Goal: Communication & Community: Answer question/provide support

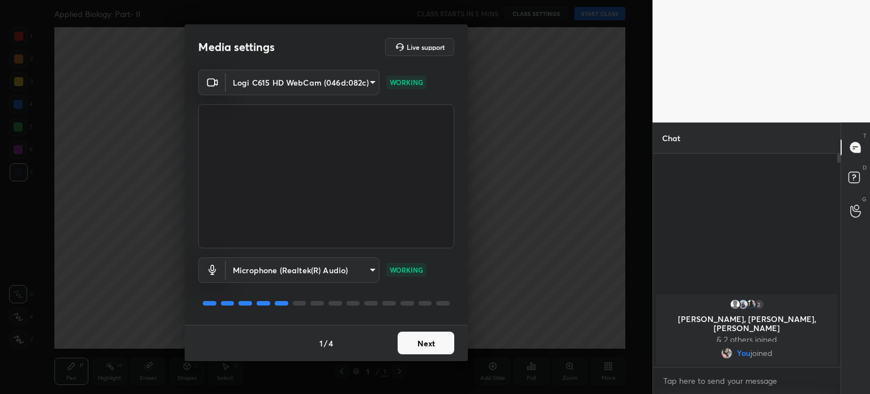
click at [426, 339] on button "Next" at bounding box center [426, 342] width 57 height 23
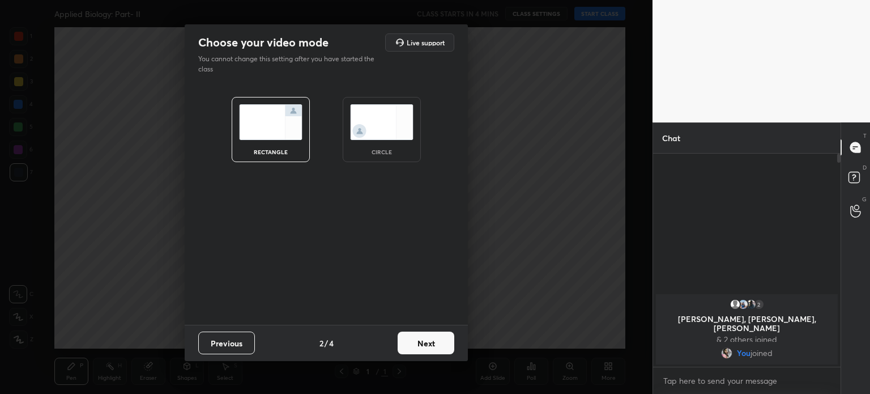
click at [354, 127] on img at bounding box center [381, 122] width 63 height 36
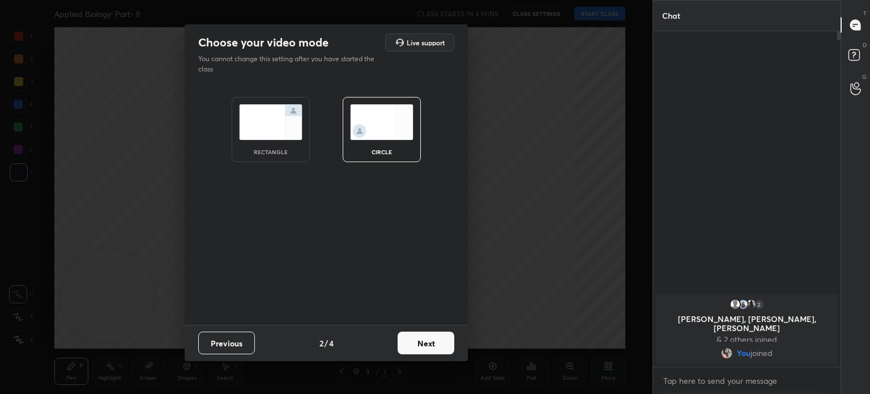
click at [415, 339] on button "Next" at bounding box center [426, 342] width 57 height 23
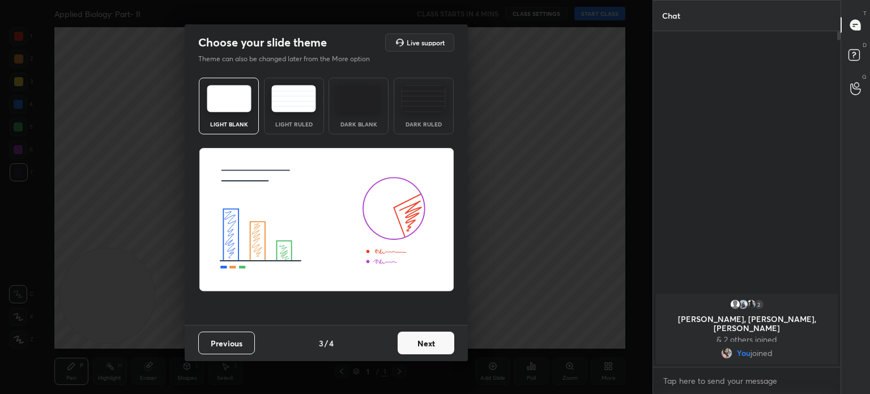
click at [435, 349] on button "Next" at bounding box center [426, 342] width 57 height 23
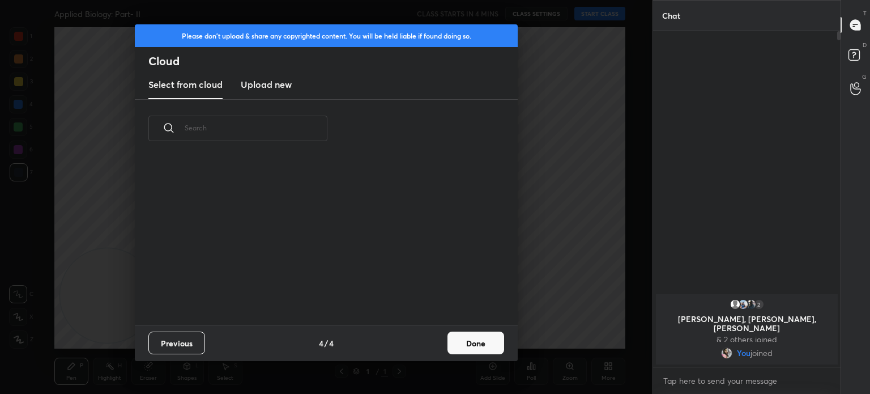
click at [471, 344] on button "Done" at bounding box center [476, 342] width 57 height 23
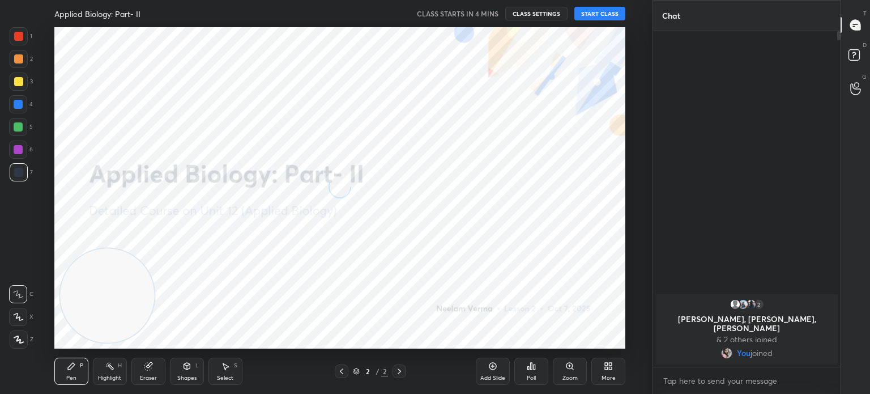
scroll to position [168, 364]
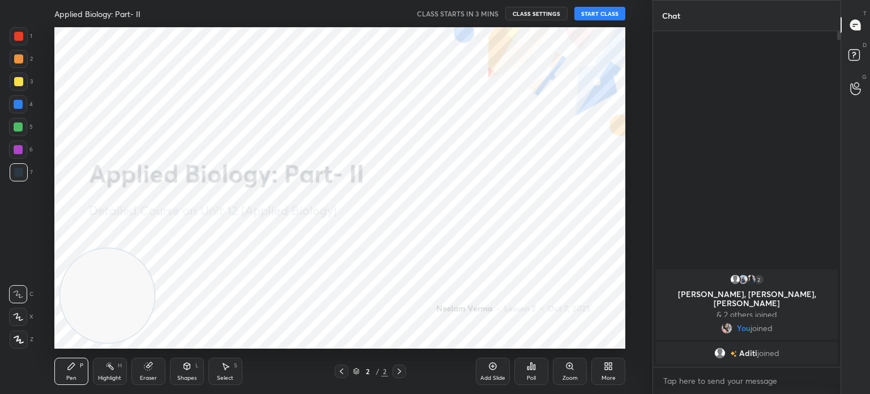
click at [587, 14] on button "START CLASS" at bounding box center [599, 14] width 51 height 14
click at [175, 373] on div "Shapes L" at bounding box center [187, 370] width 34 height 27
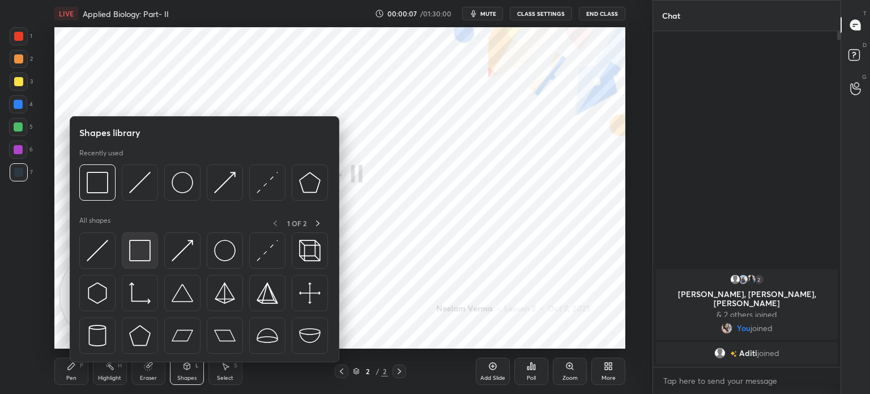
click at [155, 255] on div at bounding box center [140, 250] width 36 height 36
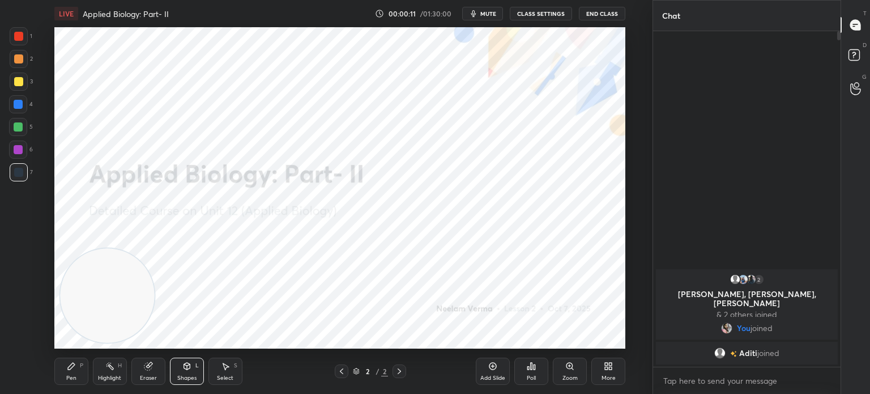
click at [604, 368] on icon at bounding box center [608, 365] width 9 height 9
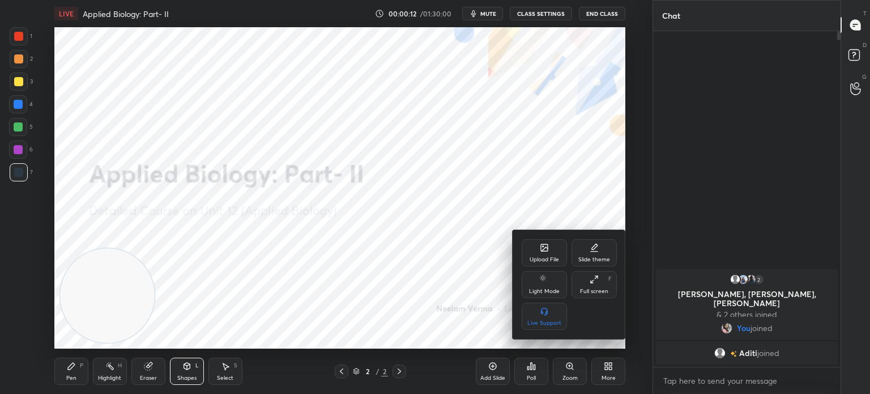
click at [542, 260] on div "Upload File" at bounding box center [544, 260] width 29 height 6
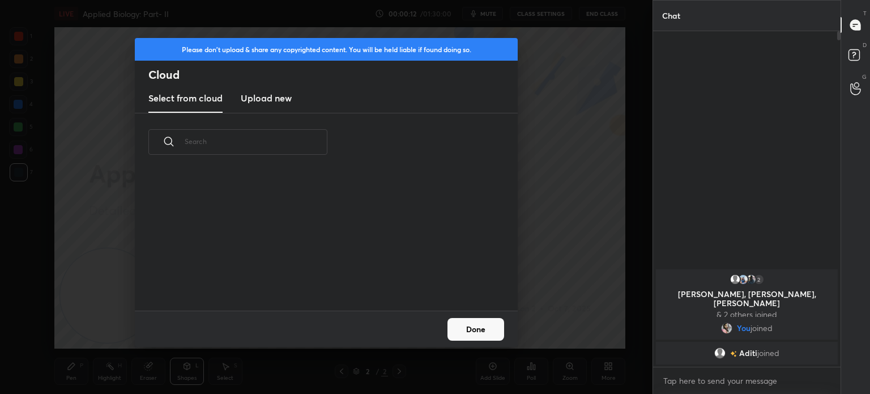
scroll to position [139, 364]
click at [266, 99] on h3 "Upload new" at bounding box center [266, 98] width 51 height 14
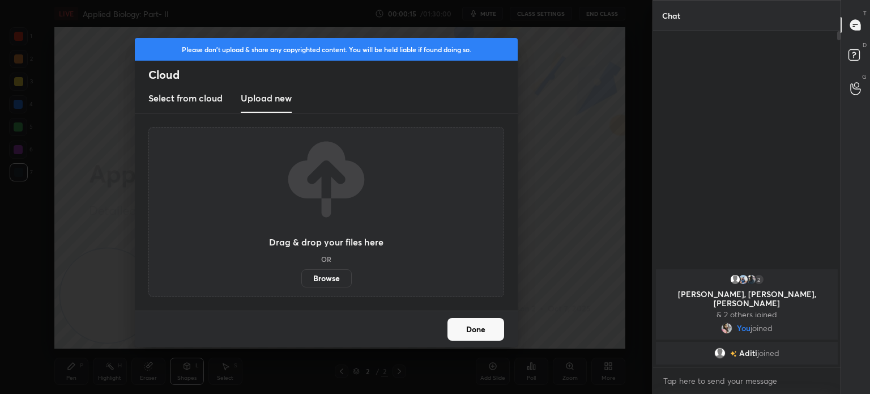
click at [330, 275] on label "Browse" at bounding box center [326, 278] width 50 height 18
click at [301, 275] on input "Browse" at bounding box center [301, 278] width 0 height 18
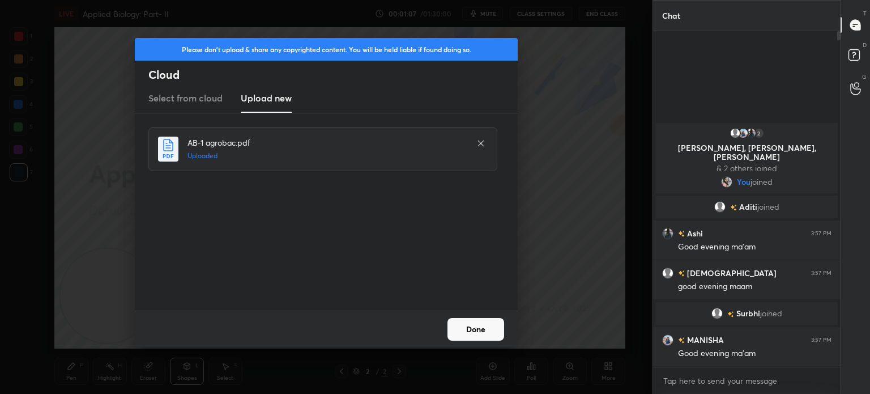
click at [476, 326] on button "Done" at bounding box center [476, 329] width 57 height 23
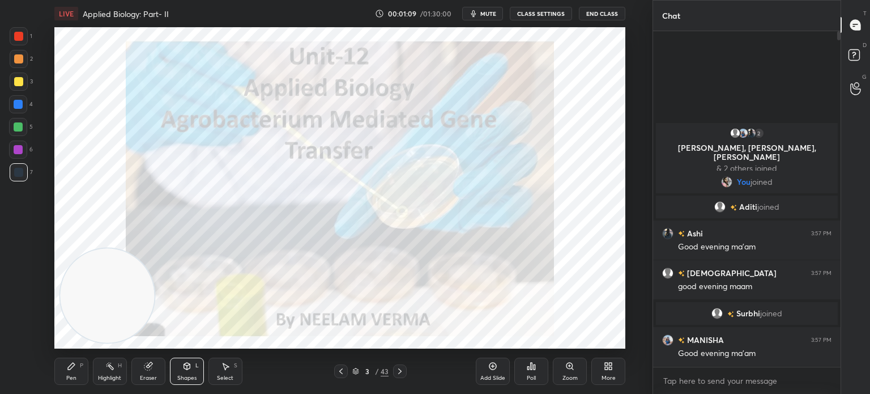
click at [401, 373] on icon at bounding box center [399, 371] width 9 height 9
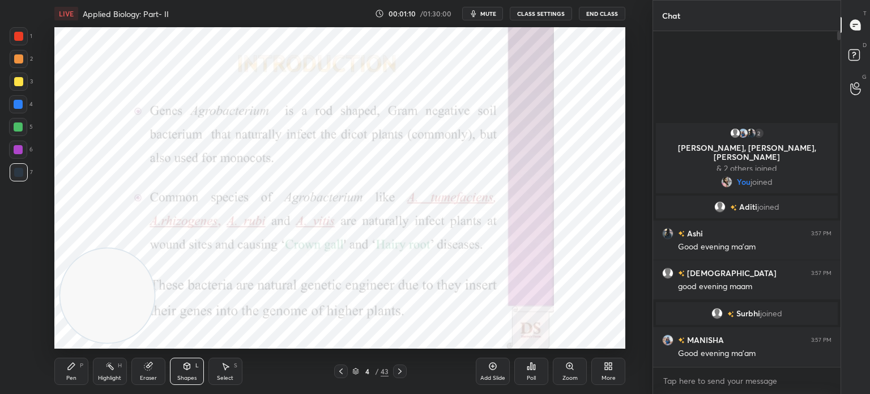
click at [402, 370] on icon at bounding box center [399, 371] width 9 height 9
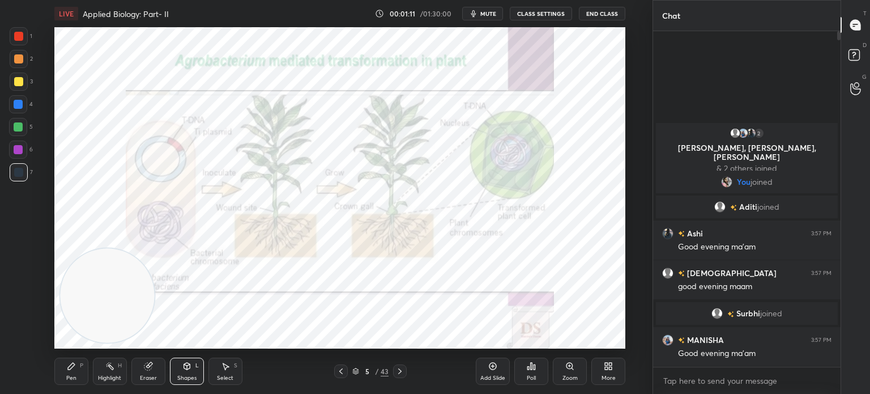
click at [358, 371] on icon at bounding box center [355, 371] width 7 height 7
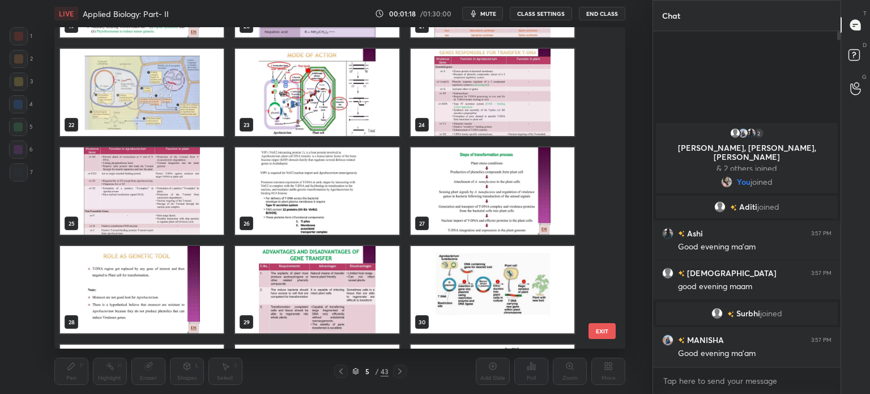
scroll to position [678, 0]
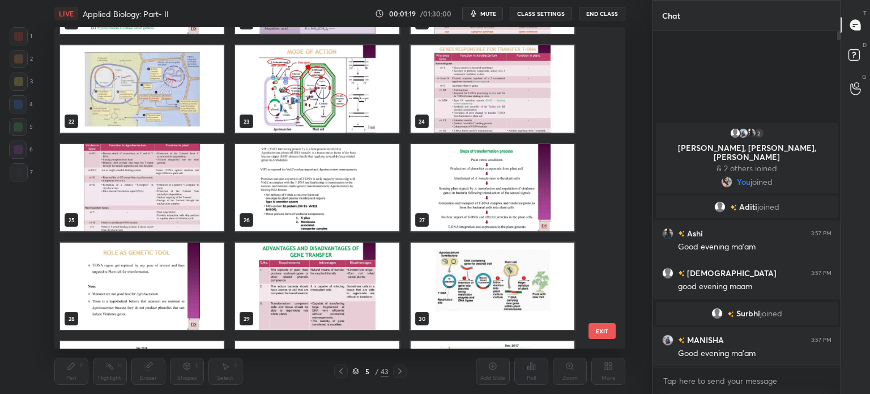
click at [113, 186] on img "grid" at bounding box center [142, 187] width 164 height 87
click at [120, 190] on img "grid" at bounding box center [142, 187] width 164 height 87
click at [122, 189] on img "grid" at bounding box center [142, 187] width 164 height 87
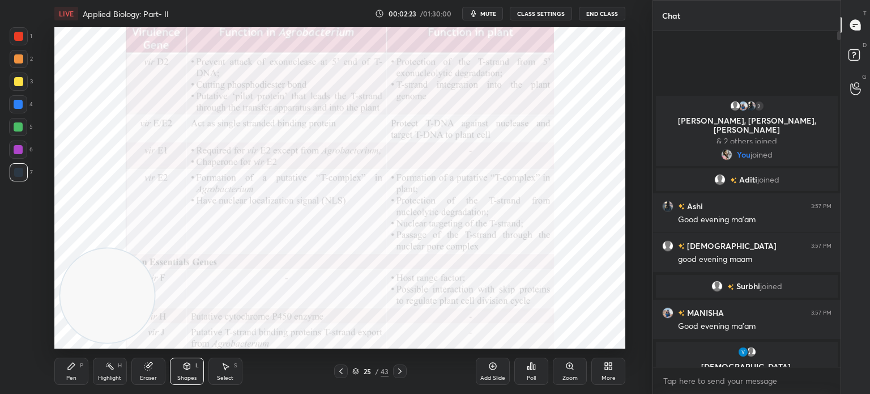
click at [356, 372] on icon at bounding box center [355, 371] width 7 height 7
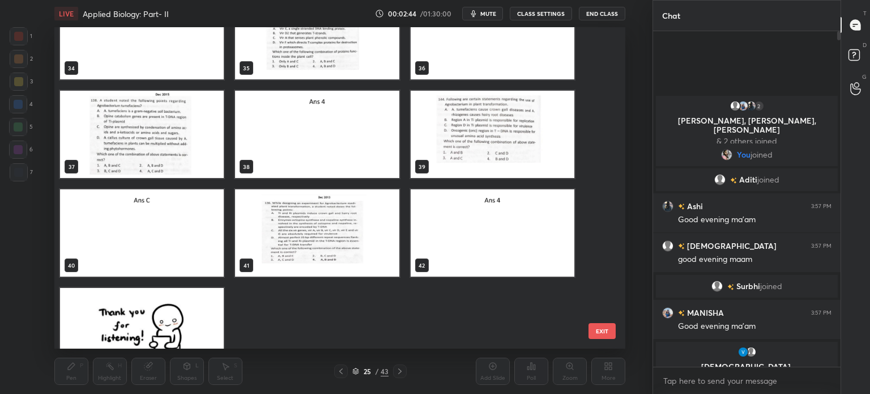
scroll to position [1157, 0]
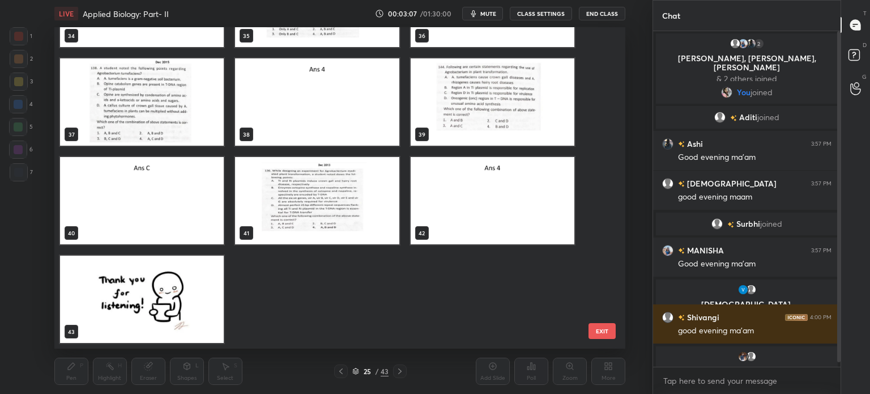
click at [600, 333] on button "EXIT" at bounding box center [602, 331] width 27 height 16
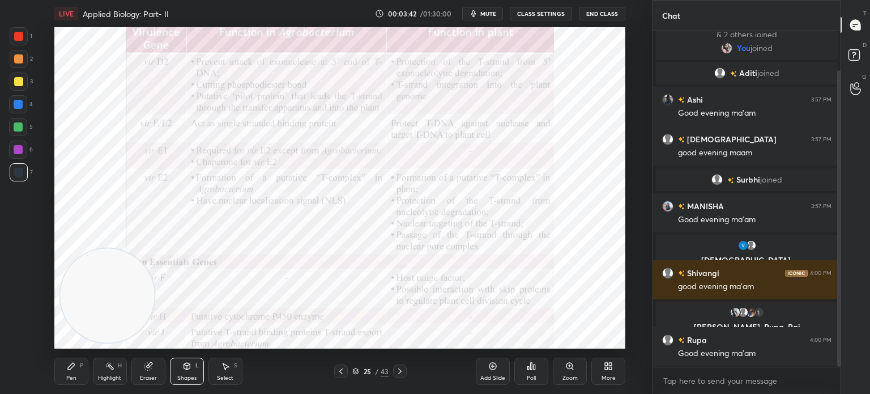
scroll to position [108, 0]
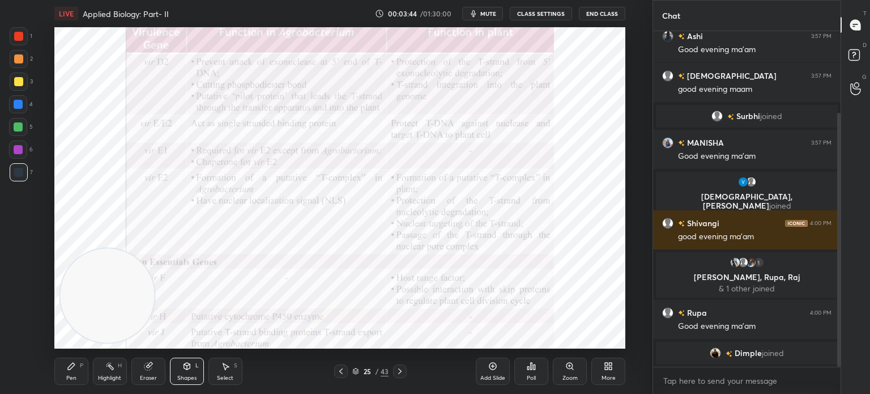
click at [357, 371] on icon at bounding box center [356, 369] width 6 height 3
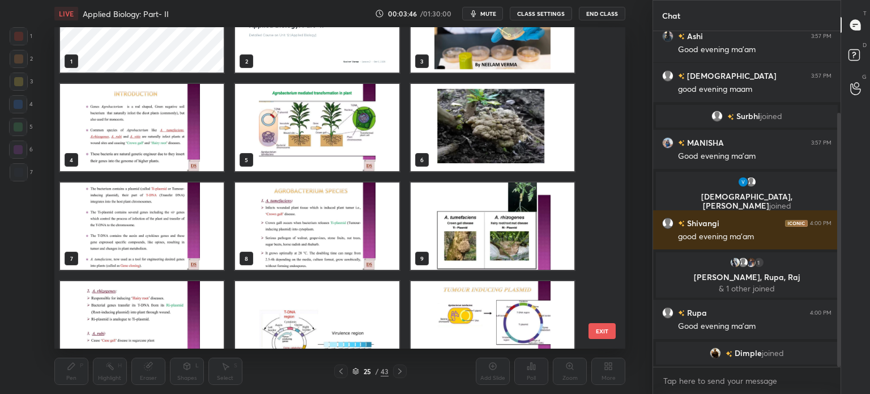
scroll to position [0, 0]
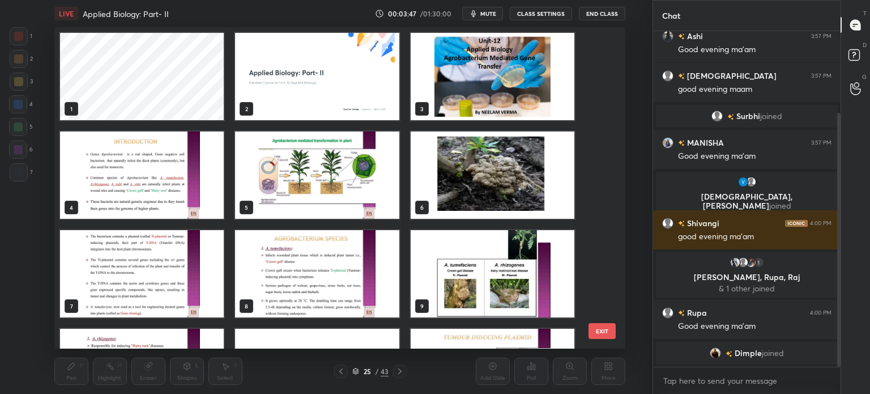
click at [333, 109] on img "grid" at bounding box center [317, 76] width 164 height 87
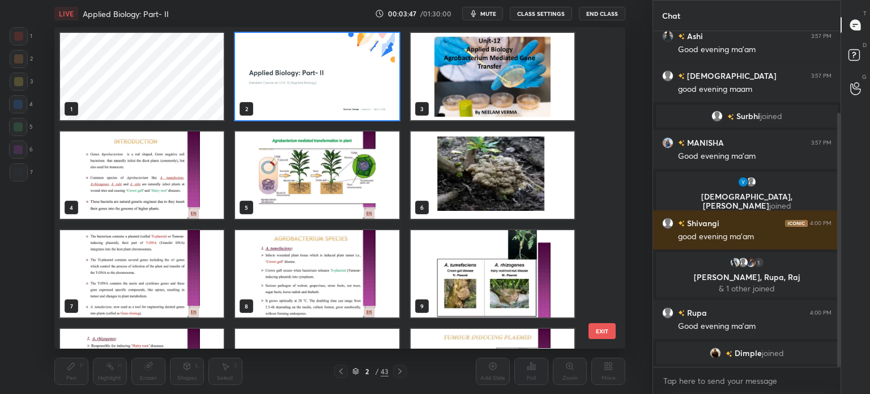
click at [333, 109] on img "grid" at bounding box center [317, 76] width 164 height 87
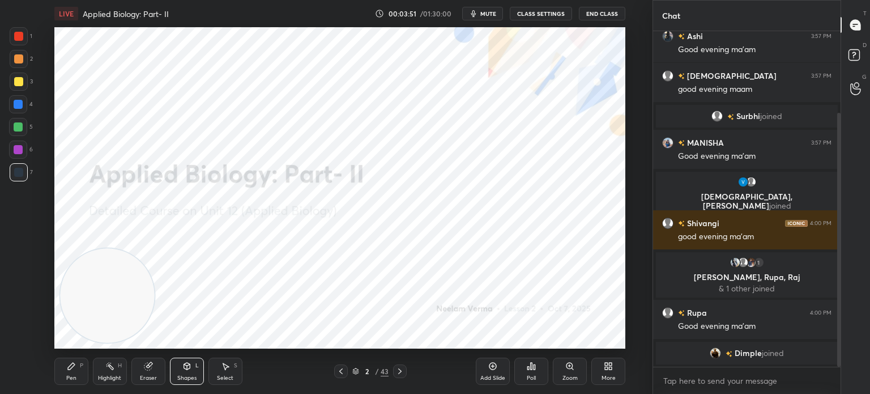
click at [73, 369] on icon at bounding box center [71, 365] width 9 height 9
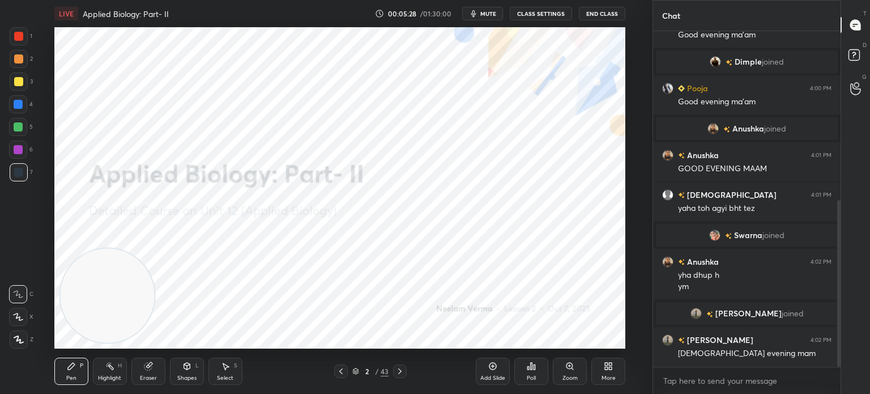
scroll to position [366, 0]
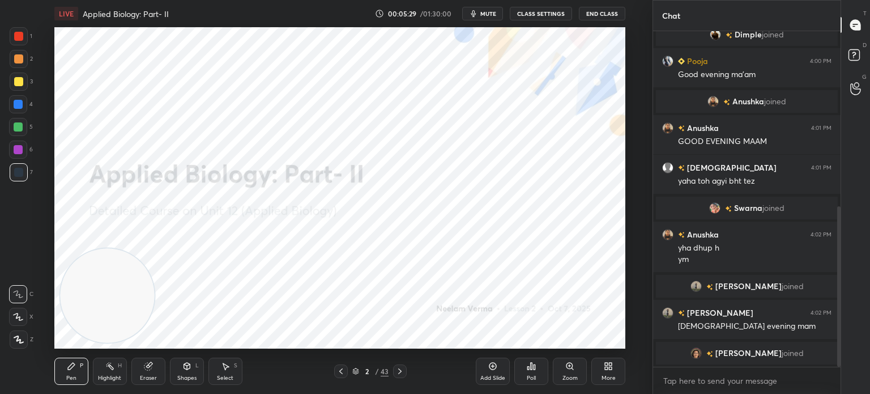
click at [399, 371] on icon at bounding box center [399, 371] width 9 height 9
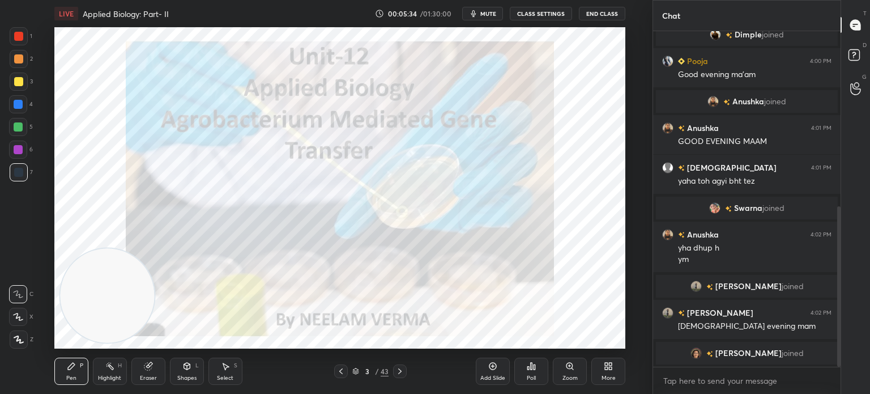
click at [20, 37] on div at bounding box center [18, 36] width 9 height 9
click at [17, 350] on div "1 2 3 4 5 6 7 C X Z C X Z E E Erase all H H LIVE Applied Biology: Part- II 00:0…" at bounding box center [322, 197] width 644 height 394
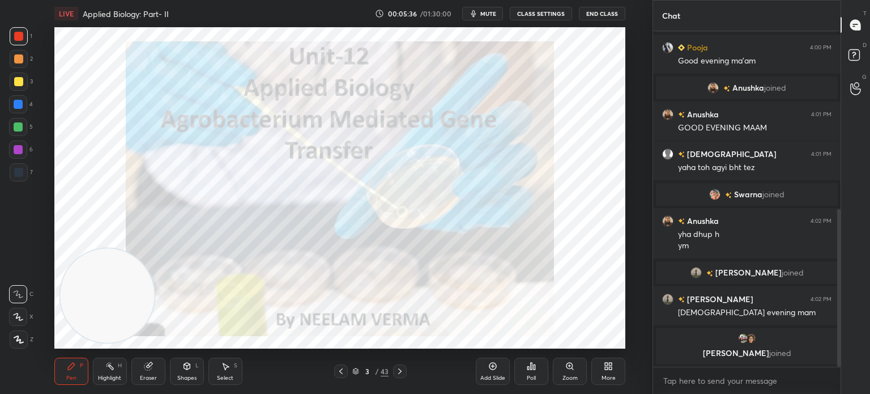
click at [222, 376] on div "Select" at bounding box center [225, 378] width 16 height 6
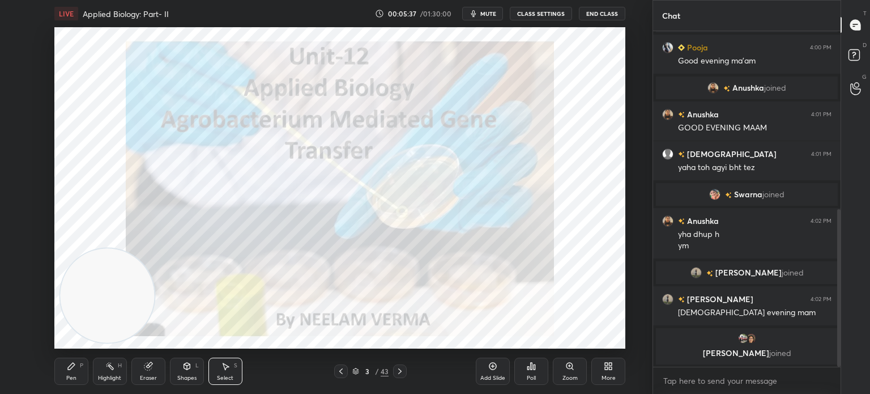
click at [191, 372] on div "Shapes L" at bounding box center [187, 370] width 34 height 27
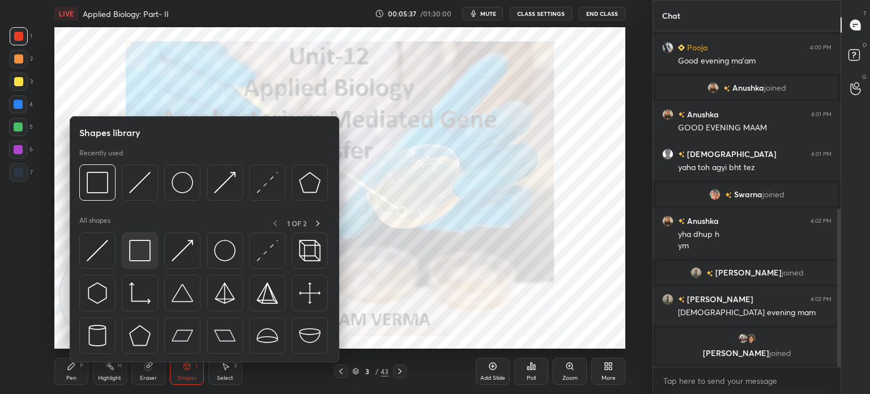
click at [134, 243] on img at bounding box center [140, 251] width 22 height 22
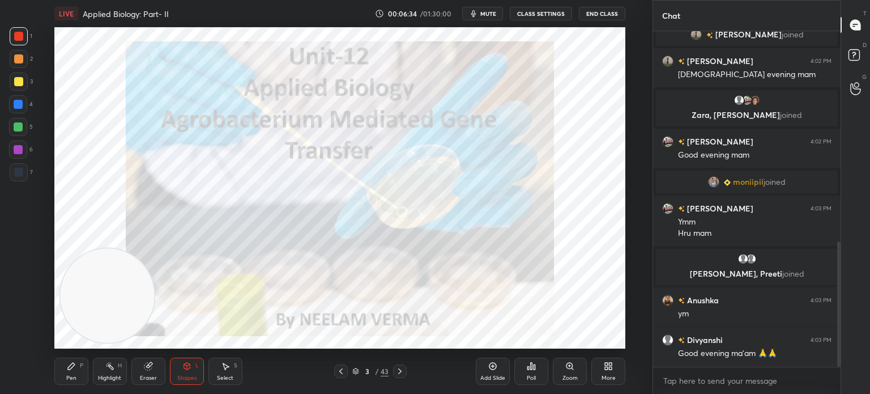
scroll to position [591, 0]
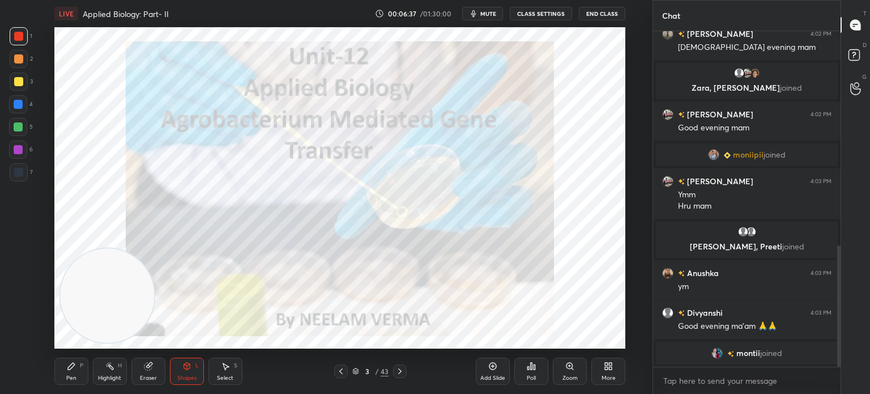
click at [31, 172] on div "7" at bounding box center [21, 172] width 23 height 18
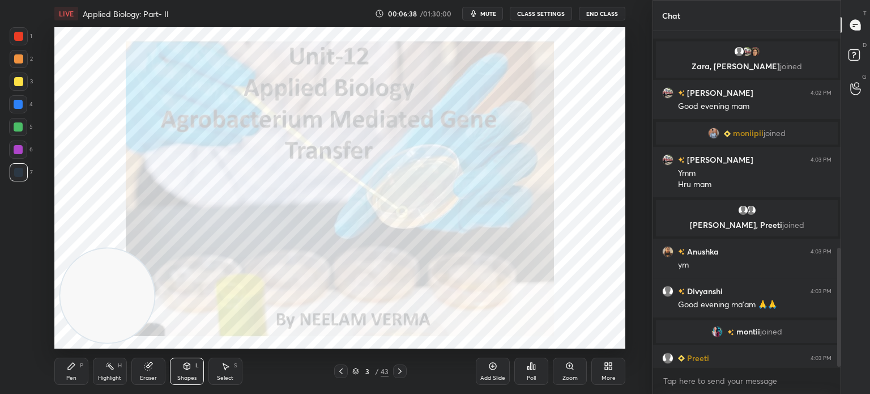
scroll to position [610, 0]
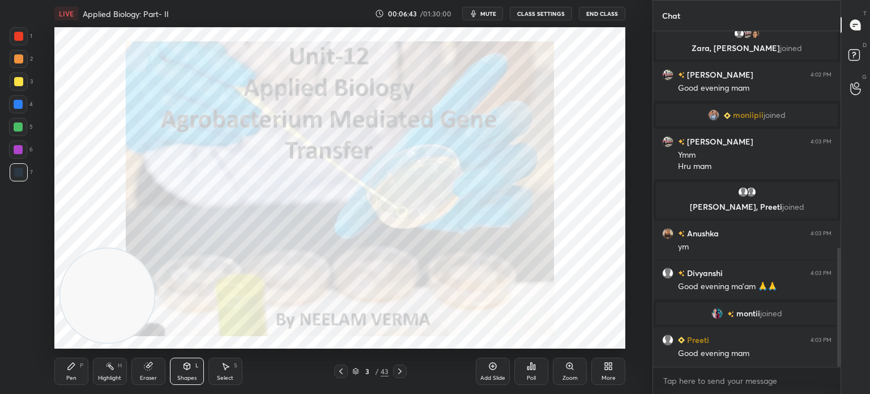
click at [357, 369] on icon at bounding box center [355, 371] width 7 height 7
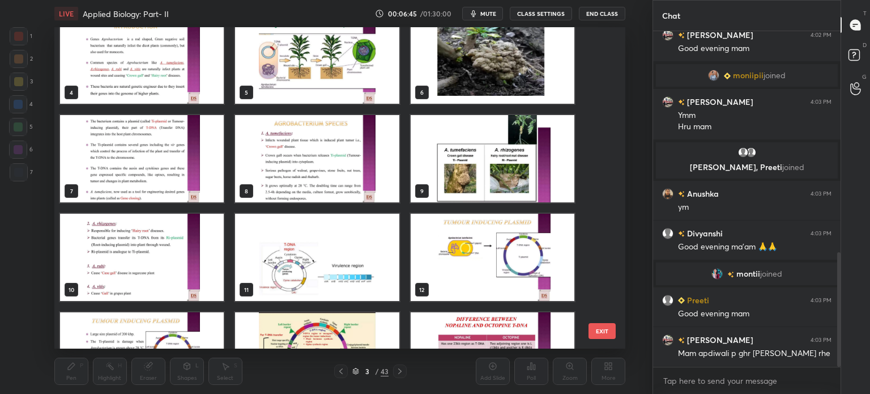
scroll to position [199, 0]
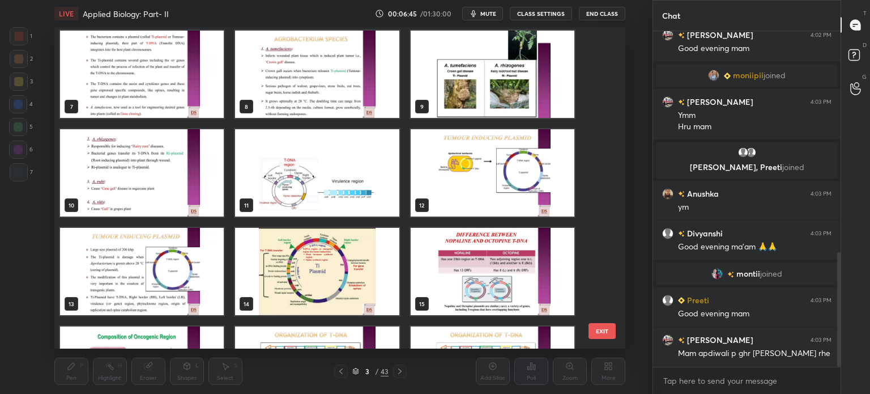
click at [345, 180] on img "grid" at bounding box center [317, 172] width 164 height 87
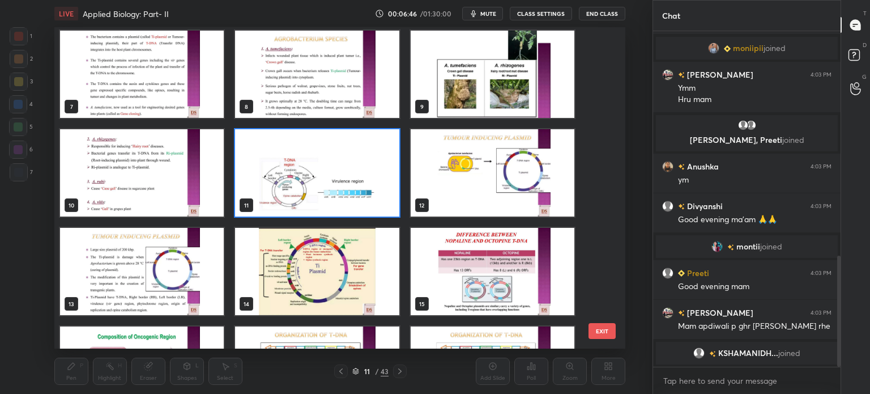
click at [343, 181] on img "grid" at bounding box center [317, 172] width 164 height 87
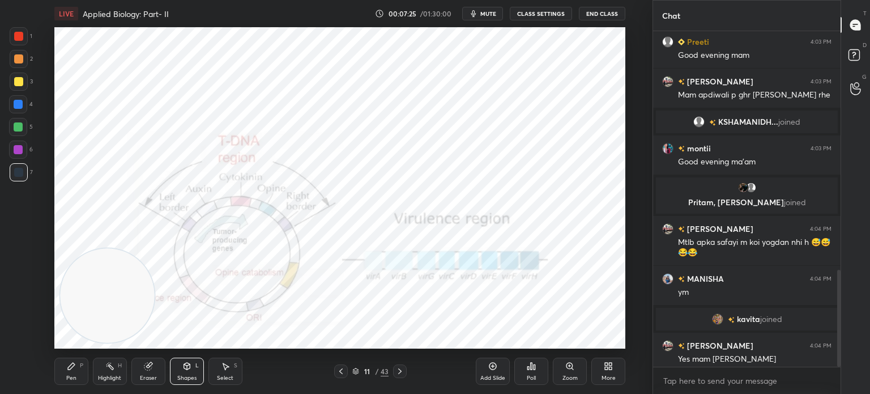
scroll to position [823, 0]
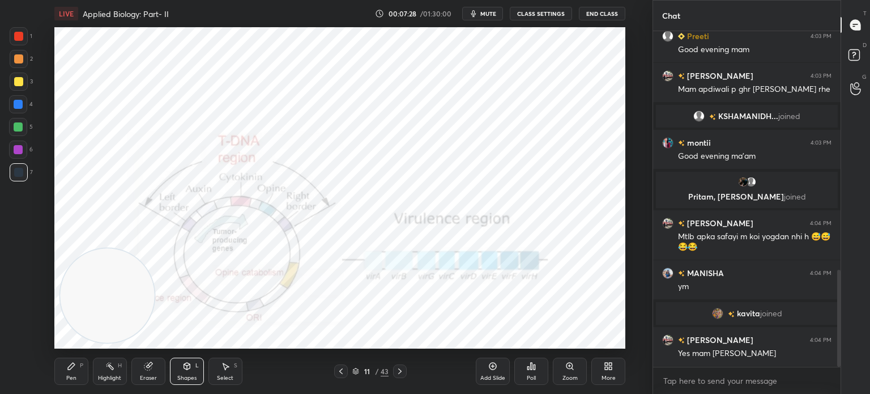
click at [64, 372] on div "Pen P" at bounding box center [71, 370] width 34 height 27
click at [360, 370] on div "11 / 43" at bounding box center [370, 371] width 36 height 10
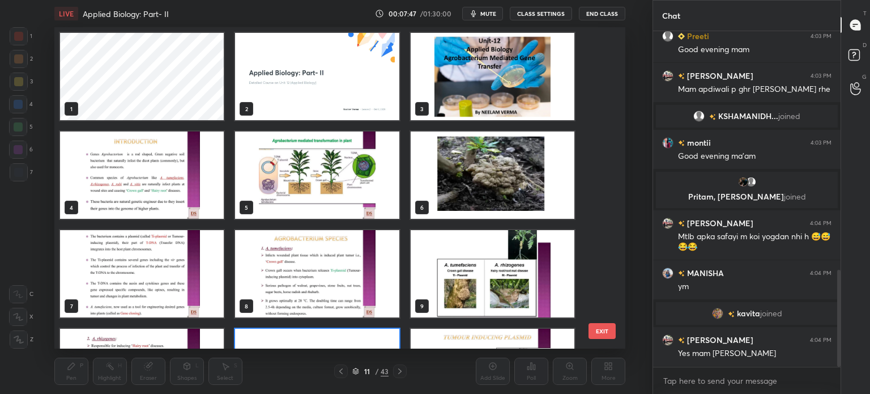
scroll to position [318, 566]
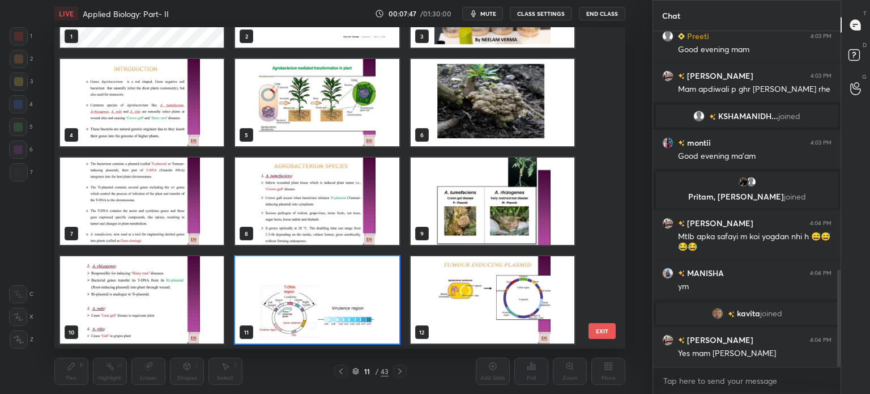
click at [347, 309] on img "grid" at bounding box center [317, 299] width 164 height 87
click at [343, 312] on img "grid" at bounding box center [317, 299] width 164 height 87
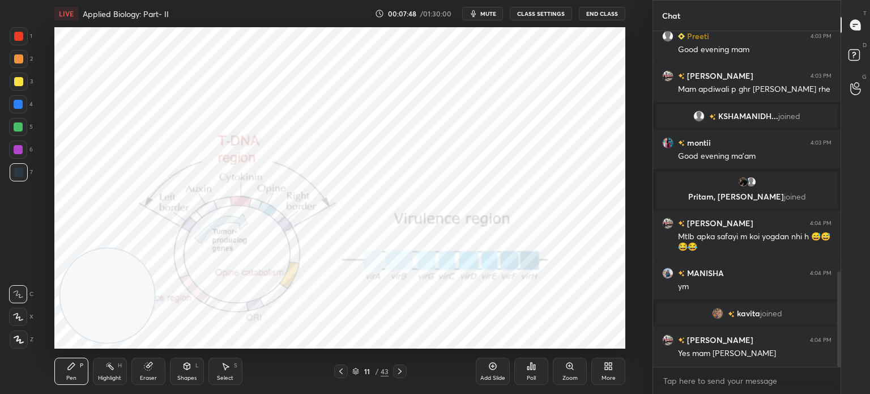
scroll to position [850, 0]
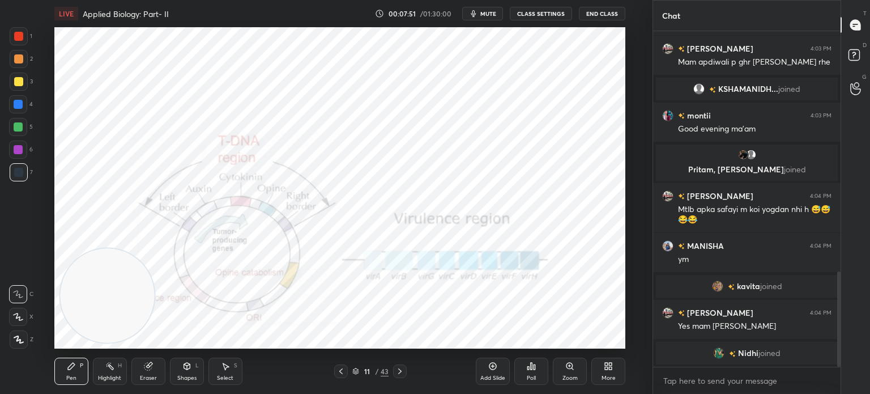
click at [355, 369] on icon at bounding box center [355, 371] width 7 height 7
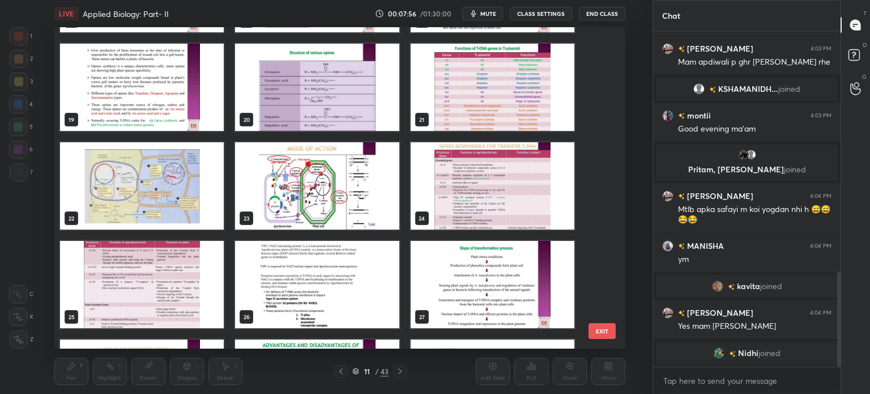
scroll to position [581, 0]
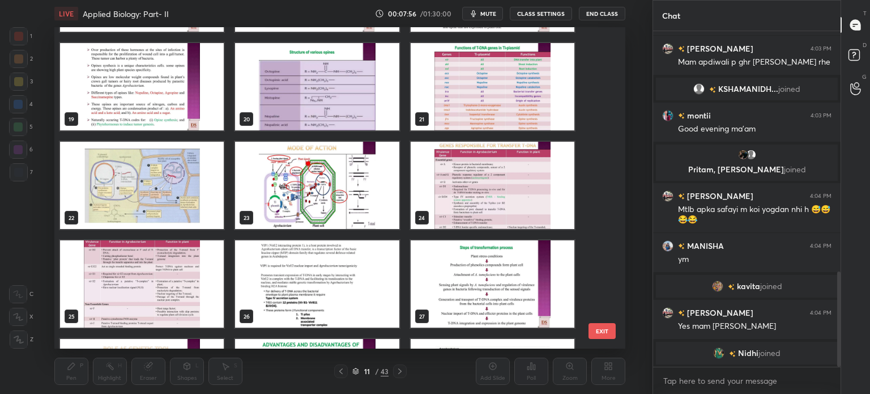
click at [431, 192] on img "grid" at bounding box center [492, 185] width 164 height 87
click at [424, 194] on img "grid" at bounding box center [492, 185] width 164 height 87
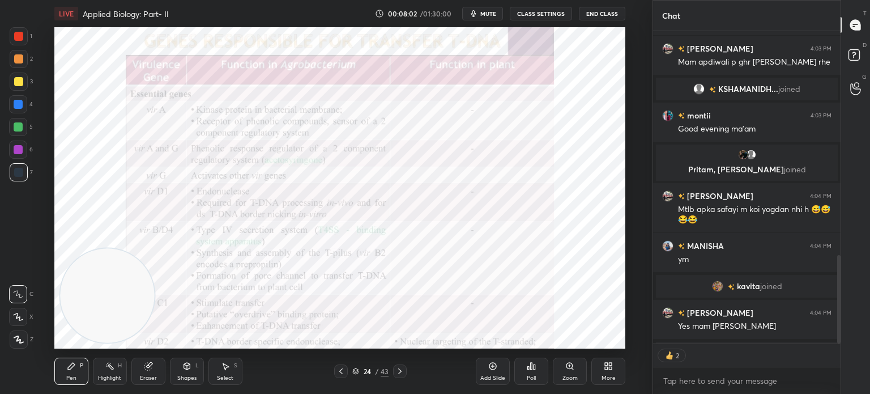
scroll to position [886, 0]
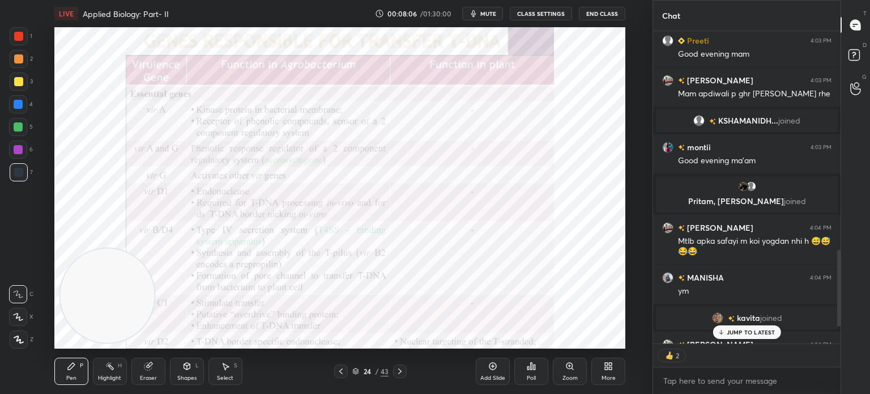
click at [401, 373] on icon at bounding box center [399, 371] width 9 height 9
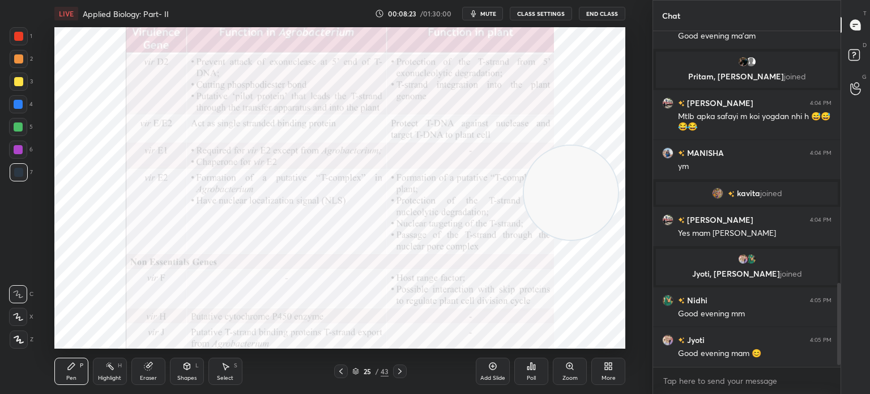
scroll to position [1038, 0]
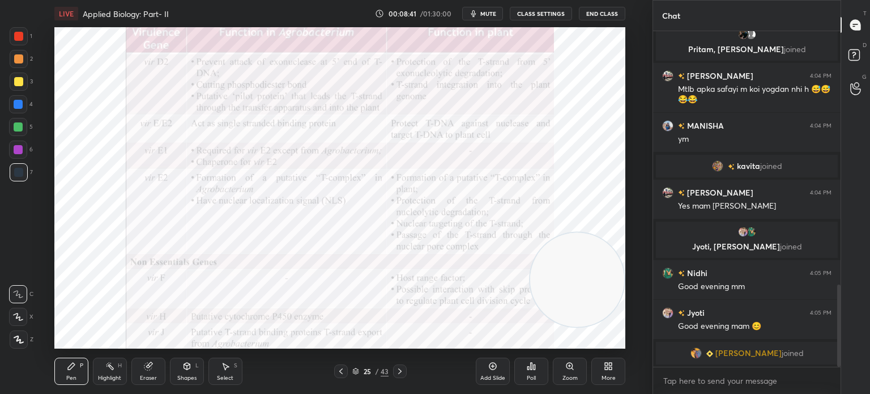
click at [340, 373] on icon at bounding box center [341, 371] width 9 height 9
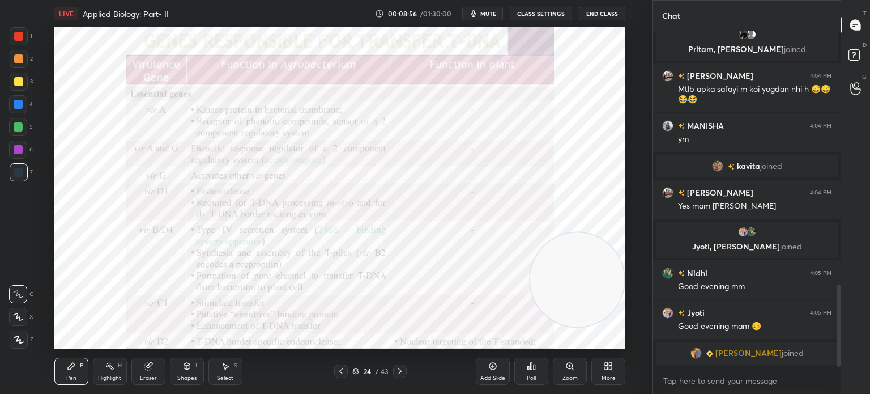
click at [333, 372] on div "24 / 43" at bounding box center [370, 371] width 211 height 14
click at [344, 370] on icon at bounding box center [341, 371] width 9 height 9
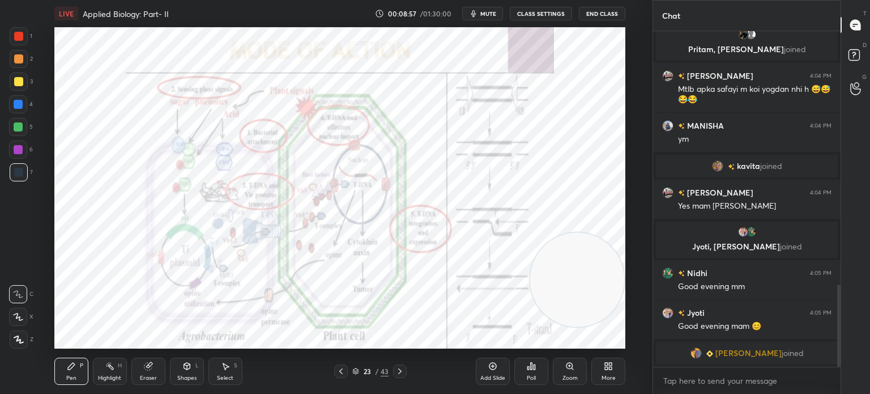
click at [492, 365] on icon at bounding box center [492, 365] width 9 height 9
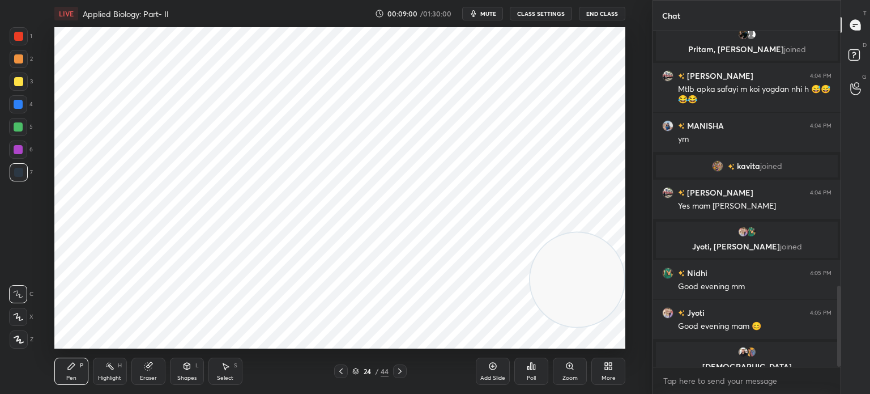
scroll to position [1051, 0]
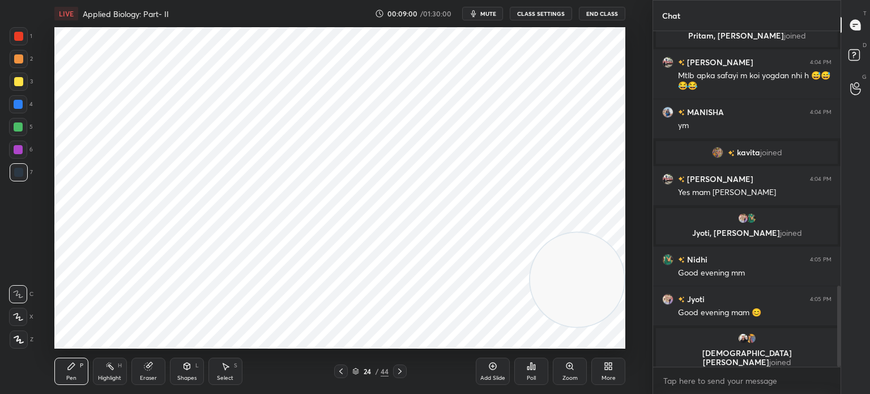
click at [16, 336] on icon at bounding box center [18, 339] width 9 height 7
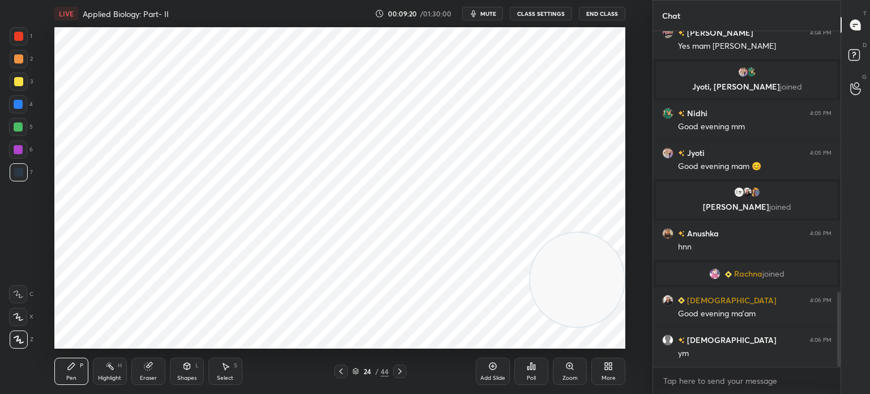
scroll to position [1204, 0]
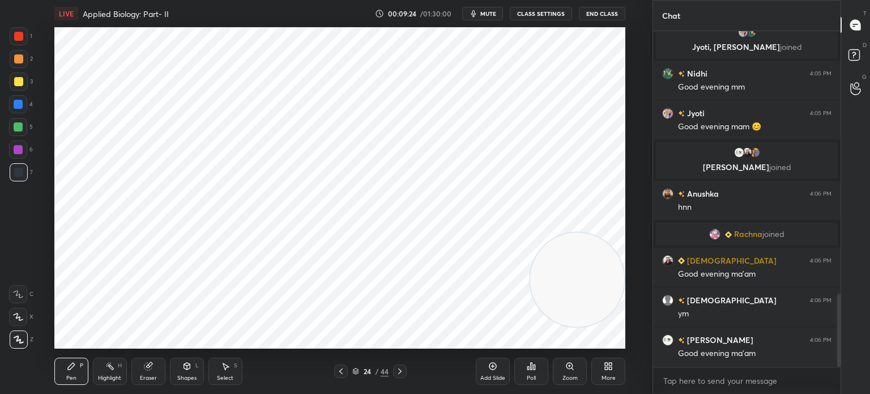
click at [185, 385] on div "Pen P Highlight H Eraser Shapes L Select S 24 / 44 Add Slide Poll Zoom More" at bounding box center [339, 370] width 571 height 45
click at [195, 371] on div "Shapes L" at bounding box center [187, 370] width 34 height 27
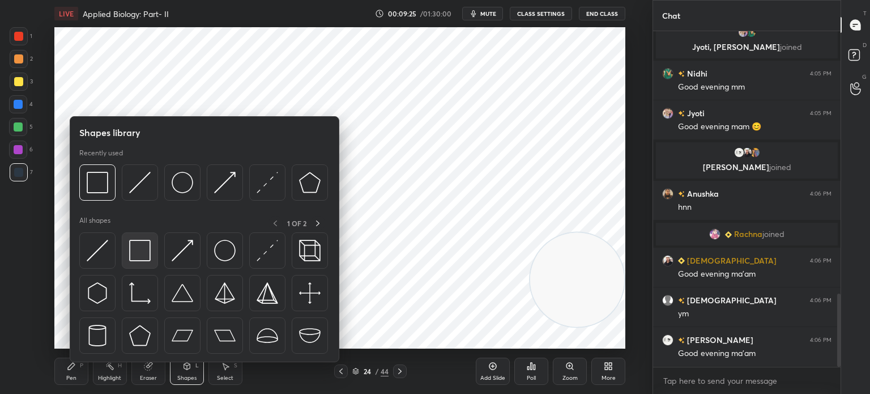
scroll to position [1244, 0]
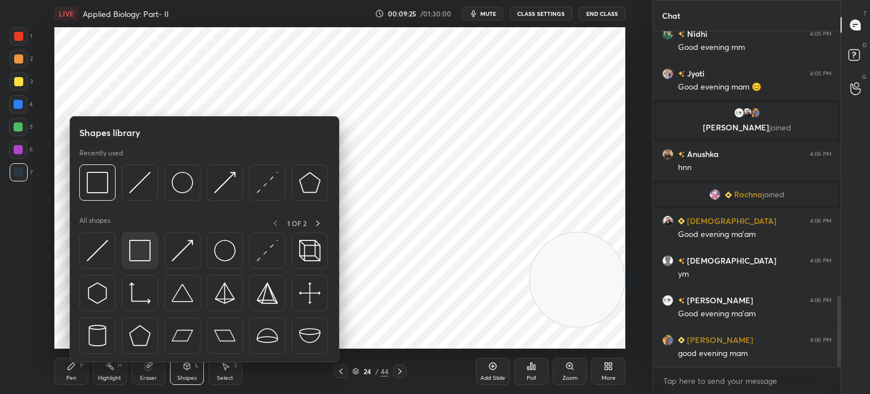
click at [140, 251] on img at bounding box center [140, 251] width 22 height 22
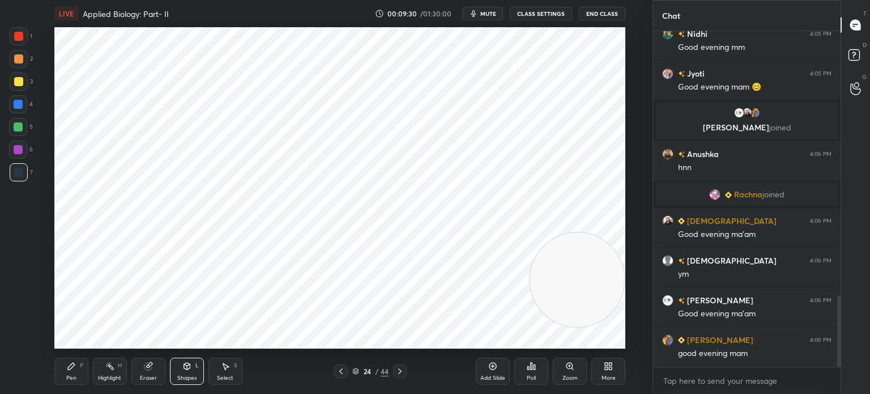
click at [224, 372] on div "Select S" at bounding box center [225, 370] width 34 height 27
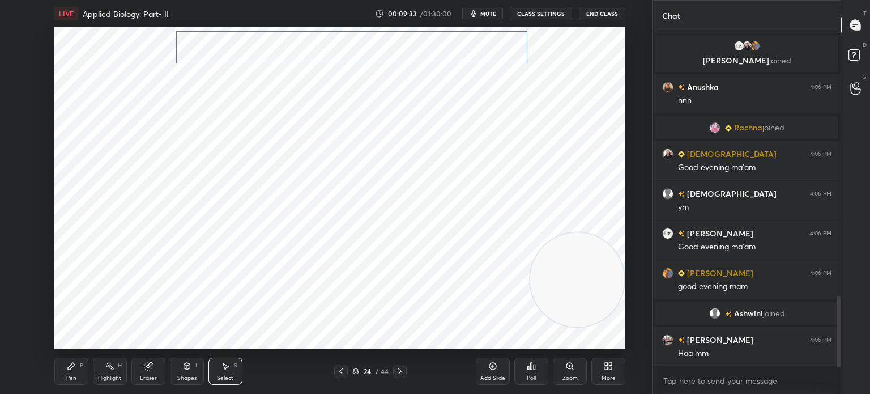
scroll to position [1253, 0]
click at [267, 46] on div "0 ° Undo Copy Duplicate Duplicate to new slide Delete" at bounding box center [339, 187] width 571 height 321
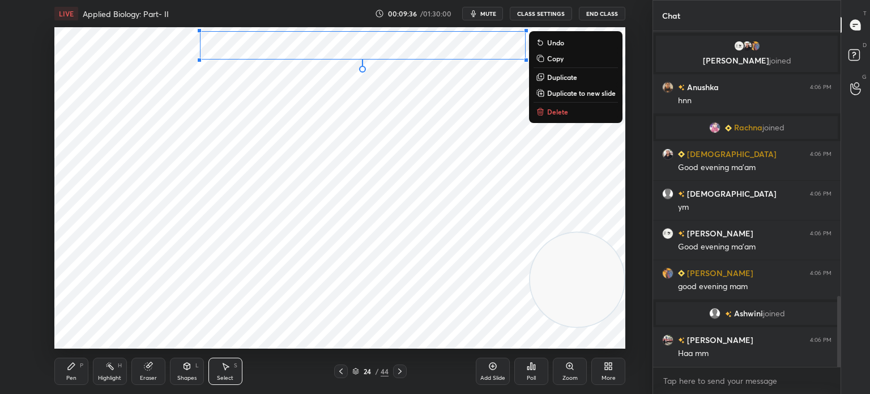
click at [253, 106] on div "0 ° Undo Copy Duplicate Duplicate to new slide Delete" at bounding box center [339, 187] width 571 height 321
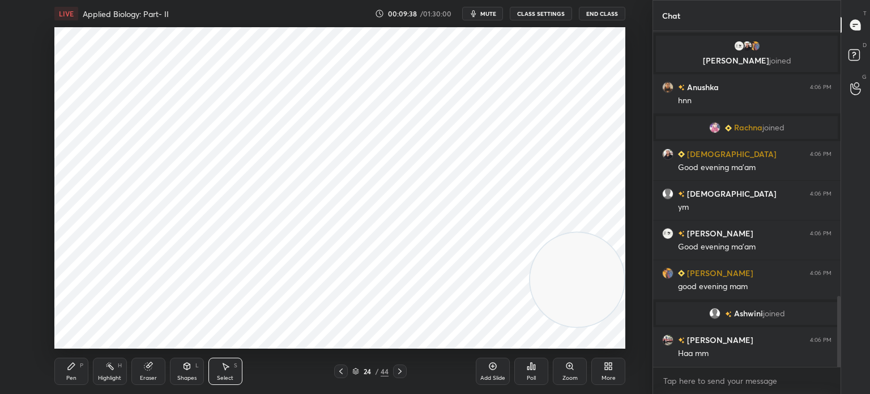
click at [70, 382] on div "Pen P" at bounding box center [71, 370] width 34 height 27
click at [25, 32] on div at bounding box center [19, 36] width 18 height 18
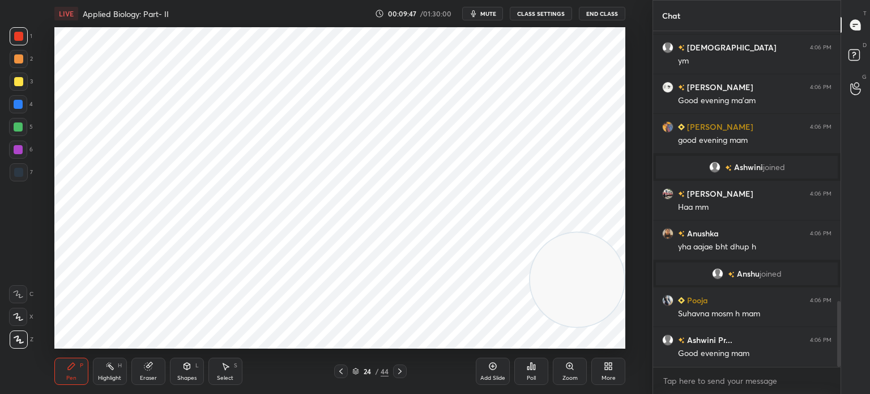
scroll to position [1417, 0]
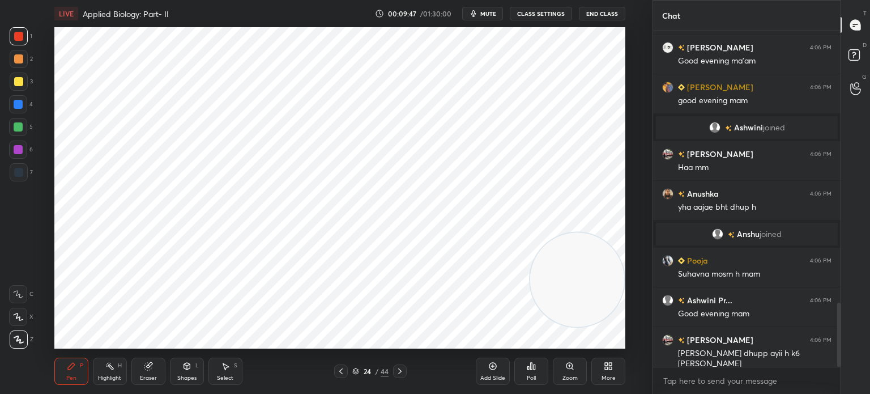
click at [22, 321] on div at bounding box center [18, 317] width 18 height 18
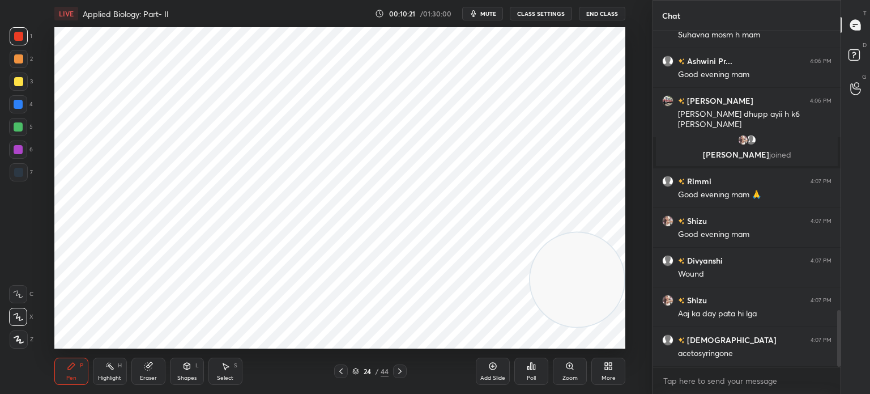
scroll to position [1652, 0]
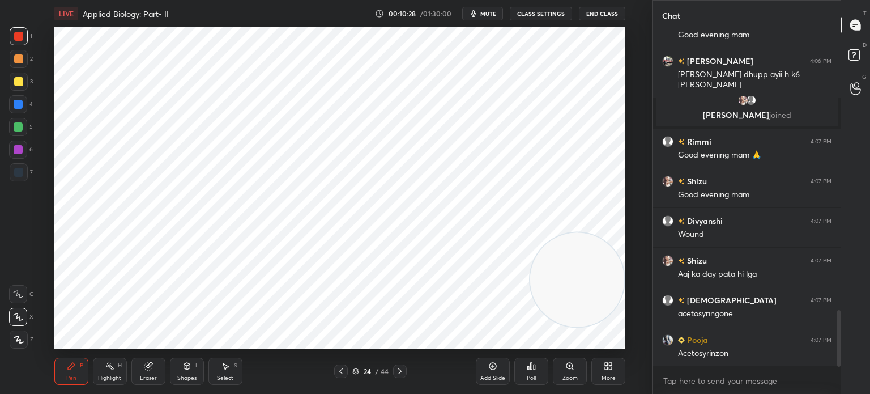
click at [17, 167] on div at bounding box center [19, 172] width 18 height 18
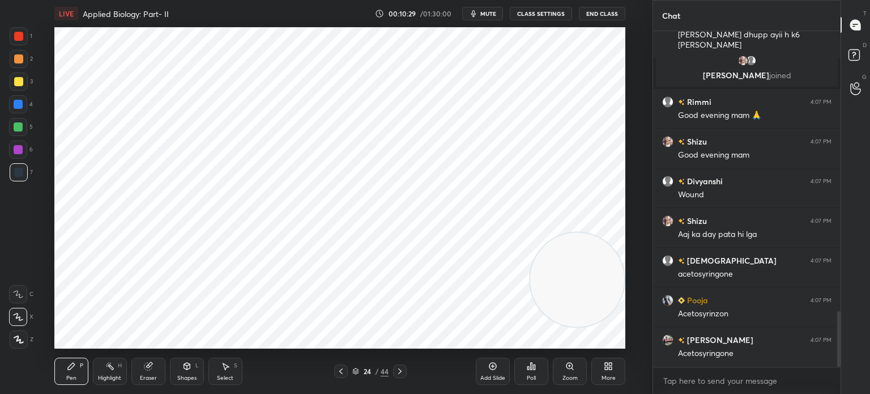
click at [16, 337] on icon at bounding box center [18, 339] width 9 height 7
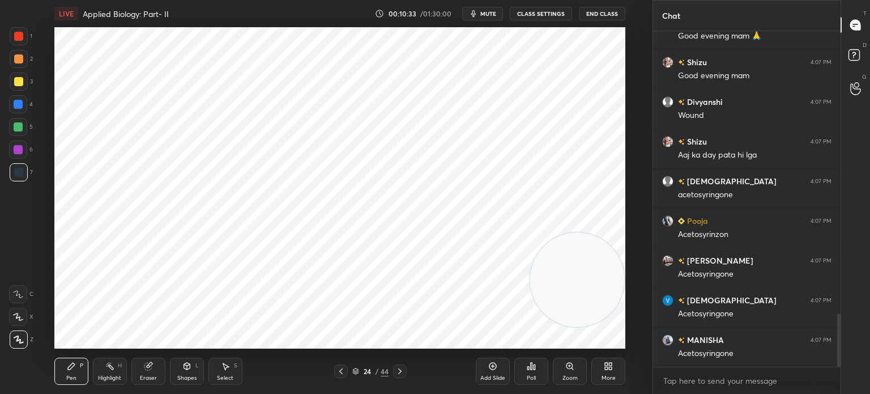
scroll to position [1811, 0]
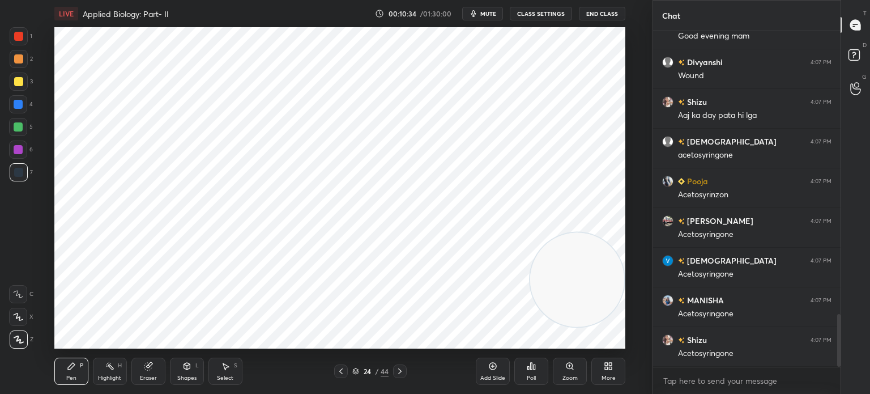
click at [23, 37] on div at bounding box center [18, 36] width 9 height 9
click at [21, 150] on div at bounding box center [18, 149] width 9 height 9
click at [22, 317] on icon at bounding box center [18, 317] width 10 height 8
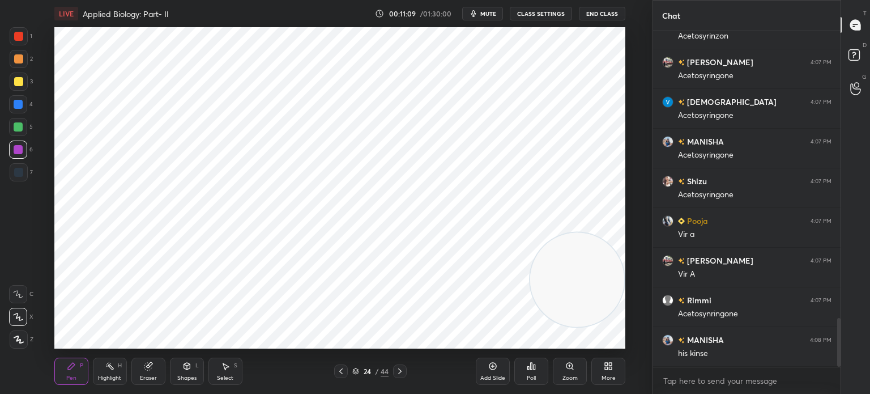
scroll to position [1981, 0]
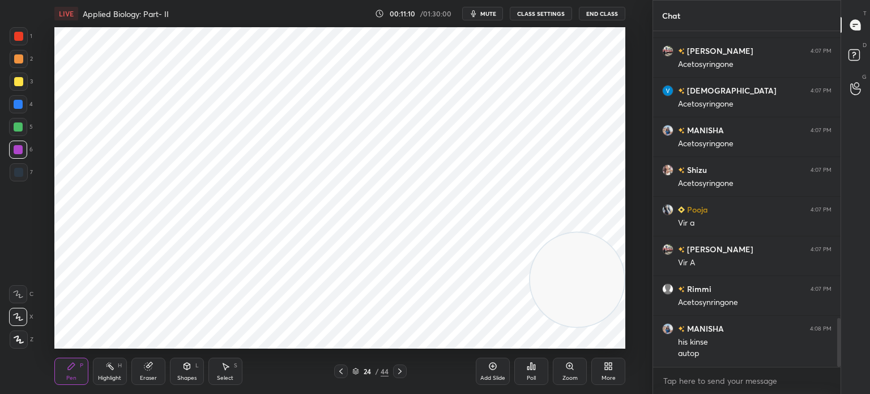
click at [24, 176] on div at bounding box center [19, 172] width 18 height 18
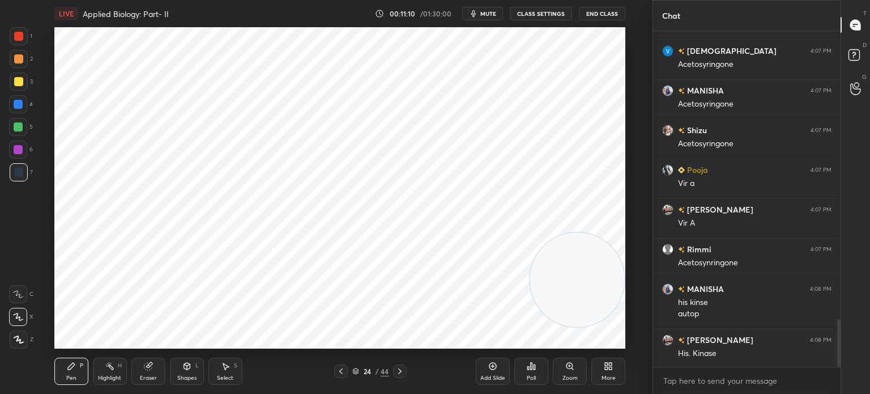
click at [22, 329] on div "Z" at bounding box center [22, 337] width 24 height 23
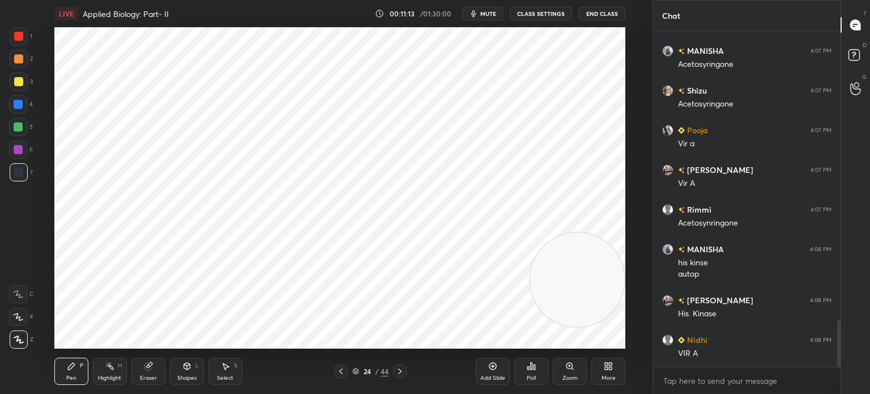
click at [18, 102] on div at bounding box center [18, 104] width 9 height 9
click at [20, 316] on icon at bounding box center [18, 317] width 10 height 8
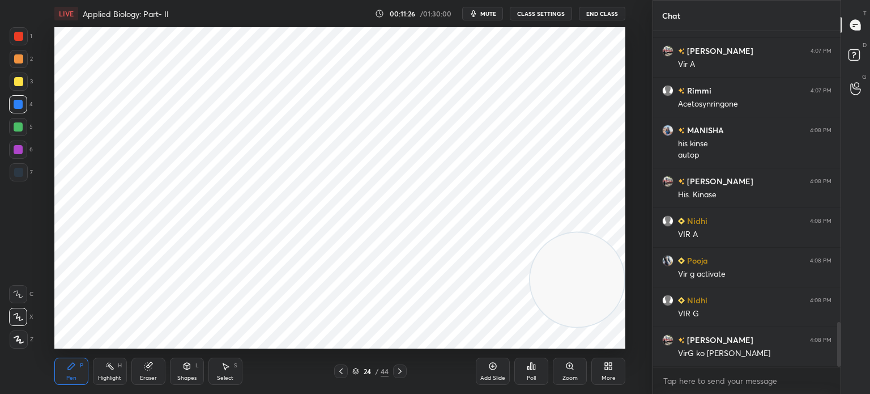
scroll to position [2218, 0]
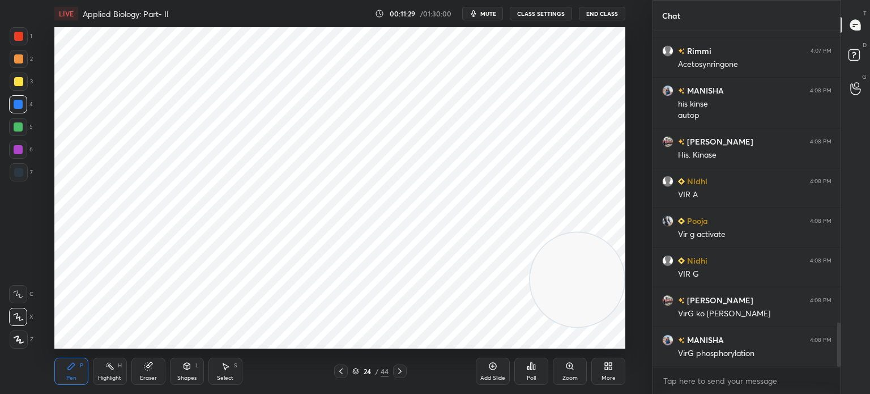
click at [20, 175] on div at bounding box center [18, 172] width 9 height 9
click at [24, 338] on div at bounding box center [19, 339] width 18 height 18
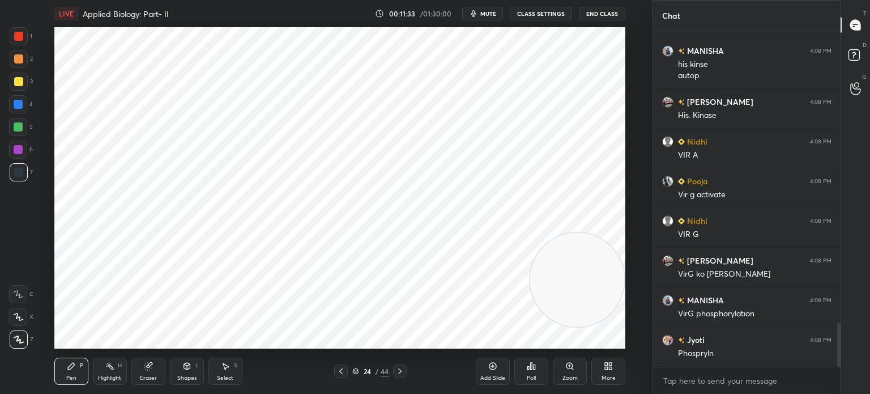
click at [18, 316] on icon at bounding box center [18, 317] width 10 height 8
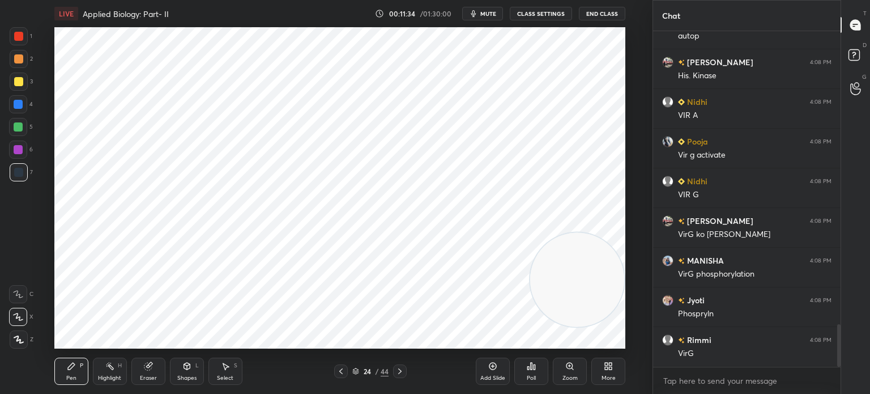
click at [20, 122] on div at bounding box center [18, 127] width 18 height 18
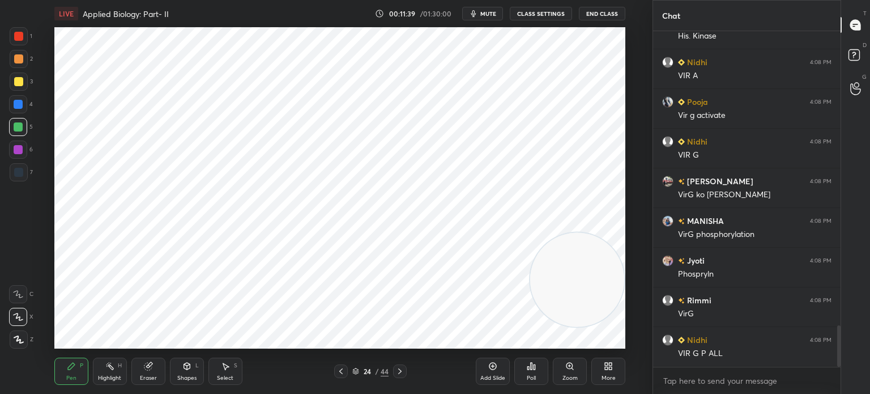
scroll to position [2377, 0]
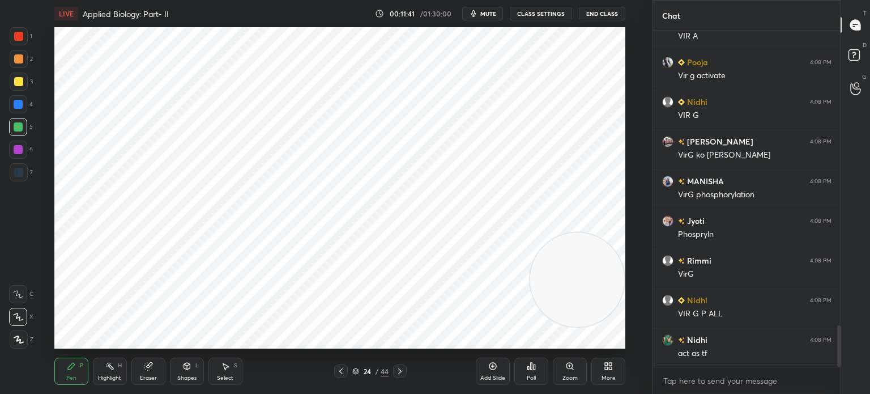
click at [18, 178] on div at bounding box center [19, 172] width 18 height 18
click at [25, 342] on div at bounding box center [19, 339] width 18 height 18
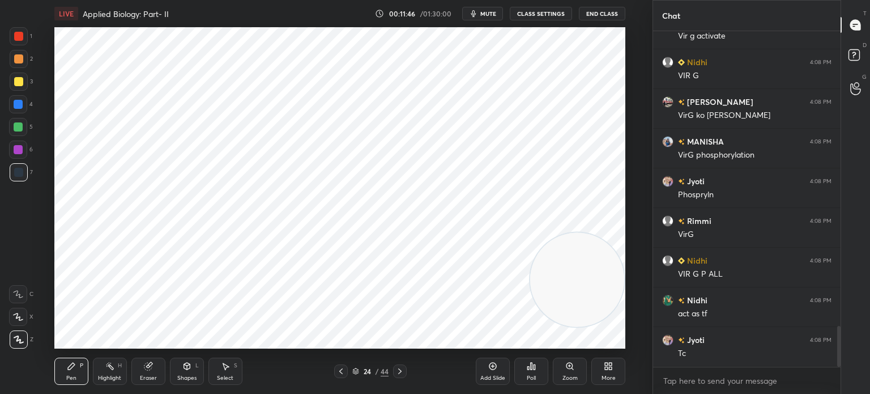
click at [23, 39] on div at bounding box center [19, 36] width 18 height 18
click at [23, 318] on div at bounding box center [18, 317] width 18 height 18
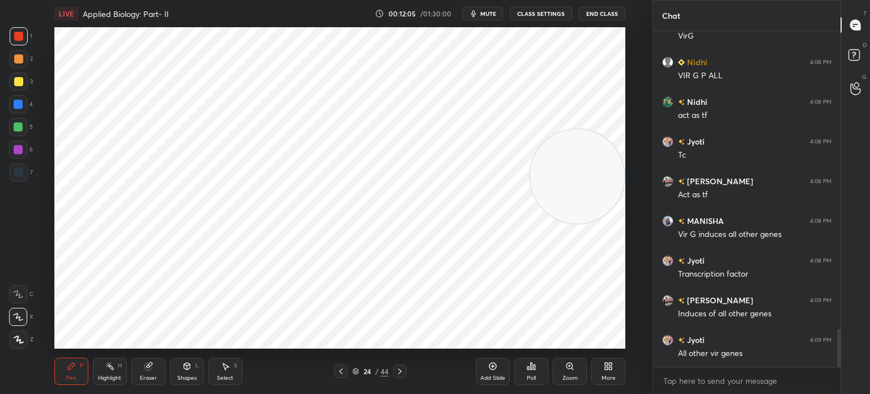
scroll to position [2655, 0]
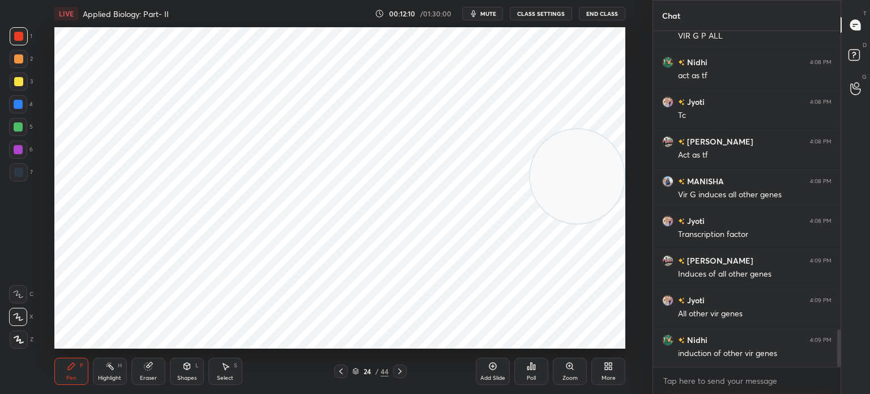
click at [231, 376] on div "Select" at bounding box center [225, 378] width 16 height 6
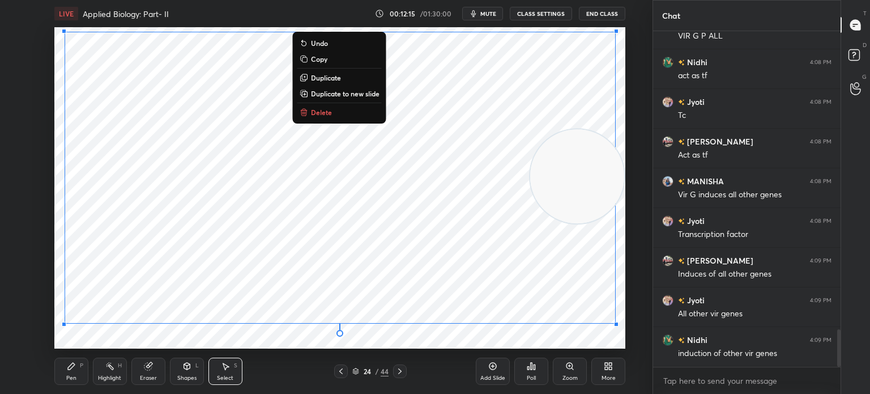
click at [109, 343] on div "0 ° Undo Copy Duplicate Duplicate to new slide Delete" at bounding box center [339, 187] width 571 height 321
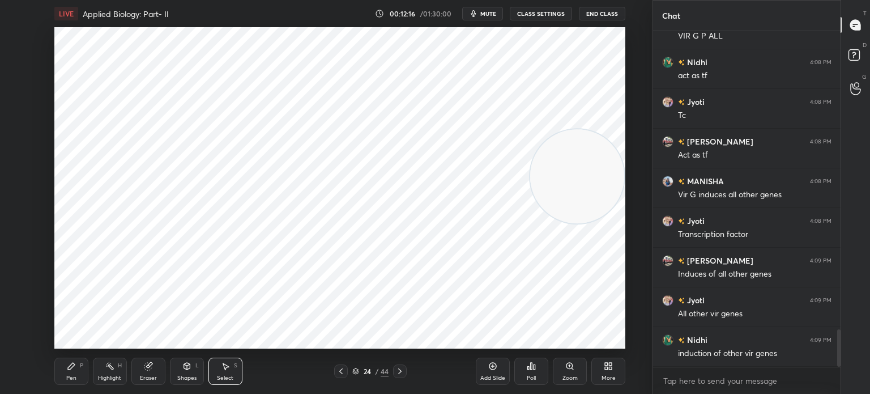
click at [74, 375] on div "Pen" at bounding box center [71, 378] width 10 height 6
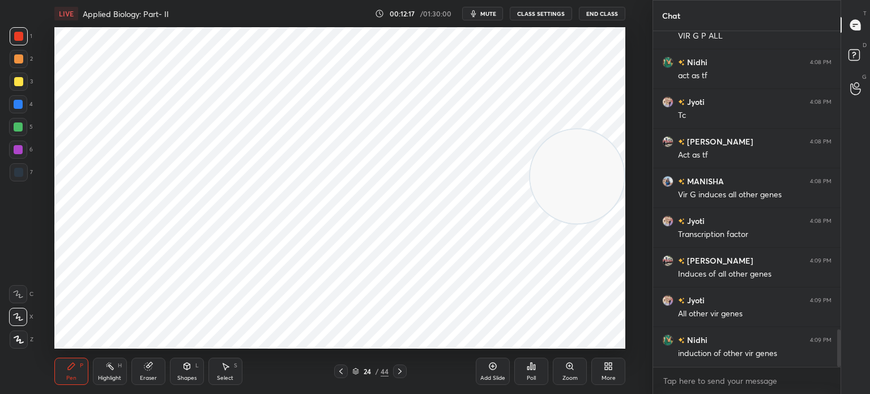
click at [21, 181] on div at bounding box center [19, 172] width 18 height 18
click at [23, 346] on div at bounding box center [19, 339] width 18 height 18
click at [491, 366] on icon at bounding box center [492, 365] width 9 height 9
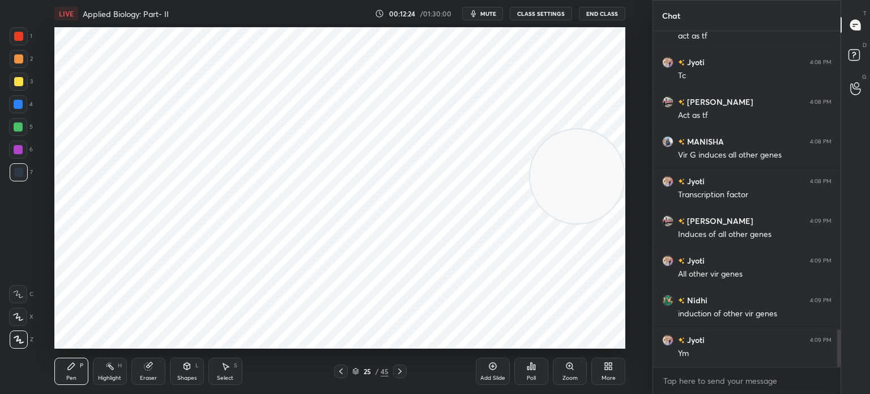
click at [19, 154] on div at bounding box center [18, 149] width 9 height 9
click at [19, 319] on icon at bounding box center [18, 317] width 10 height 8
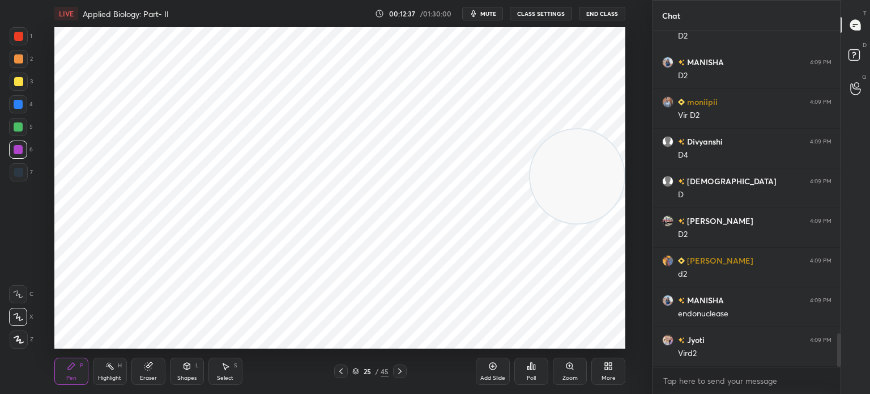
scroll to position [3091, 0]
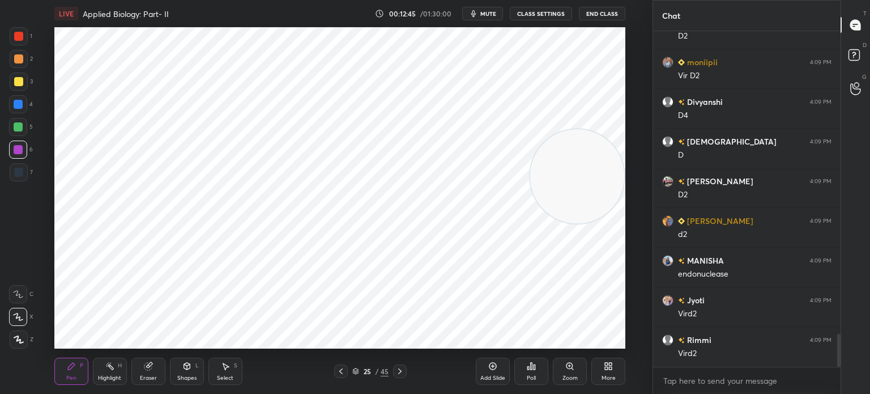
click at [16, 104] on div at bounding box center [18, 104] width 9 height 9
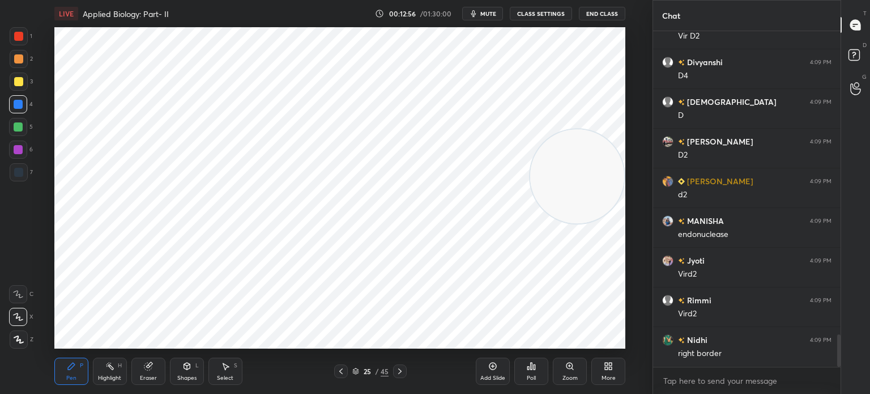
scroll to position [3170, 0]
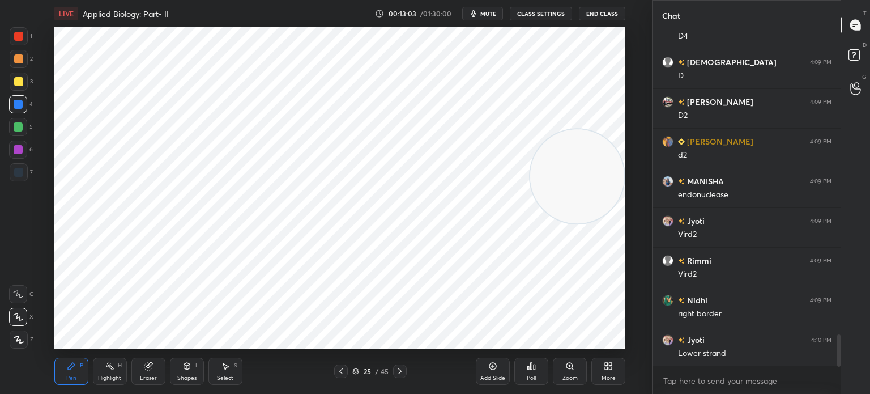
click at [23, 170] on div at bounding box center [19, 172] width 18 height 18
click at [19, 337] on icon at bounding box center [19, 339] width 10 height 8
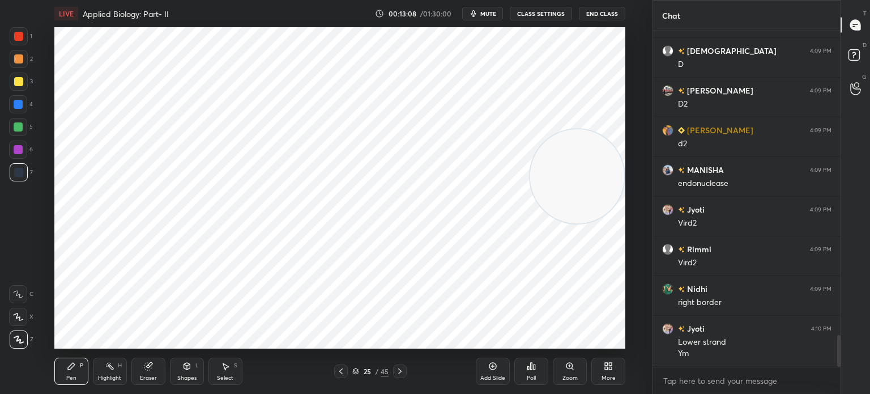
click at [16, 104] on div at bounding box center [18, 104] width 9 height 9
click at [28, 36] on div "1" at bounding box center [21, 36] width 23 height 18
click at [18, 310] on div at bounding box center [18, 317] width 18 height 18
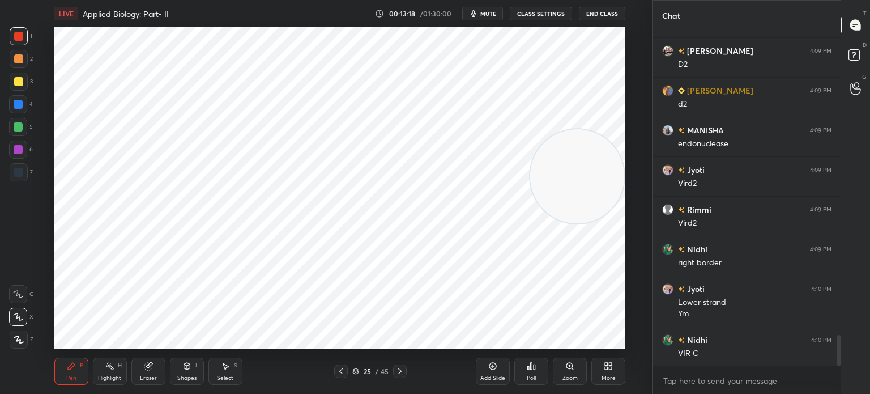
scroll to position [3261, 0]
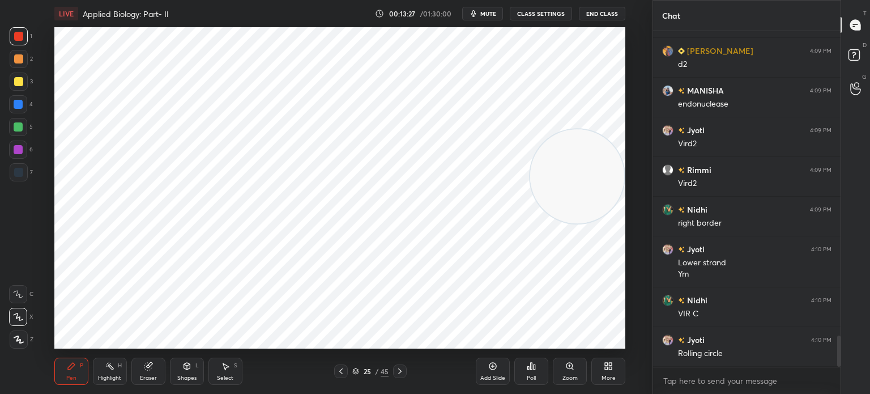
click at [20, 169] on div at bounding box center [18, 172] width 9 height 9
click at [20, 337] on icon at bounding box center [19, 339] width 10 height 8
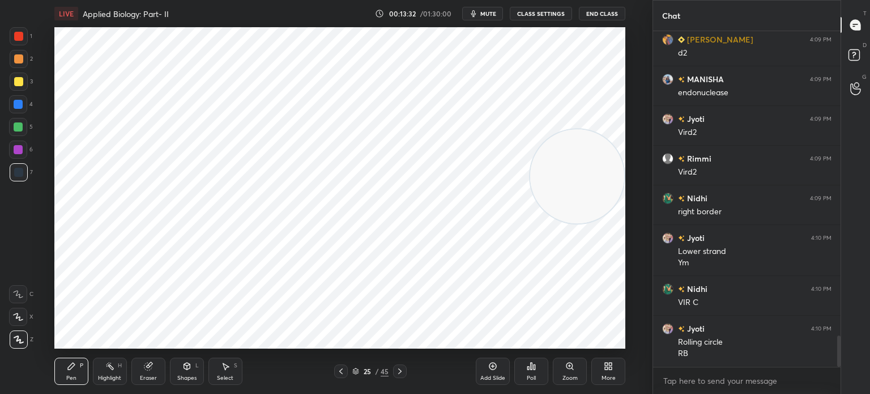
click at [116, 373] on div "Highlight H" at bounding box center [110, 370] width 34 height 27
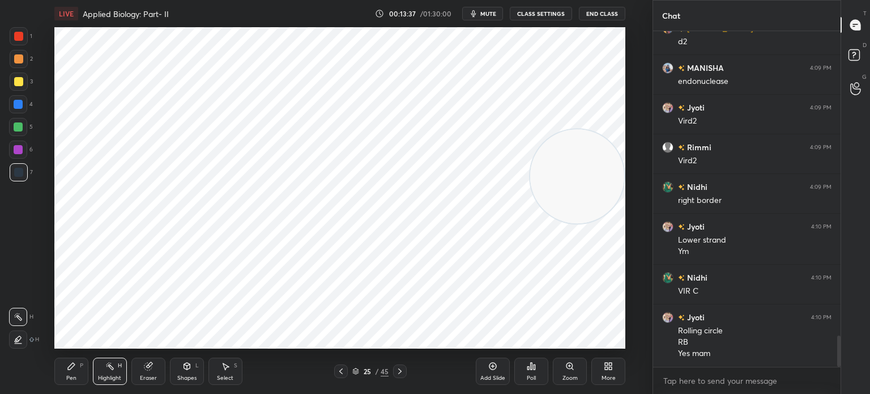
click at [20, 103] on div at bounding box center [18, 104] width 9 height 9
click at [20, 36] on div at bounding box center [18, 36] width 9 height 9
click at [20, 146] on div at bounding box center [18, 149] width 9 height 9
click at [25, 125] on div at bounding box center [18, 127] width 18 height 18
click at [68, 372] on div "Pen P" at bounding box center [71, 370] width 34 height 27
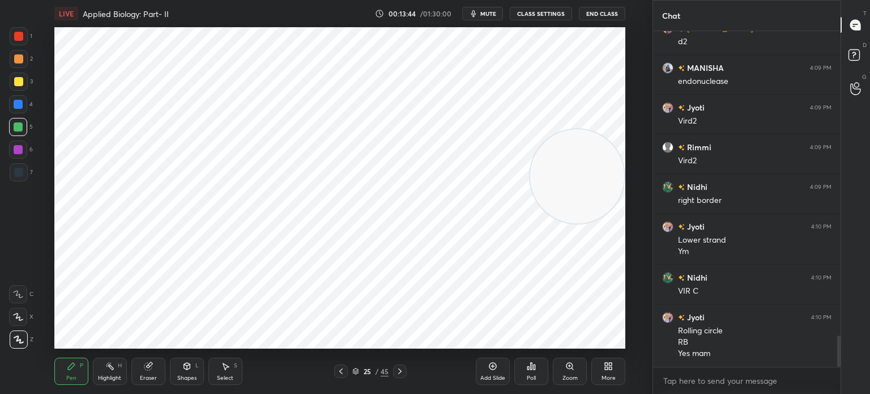
click at [19, 313] on icon at bounding box center [18, 317] width 10 height 8
click at [15, 177] on div at bounding box center [19, 172] width 18 height 18
click at [18, 333] on div at bounding box center [19, 339] width 18 height 18
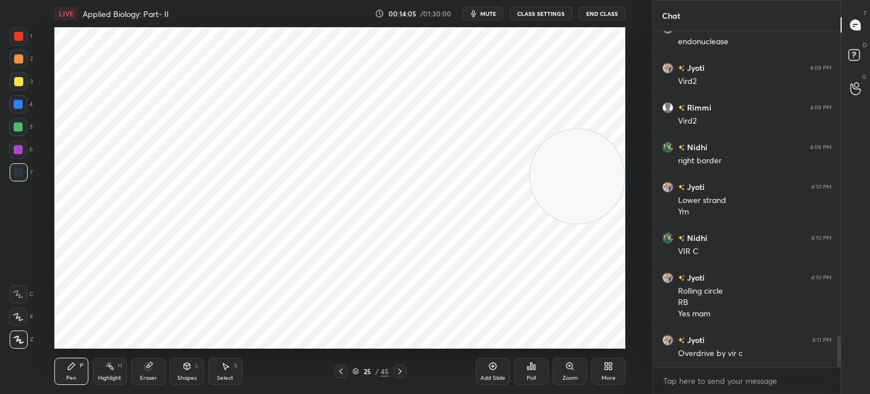
click at [25, 144] on div at bounding box center [18, 149] width 18 height 18
click at [20, 322] on div at bounding box center [18, 317] width 18 height 18
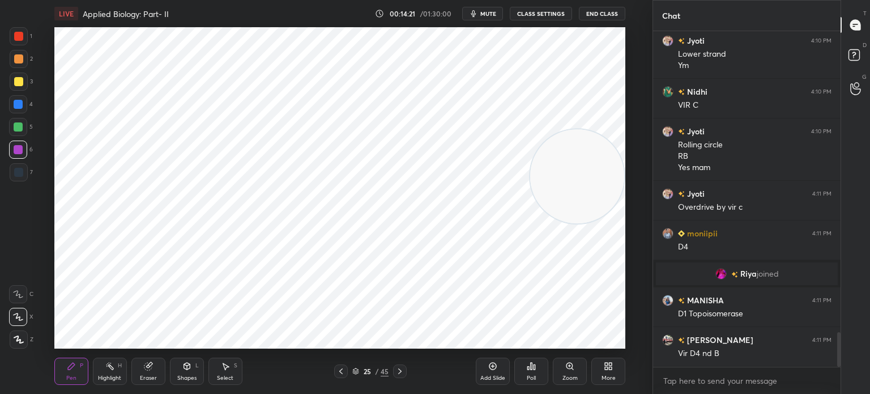
scroll to position [2978, 0]
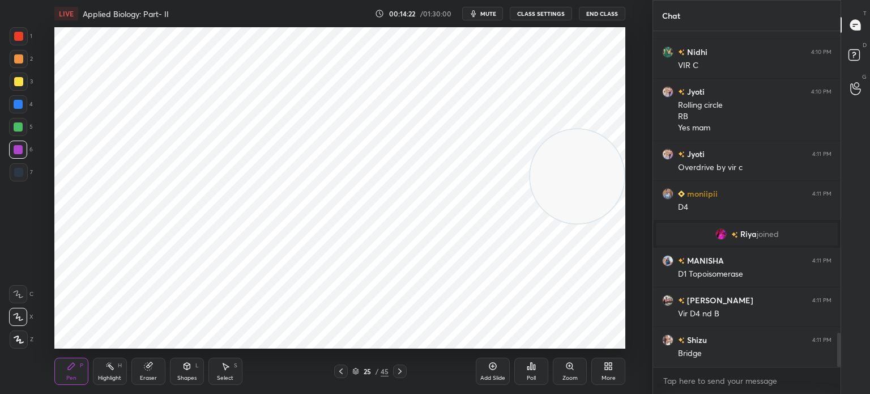
click at [16, 175] on div at bounding box center [18, 172] width 9 height 9
click at [18, 335] on icon at bounding box center [19, 339] width 10 height 8
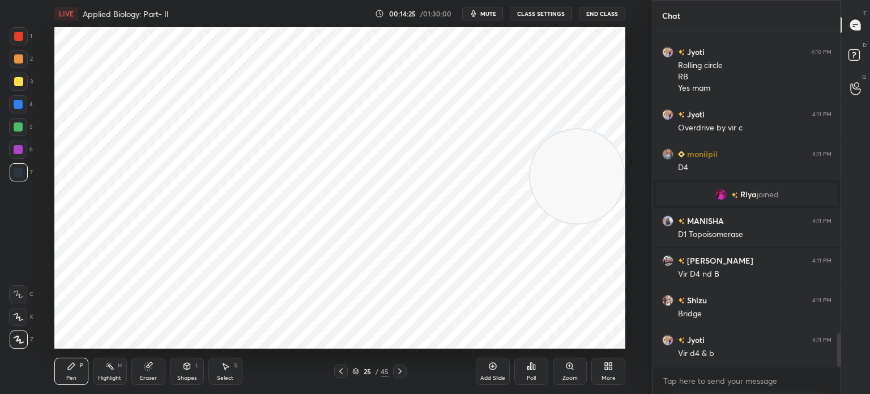
scroll to position [3057, 0]
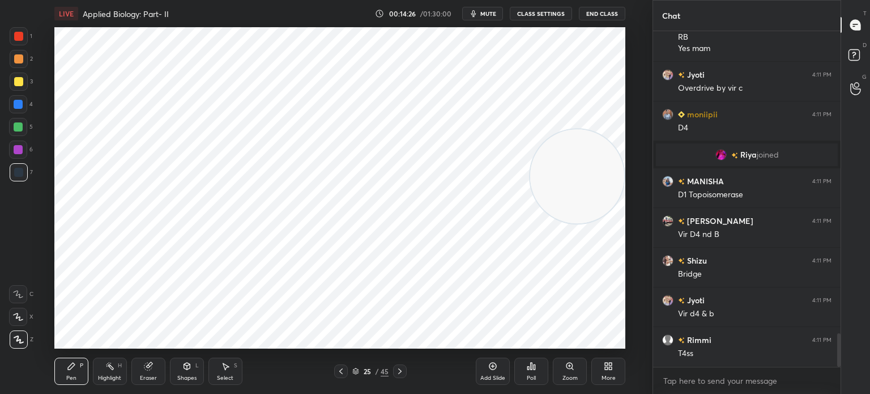
click at [19, 97] on div at bounding box center [18, 104] width 18 height 18
click at [23, 312] on div at bounding box center [18, 317] width 18 height 18
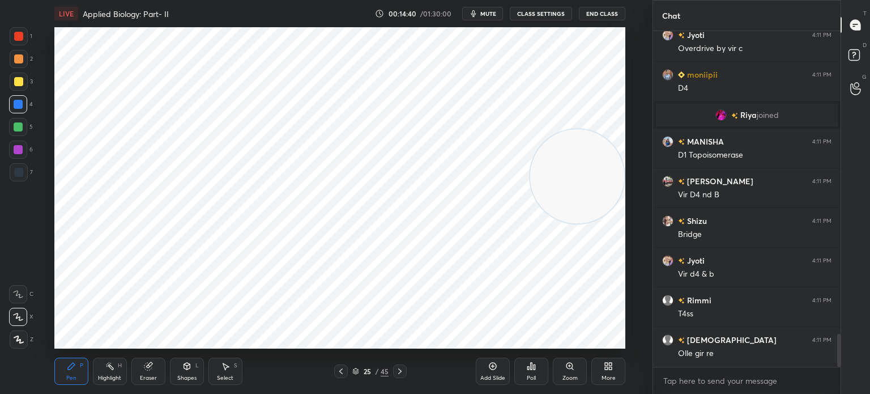
scroll to position [3136, 0]
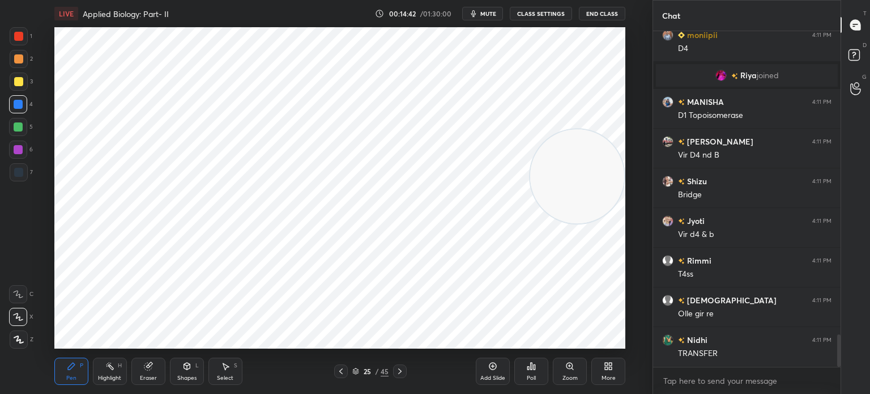
click at [20, 33] on div at bounding box center [18, 36] width 9 height 9
click at [24, 165] on div at bounding box center [19, 172] width 18 height 18
click at [16, 336] on icon at bounding box center [18, 339] width 9 height 7
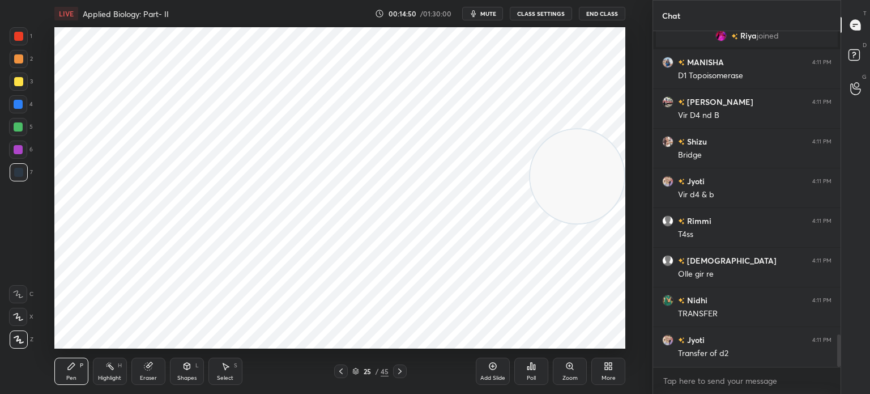
click at [23, 35] on div at bounding box center [18, 36] width 9 height 9
click at [22, 321] on icon at bounding box center [18, 317] width 10 height 8
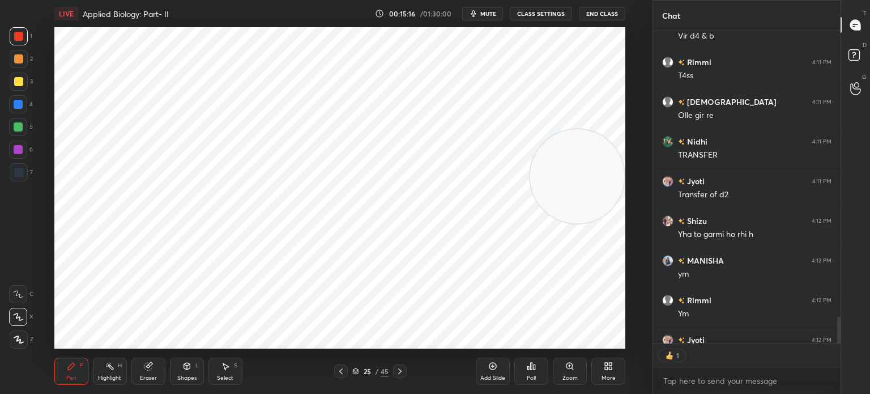
scroll to position [3358, 0]
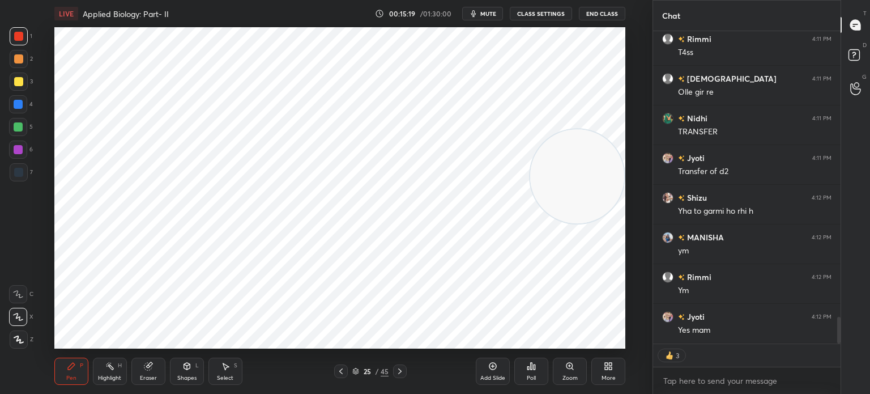
click at [494, 370] on icon at bounding box center [492, 365] width 9 height 9
click at [16, 171] on div at bounding box center [18, 172] width 9 height 9
click at [16, 39] on div at bounding box center [18, 36] width 9 height 9
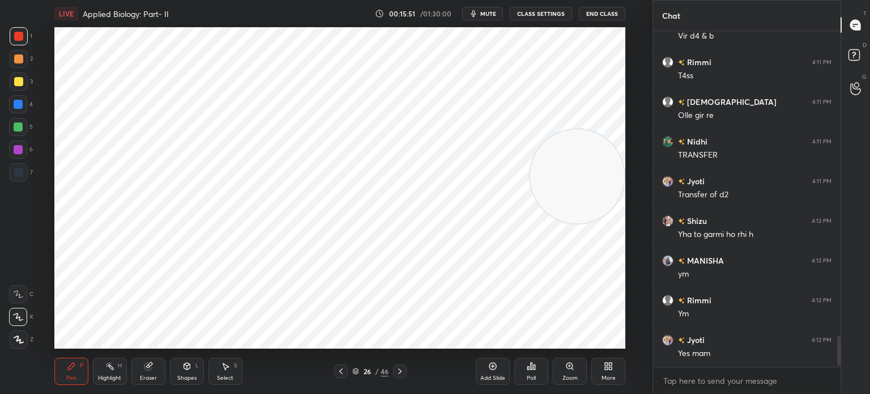
scroll to position [3346, 0]
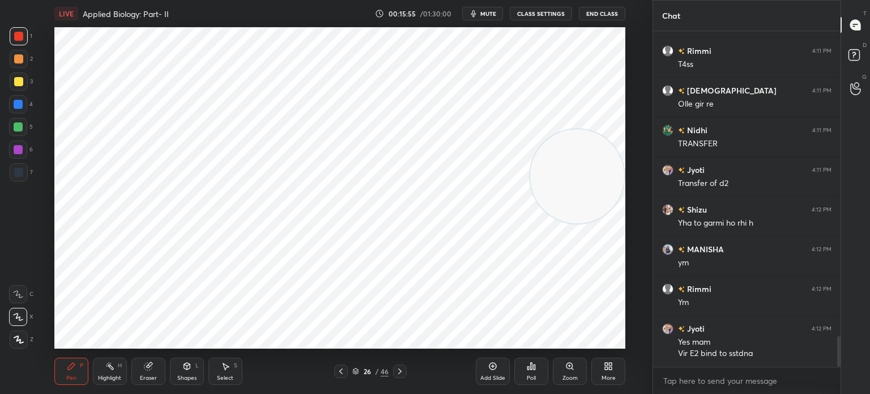
click at [16, 172] on div at bounding box center [18, 172] width 9 height 9
click at [19, 338] on icon at bounding box center [19, 339] width 10 height 8
click at [19, 148] on div at bounding box center [18, 149] width 9 height 9
click at [16, 316] on icon at bounding box center [18, 317] width 10 height 8
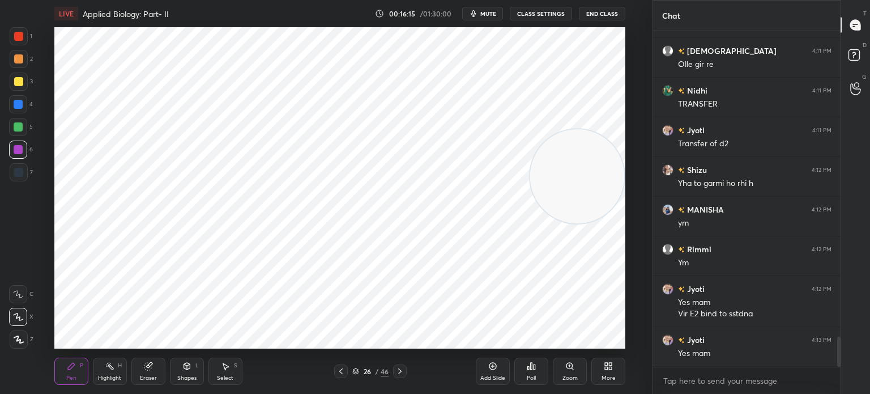
click at [21, 171] on div at bounding box center [18, 172] width 9 height 9
click at [27, 335] on div at bounding box center [19, 339] width 18 height 18
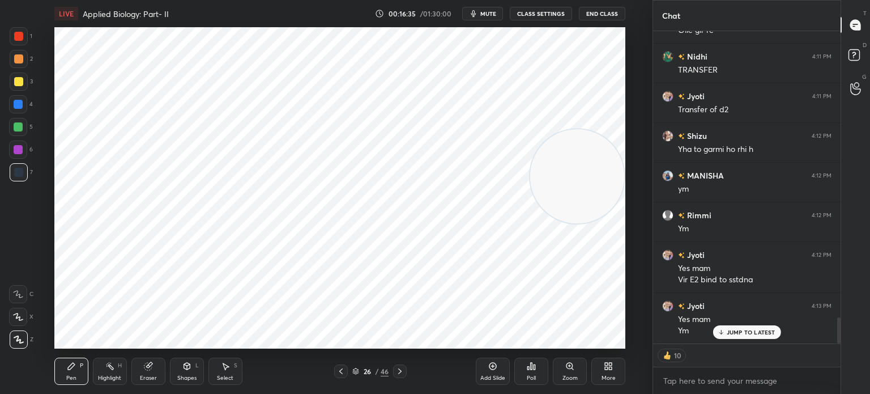
click at [20, 35] on div at bounding box center [18, 36] width 9 height 9
click at [23, 103] on div at bounding box center [18, 104] width 9 height 9
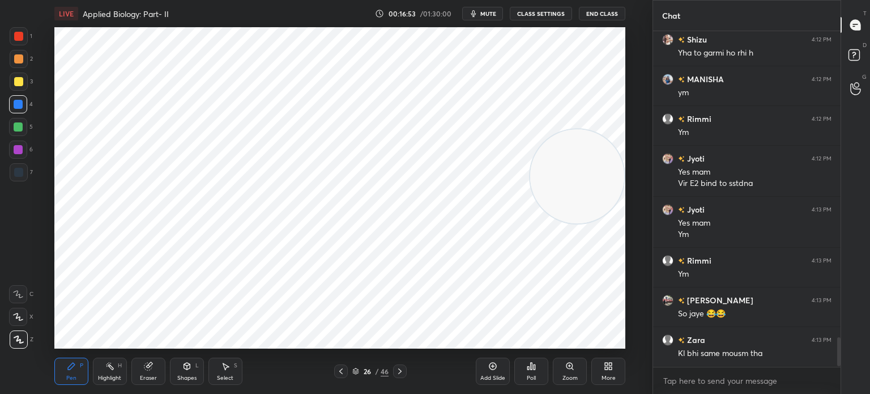
scroll to position [3, 3]
click at [23, 172] on div at bounding box center [18, 172] width 9 height 9
click at [19, 144] on div at bounding box center [18, 149] width 18 height 18
click at [20, 314] on icon at bounding box center [18, 317] width 10 height 8
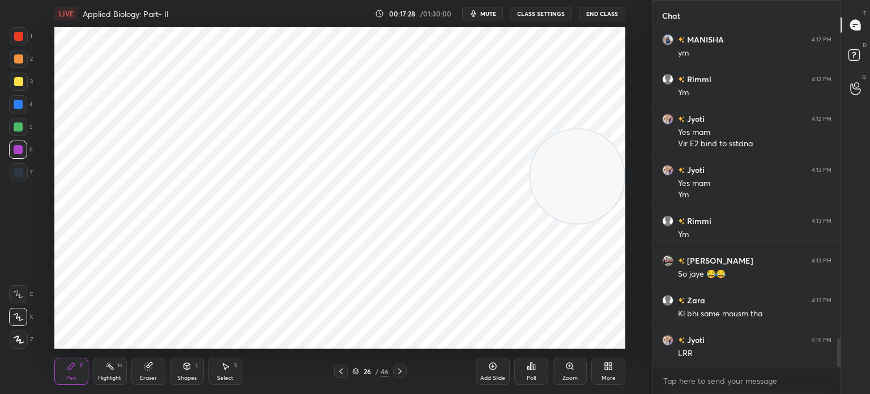
click at [18, 165] on div at bounding box center [19, 172] width 18 height 18
click at [23, 330] on div at bounding box center [19, 339] width 18 height 18
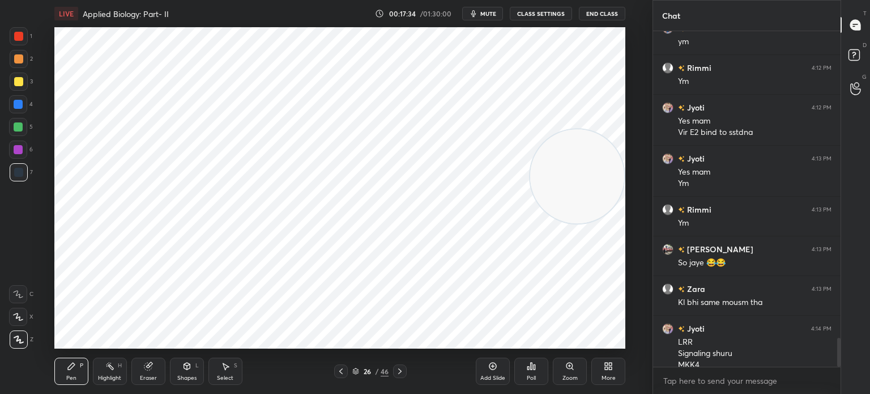
scroll to position [3578, 0]
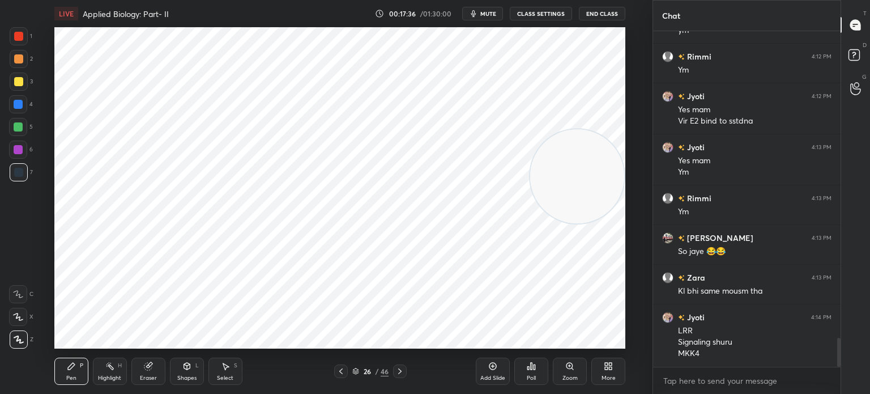
click at [17, 108] on div at bounding box center [18, 104] width 9 height 9
click at [22, 41] on div at bounding box center [19, 36] width 18 height 18
click at [16, 317] on icon at bounding box center [18, 316] width 9 height 7
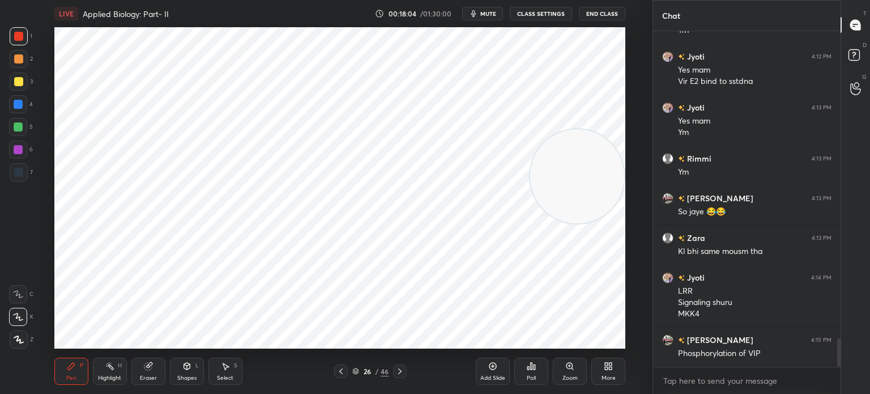
click at [27, 181] on div "7" at bounding box center [21, 172] width 23 height 18
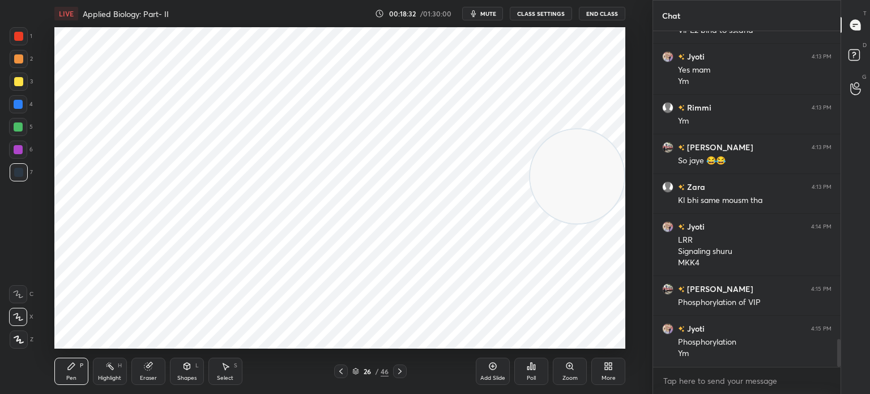
scroll to position [3708, 0]
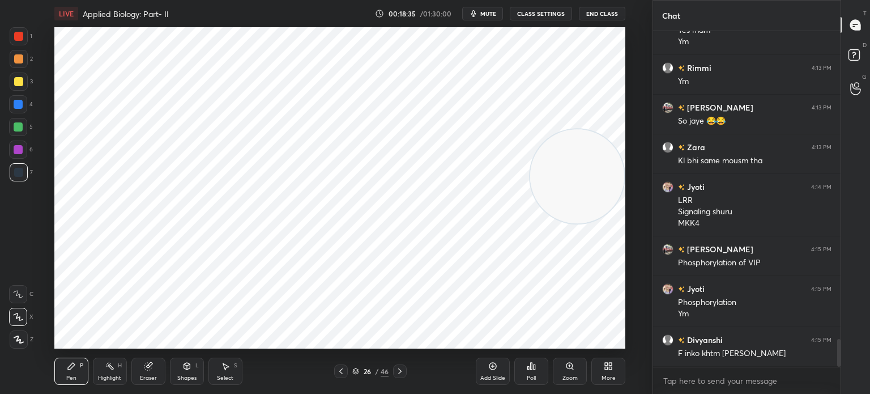
click at [497, 370] on icon at bounding box center [492, 365] width 9 height 9
click at [20, 339] on icon at bounding box center [18, 339] width 9 height 7
click at [19, 155] on div at bounding box center [18, 149] width 18 height 18
click at [23, 314] on icon at bounding box center [18, 317] width 10 height 8
click at [144, 370] on icon at bounding box center [148, 365] width 9 height 9
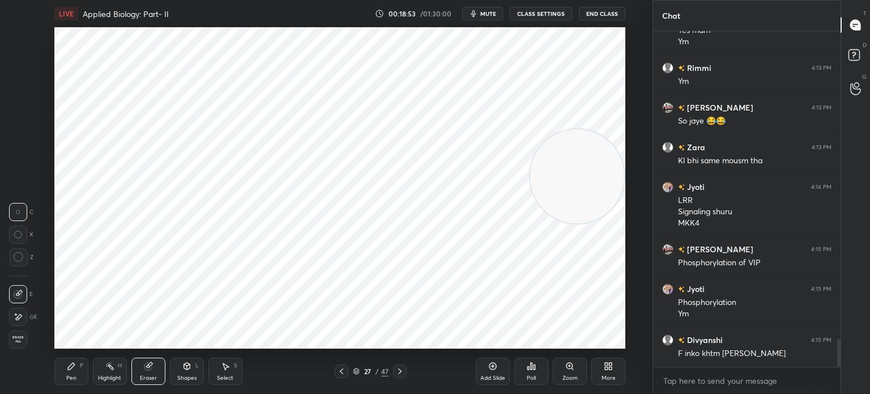
click at [71, 382] on div "Pen P" at bounding box center [71, 370] width 34 height 27
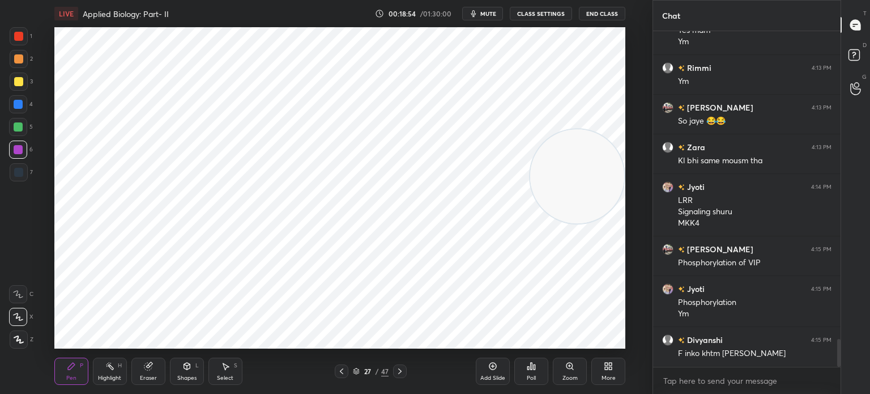
click at [342, 369] on icon at bounding box center [341, 371] width 3 height 6
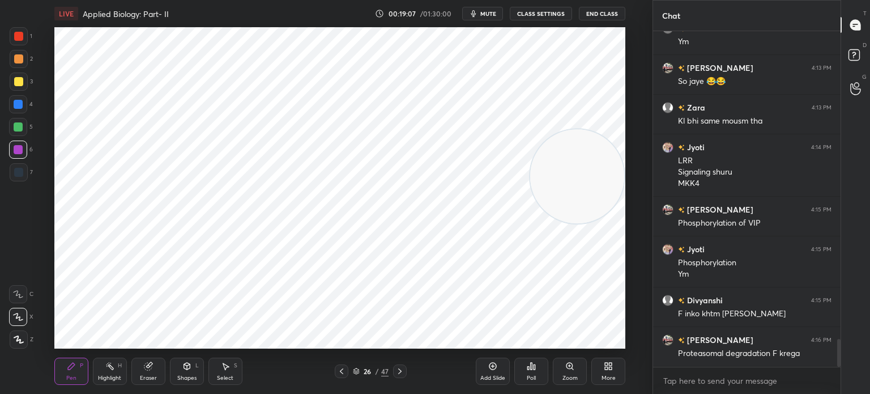
click at [401, 369] on icon at bounding box center [399, 371] width 9 height 9
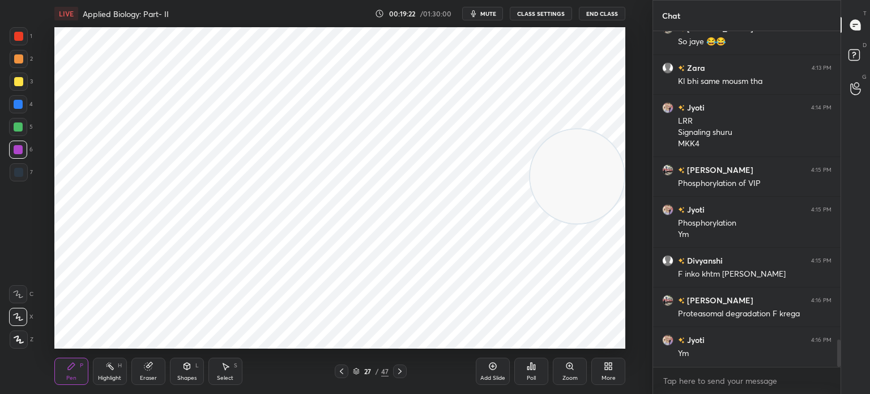
click at [16, 38] on div at bounding box center [18, 36] width 9 height 9
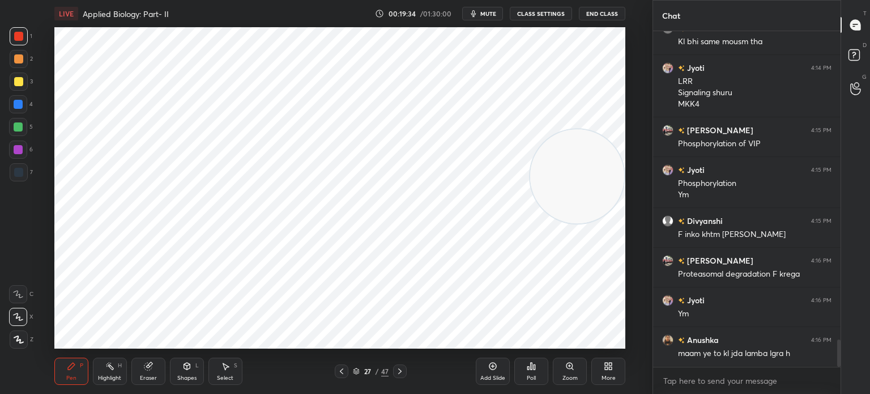
click at [415, 27] on div "LIVE Applied Biology: Part- II 00:19:34 / 01:30:00 mute CLASS SETTINGS End Class" at bounding box center [339, 13] width 571 height 27
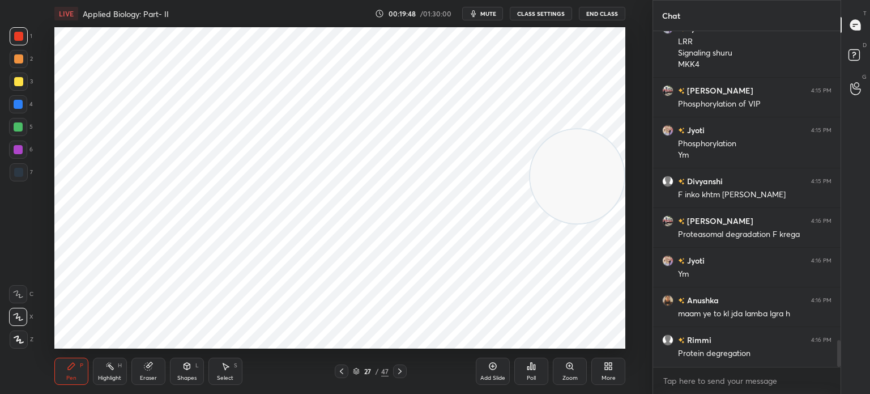
click at [22, 168] on div at bounding box center [18, 172] width 9 height 9
click at [19, 108] on div at bounding box center [18, 104] width 9 height 9
click at [19, 172] on div at bounding box center [18, 172] width 9 height 9
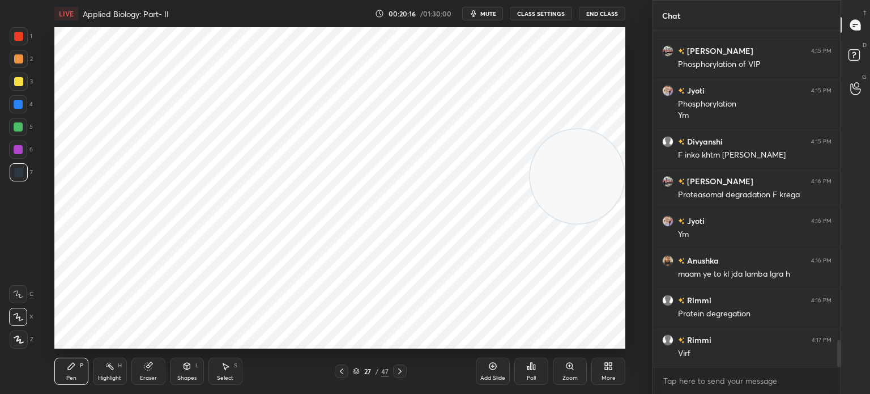
scroll to position [3934, 0]
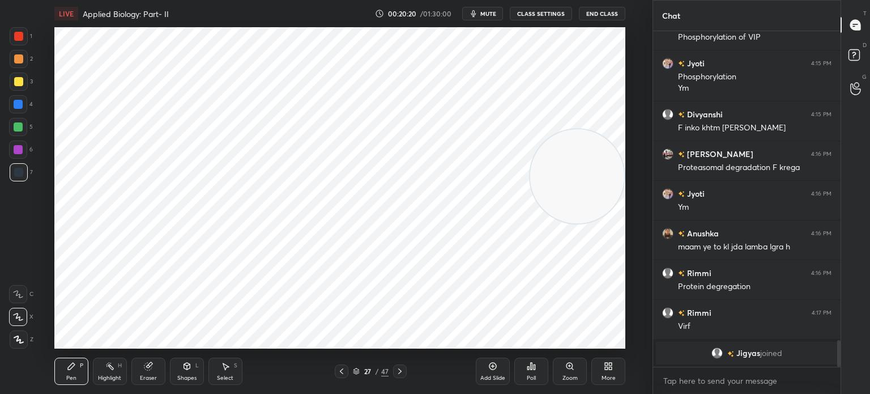
click at [340, 371] on icon at bounding box center [341, 371] width 3 height 6
click at [340, 372] on icon at bounding box center [341, 371] width 9 height 9
click at [339, 371] on icon at bounding box center [341, 371] width 9 height 9
click at [400, 373] on icon at bounding box center [399, 371] width 9 height 9
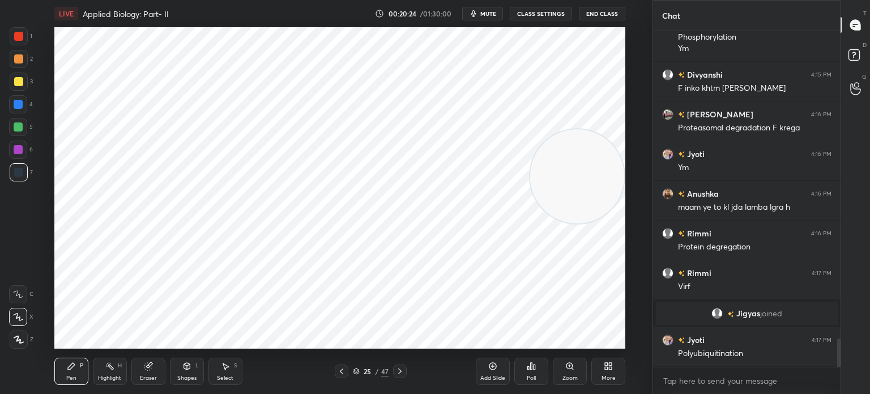
scroll to position [3669, 0]
click at [401, 369] on icon at bounding box center [399, 371] width 9 height 9
click at [399, 371] on icon at bounding box center [399, 371] width 9 height 9
click at [24, 151] on div at bounding box center [18, 149] width 18 height 18
click at [24, 174] on div at bounding box center [19, 172] width 18 height 18
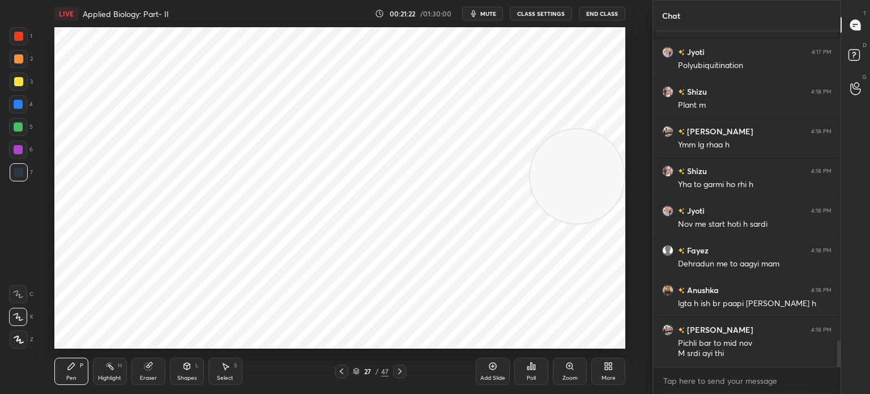
scroll to position [3996, 0]
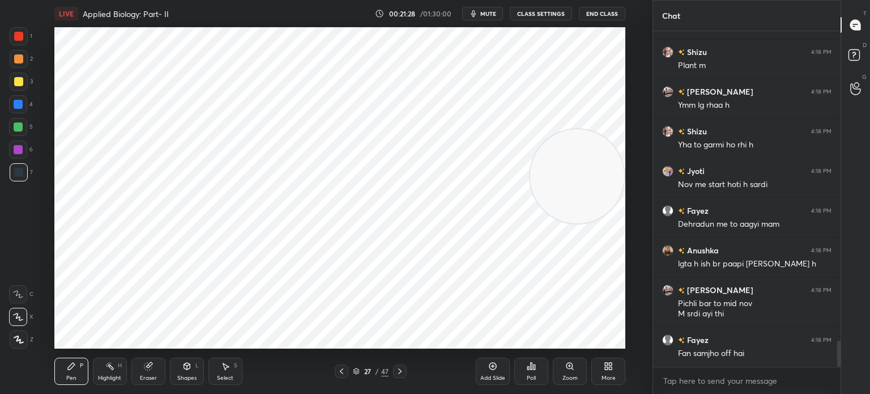
click at [18, 105] on div at bounding box center [18, 104] width 9 height 9
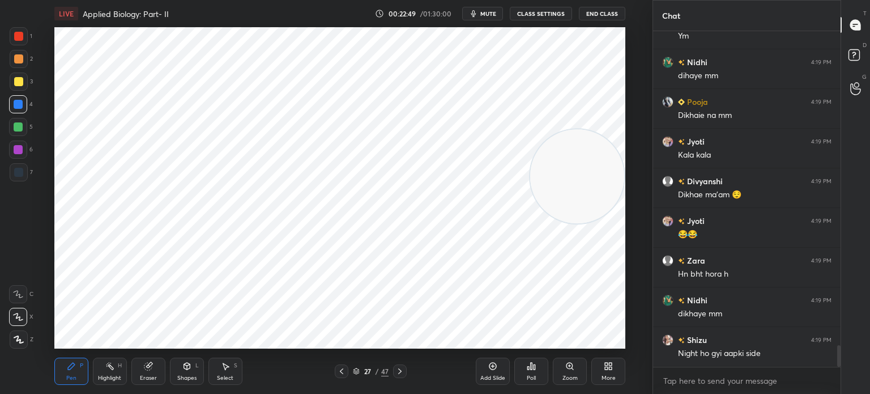
scroll to position [4889, 0]
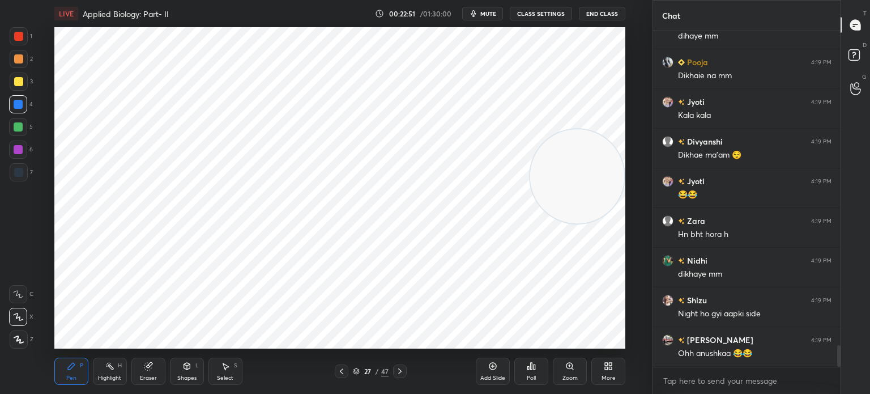
click at [401, 372] on icon at bounding box center [399, 371] width 9 height 9
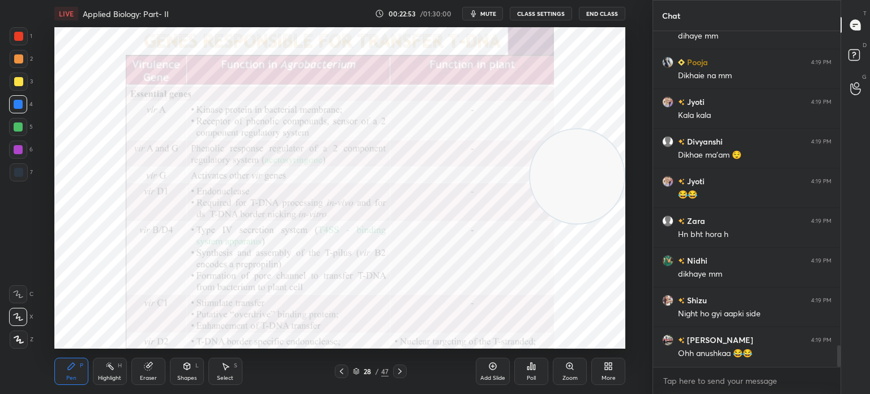
click at [20, 29] on div at bounding box center [19, 36] width 18 height 18
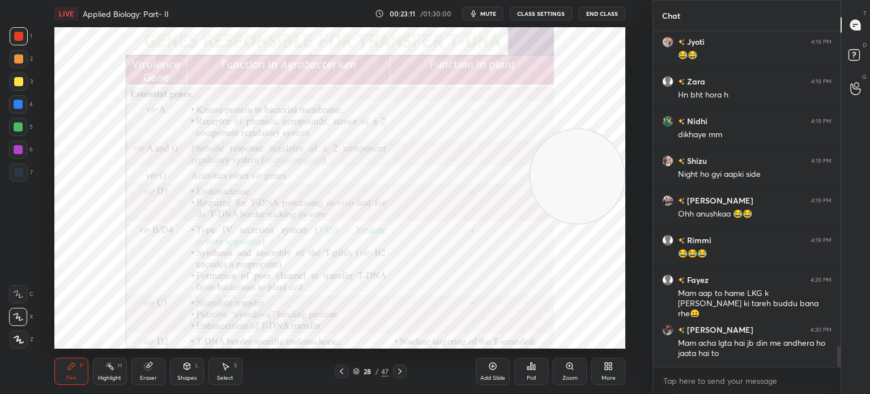
scroll to position [5068, 0]
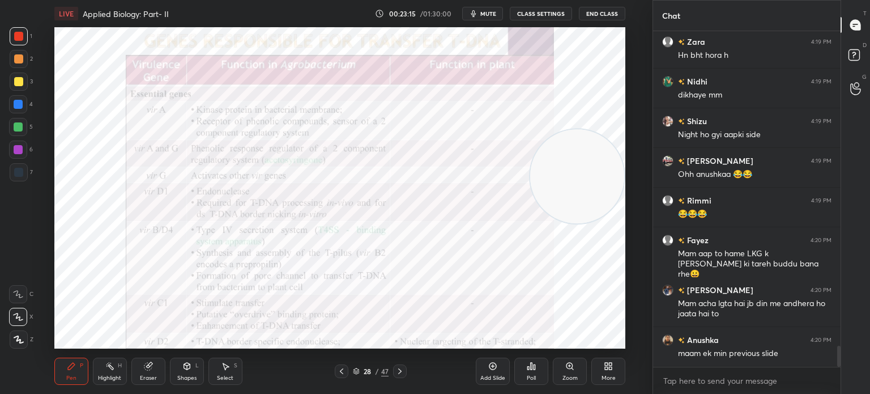
click at [340, 370] on icon at bounding box center [341, 371] width 9 height 9
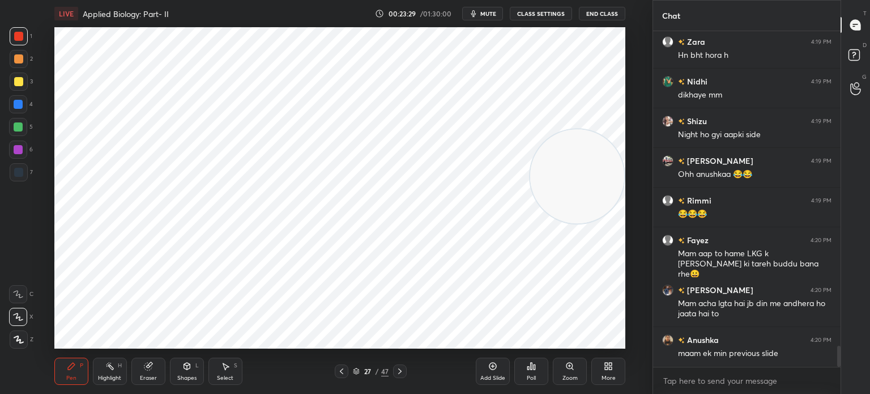
click at [401, 369] on icon at bounding box center [399, 371] width 9 height 9
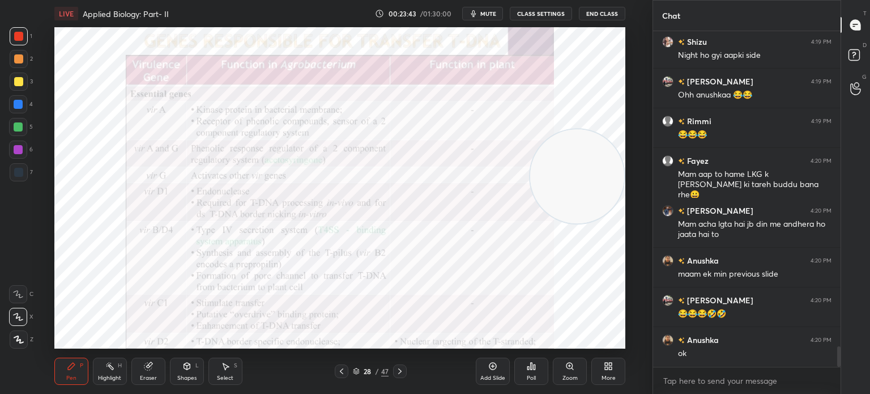
scroll to position [5187, 0]
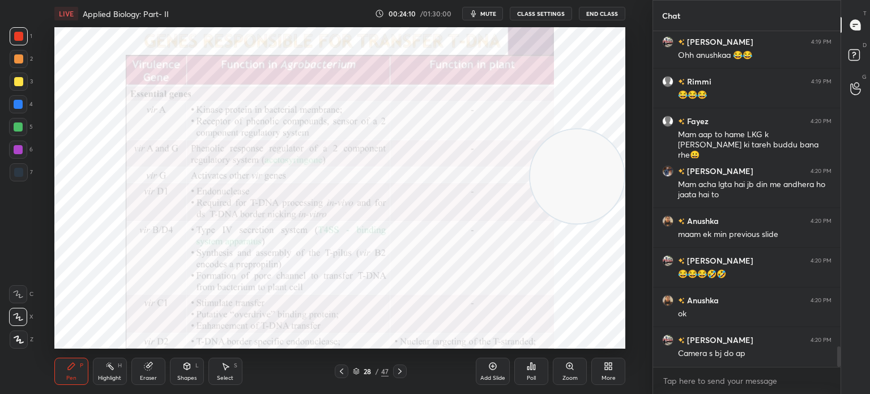
click at [360, 368] on div "28 / 47" at bounding box center [371, 371] width 36 height 10
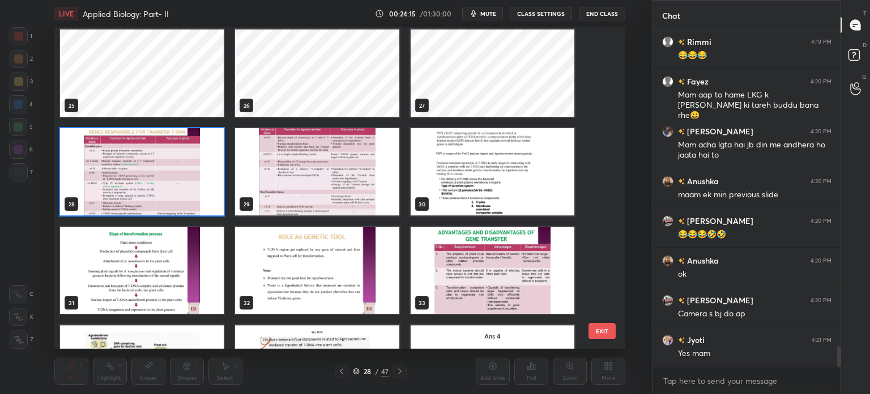
scroll to position [813, 0]
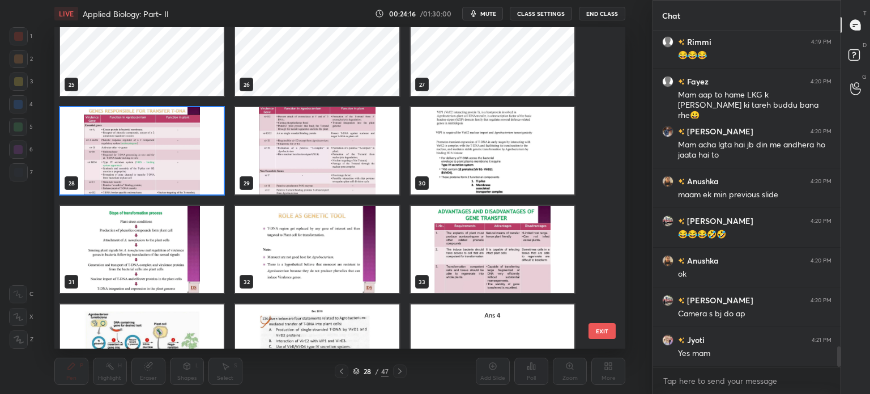
click at [150, 235] on img "grid" at bounding box center [142, 249] width 164 height 87
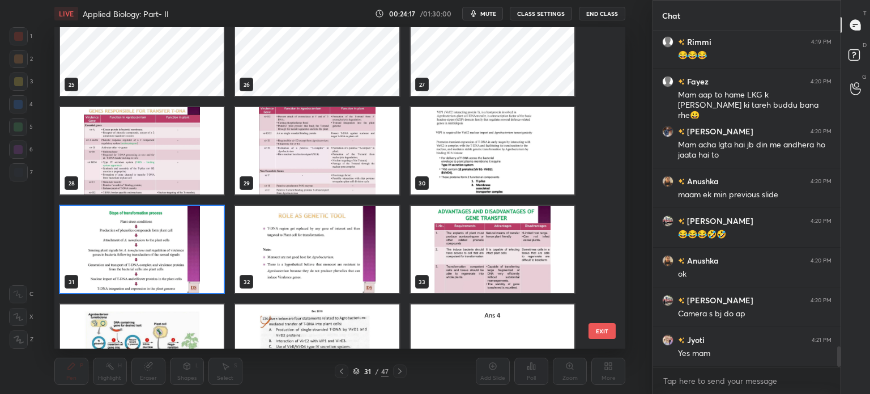
click at [151, 236] on img "grid" at bounding box center [142, 249] width 164 height 87
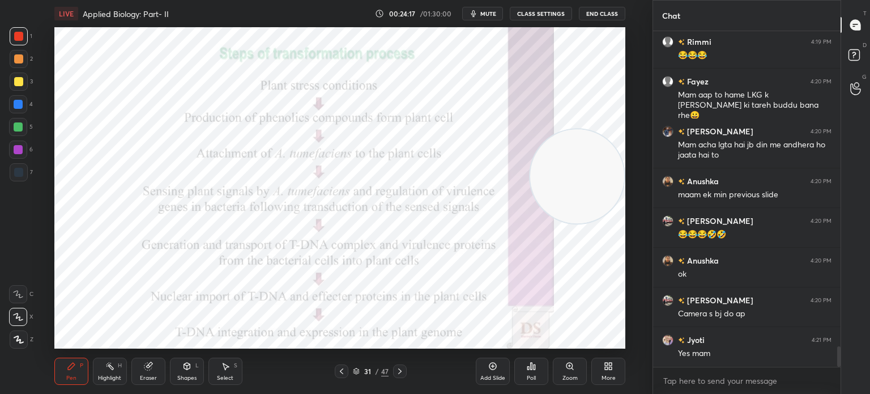
click at [159, 241] on img "grid" at bounding box center [142, 249] width 164 height 87
click at [190, 371] on div "Shapes L" at bounding box center [187, 370] width 34 height 27
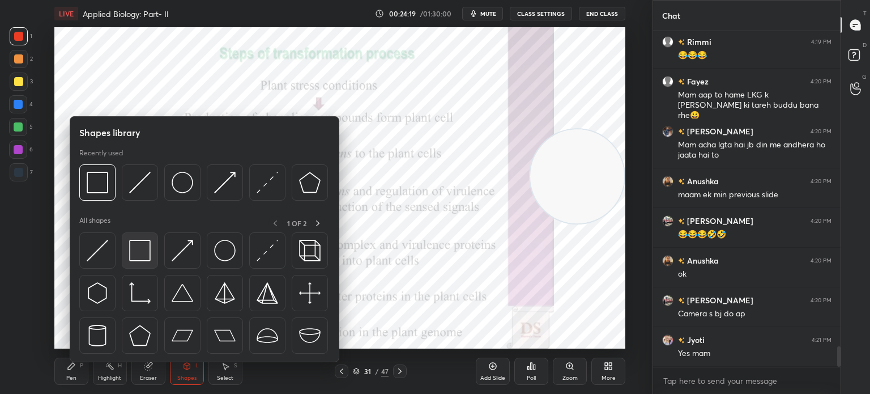
click at [129, 255] on img at bounding box center [140, 251] width 22 height 22
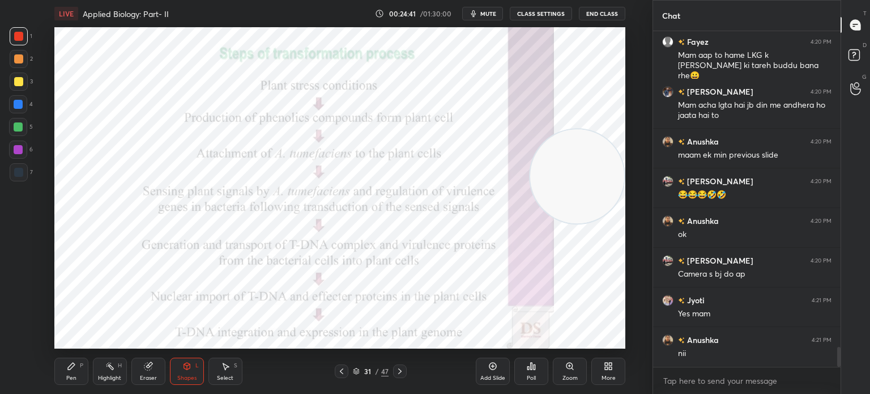
scroll to position [5306, 0]
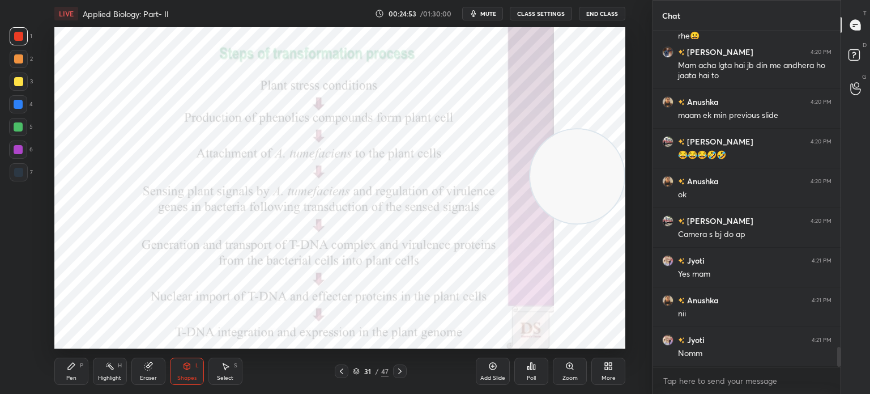
click at [78, 369] on div "Pen P" at bounding box center [71, 370] width 34 height 27
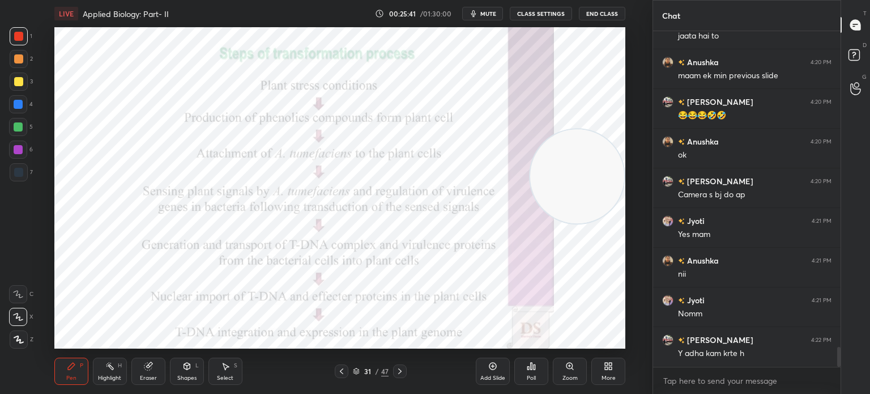
click at [403, 370] on icon at bounding box center [399, 371] width 9 height 9
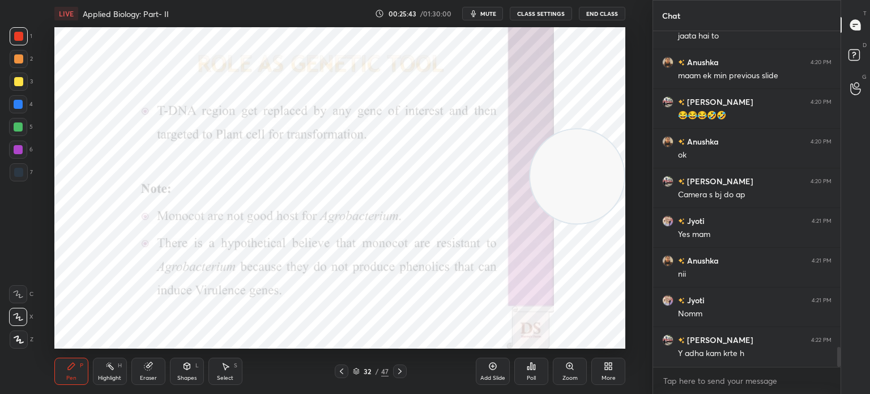
click at [190, 373] on div "Shapes L" at bounding box center [187, 370] width 34 height 27
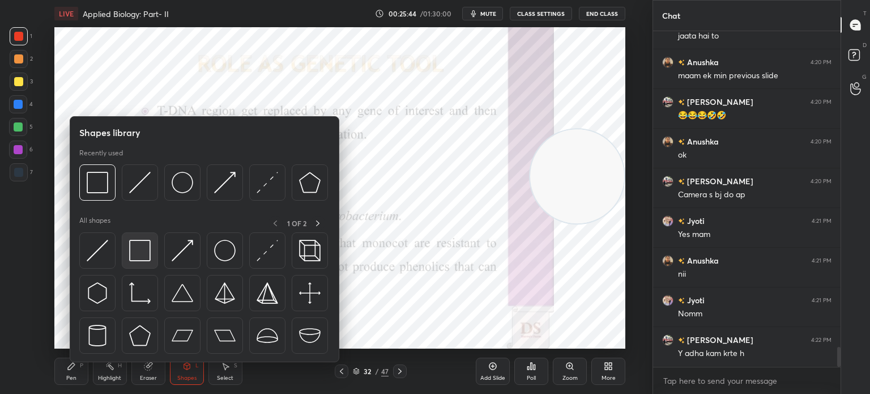
click at [138, 252] on img at bounding box center [140, 251] width 22 height 22
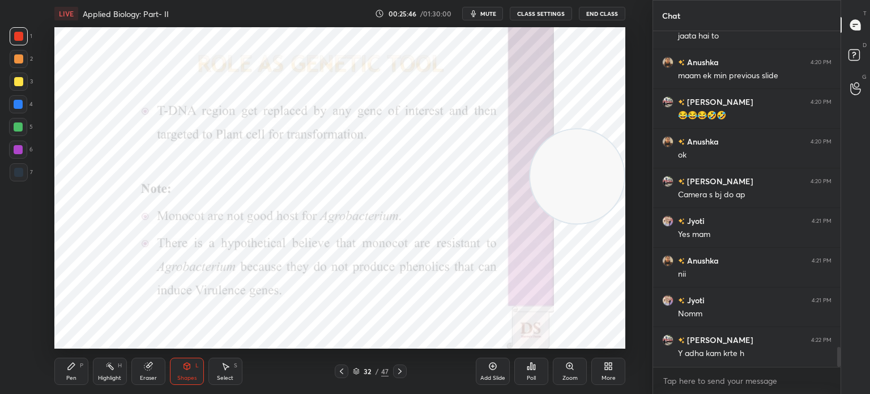
click at [80, 351] on div "Pen P Highlight H Eraser Shapes L Select S 32 / 47 Add Slide Poll Zoom More" at bounding box center [339, 370] width 571 height 45
click at [61, 372] on div "Pen P" at bounding box center [71, 370] width 34 height 27
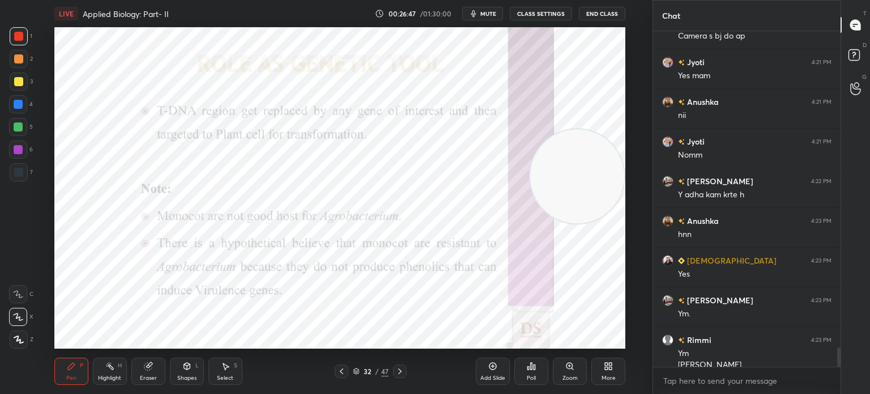
scroll to position [5516, 0]
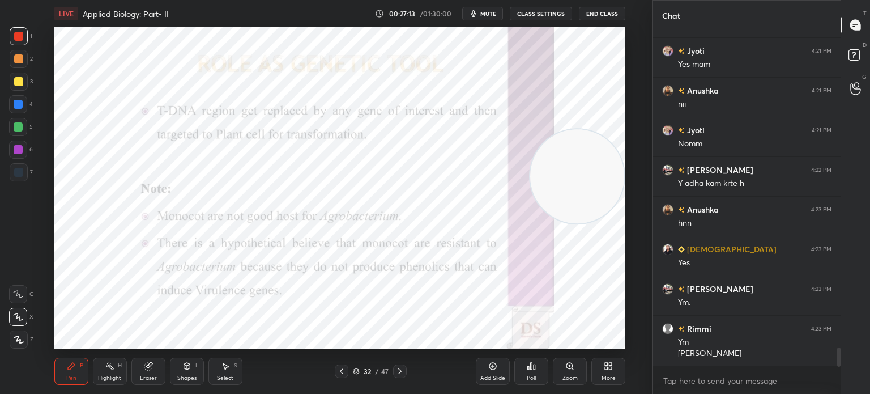
click at [496, 373] on div "Add Slide" at bounding box center [493, 370] width 34 height 27
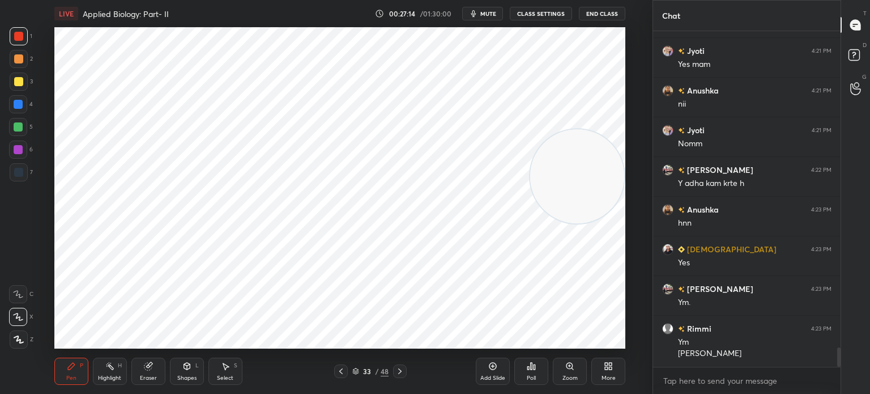
click at [18, 174] on div at bounding box center [18, 172] width 9 height 9
click at [188, 383] on div "Shapes L" at bounding box center [187, 370] width 34 height 27
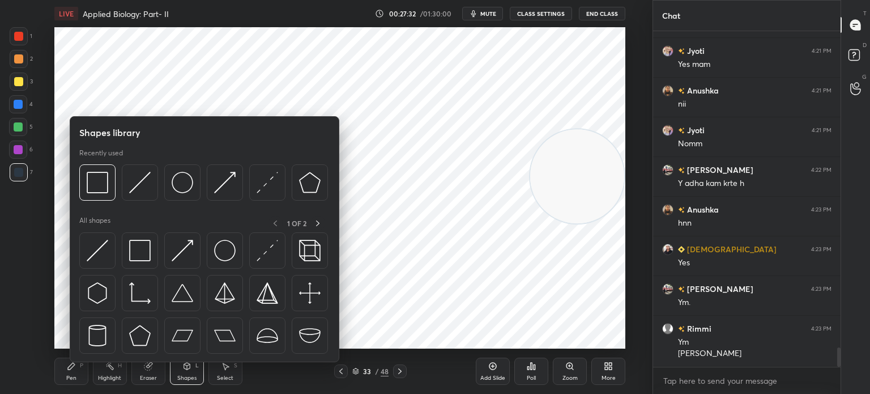
click at [139, 252] on img at bounding box center [140, 251] width 22 height 22
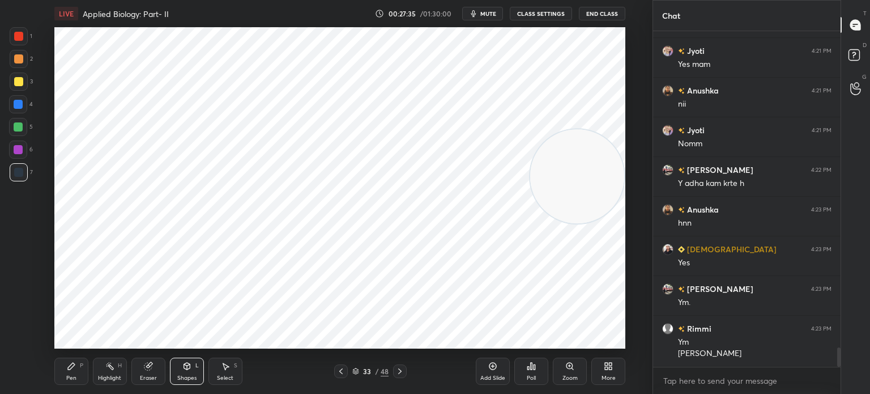
click at [73, 369] on icon at bounding box center [71, 365] width 9 height 9
click at [18, 32] on div at bounding box center [18, 36] width 9 height 9
click at [358, 372] on icon at bounding box center [355, 371] width 7 height 7
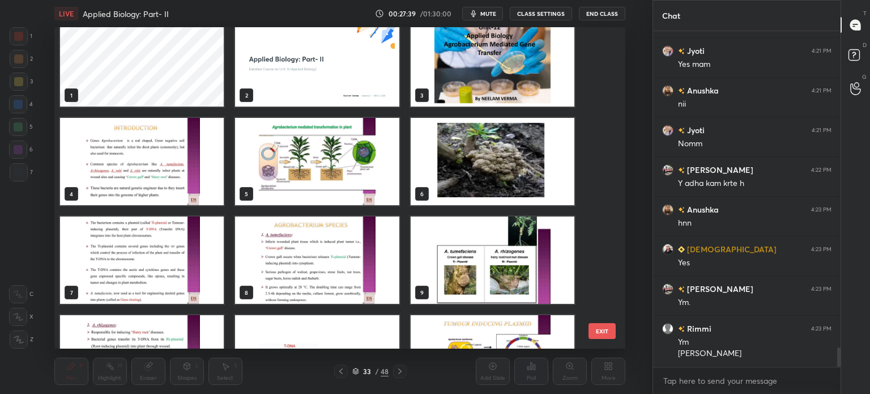
scroll to position [0, 0]
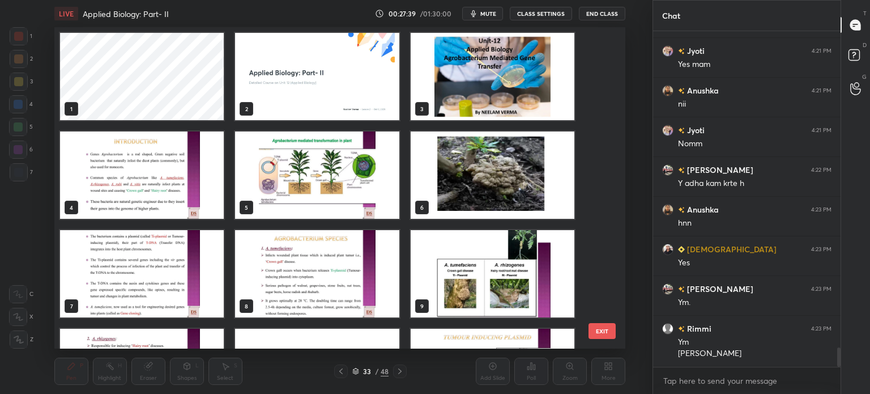
click at [321, 103] on img "grid" at bounding box center [317, 76] width 164 height 87
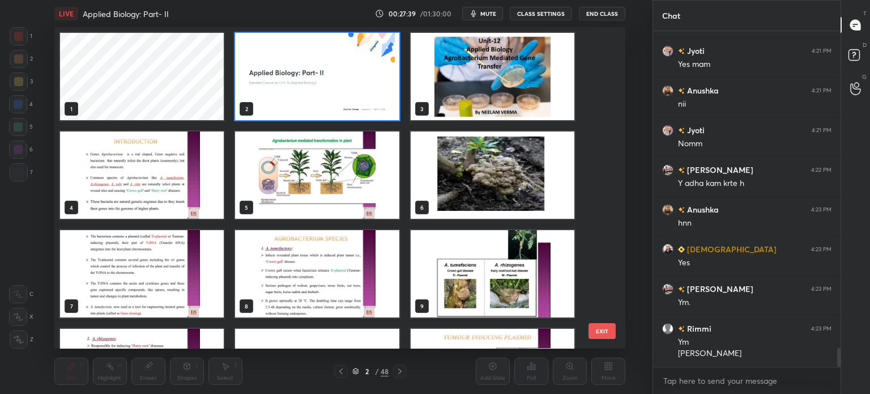
click at [324, 104] on img "grid" at bounding box center [317, 76] width 164 height 87
click at [325, 109] on img "grid" at bounding box center [317, 76] width 164 height 87
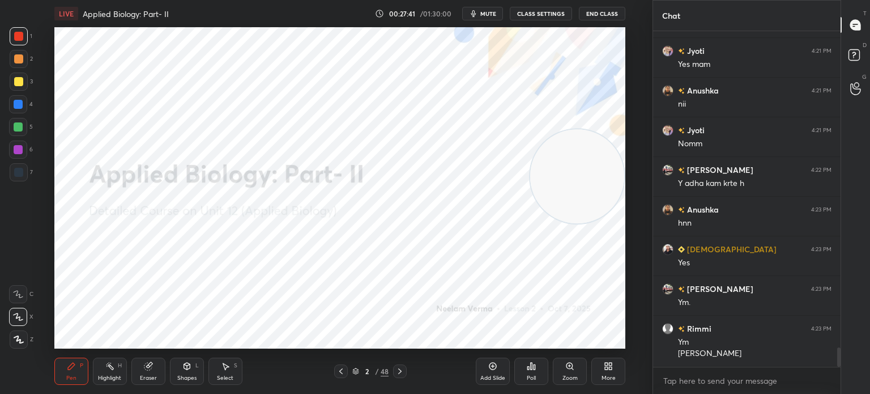
click at [338, 370] on icon at bounding box center [341, 371] width 9 height 9
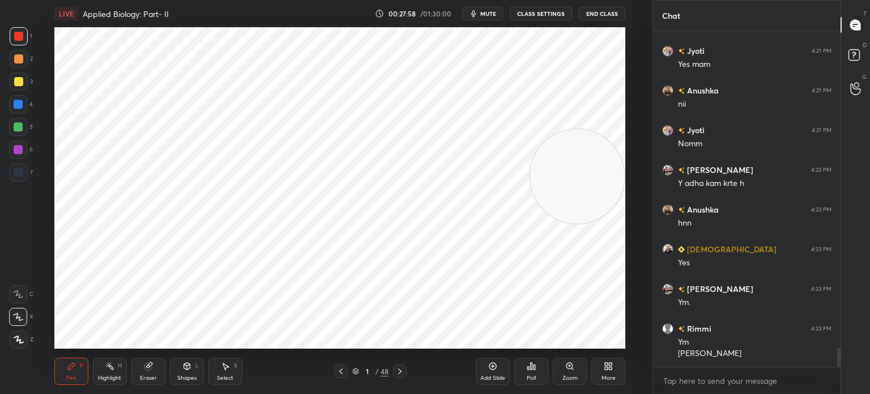
click at [150, 379] on div "Eraser" at bounding box center [148, 378] width 17 height 6
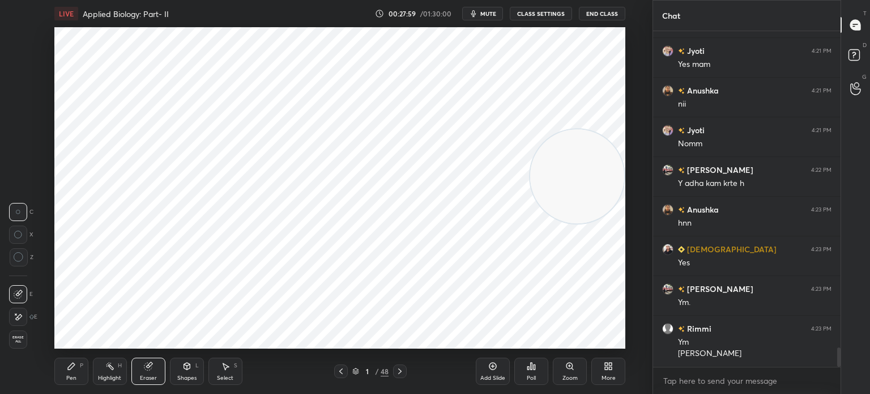
scroll to position [5555, 0]
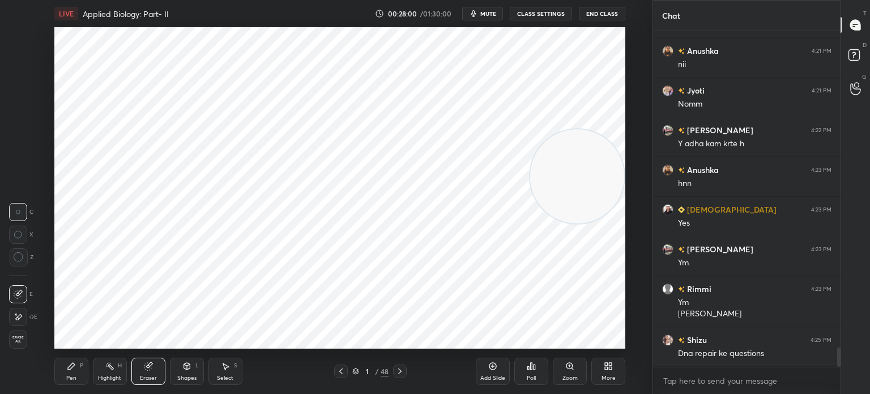
click at [81, 368] on div "P" at bounding box center [81, 366] width 3 height 6
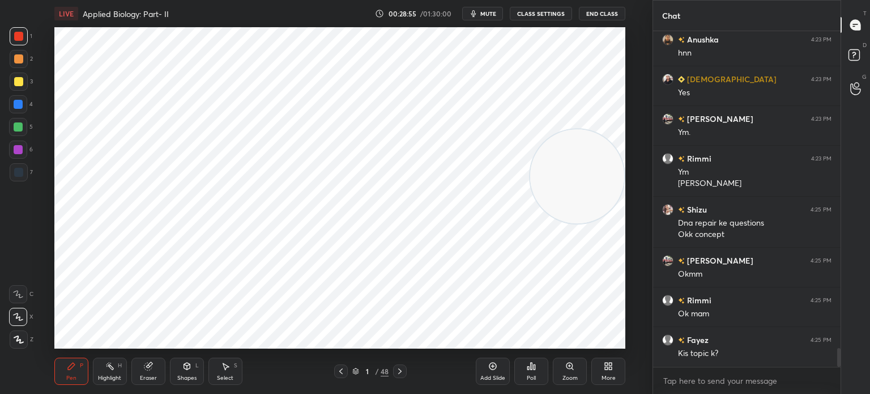
scroll to position [5725, 0]
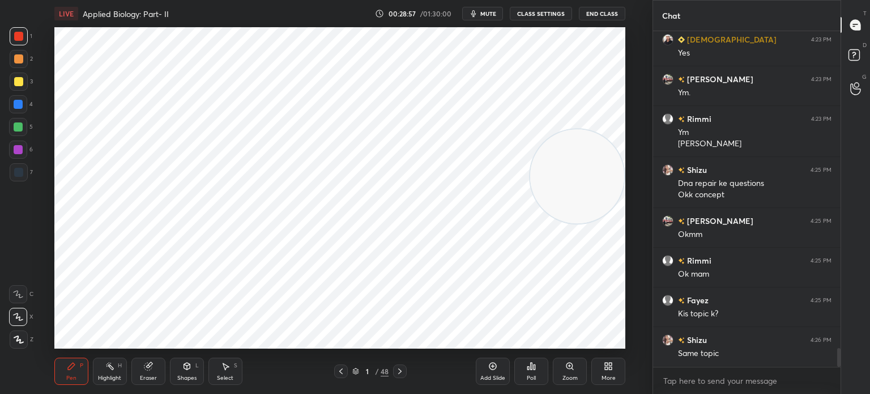
click at [356, 371] on icon at bounding box center [356, 369] width 6 height 3
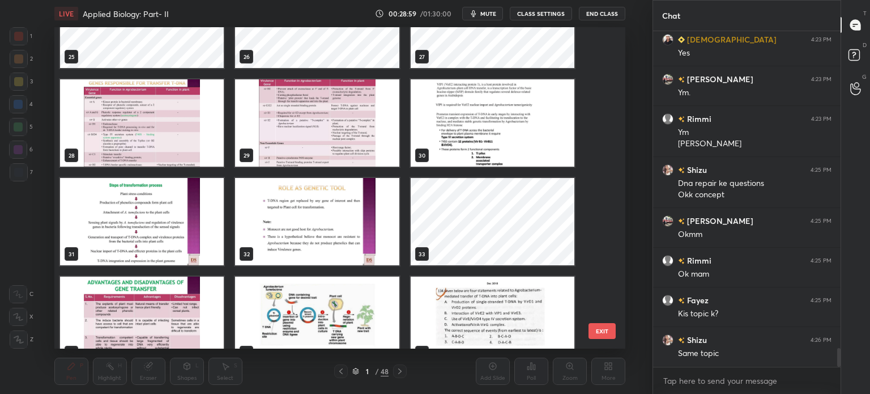
scroll to position [868, 0]
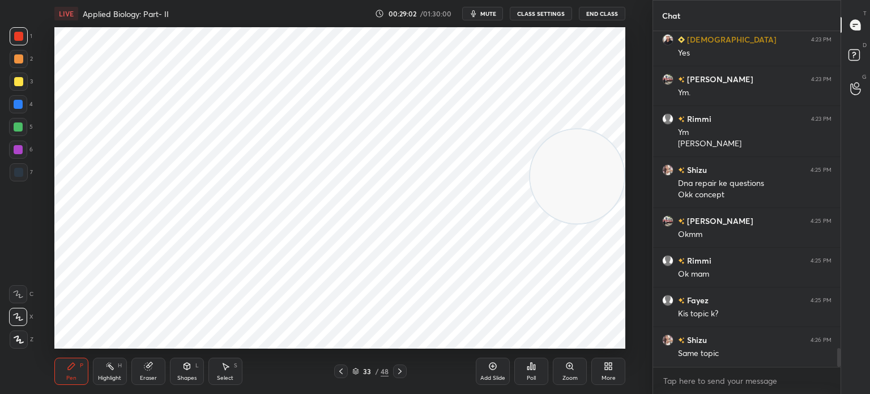
click at [619, 11] on button "End Class" at bounding box center [602, 14] width 46 height 14
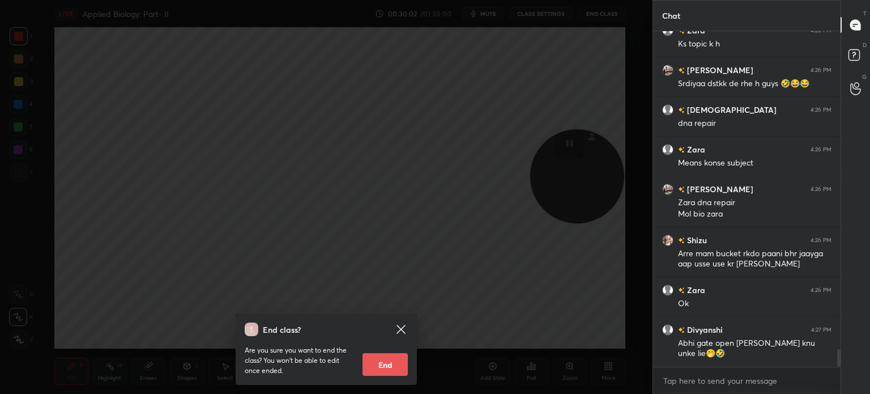
scroll to position [6153, 0]
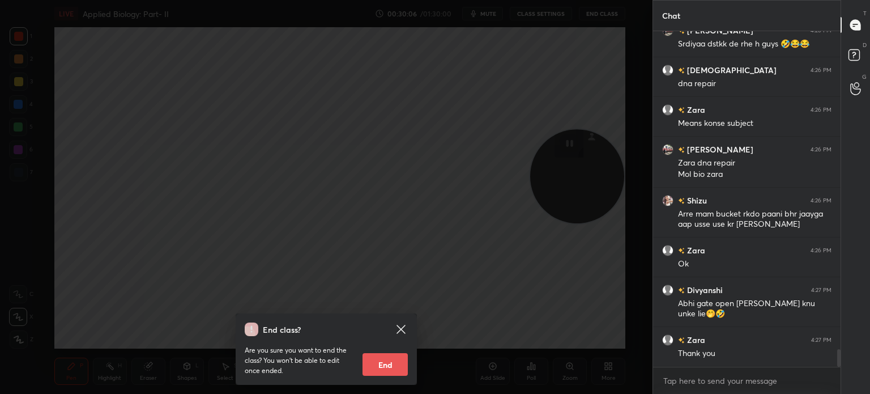
click at [395, 328] on icon at bounding box center [401, 329] width 14 height 14
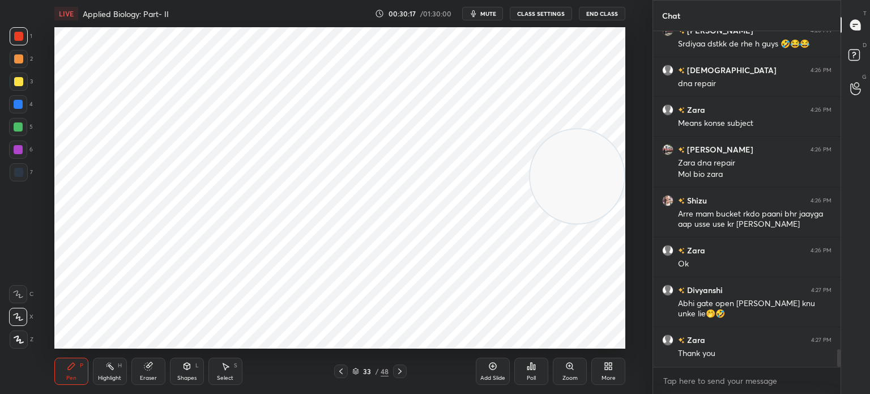
click at [22, 180] on div at bounding box center [19, 172] width 18 height 18
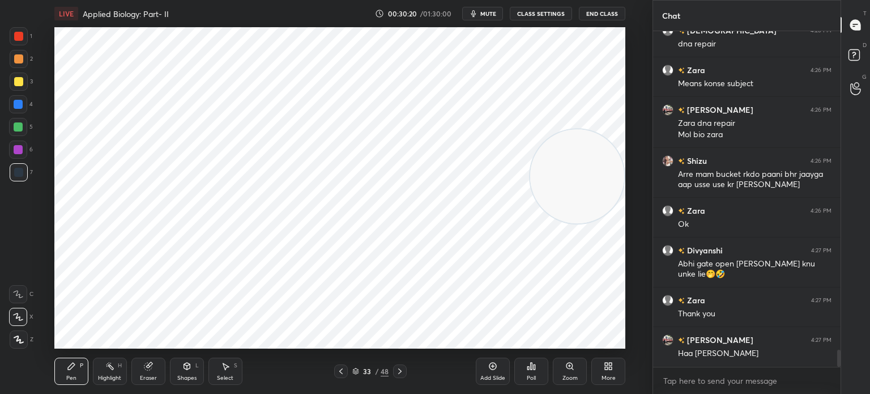
click at [22, 41] on div at bounding box center [19, 36] width 18 height 18
click at [15, 338] on icon at bounding box center [19, 339] width 10 height 8
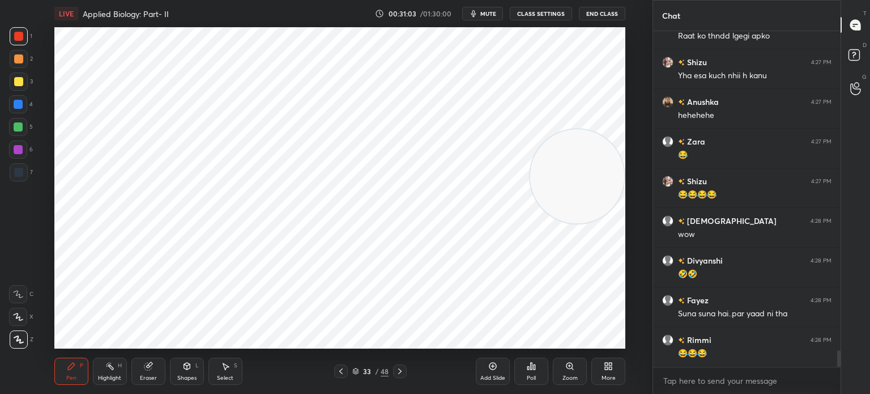
scroll to position [6629, 0]
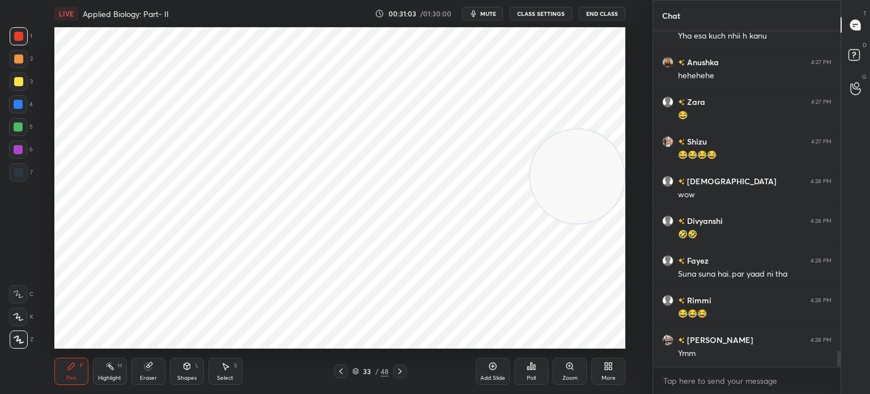
click at [221, 368] on icon at bounding box center [225, 365] width 9 height 9
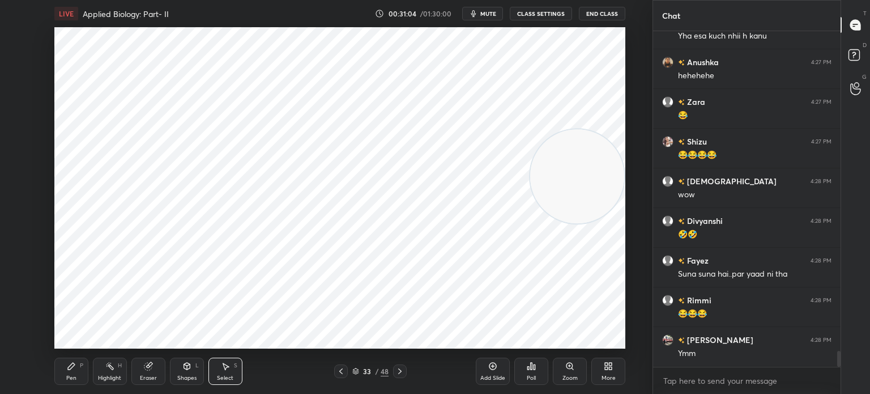
scroll to position [6669, 0]
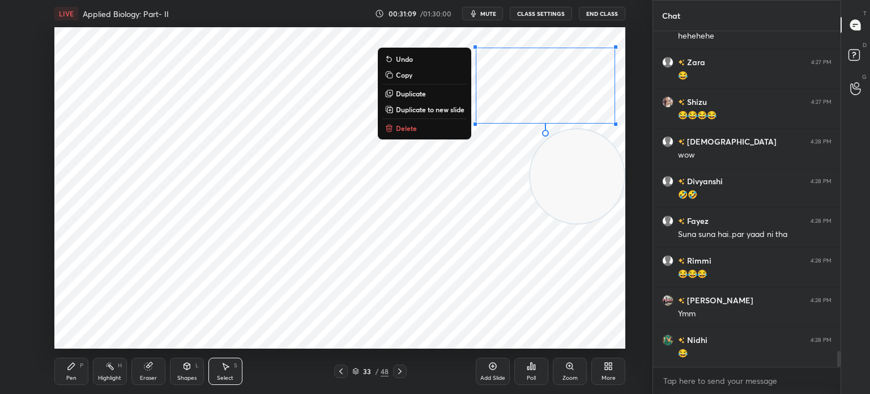
click at [398, 239] on div "0 ° Undo Copy Duplicate Duplicate to new slide Delete" at bounding box center [339, 187] width 571 height 321
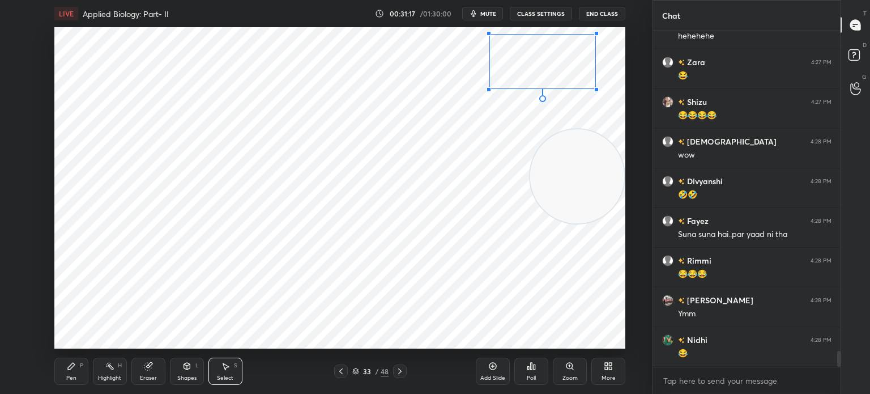
click at [489, 89] on div at bounding box center [489, 89] width 5 height 5
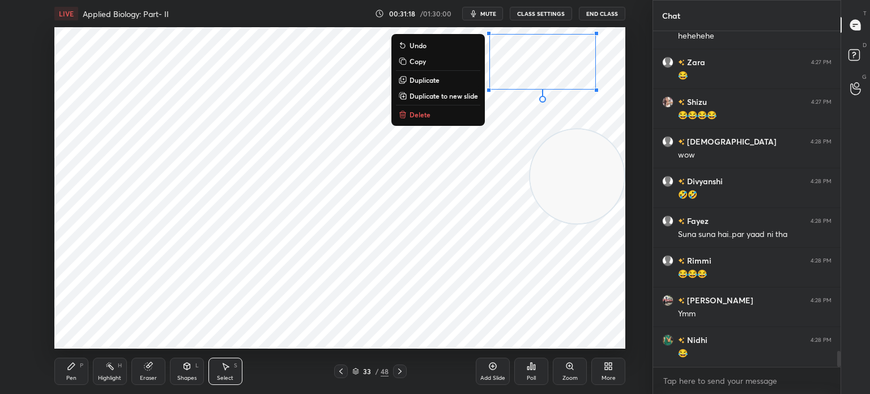
click at [461, 155] on div "0 ° Undo Copy Duplicate Duplicate to new slide Delete" at bounding box center [339, 187] width 571 height 321
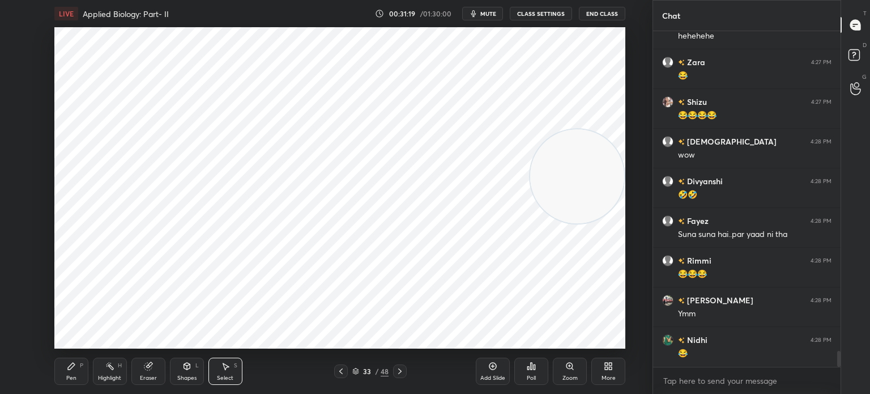
click at [69, 373] on div "Pen P" at bounding box center [71, 370] width 34 height 27
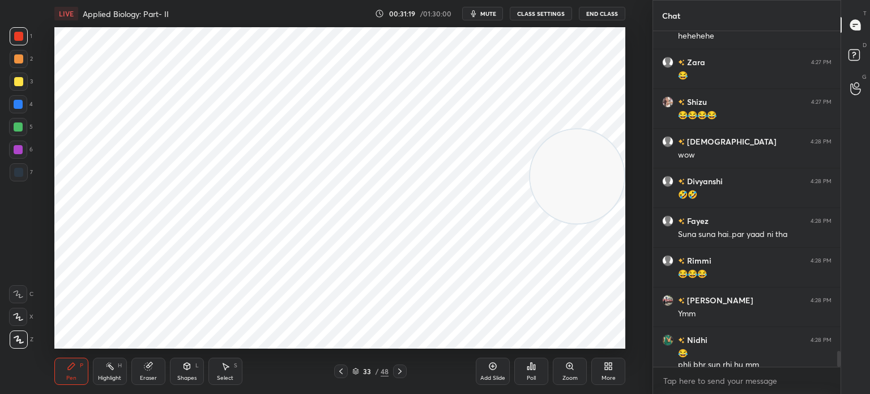
scroll to position [6680, 0]
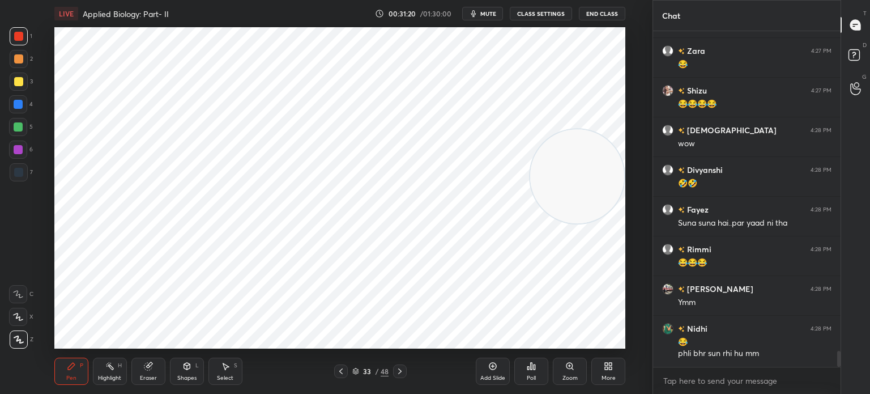
click at [17, 174] on div at bounding box center [18, 172] width 9 height 9
click at [190, 374] on div "Shapes L" at bounding box center [187, 370] width 34 height 27
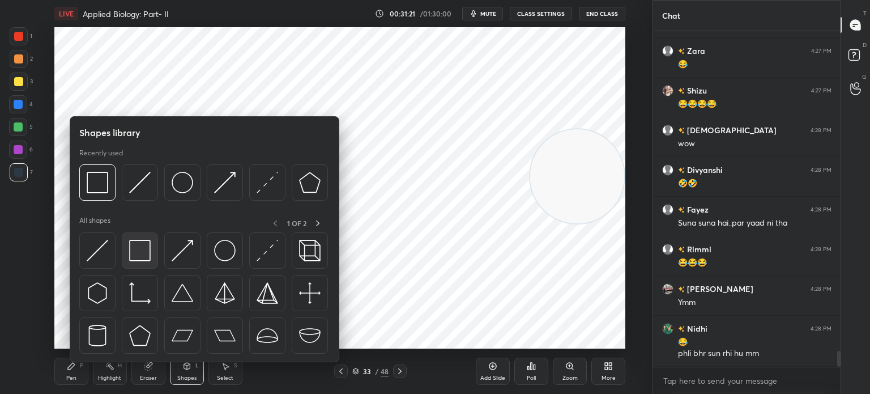
click at [144, 253] on img at bounding box center [140, 251] width 22 height 22
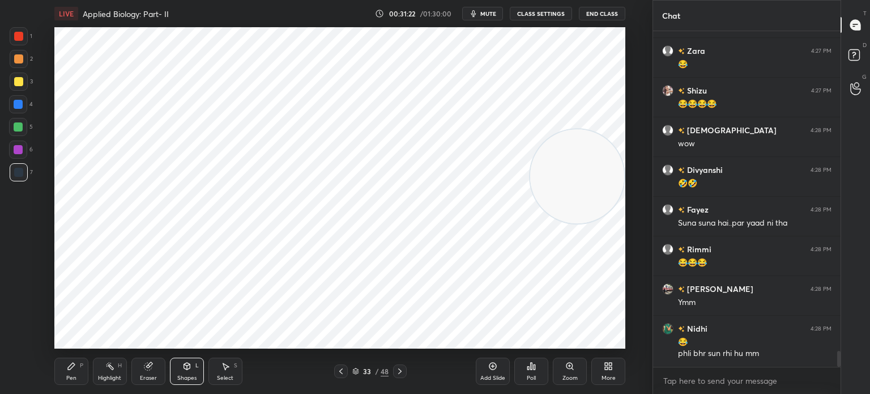
scroll to position [6720, 0]
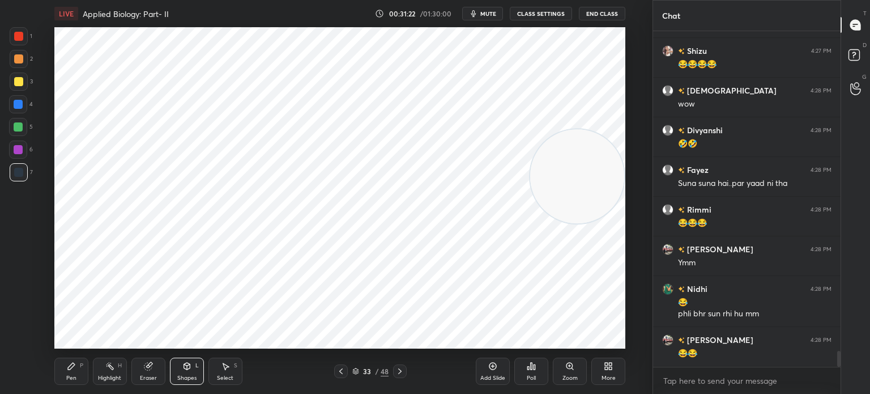
click at [20, 104] on div at bounding box center [18, 104] width 9 height 9
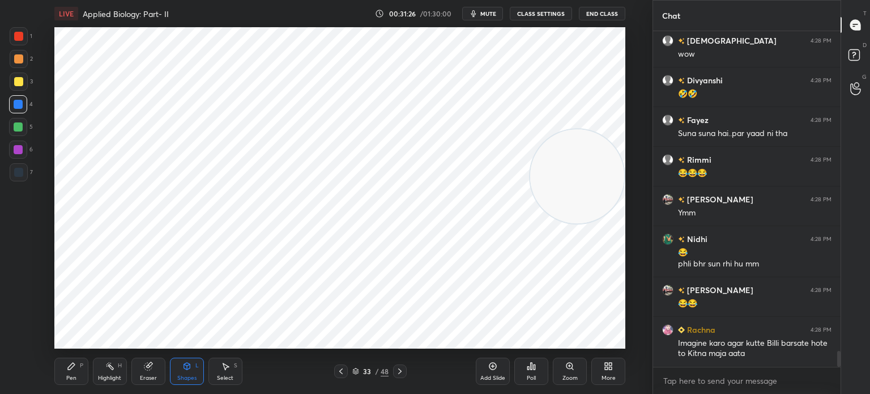
click at [69, 371] on div "Pen P" at bounding box center [71, 370] width 34 height 27
click at [18, 323] on div at bounding box center [18, 317] width 18 height 18
click at [20, 38] on div at bounding box center [18, 36] width 9 height 9
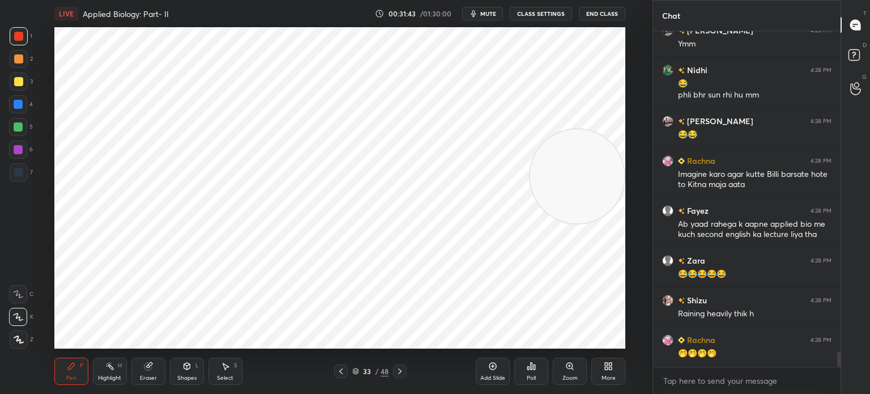
scroll to position [6978, 0]
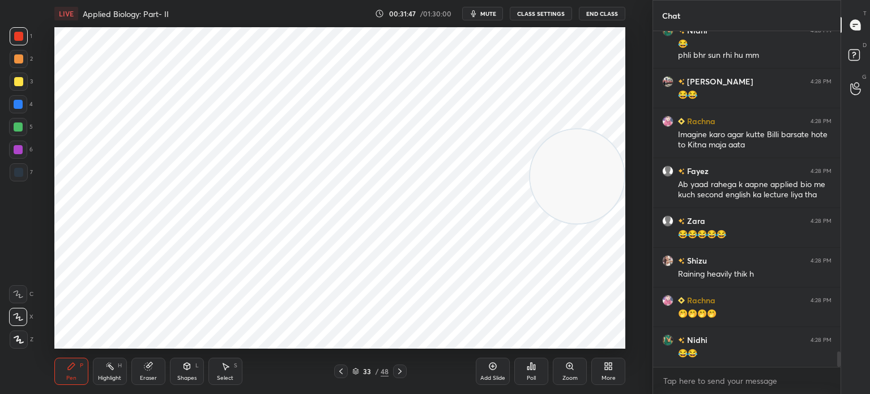
click at [155, 377] on div "Eraser" at bounding box center [148, 378] width 17 height 6
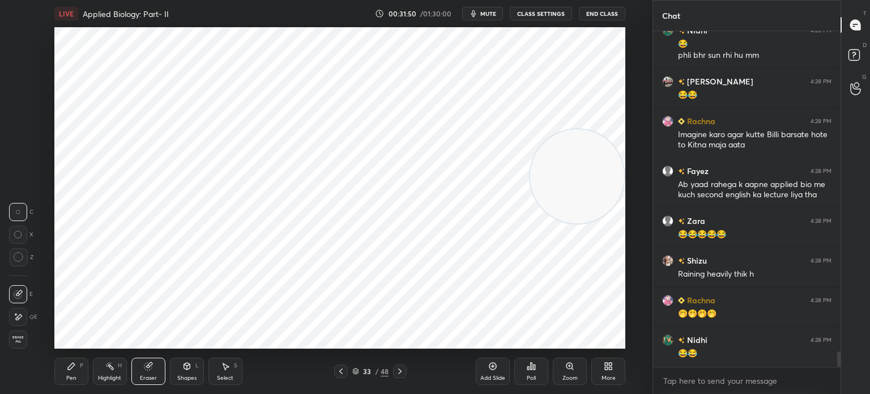
click at [79, 373] on div "Pen P" at bounding box center [71, 370] width 34 height 27
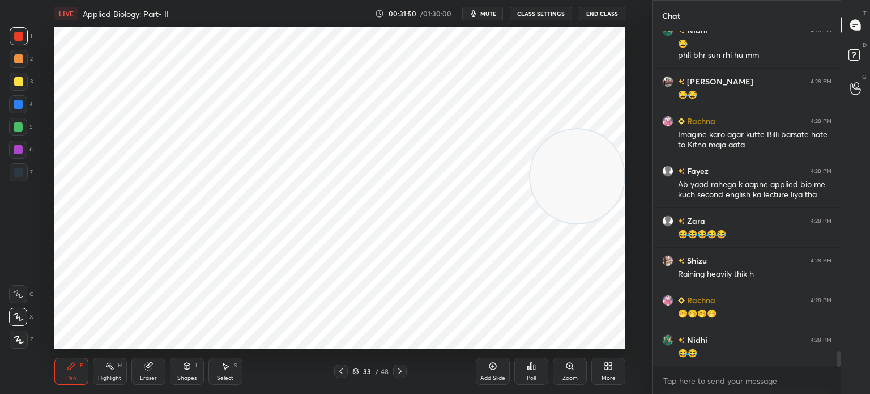
scroll to position [7018, 0]
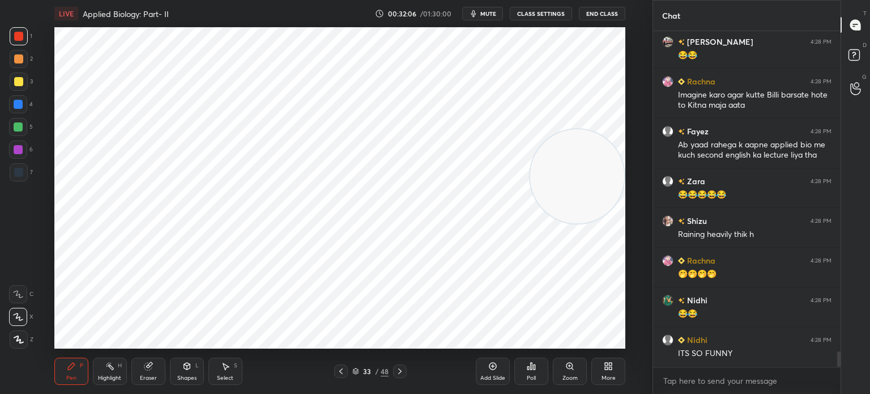
click at [185, 371] on div "Shapes L" at bounding box center [187, 370] width 34 height 27
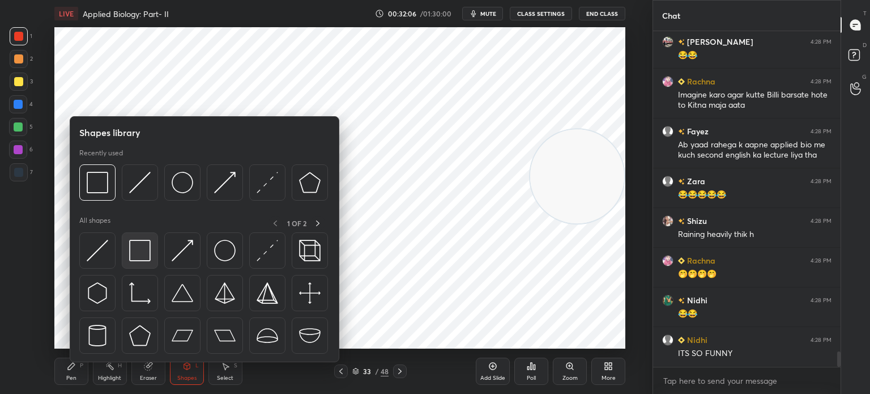
click at [134, 265] on div at bounding box center [140, 250] width 36 height 36
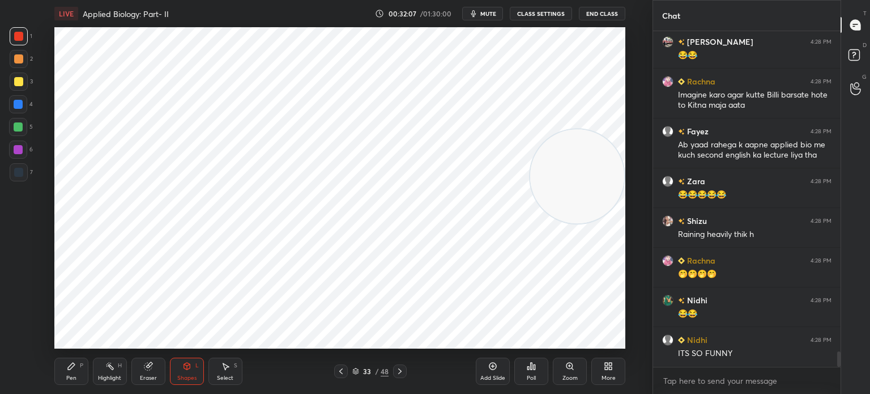
click at [20, 146] on div at bounding box center [18, 149] width 9 height 9
click at [73, 364] on icon at bounding box center [71, 366] width 7 height 7
click at [228, 367] on icon at bounding box center [226, 366] width 6 height 7
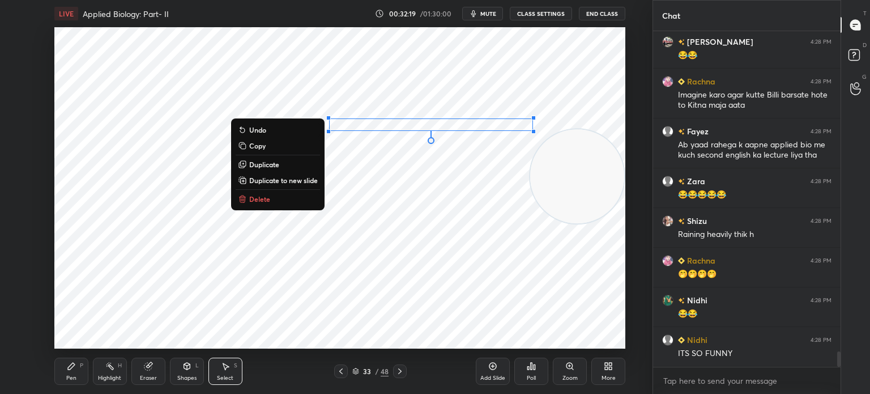
click at [283, 163] on button "Duplicate" at bounding box center [278, 164] width 84 height 14
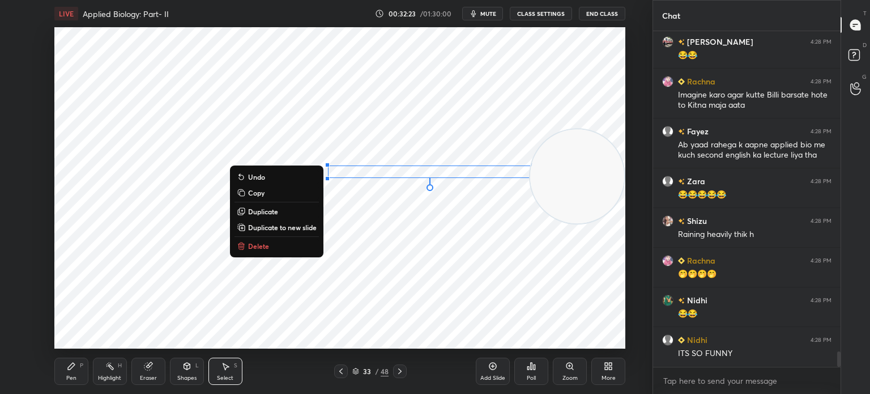
scroll to position [7058, 0]
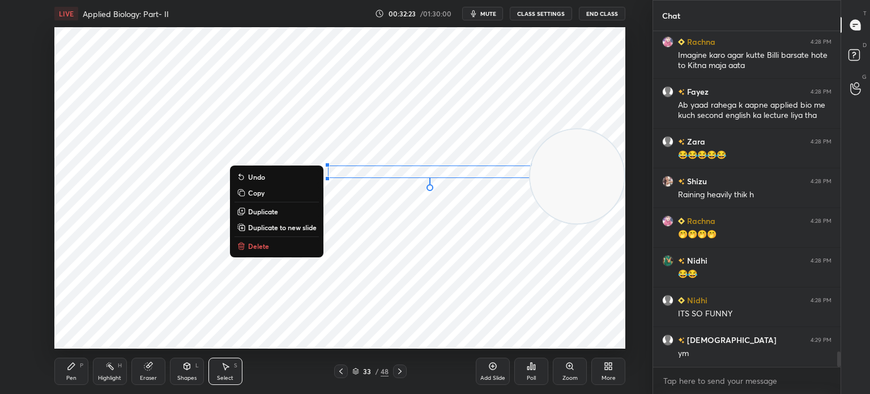
click at [304, 284] on div "0 ° Undo Copy Duplicate Duplicate to new slide Delete" at bounding box center [339, 187] width 571 height 321
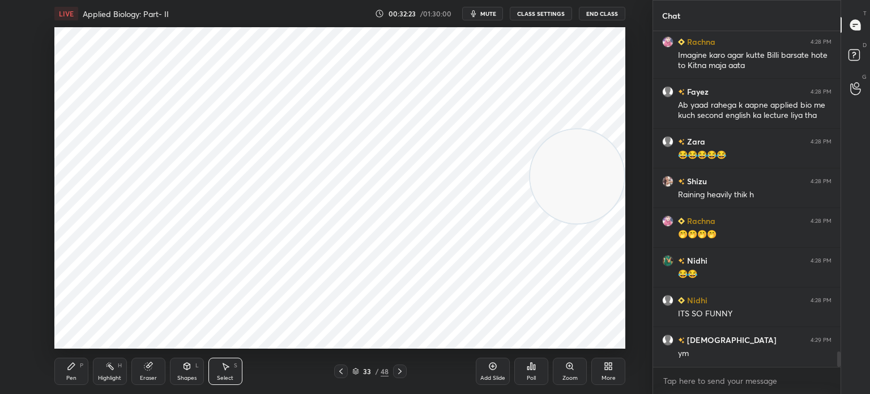
click at [69, 373] on div "Pen P" at bounding box center [71, 370] width 34 height 27
click at [25, 127] on div at bounding box center [18, 127] width 18 height 18
click at [20, 101] on div at bounding box center [18, 104] width 9 height 9
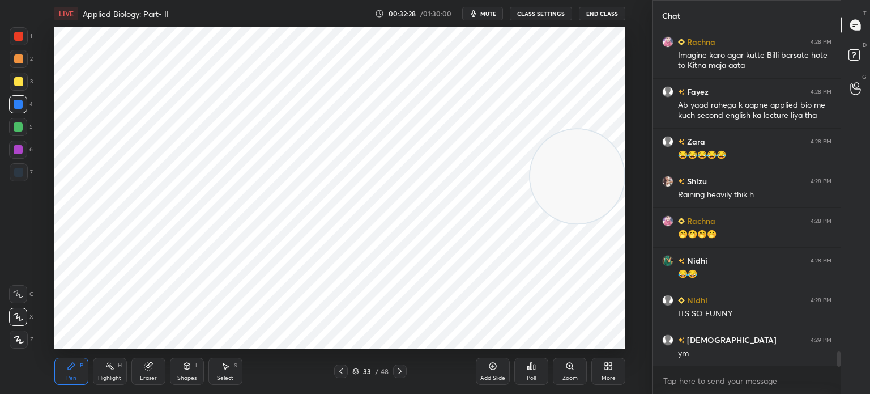
scroll to position [7097, 0]
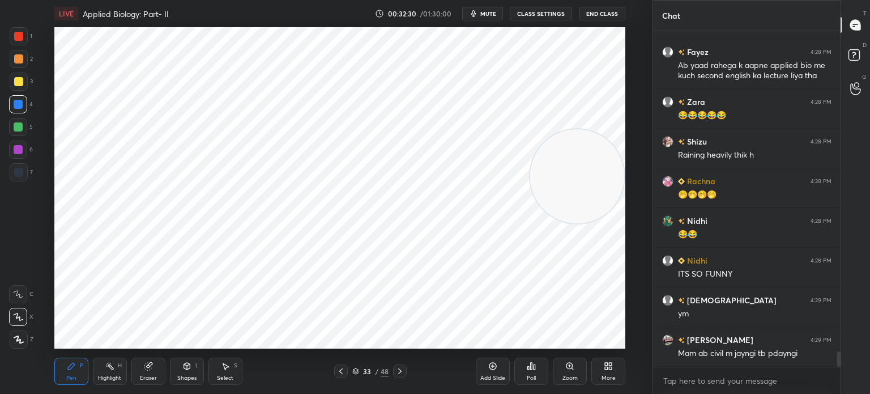
click at [24, 33] on div at bounding box center [19, 36] width 18 height 18
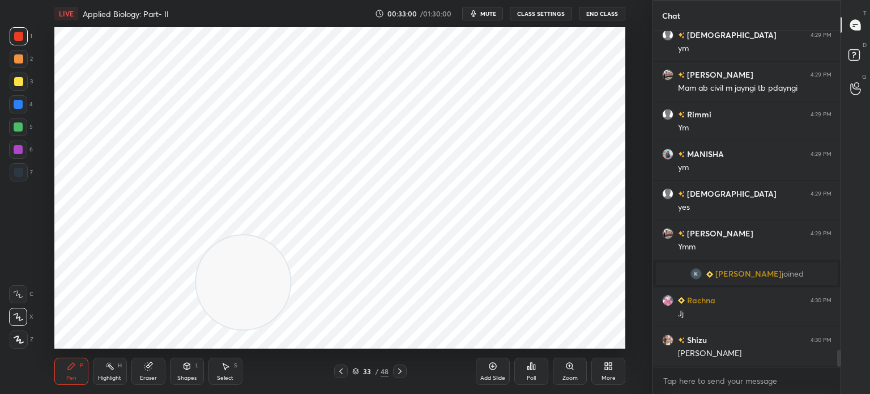
scroll to position [6243, 0]
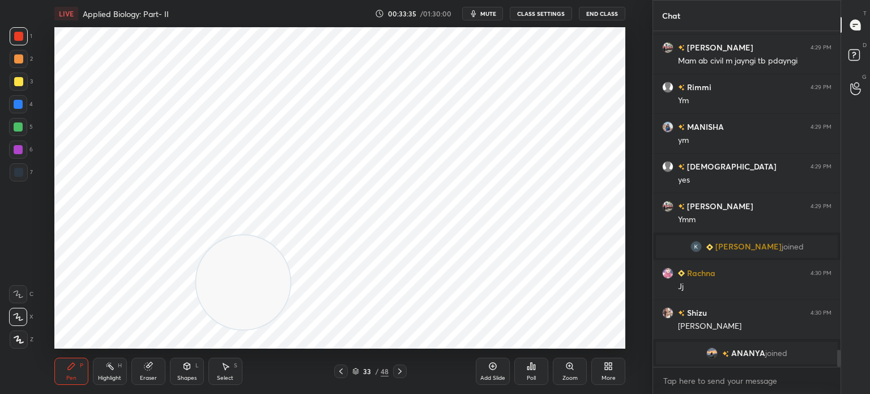
click at [154, 375] on div "Eraser" at bounding box center [148, 378] width 17 height 6
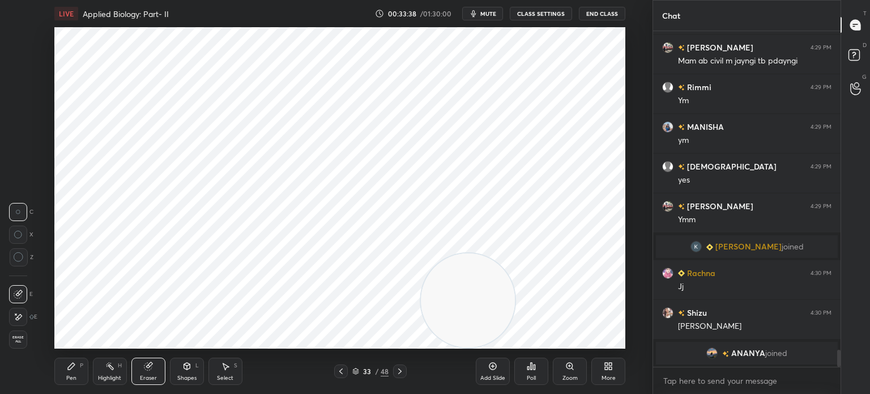
scroll to position [6257, 0]
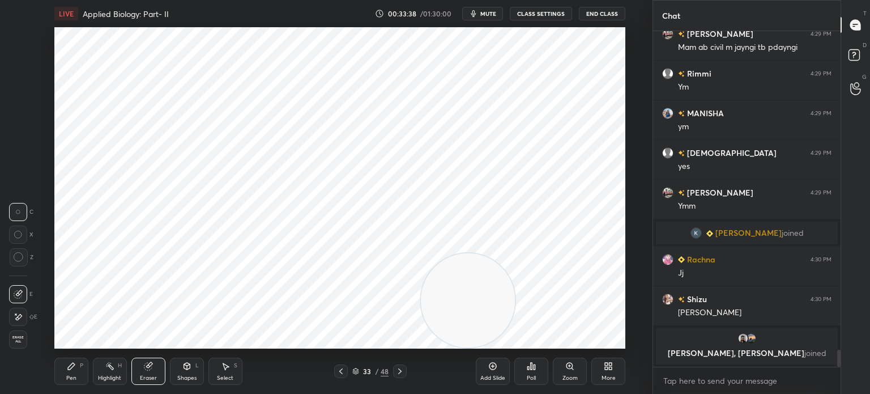
click at [63, 368] on div "Pen P" at bounding box center [71, 370] width 34 height 27
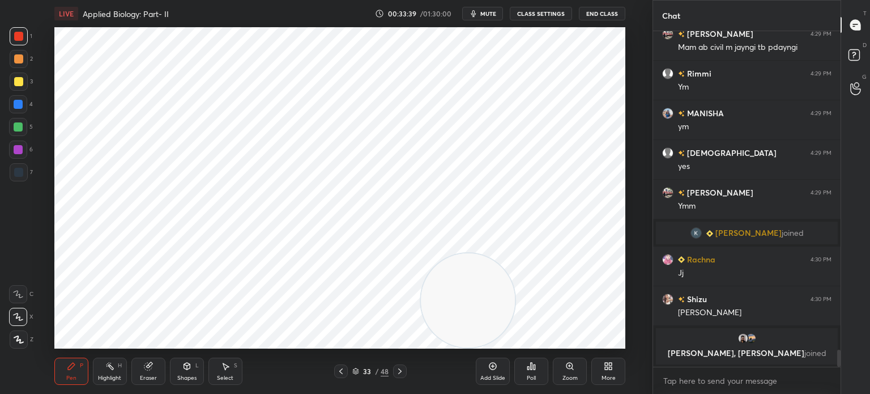
click at [19, 175] on div at bounding box center [18, 172] width 9 height 9
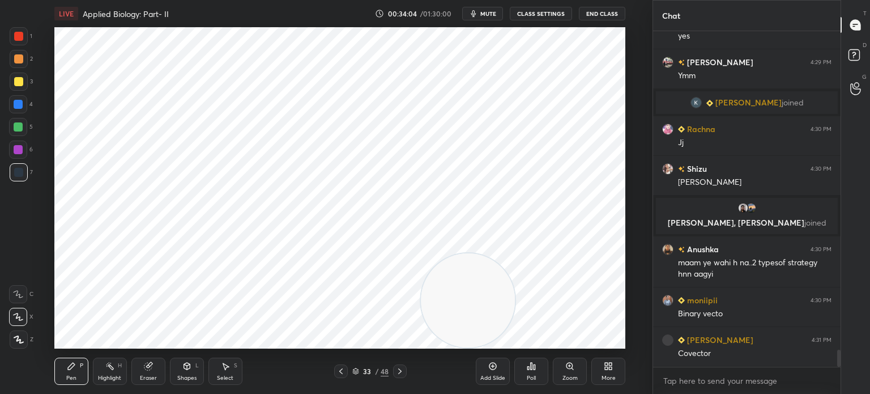
scroll to position [6393, 0]
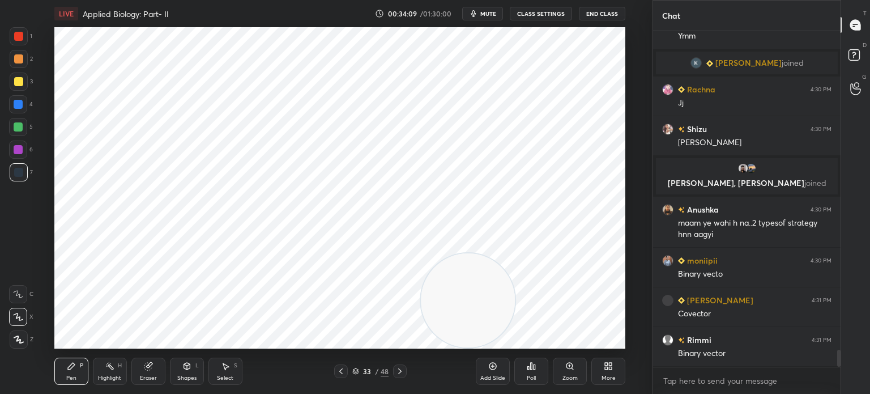
click at [227, 369] on icon at bounding box center [225, 365] width 9 height 9
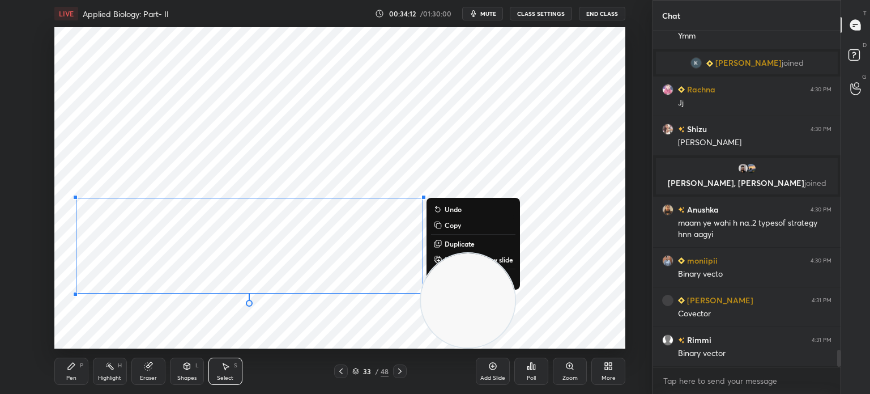
click at [280, 346] on div "0 ° Undo Copy Duplicate Duplicate to new slide Delete" at bounding box center [339, 187] width 571 height 321
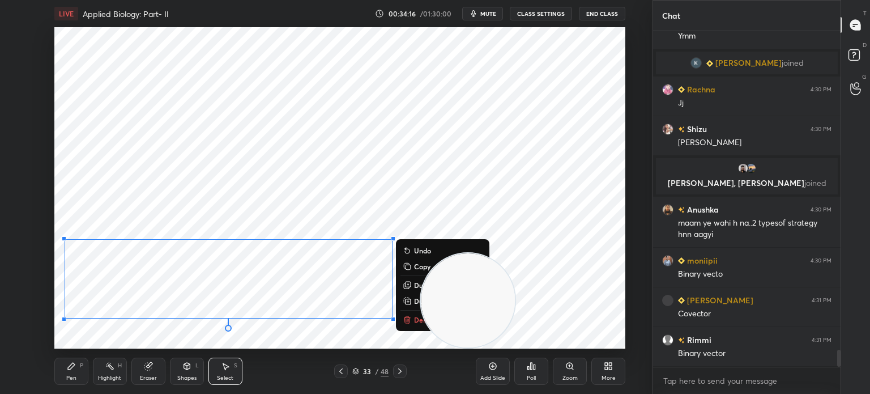
click at [161, 339] on div "0 ° Undo Copy Duplicate Duplicate to new slide Delete" at bounding box center [339, 187] width 571 height 321
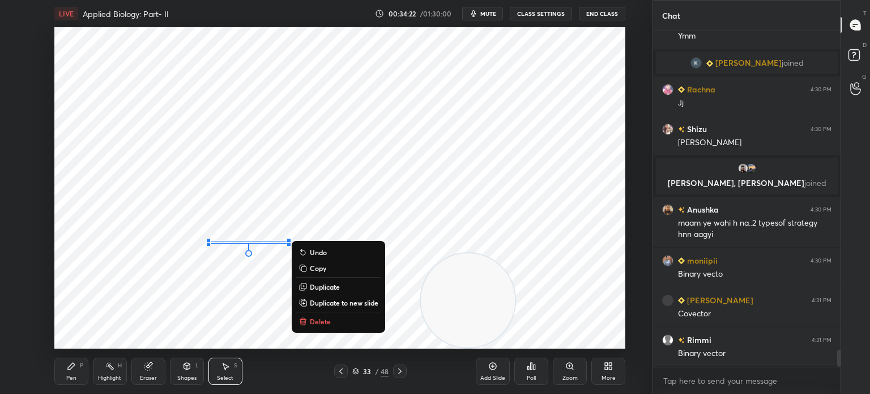
click at [261, 206] on div "0 ° Undo Copy Duplicate Duplicate to new slide Delete" at bounding box center [339, 187] width 571 height 321
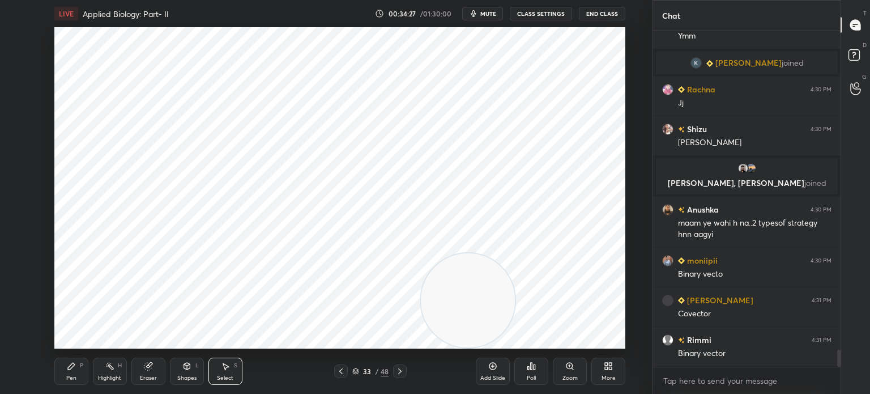
click at [194, 262] on div "0 ° Undo Copy Duplicate Duplicate to new slide Delete" at bounding box center [339, 187] width 571 height 321
click at [489, 370] on icon at bounding box center [492, 365] width 9 height 9
click at [190, 369] on icon at bounding box center [186, 365] width 9 height 9
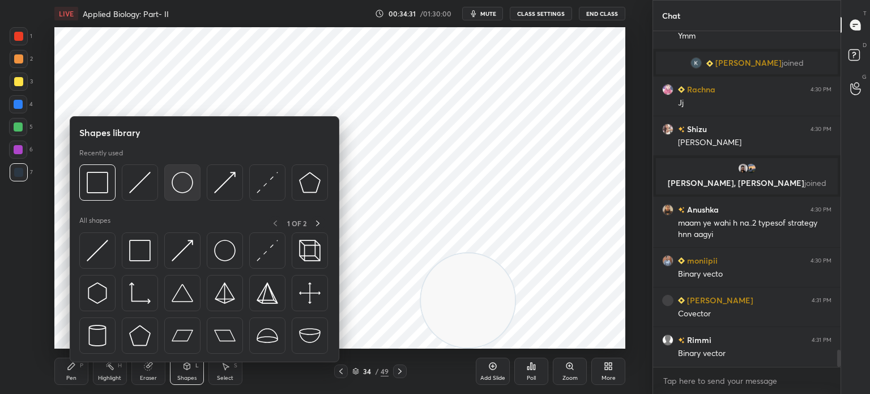
click at [188, 178] on img at bounding box center [183, 183] width 22 height 22
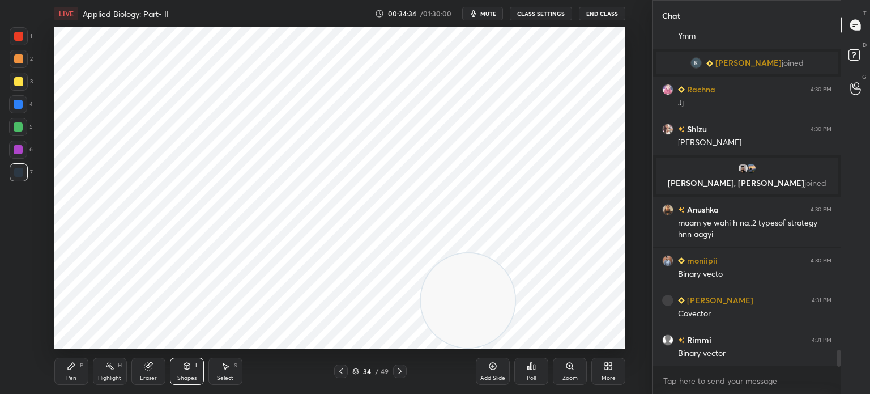
click at [222, 363] on icon at bounding box center [225, 365] width 9 height 9
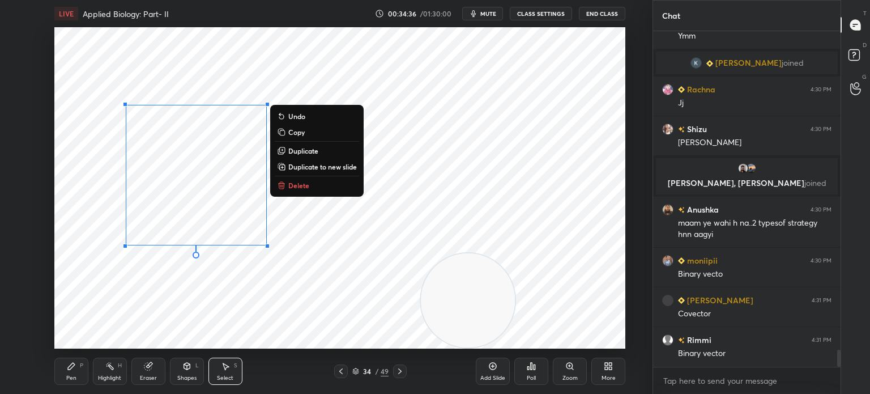
click at [318, 133] on button "Copy" at bounding box center [317, 132] width 84 height 14
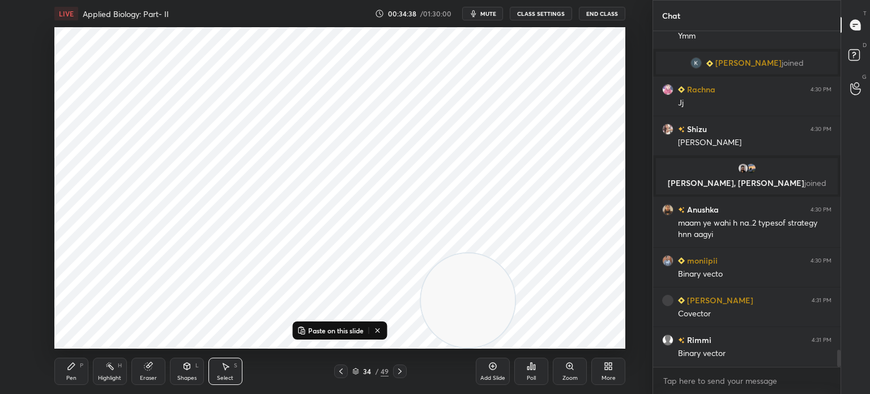
click at [381, 332] on icon at bounding box center [377, 330] width 9 height 9
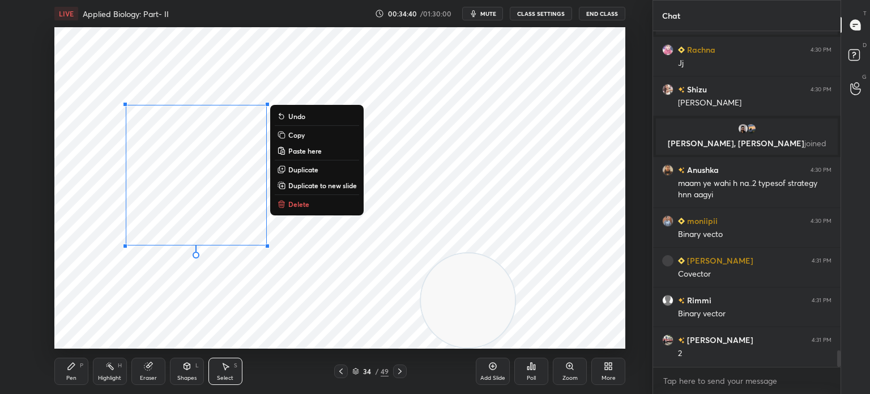
click at [309, 165] on p "Duplicate" at bounding box center [303, 169] width 30 height 9
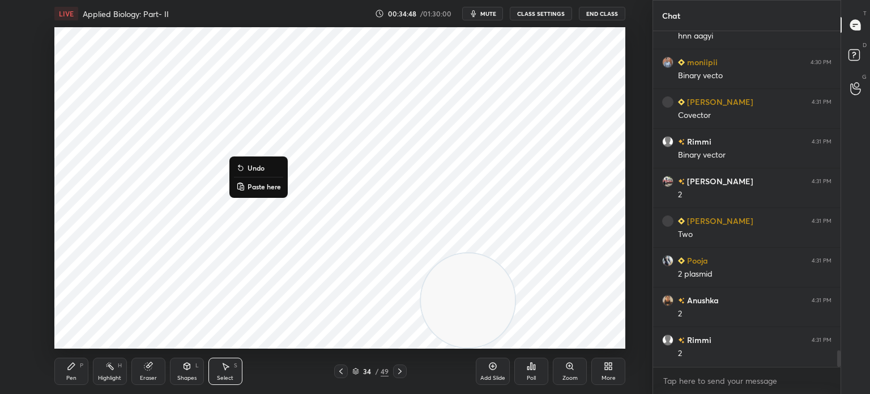
scroll to position [6630, 0]
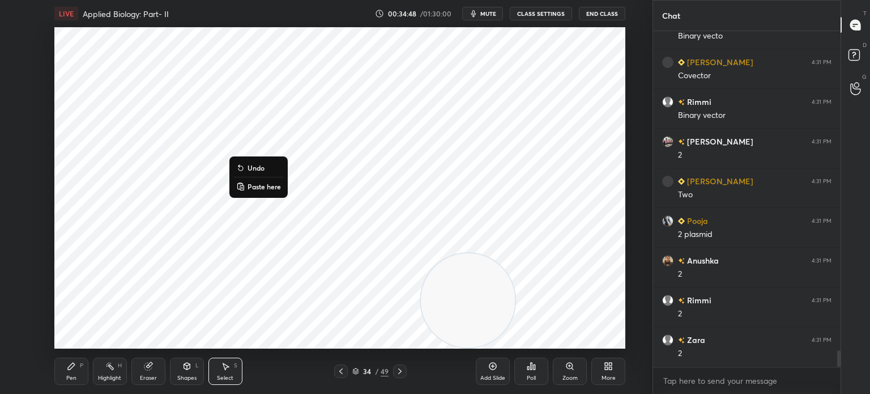
click at [228, 334] on div "0 ° Undo Copy Paste here Duplicate Duplicate to new slide Delete" at bounding box center [339, 187] width 571 height 321
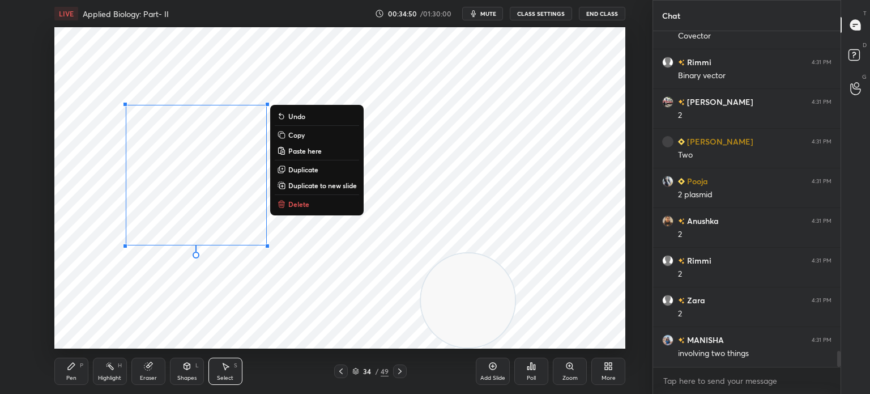
click at [309, 169] on p "Duplicate" at bounding box center [303, 169] width 30 height 9
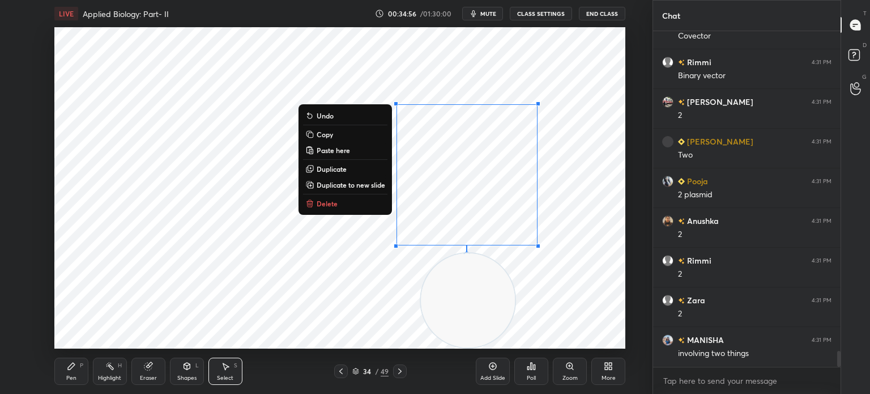
scroll to position [6710, 0]
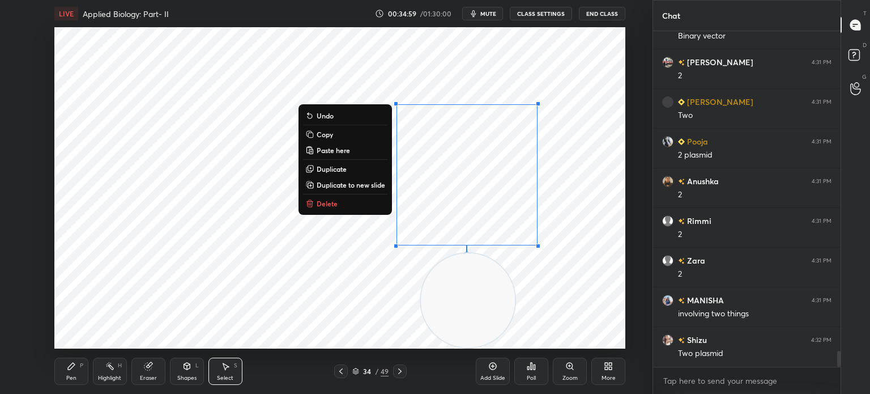
click at [92, 319] on div "0 ° Undo Copy Paste here Duplicate Duplicate to new slide Delete" at bounding box center [339, 187] width 571 height 321
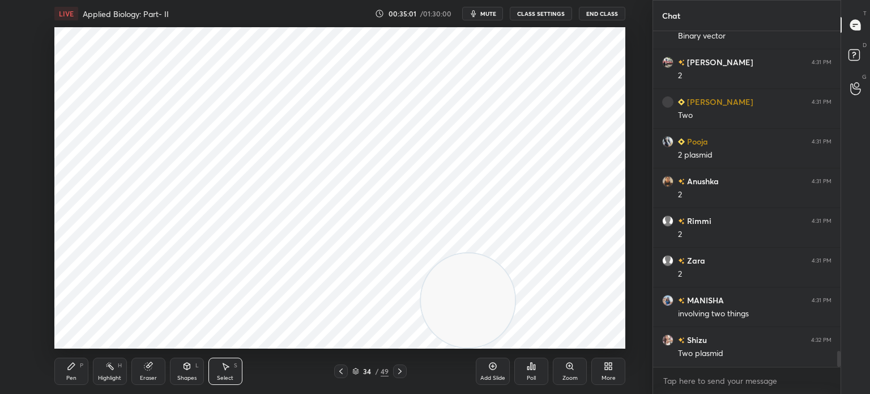
click at [61, 372] on div "Pen P" at bounding box center [71, 370] width 34 height 27
click at [148, 372] on div "Eraser" at bounding box center [148, 370] width 34 height 27
click at [123, 378] on div "Highlight H" at bounding box center [110, 370] width 34 height 27
click at [22, 37] on div at bounding box center [18, 36] width 9 height 9
click at [25, 329] on div "H H" at bounding box center [24, 325] width 30 height 45
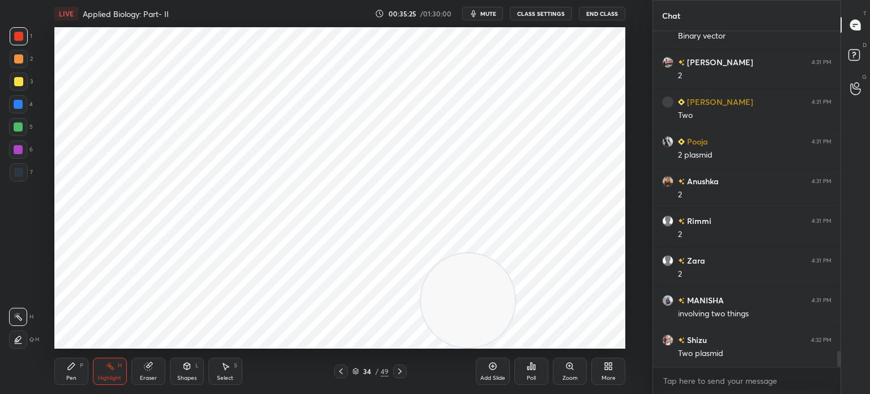
click at [37, 373] on div "LIVE Applied Biology: Part- II 00:35:25 / 01:30:00 mute CLASS SETTINGS End Clas…" at bounding box center [339, 197] width 607 height 394
click at [71, 375] on div "Pen" at bounding box center [71, 378] width 10 height 6
click at [98, 369] on div "Highlight H" at bounding box center [110, 370] width 34 height 27
click at [24, 340] on div at bounding box center [18, 339] width 18 height 18
click at [73, 375] on div "Pen" at bounding box center [71, 378] width 10 height 6
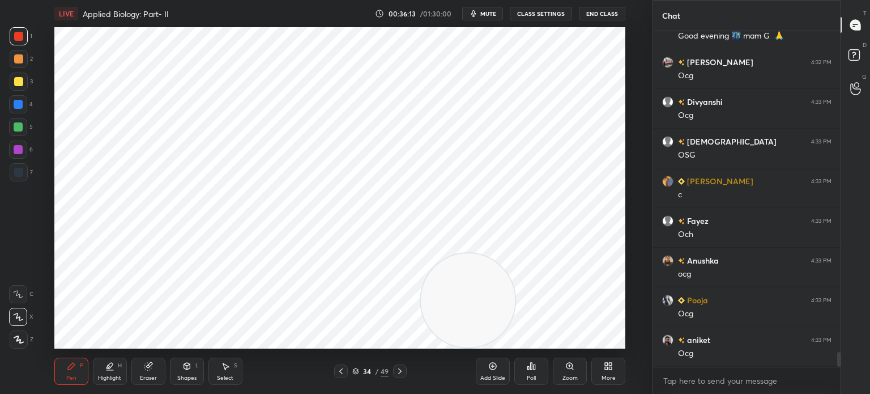
scroll to position [7186, 0]
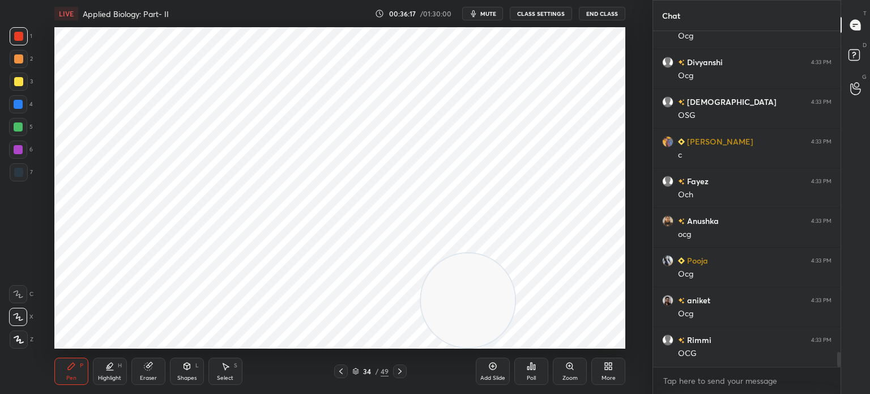
click at [231, 368] on div "Select S" at bounding box center [225, 370] width 34 height 27
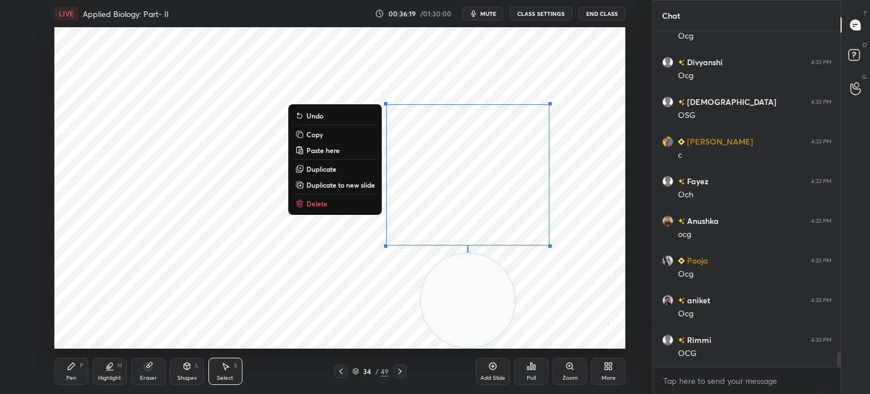
click at [356, 205] on button "Delete" at bounding box center [335, 204] width 84 height 14
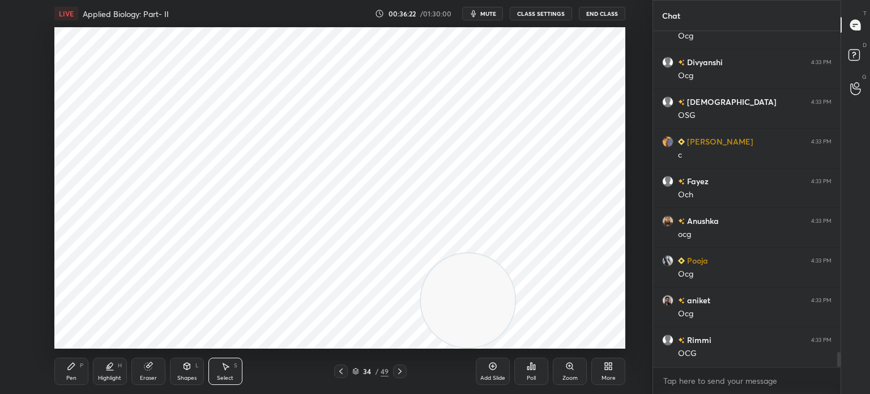
click at [491, 368] on icon at bounding box center [492, 365] width 9 height 9
click at [73, 369] on icon at bounding box center [71, 365] width 9 height 9
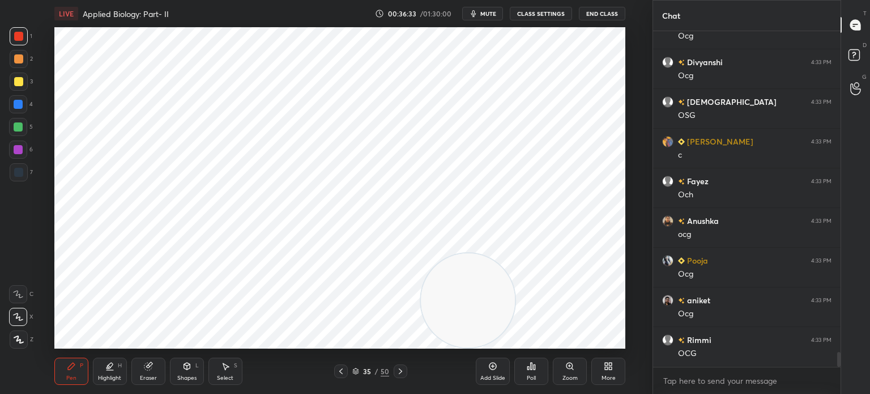
click at [185, 371] on div "Shapes L" at bounding box center [187, 370] width 34 height 27
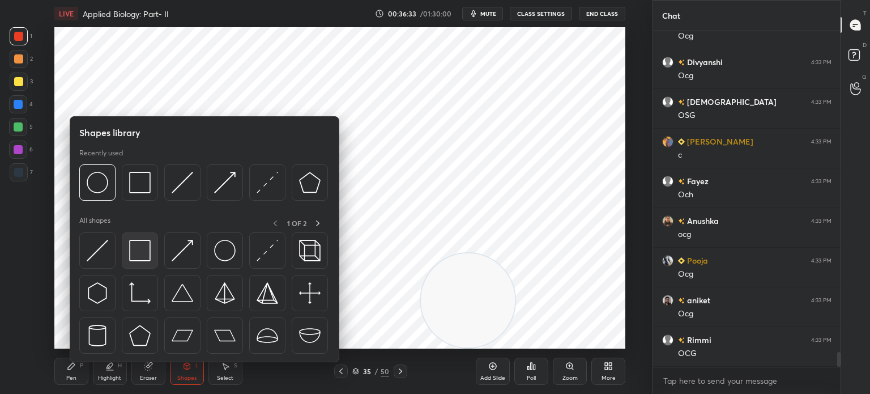
click at [137, 260] on img at bounding box center [140, 251] width 22 height 22
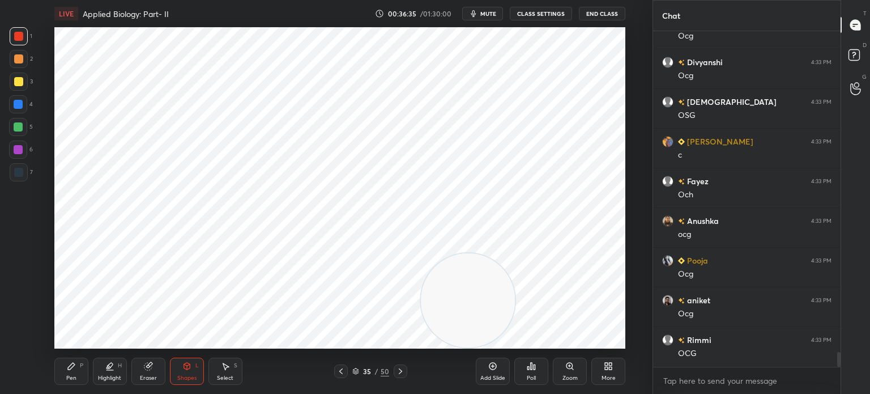
click at [57, 370] on div "Pen P" at bounding box center [71, 370] width 34 height 27
click at [16, 171] on div at bounding box center [18, 172] width 9 height 9
click at [189, 376] on div "Shapes" at bounding box center [186, 378] width 19 height 6
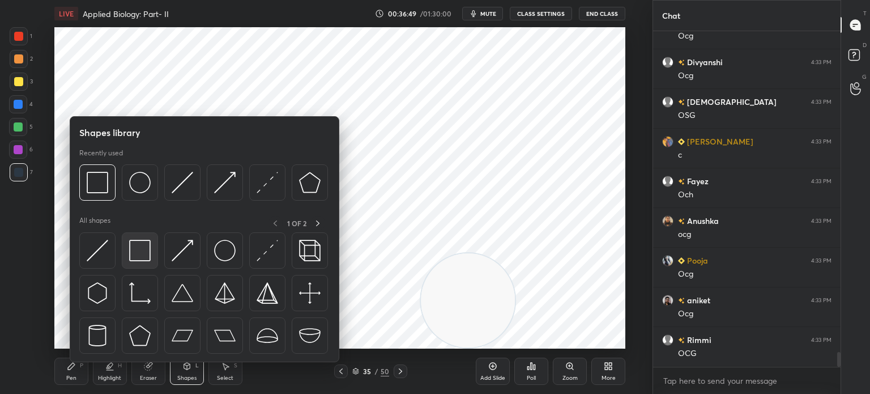
click at [152, 261] on div at bounding box center [140, 250] width 36 height 36
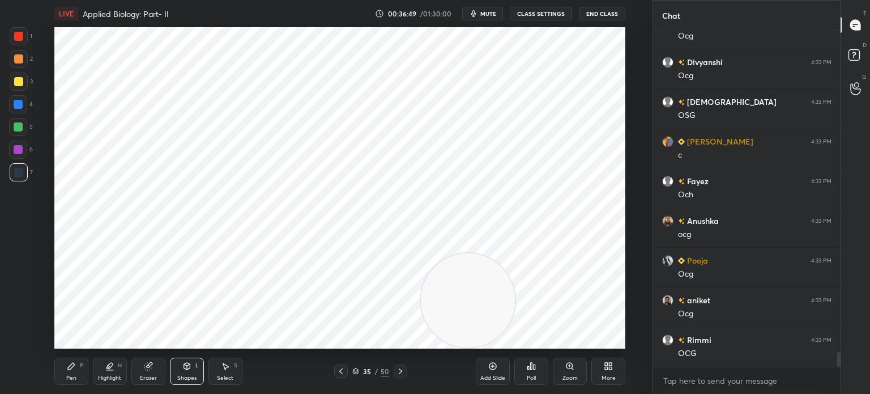
click at [194, 378] on div "Shapes" at bounding box center [186, 378] width 19 height 6
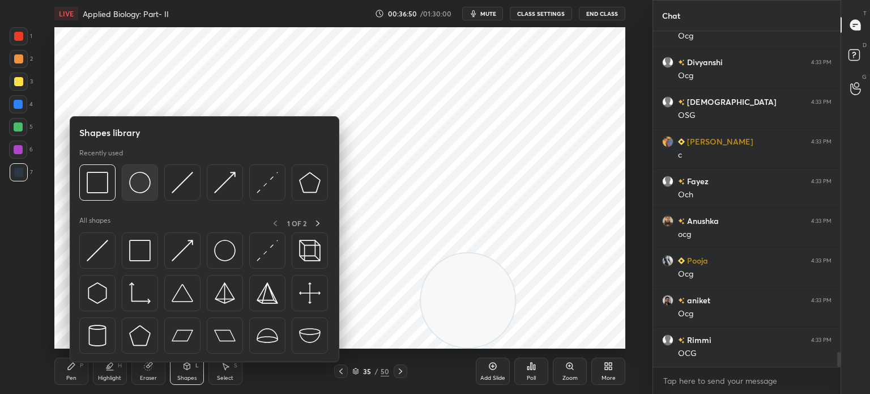
click at [135, 182] on img at bounding box center [140, 183] width 22 height 22
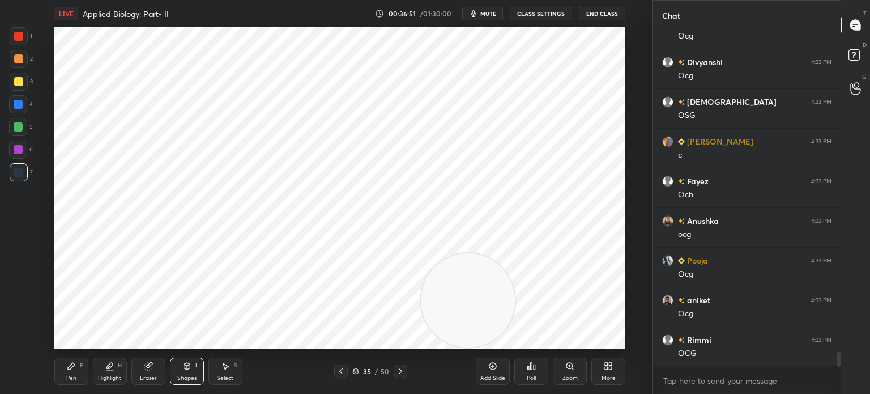
click at [21, 36] on div at bounding box center [18, 36] width 9 height 9
click at [22, 171] on div at bounding box center [18, 172] width 9 height 9
click at [236, 373] on div "Select S" at bounding box center [225, 370] width 34 height 27
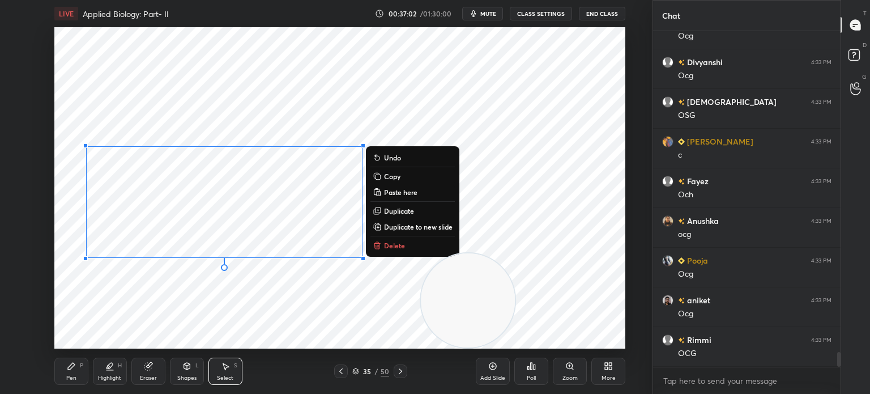
click at [154, 307] on div "0 ° Undo Copy Paste here Duplicate Duplicate to new slide Delete" at bounding box center [339, 187] width 571 height 321
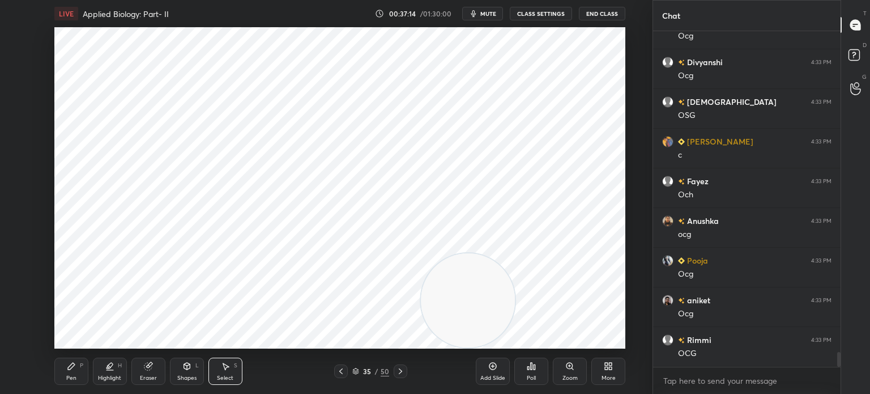
click at [68, 365] on icon at bounding box center [71, 365] width 9 height 9
click at [21, 33] on div at bounding box center [18, 36] width 9 height 9
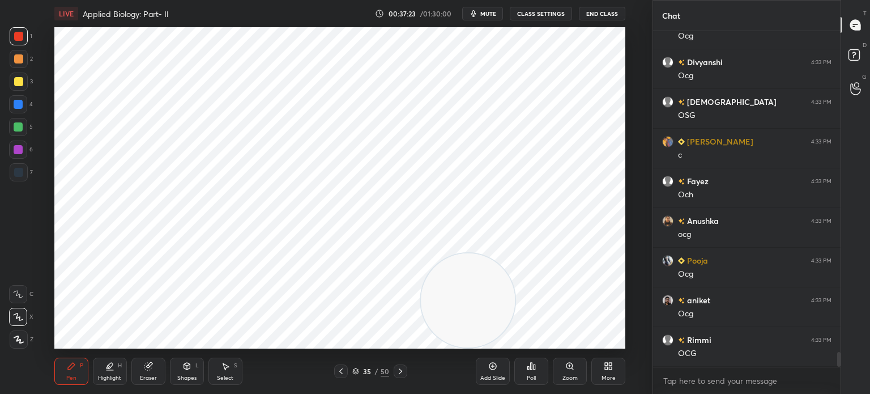
click at [28, 147] on div "6" at bounding box center [21, 149] width 24 height 18
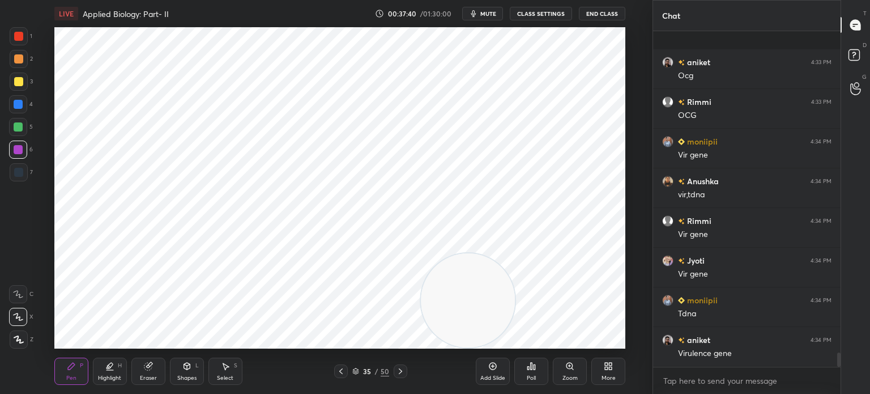
scroll to position [7503, 0]
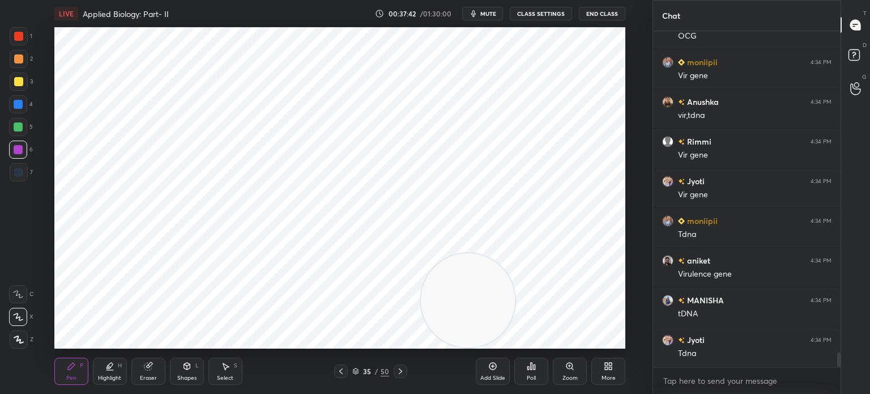
click at [23, 105] on div at bounding box center [18, 104] width 9 height 9
click at [113, 372] on div "Highlight H" at bounding box center [110, 370] width 34 height 27
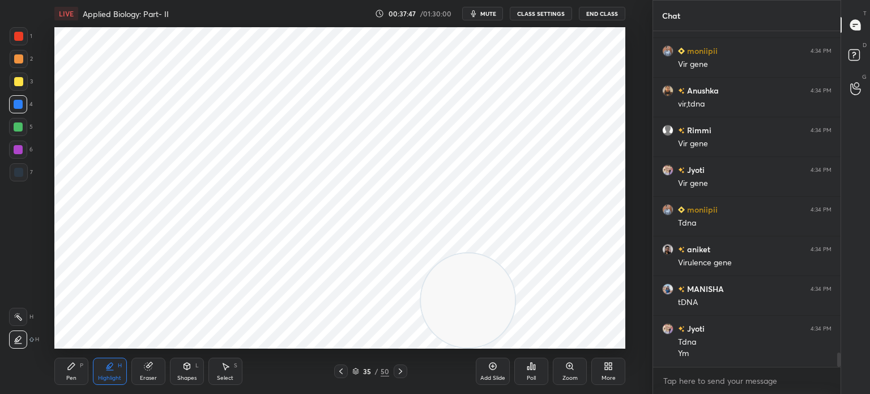
scroll to position [7554, 0]
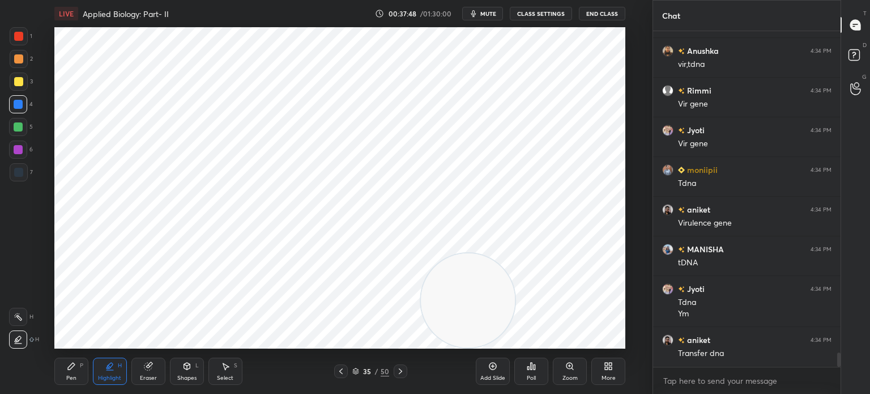
click at [68, 371] on div "Pen P" at bounding box center [71, 370] width 34 height 27
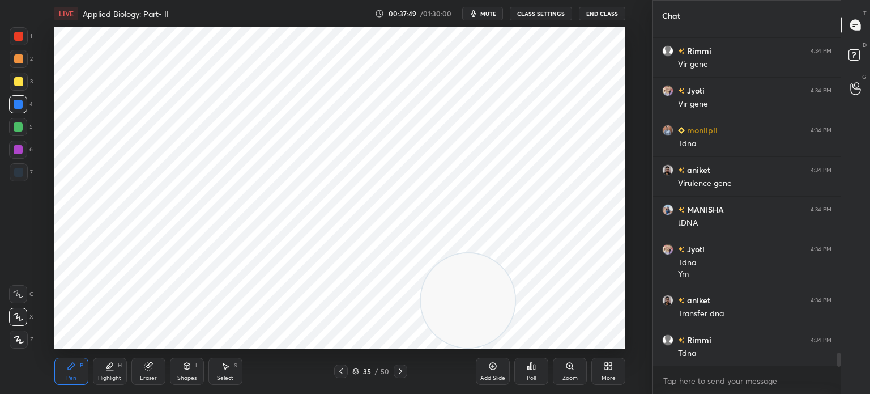
click at [20, 174] on div at bounding box center [18, 172] width 9 height 9
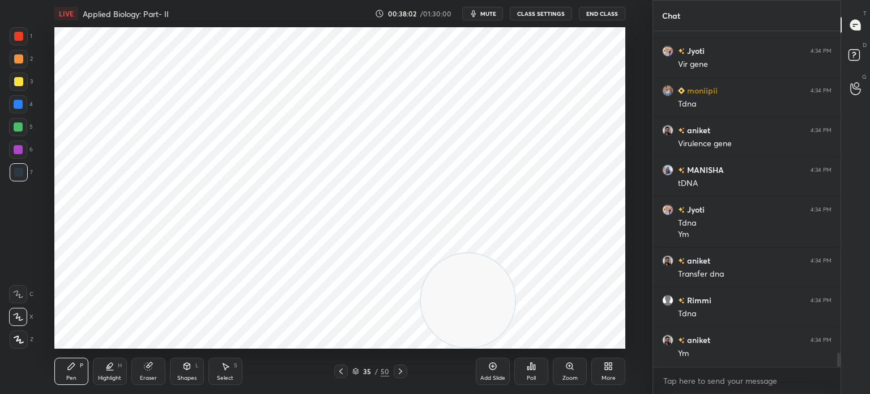
click at [18, 35] on div at bounding box center [18, 36] width 9 height 9
click at [109, 364] on icon at bounding box center [109, 365] width 9 height 9
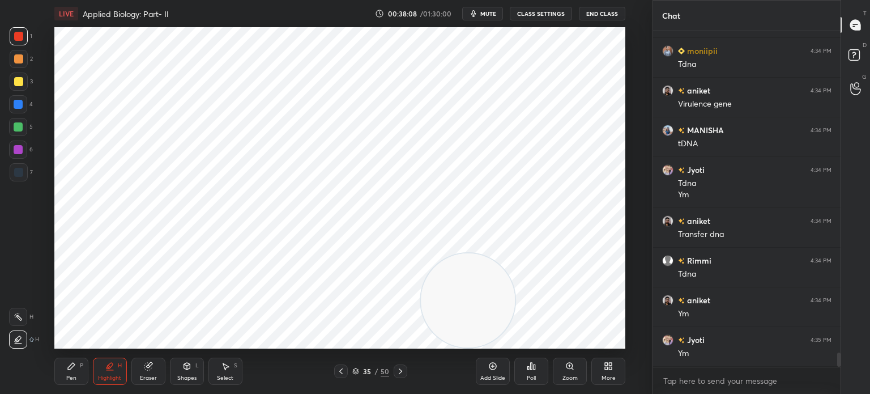
click at [80, 367] on div "P" at bounding box center [81, 366] width 3 height 6
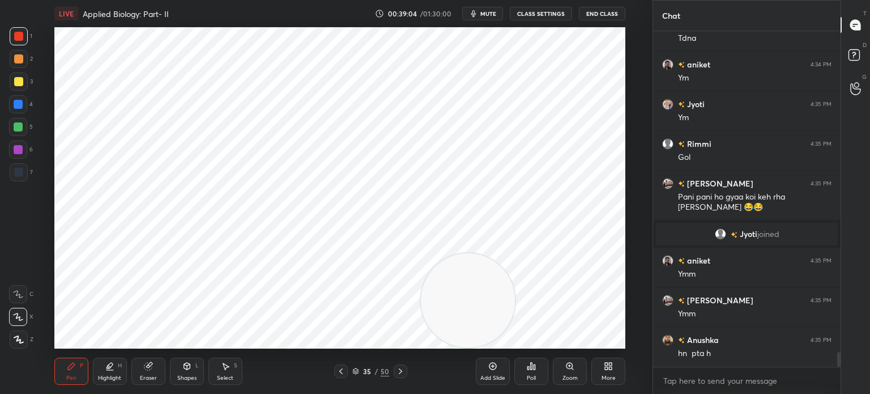
scroll to position [7463, 0]
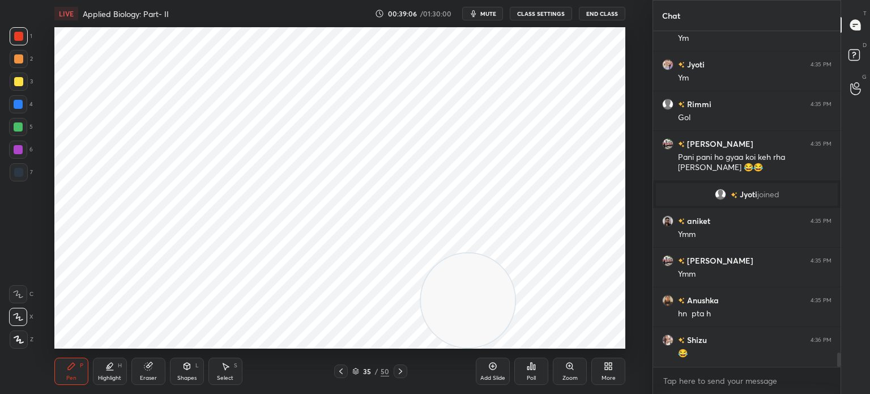
click at [27, 179] on div "7" at bounding box center [21, 172] width 23 height 18
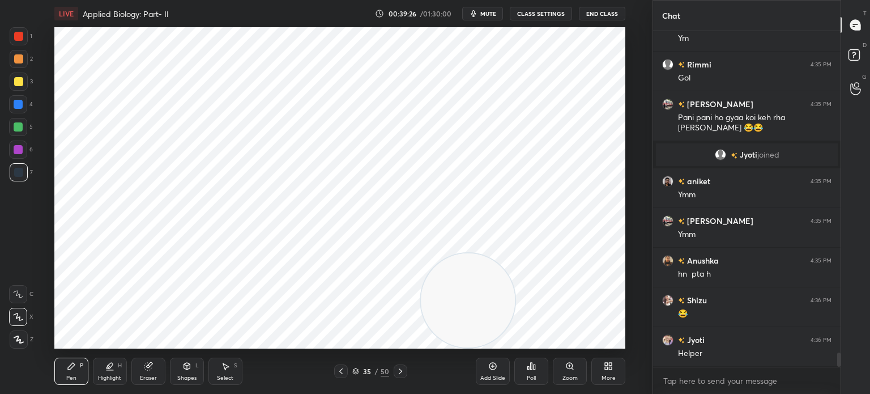
scroll to position [7543, 0]
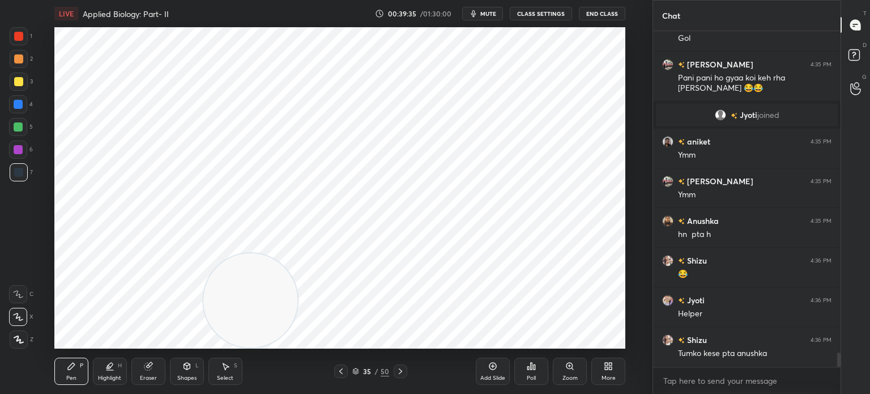
click at [23, 39] on div at bounding box center [18, 36] width 9 height 9
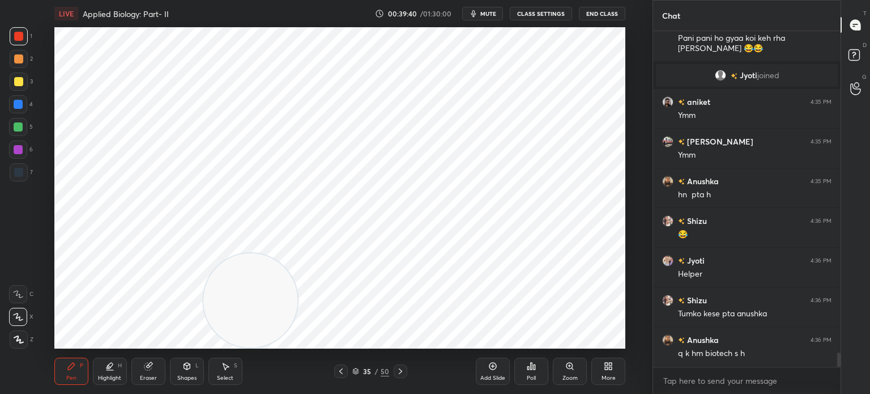
click at [23, 165] on div at bounding box center [19, 172] width 18 height 18
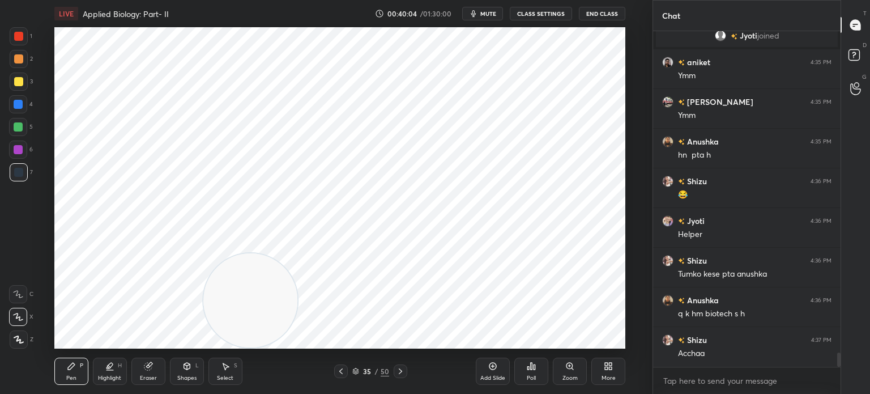
scroll to position [7662, 0]
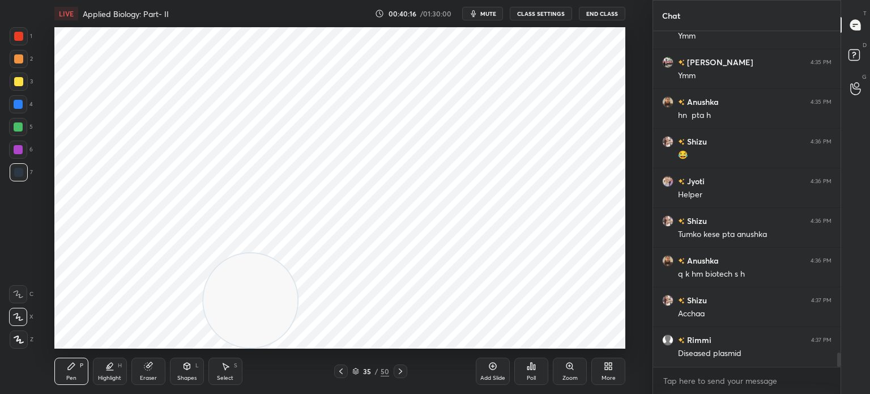
click at [356, 371] on icon at bounding box center [355, 371] width 7 height 7
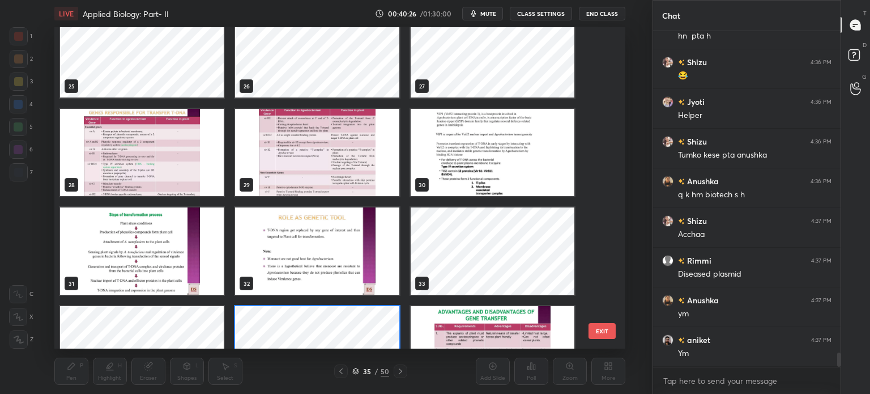
scroll to position [7780, 0]
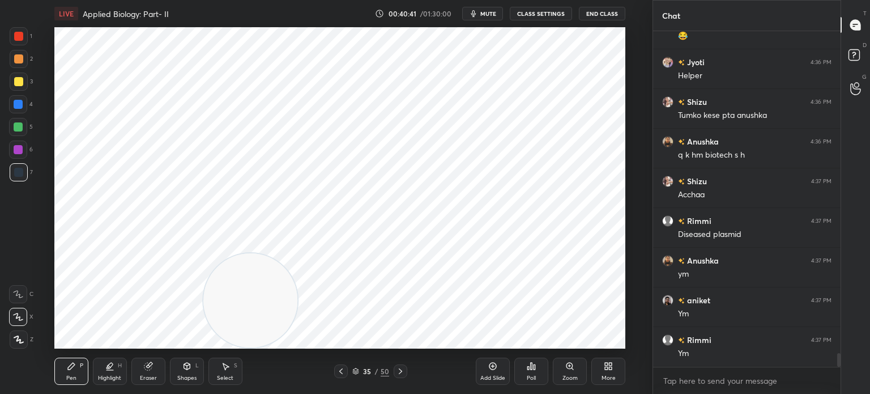
click at [493, 372] on div "Add Slide" at bounding box center [493, 370] width 34 height 27
click at [184, 377] on div "Shapes" at bounding box center [186, 378] width 19 height 6
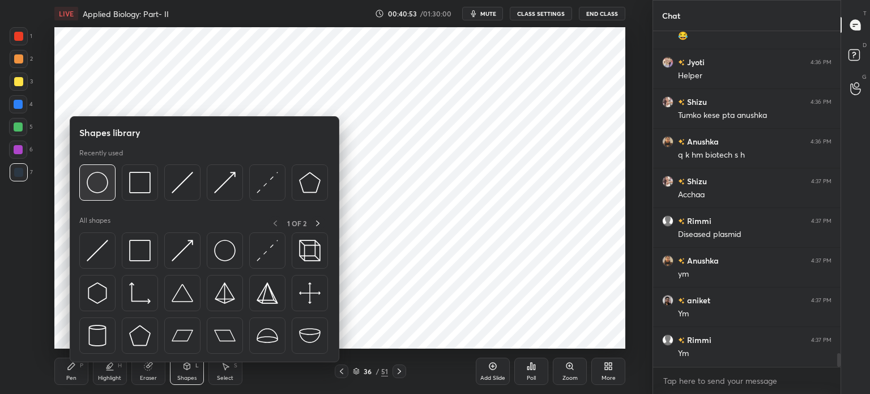
click at [98, 179] on img at bounding box center [98, 183] width 22 height 22
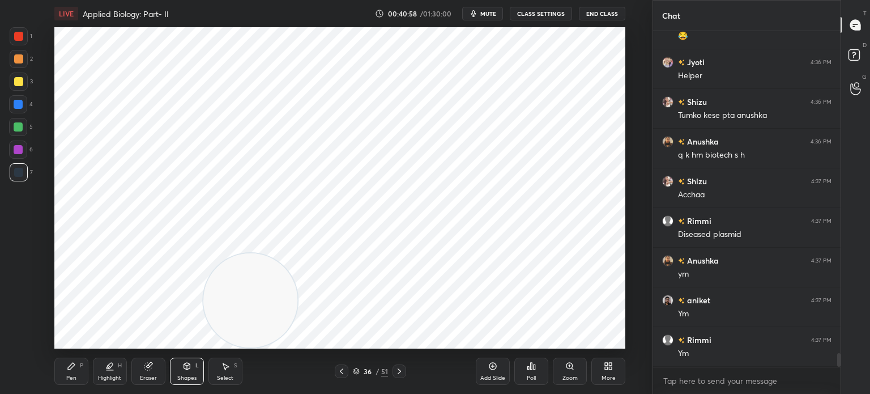
click at [64, 367] on div "Pen P" at bounding box center [71, 370] width 34 height 27
click at [20, 38] on div at bounding box center [18, 36] width 9 height 9
click at [20, 151] on div at bounding box center [18, 149] width 9 height 9
click at [25, 168] on div at bounding box center [19, 172] width 18 height 18
click at [12, 157] on div at bounding box center [18, 149] width 18 height 18
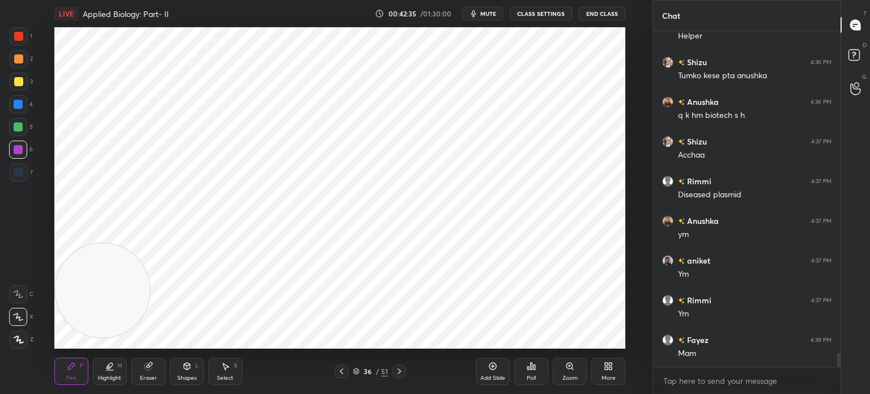
scroll to position [7831, 0]
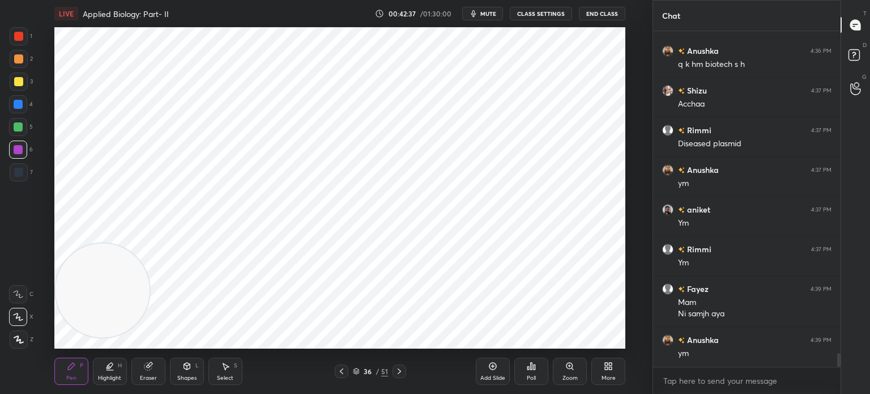
click at [486, 371] on div "Add Slide" at bounding box center [493, 370] width 34 height 27
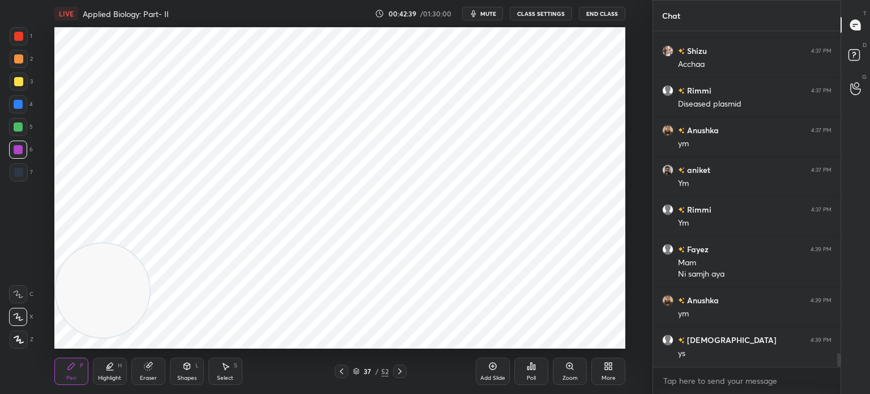
click at [339, 372] on icon at bounding box center [341, 371] width 9 height 9
click at [339, 371] on icon at bounding box center [341, 371] width 9 height 9
click at [340, 370] on icon at bounding box center [341, 371] width 9 height 9
click at [339, 370] on icon at bounding box center [341, 371] width 9 height 9
click at [400, 373] on icon at bounding box center [399, 371] width 9 height 9
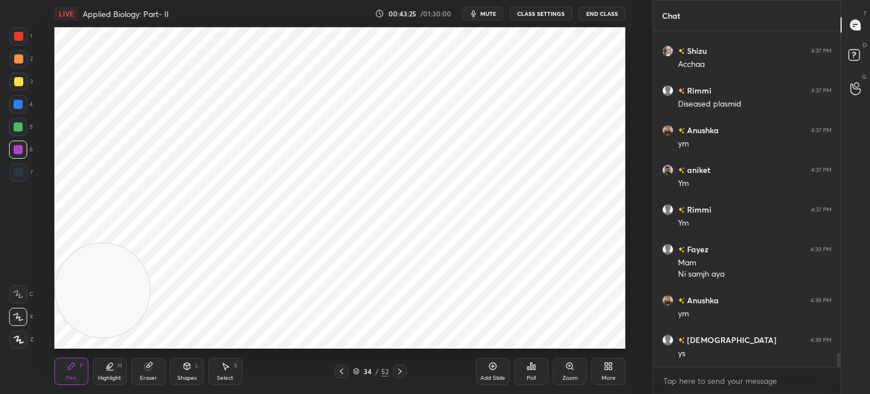
click at [399, 369] on icon at bounding box center [399, 371] width 9 height 9
click at [356, 372] on icon at bounding box center [356, 371] width 7 height 7
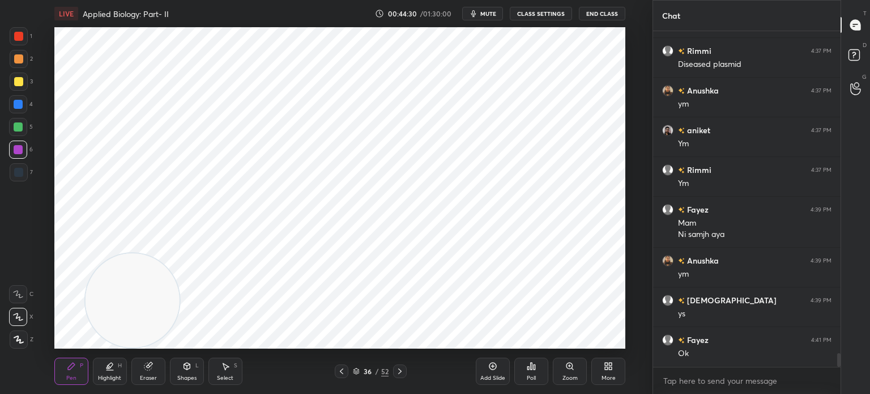
click at [491, 368] on icon at bounding box center [492, 365] width 9 height 9
click at [193, 377] on div "Shapes" at bounding box center [186, 378] width 19 height 6
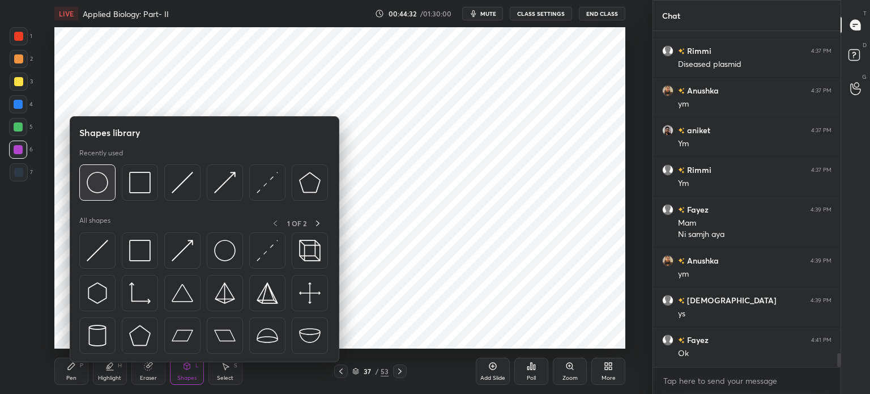
click at [105, 183] on img at bounding box center [98, 183] width 22 height 22
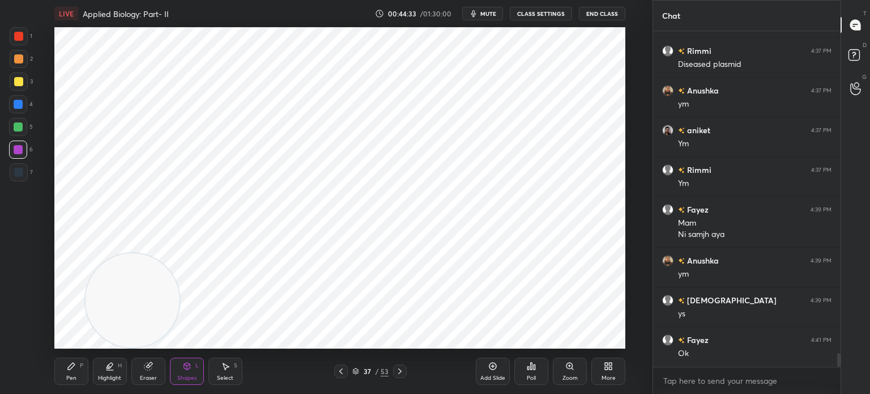
click at [23, 169] on div at bounding box center [19, 172] width 18 height 18
click at [65, 373] on div "Pen P" at bounding box center [71, 370] width 34 height 27
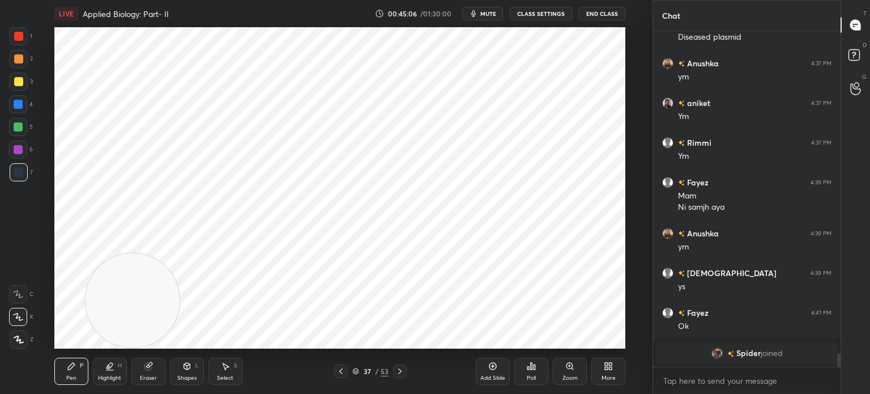
click at [228, 375] on div "Select" at bounding box center [225, 378] width 16 height 6
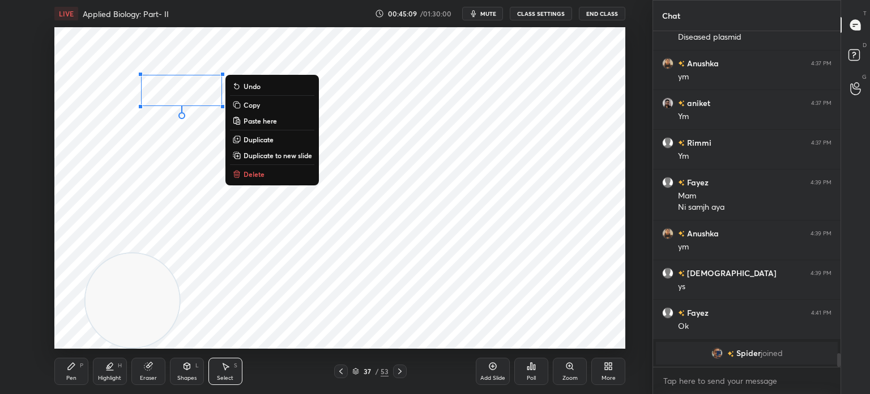
click at [266, 139] on p "Duplicate" at bounding box center [259, 139] width 30 height 9
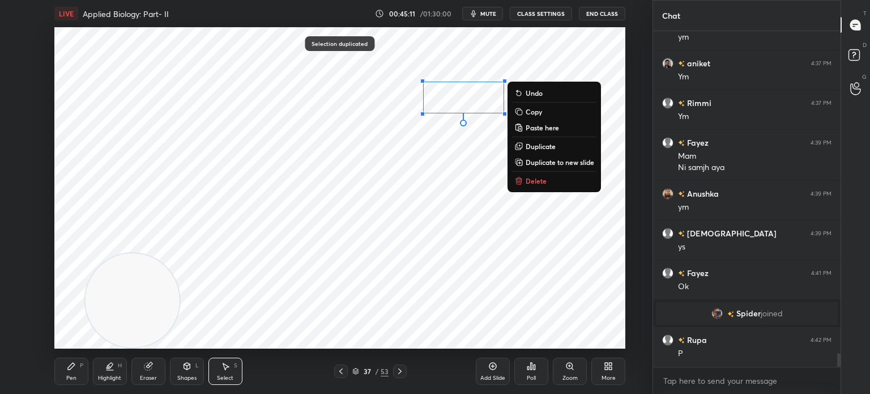
scroll to position [7813, 0]
click at [232, 284] on div "0 ° Undo Copy Paste here Duplicate Duplicate to new slide Delete" at bounding box center [339, 187] width 571 height 321
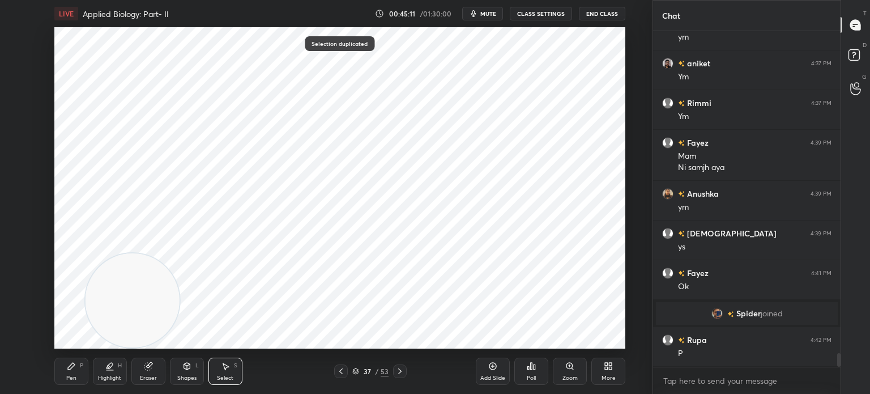
click at [88, 356] on div "Pen P Highlight H Eraser Shapes L Select S 37 / 53 Add Slide Poll Zoom More" at bounding box center [339, 370] width 571 height 45
click at [80, 365] on div "P" at bounding box center [81, 366] width 3 height 6
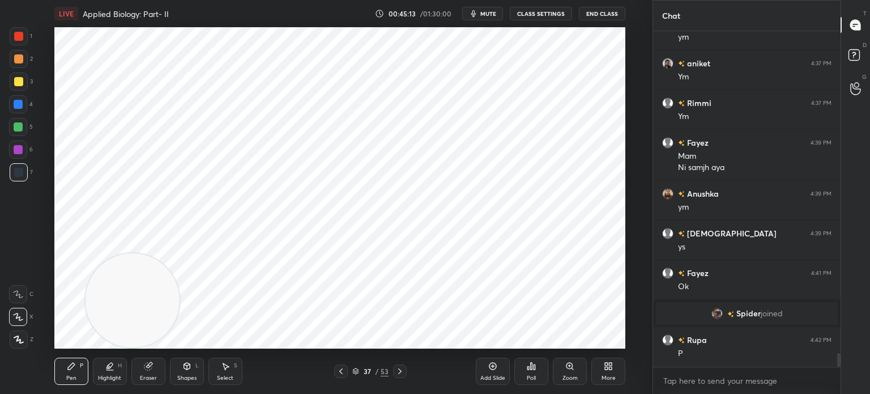
click at [23, 33] on div at bounding box center [19, 36] width 18 height 18
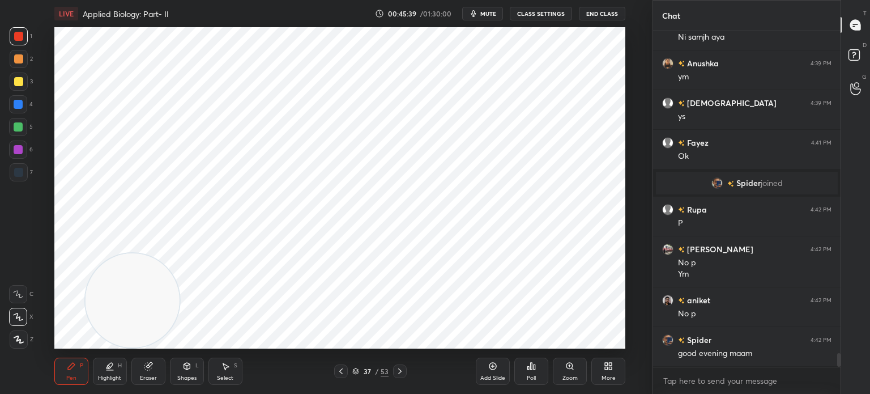
scroll to position [7983, 0]
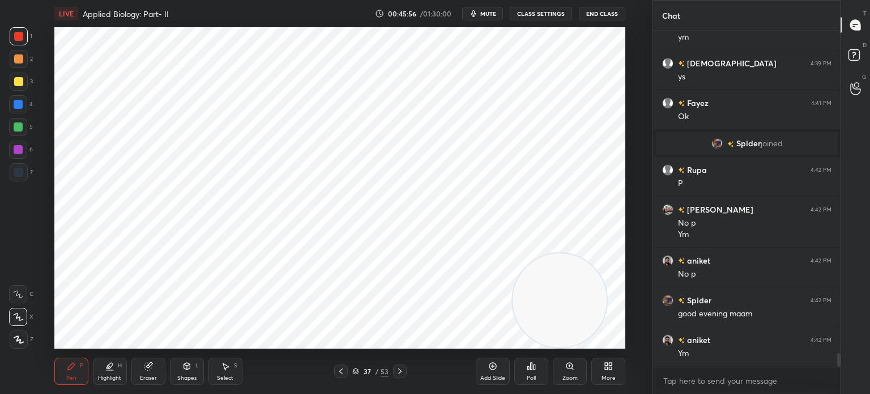
click at [197, 380] on div "Shapes L" at bounding box center [187, 370] width 34 height 27
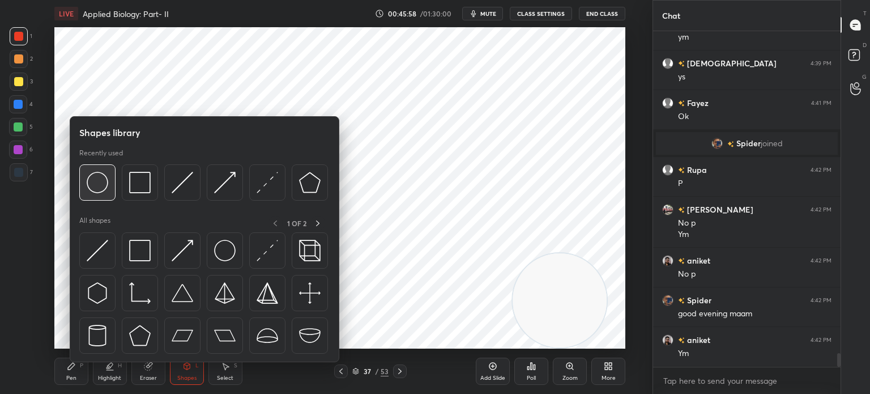
click at [104, 186] on img at bounding box center [98, 183] width 22 height 22
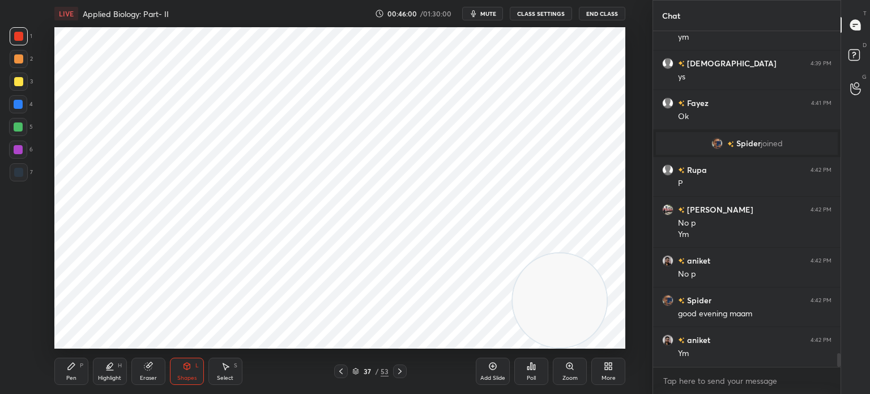
scroll to position [8023, 0]
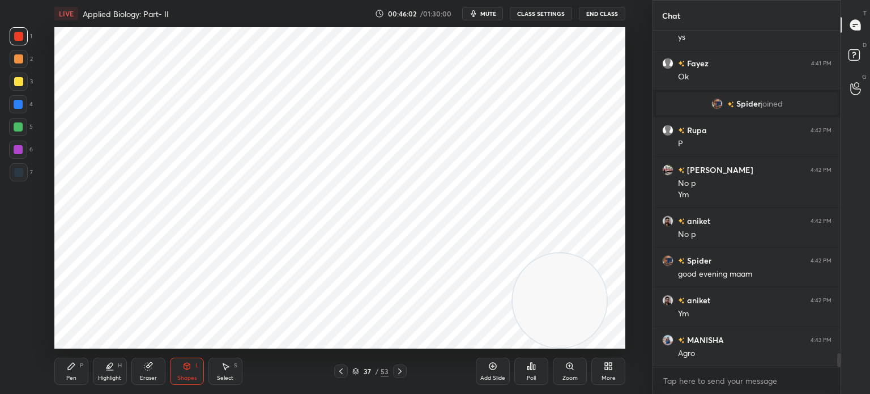
click at [29, 178] on div "7" at bounding box center [21, 172] width 23 height 18
click at [21, 155] on div at bounding box center [18, 149] width 18 height 18
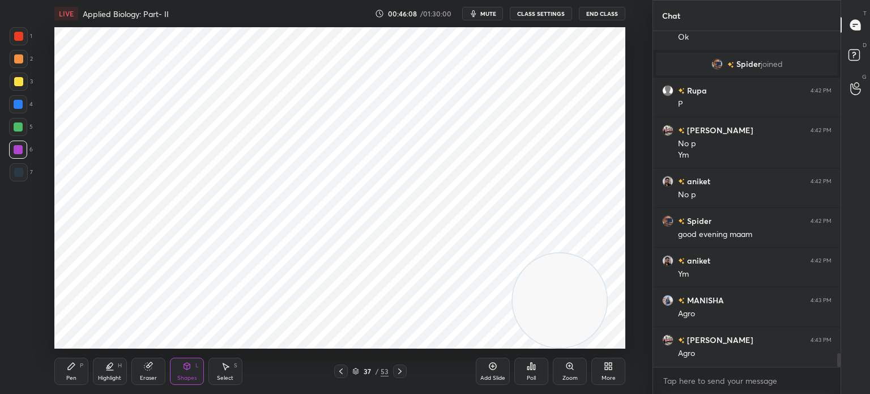
scroll to position [8102, 0]
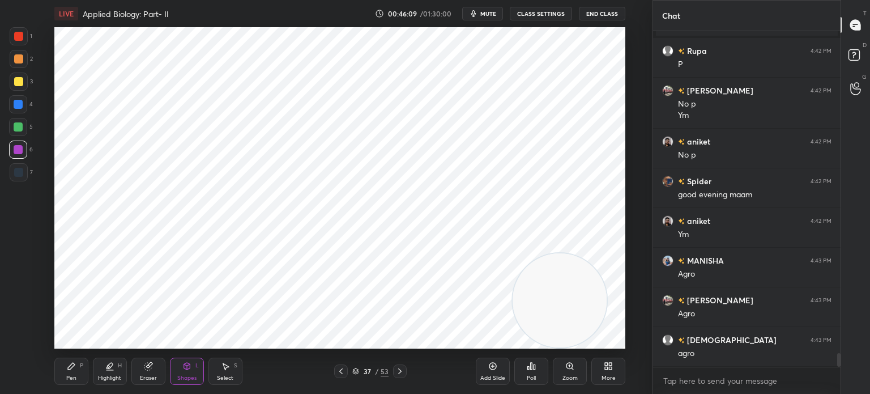
click at [228, 376] on div "Select" at bounding box center [225, 378] width 16 height 6
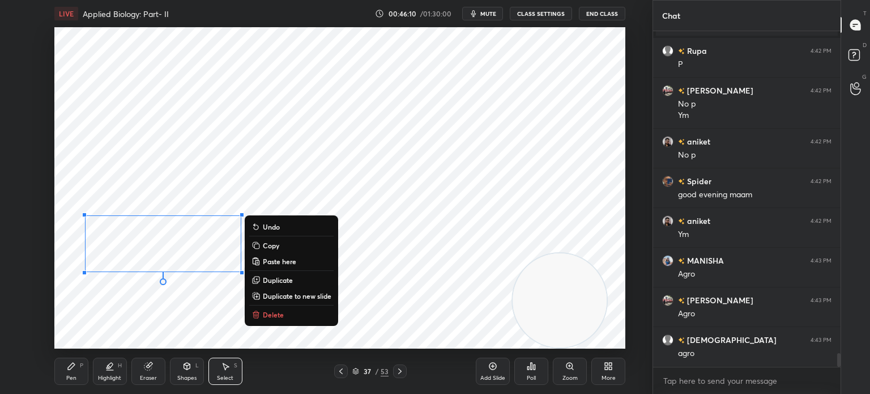
scroll to position [8142, 0]
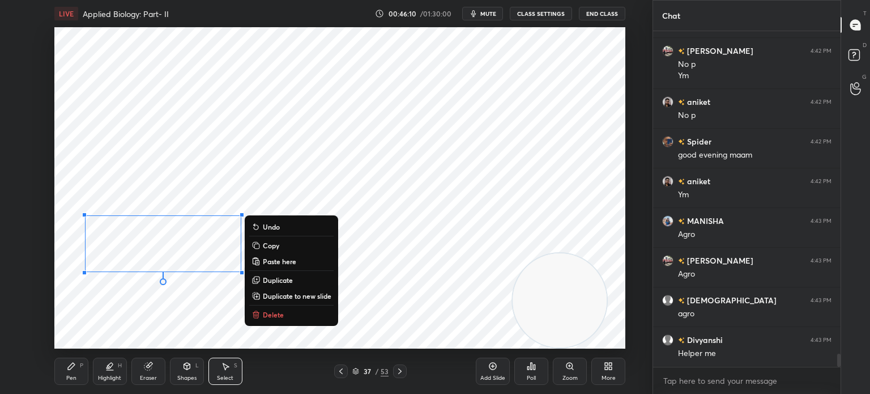
click at [280, 280] on p "Duplicate" at bounding box center [278, 279] width 30 height 9
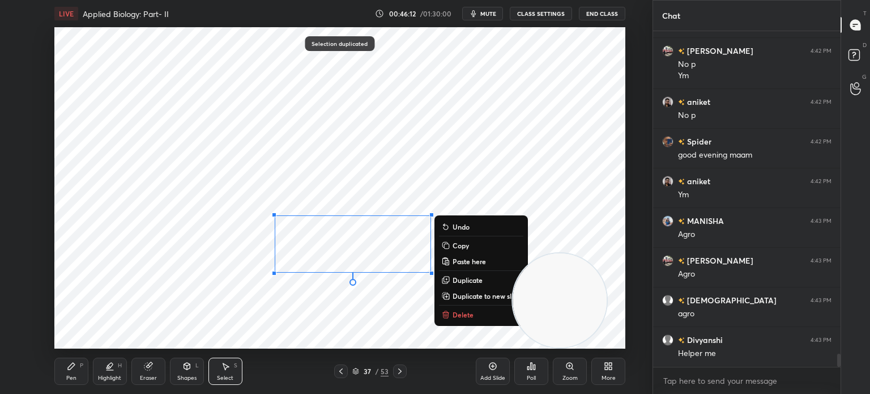
click at [469, 277] on p "Duplicate" at bounding box center [468, 279] width 30 height 9
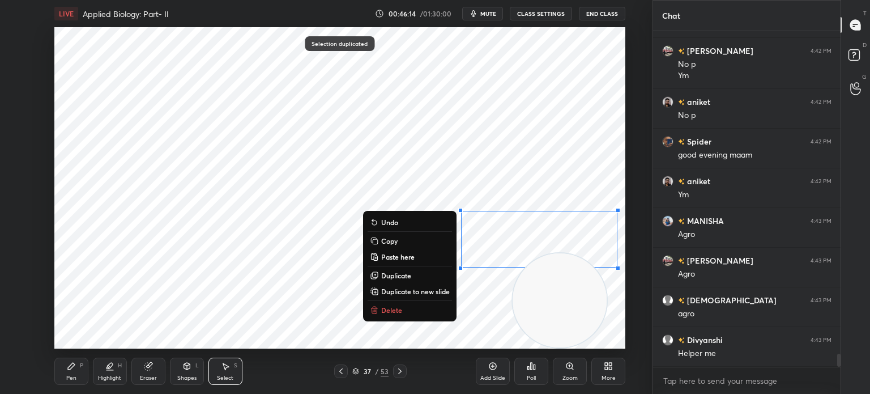
click at [204, 321] on div "0 ° Undo Copy Paste here Duplicate Duplicate to new slide Delete" at bounding box center [339, 187] width 571 height 321
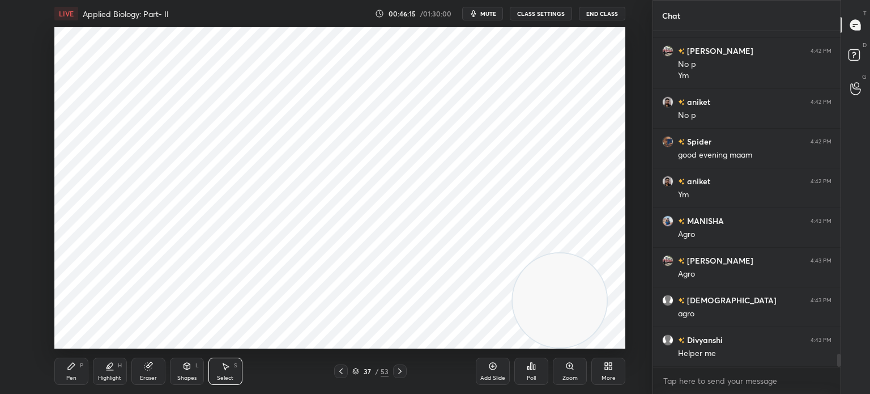
scroll to position [8182, 0]
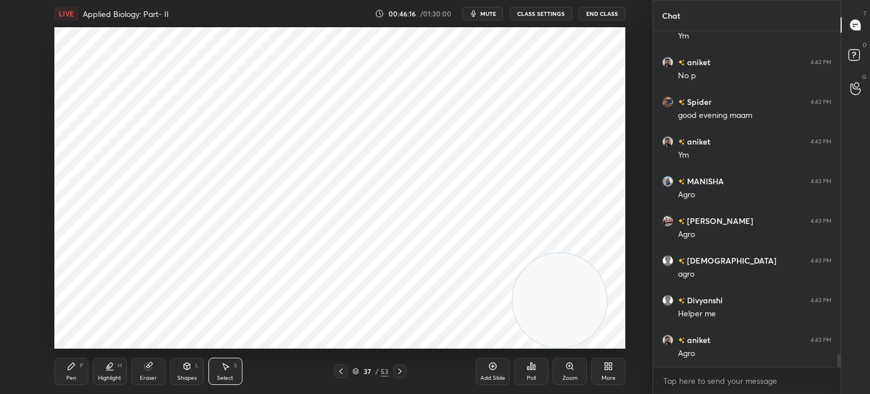
click at [72, 370] on icon at bounding box center [71, 365] width 9 height 9
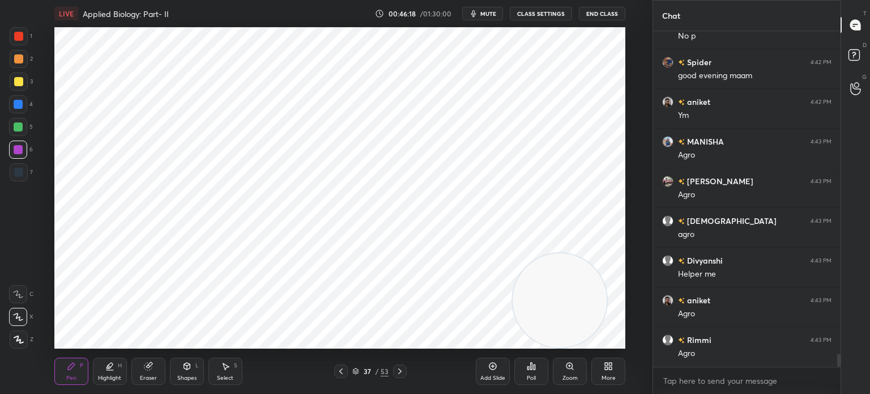
scroll to position [8261, 0]
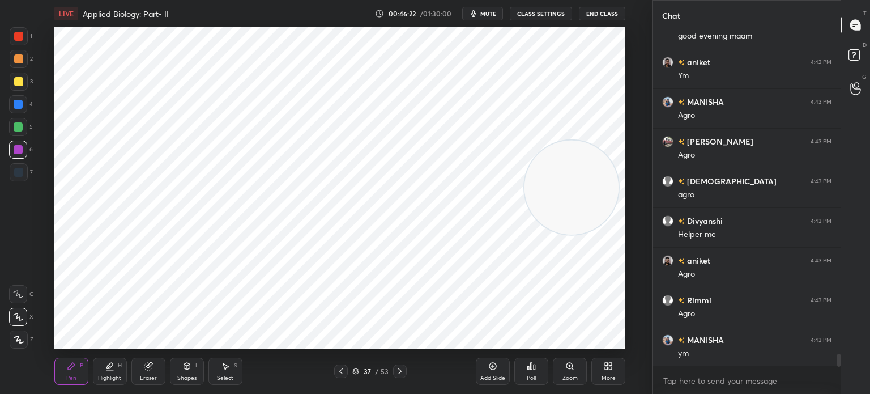
click at [194, 370] on div "Shapes L" at bounding box center [187, 370] width 34 height 27
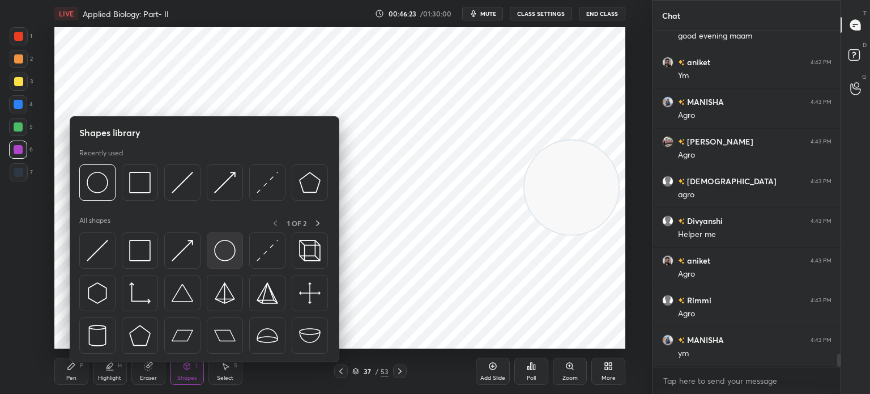
click at [218, 251] on img at bounding box center [225, 251] width 22 height 22
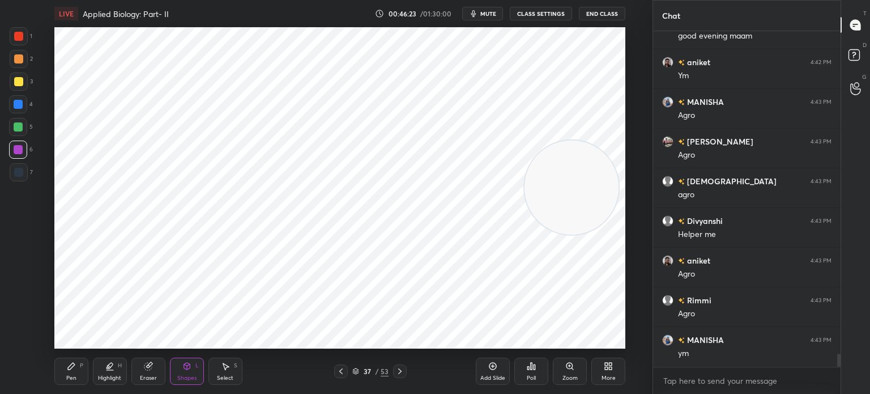
scroll to position [8301, 0]
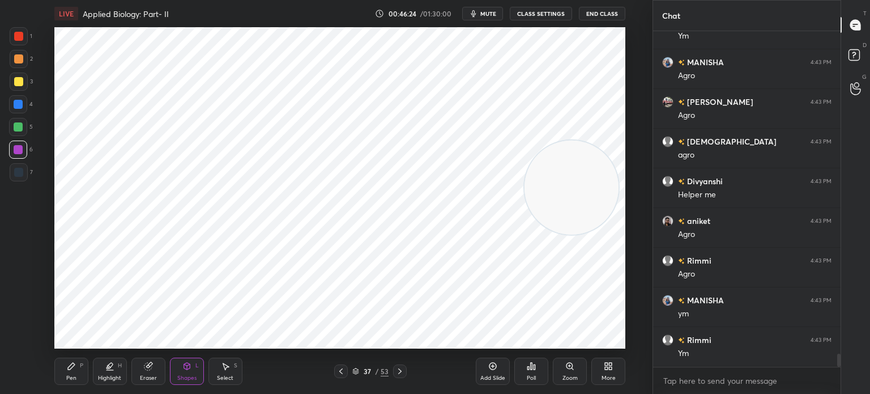
click at [22, 104] on div at bounding box center [18, 104] width 9 height 9
click at [64, 367] on div "Pen P" at bounding box center [71, 370] width 34 height 27
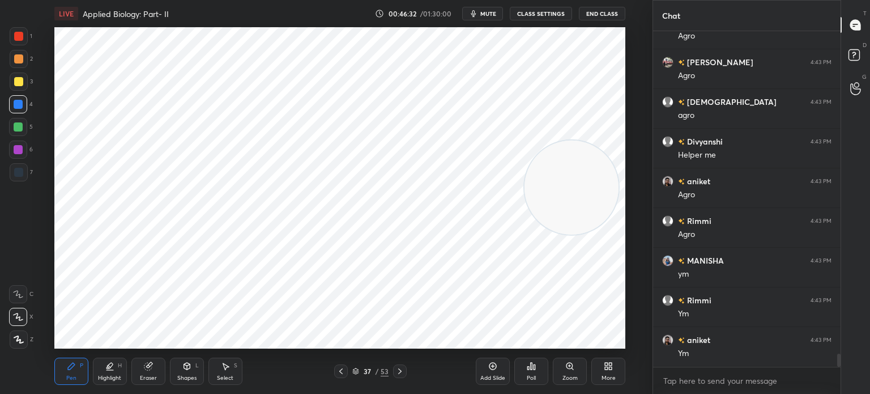
click at [224, 375] on div "Select" at bounding box center [225, 378] width 16 height 6
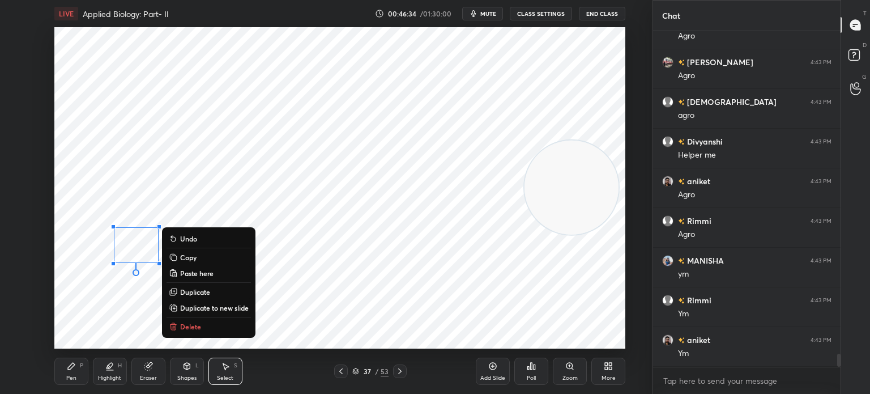
click at [197, 288] on p "Duplicate" at bounding box center [195, 291] width 30 height 9
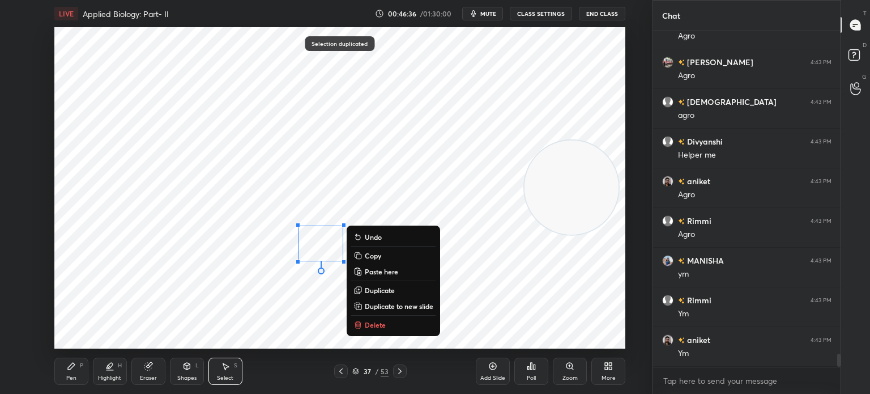
click at [383, 289] on p "Duplicate" at bounding box center [380, 290] width 30 height 9
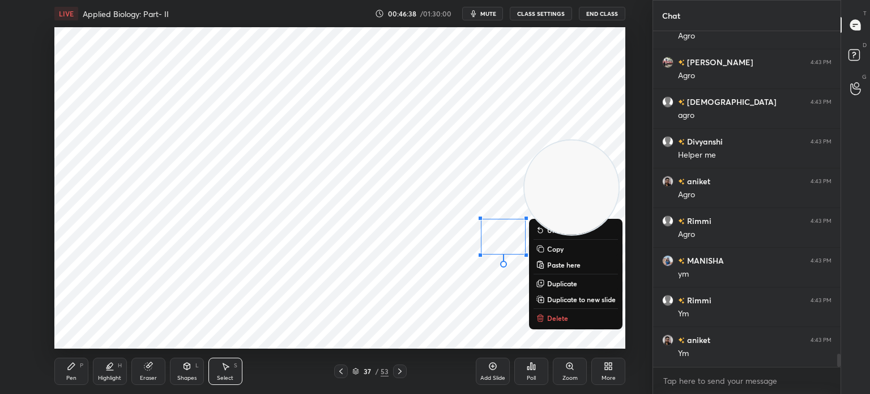
click at [293, 323] on div "0 ° Undo Copy Paste here Duplicate Duplicate to new slide Delete" at bounding box center [339, 187] width 571 height 321
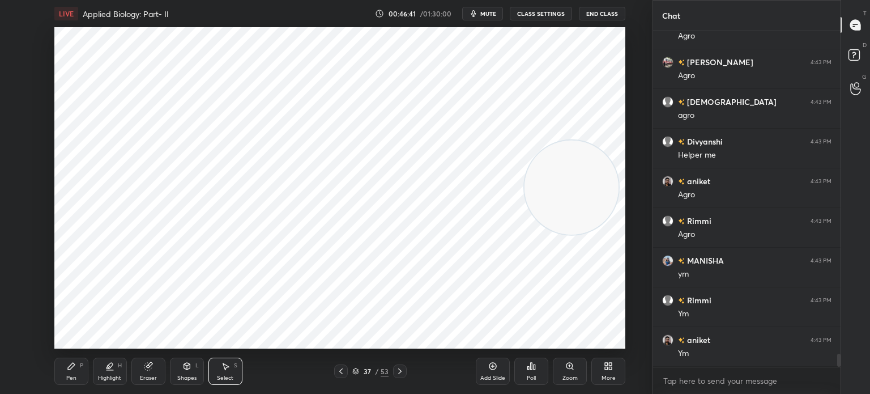
click at [67, 364] on icon at bounding box center [71, 365] width 9 height 9
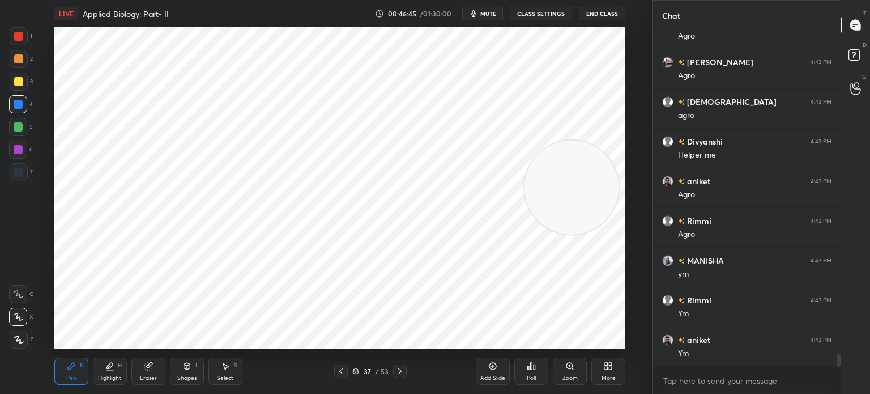
click at [27, 150] on div "6" at bounding box center [21, 149] width 24 height 18
click at [27, 169] on div at bounding box center [19, 172] width 18 height 18
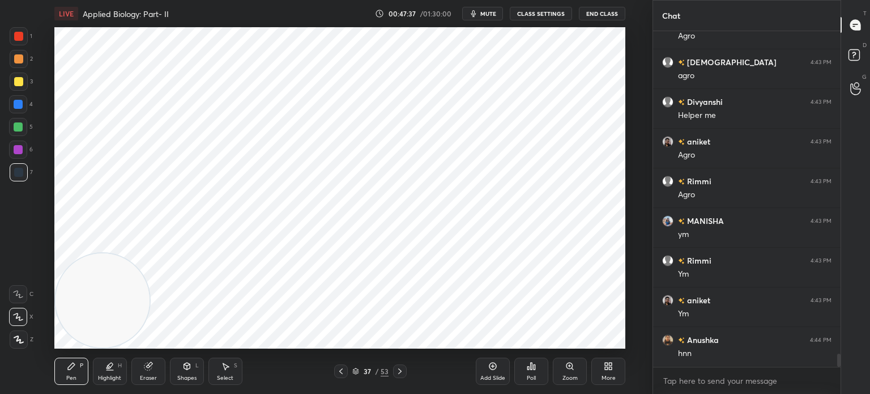
click at [19, 34] on div at bounding box center [18, 36] width 9 height 9
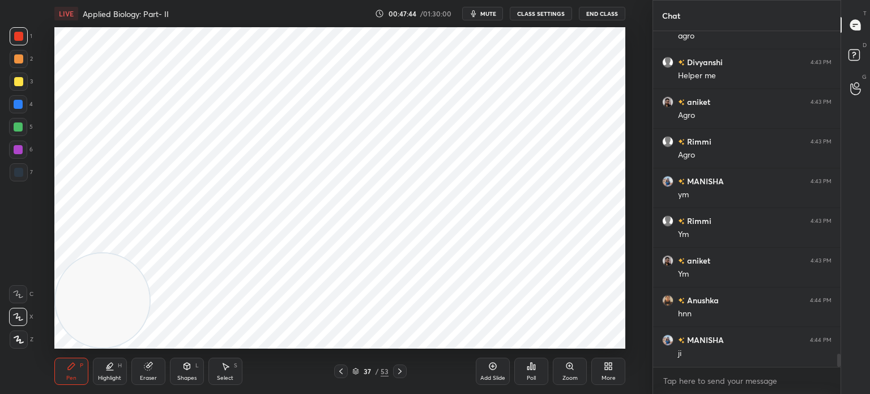
scroll to position [8459, 0]
click at [20, 171] on div at bounding box center [18, 172] width 9 height 9
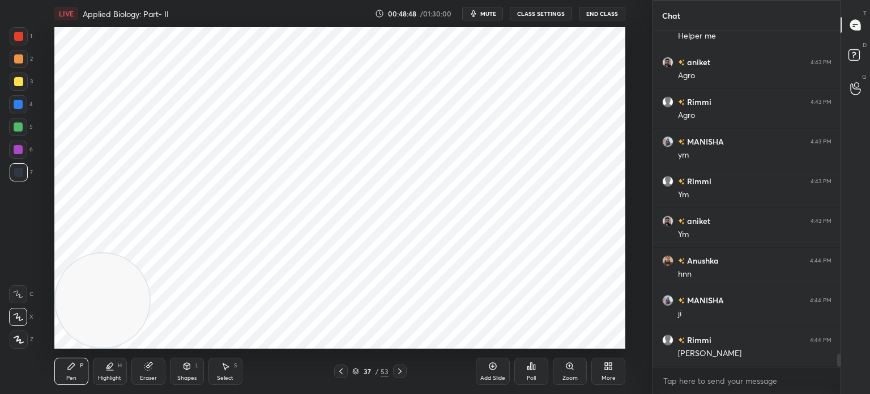
click at [222, 370] on icon at bounding box center [225, 365] width 9 height 9
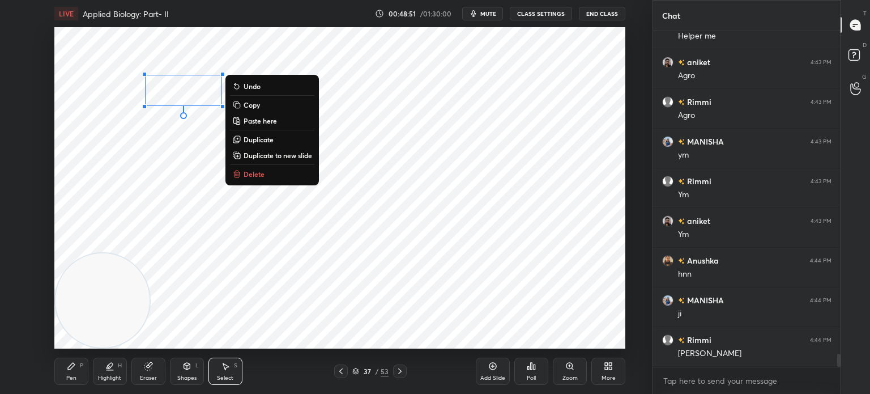
click at [267, 138] on p "Duplicate" at bounding box center [259, 139] width 30 height 9
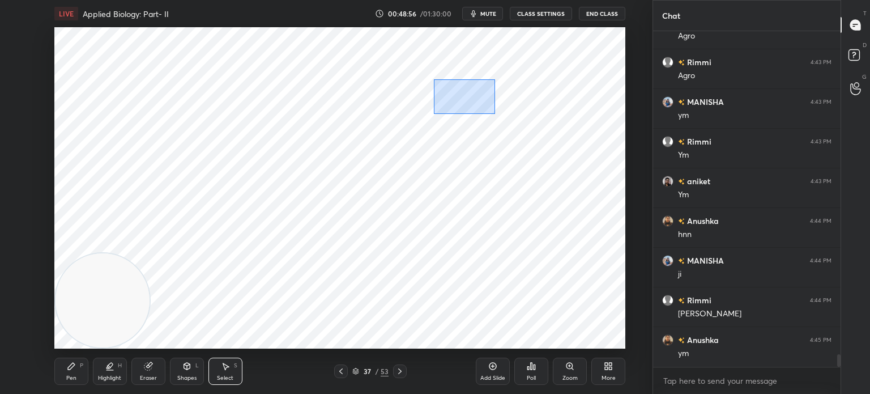
scroll to position [8538, 0]
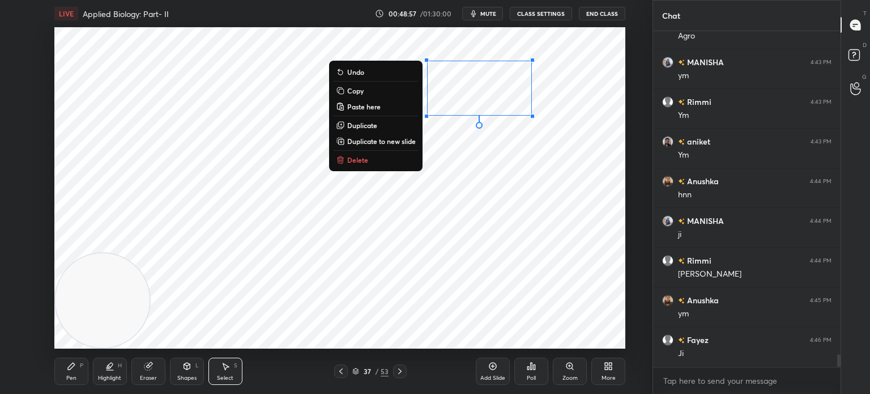
click at [369, 125] on p "Duplicate" at bounding box center [362, 125] width 30 height 9
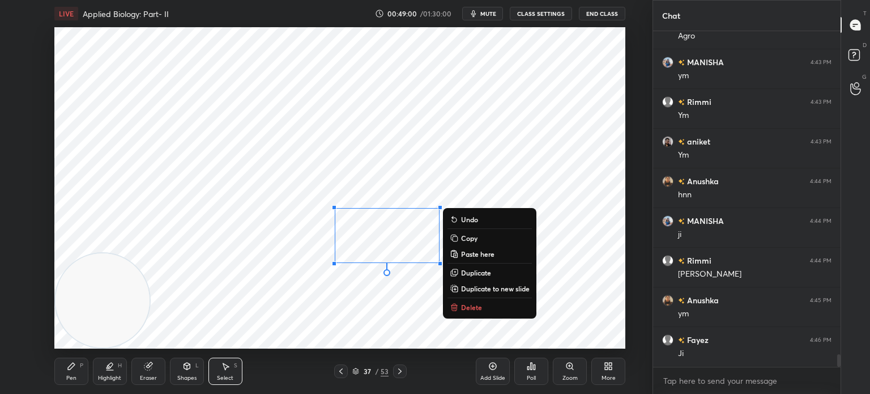
click at [156, 371] on div "Eraser" at bounding box center [148, 370] width 34 height 27
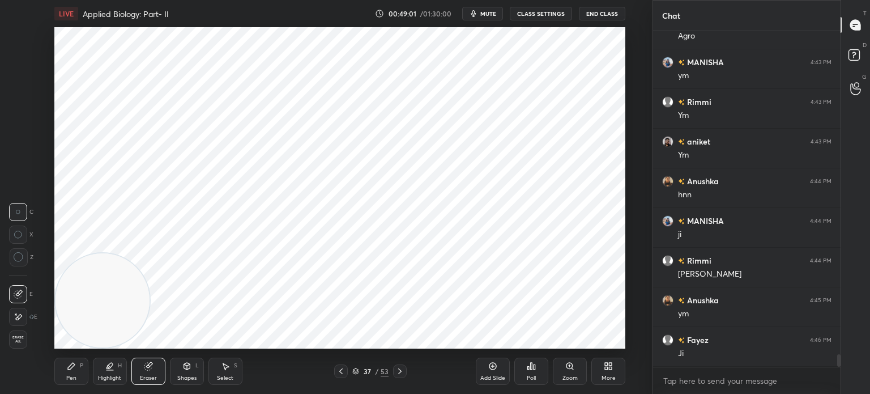
click at [18, 316] on icon at bounding box center [19, 317] width 6 height 6
click at [67, 371] on div "Pen P" at bounding box center [71, 370] width 34 height 27
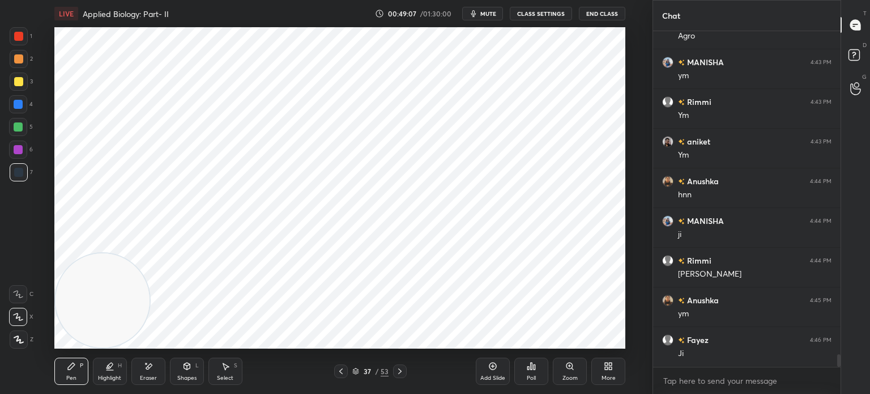
click at [147, 369] on icon at bounding box center [149, 366] width 6 height 6
click at [21, 296] on icon at bounding box center [18, 293] width 9 height 9
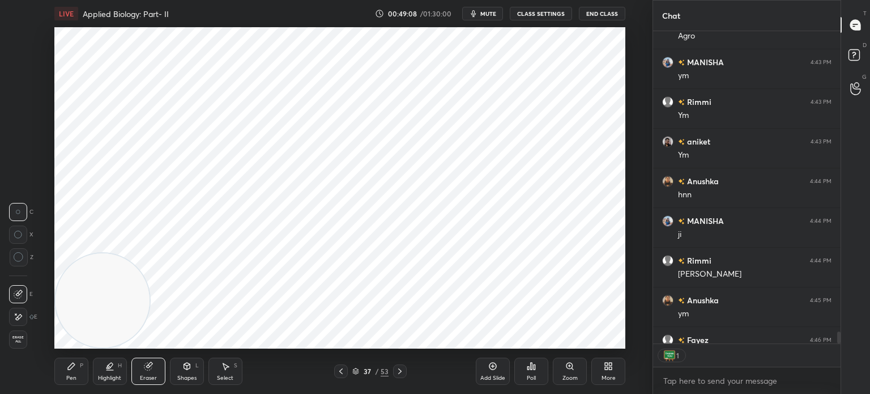
scroll to position [309, 184]
click at [67, 371] on div "Pen P" at bounding box center [71, 370] width 34 height 27
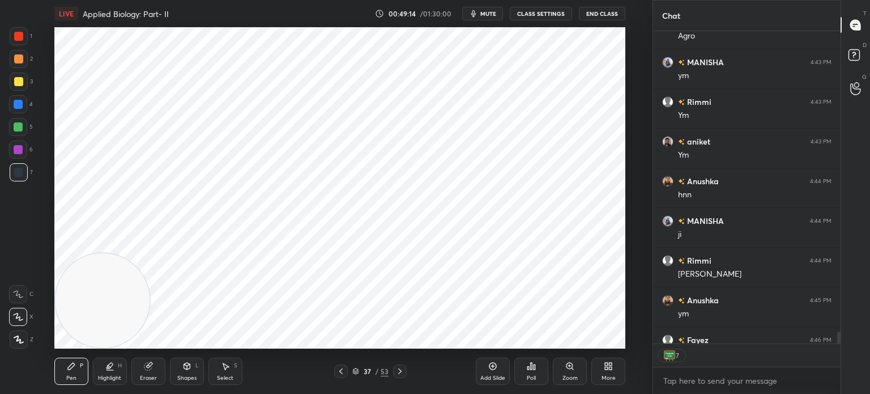
click at [20, 167] on div at bounding box center [19, 172] width 18 height 18
click at [231, 375] on div "Select" at bounding box center [225, 378] width 16 height 6
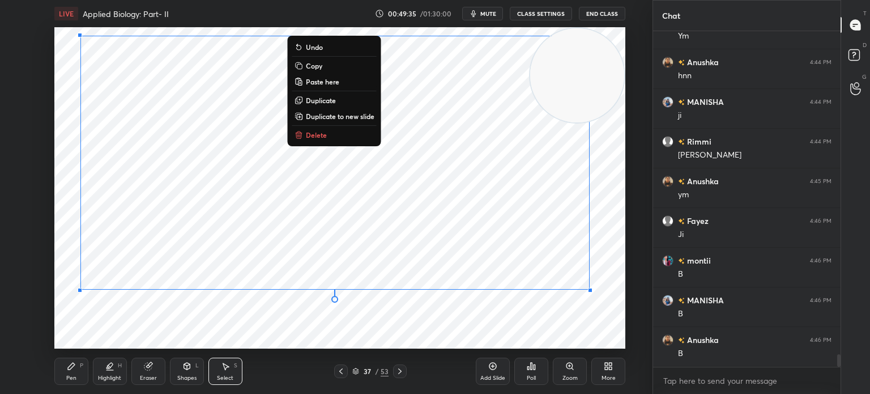
scroll to position [8697, 0]
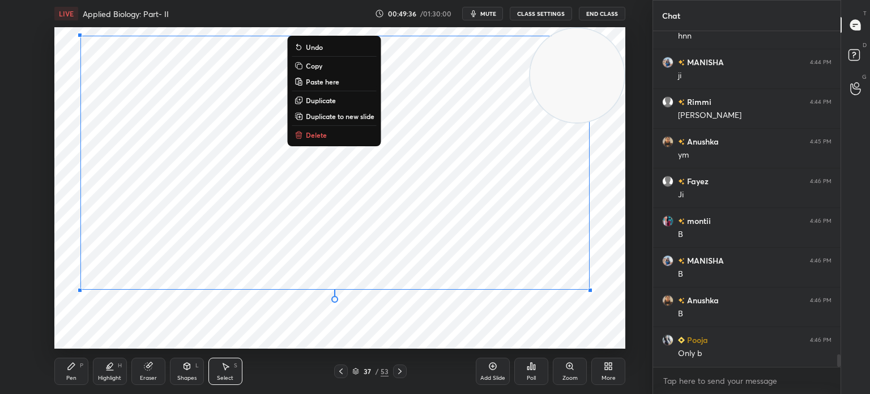
click at [111, 340] on div "0 ° Undo Copy Paste here Duplicate Duplicate to new slide Delete" at bounding box center [339, 187] width 571 height 321
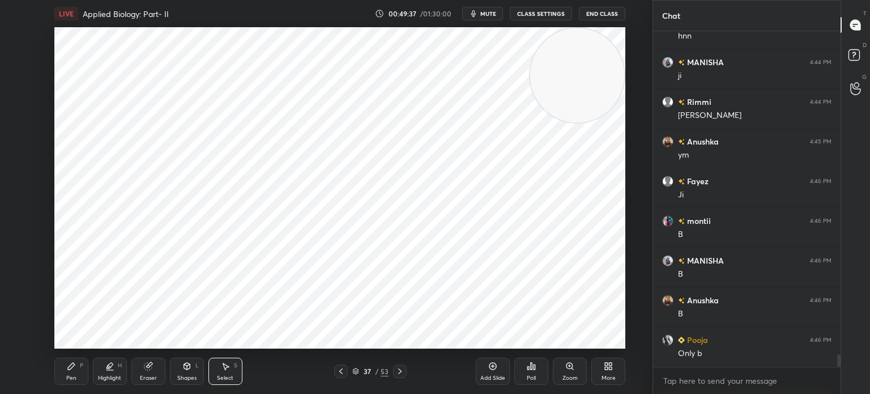
click at [69, 367] on icon at bounding box center [71, 366] width 7 height 7
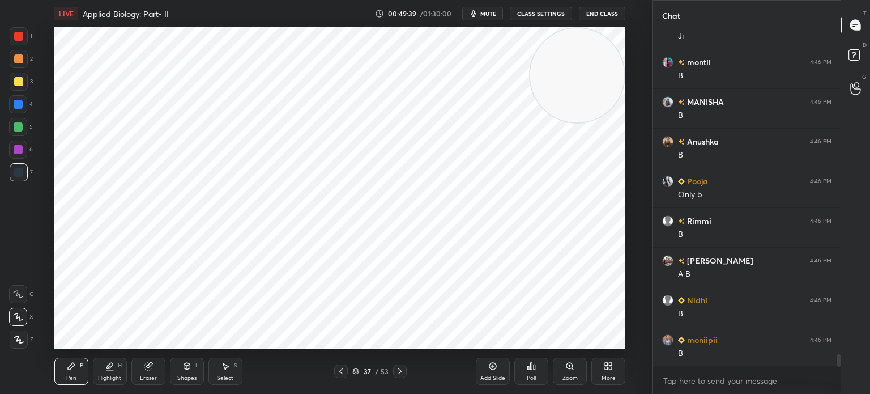
scroll to position [8895, 0]
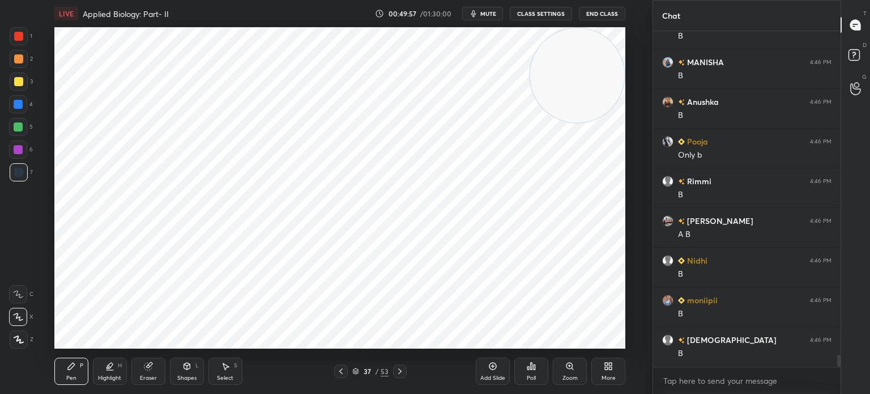
click at [20, 35] on div at bounding box center [18, 36] width 9 height 9
click at [34, 173] on div "1 2 3 4 5 6 7 C X Z C X Z E E Erase all H H" at bounding box center [18, 187] width 36 height 321
click at [22, 171] on div at bounding box center [18, 172] width 9 height 9
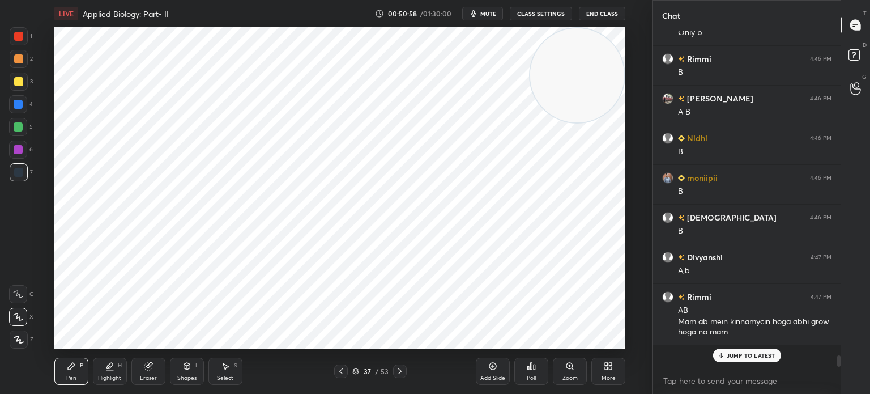
scroll to position [8996, 0]
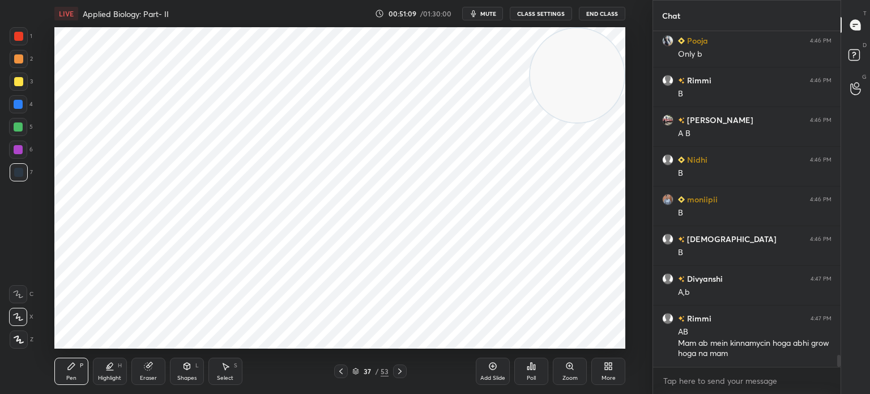
click at [480, 367] on div "Add Slide" at bounding box center [493, 370] width 34 height 27
click at [343, 372] on icon at bounding box center [341, 371] width 9 height 9
click at [402, 371] on icon at bounding box center [399, 371] width 9 height 9
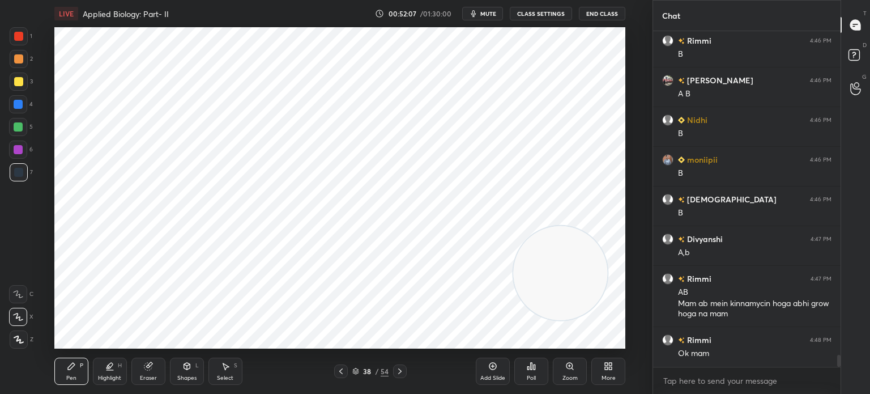
click at [31, 35] on div "1" at bounding box center [21, 36] width 23 height 18
click at [19, 176] on div at bounding box center [18, 172] width 9 height 9
click at [142, 377] on div "Eraser" at bounding box center [148, 378] width 17 height 6
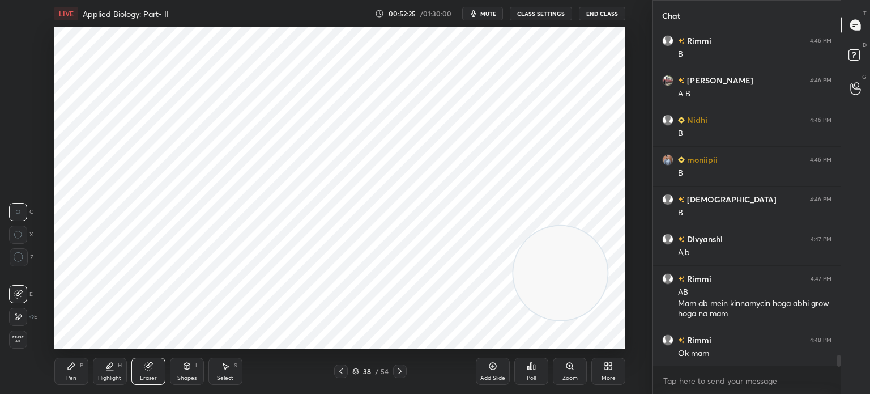
click at [68, 371] on div "Pen P" at bounding box center [71, 370] width 34 height 27
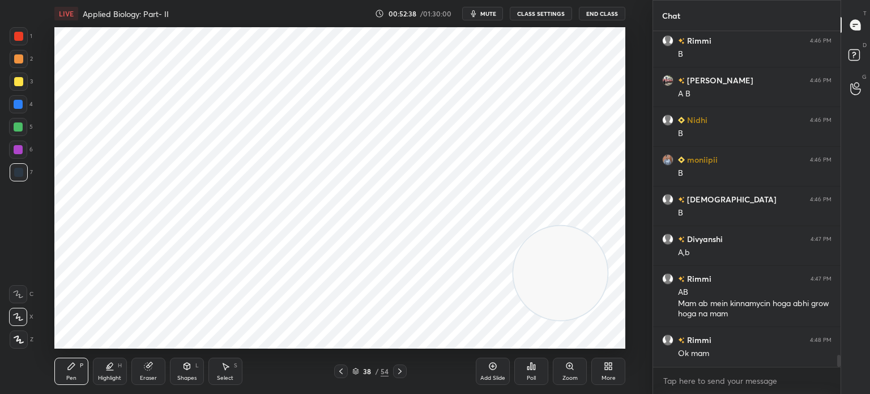
click at [331, 372] on div "38 / 54" at bounding box center [370, 371] width 211 height 14
click at [338, 371] on icon at bounding box center [341, 371] width 9 height 9
click at [220, 375] on div "Select" at bounding box center [225, 378] width 16 height 6
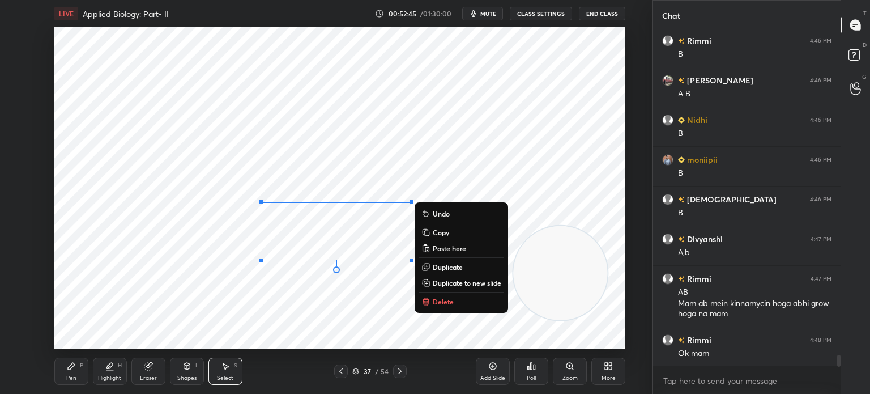
scroll to position [9076, 0]
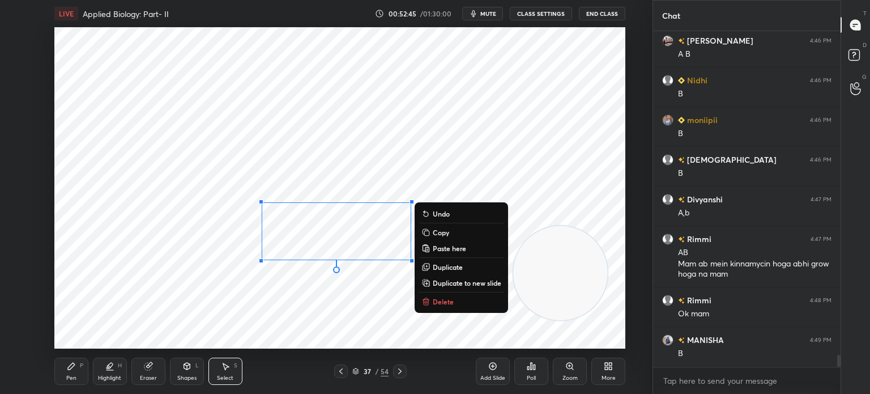
click at [445, 230] on p "Copy" at bounding box center [441, 232] width 16 height 9
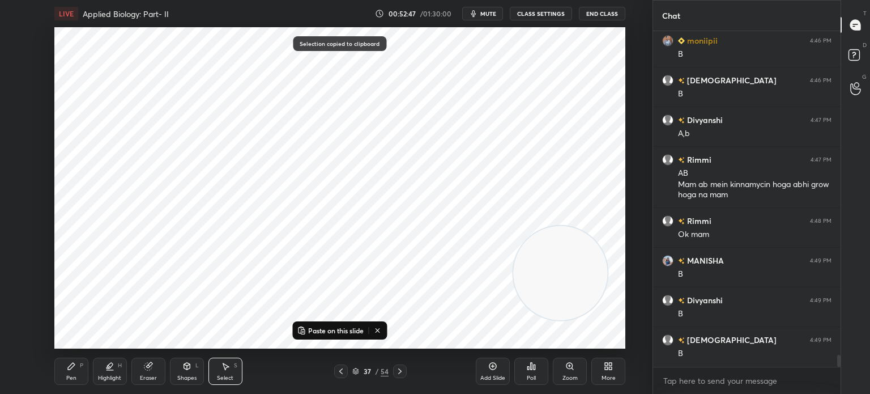
scroll to position [9194, 0]
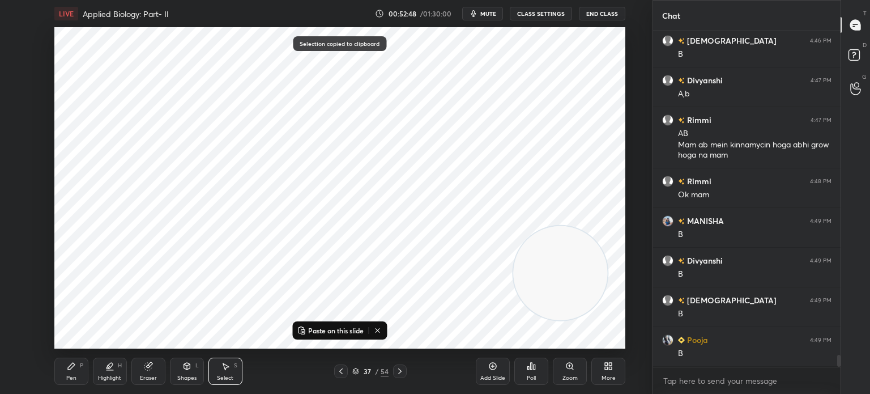
click at [400, 372] on icon at bounding box center [399, 371] width 9 height 9
click at [325, 334] on p "Paste on this slide" at bounding box center [336, 330] width 56 height 9
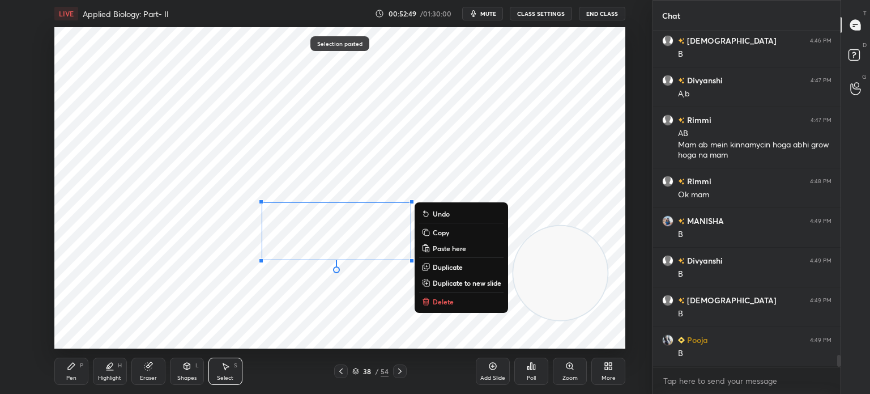
scroll to position [9234, 0]
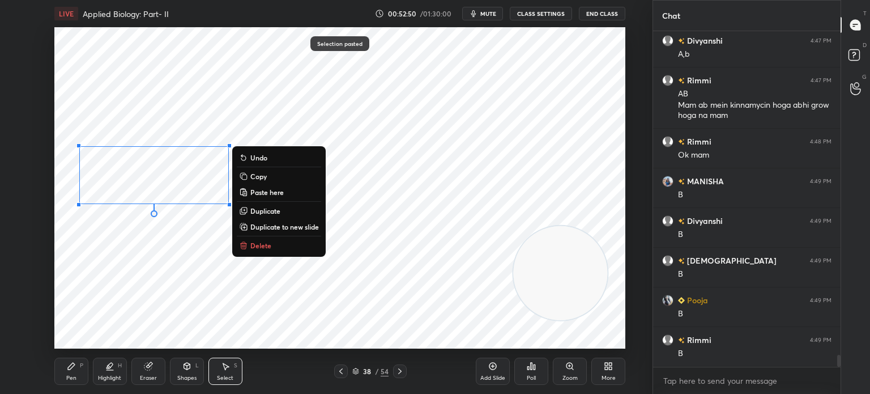
click at [113, 266] on div "0 ° Undo Copy Paste here Duplicate Duplicate to new slide Delete" at bounding box center [339, 187] width 571 height 321
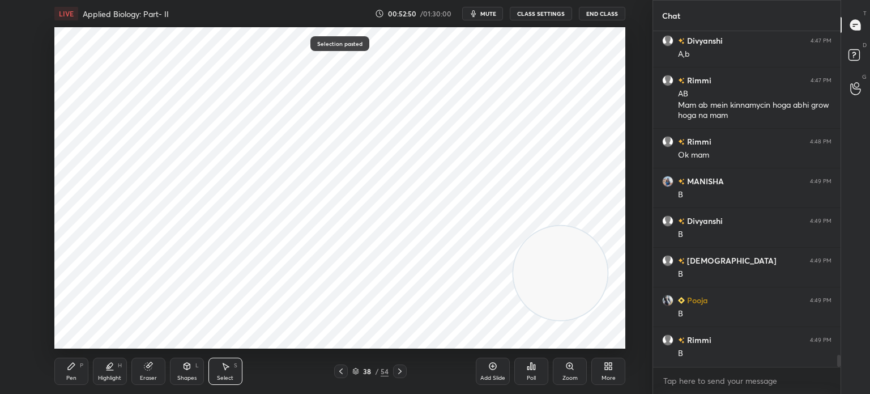
scroll to position [9274, 0]
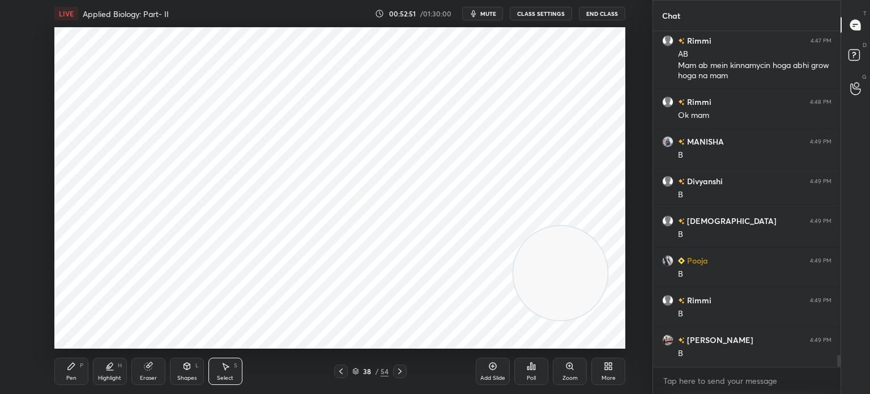
click at [66, 363] on div "Pen P" at bounding box center [71, 370] width 34 height 27
click at [23, 41] on div at bounding box center [19, 36] width 18 height 18
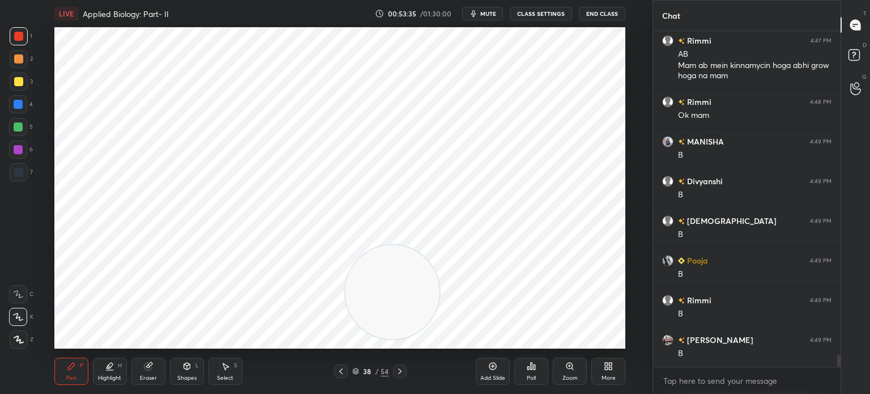
click at [156, 375] on div "Eraser" at bounding box center [148, 370] width 34 height 27
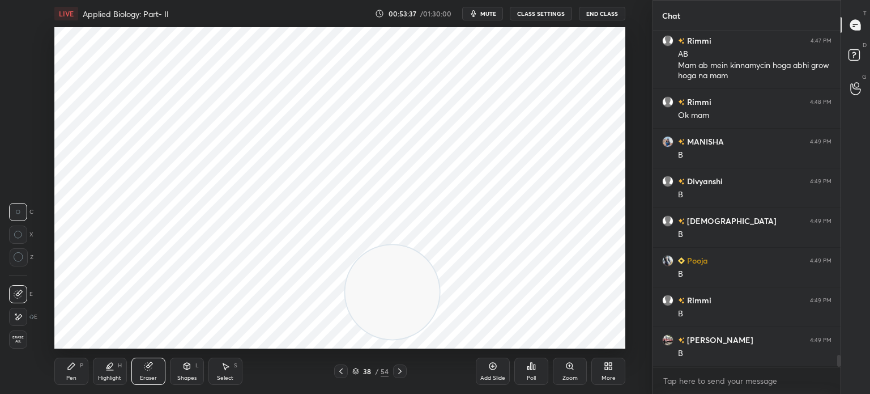
scroll to position [9313, 0]
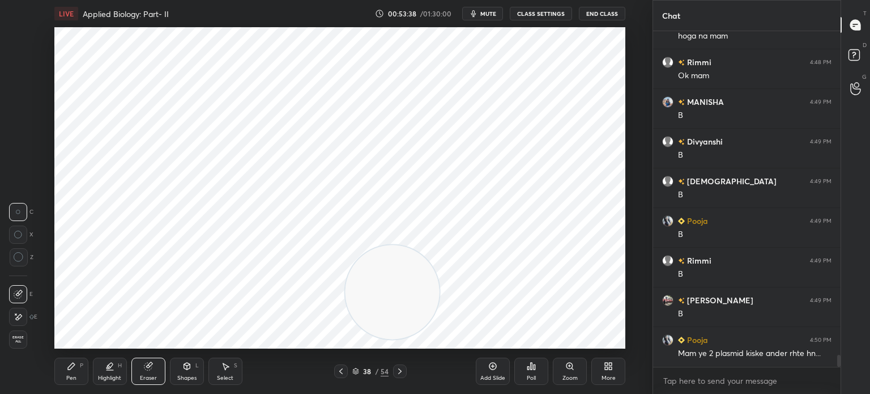
click at [74, 367] on icon at bounding box center [71, 365] width 9 height 9
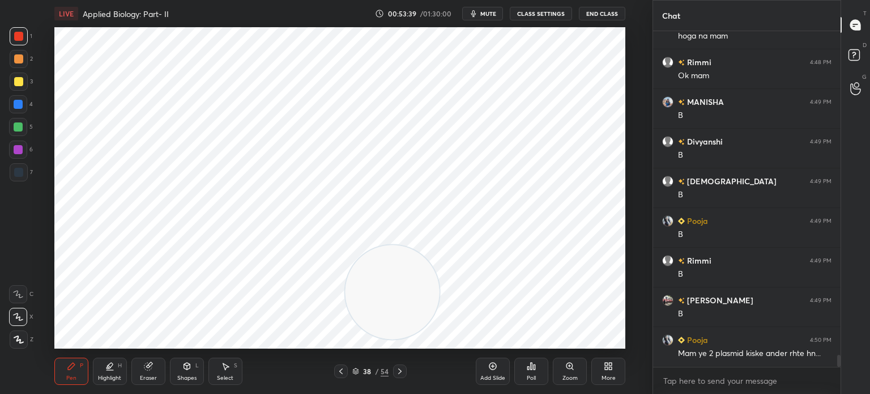
click at [27, 167] on div at bounding box center [19, 172] width 18 height 18
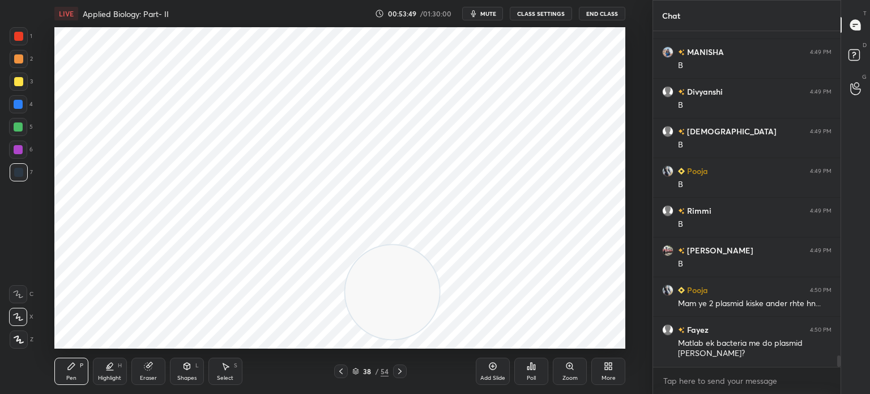
click at [347, 371] on div at bounding box center [341, 371] width 14 height 14
click at [398, 371] on icon at bounding box center [399, 371] width 9 height 9
click at [16, 171] on div at bounding box center [18, 172] width 9 height 9
click at [25, 36] on div at bounding box center [19, 36] width 18 height 18
click at [31, 168] on div "7" at bounding box center [21, 172] width 23 height 18
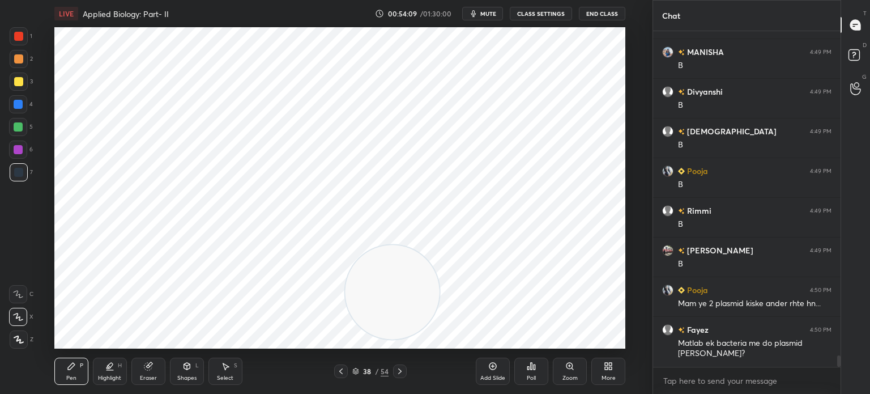
click at [338, 370] on icon at bounding box center [341, 371] width 9 height 9
click at [402, 370] on icon at bounding box center [399, 371] width 9 height 9
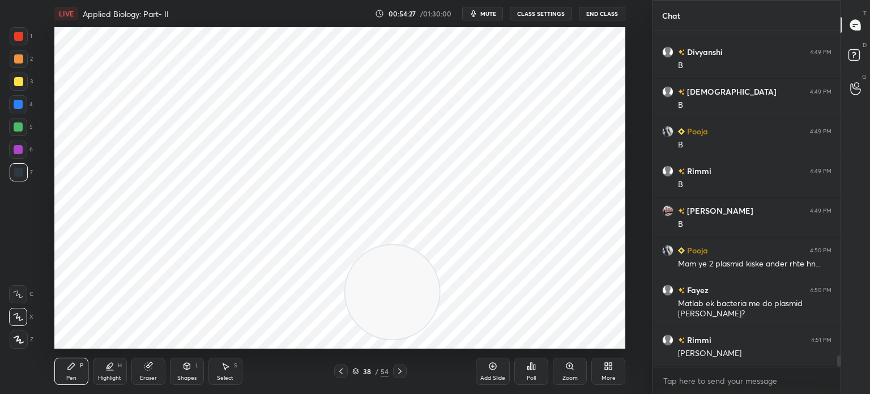
scroll to position [9443, 0]
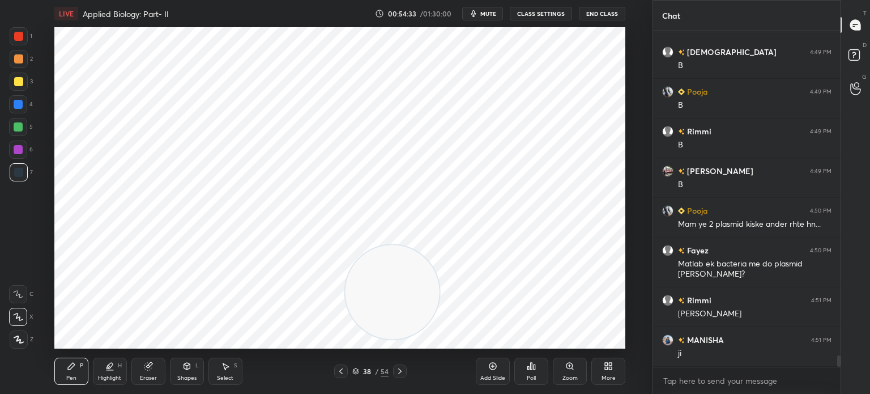
click at [342, 373] on icon at bounding box center [341, 371] width 9 height 9
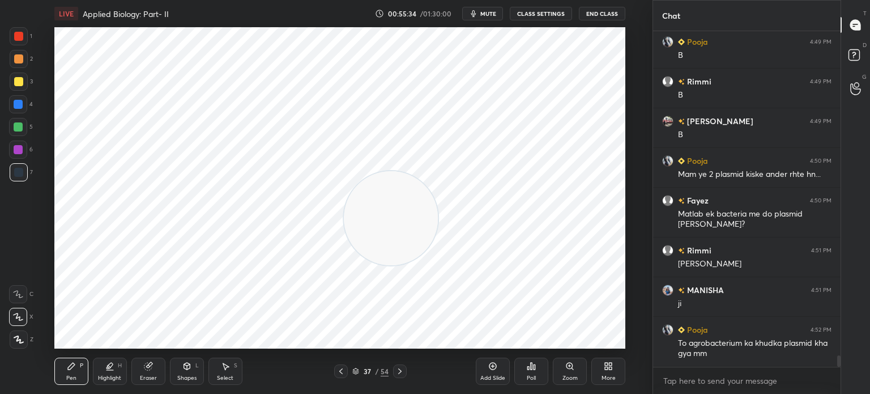
click at [399, 369] on icon at bounding box center [399, 371] width 3 height 6
click at [487, 375] on div "Add Slide" at bounding box center [492, 378] width 25 height 6
click at [22, 151] on div at bounding box center [18, 149] width 9 height 9
click at [23, 175] on div at bounding box center [19, 172] width 18 height 18
click at [28, 35] on div "1" at bounding box center [21, 36] width 23 height 18
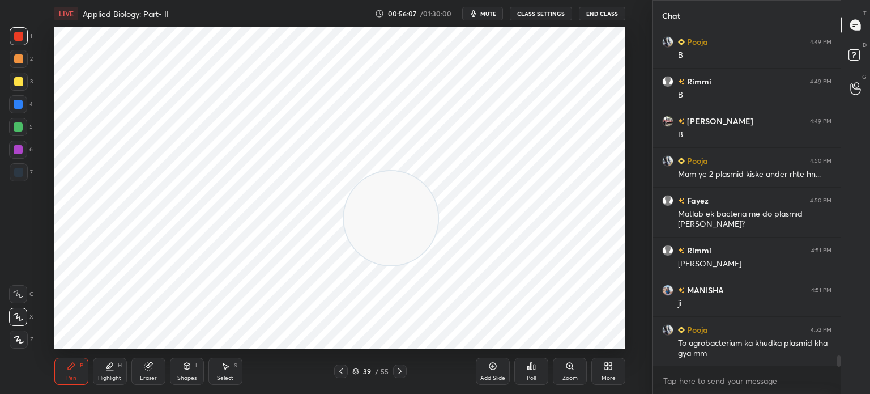
click at [29, 122] on div "5" at bounding box center [21, 127] width 24 height 18
click at [24, 36] on div at bounding box center [19, 36] width 18 height 18
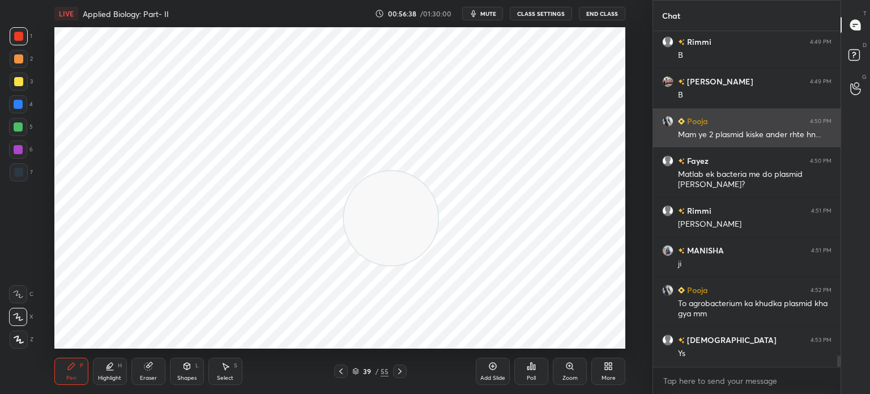
scroll to position [9572, 0]
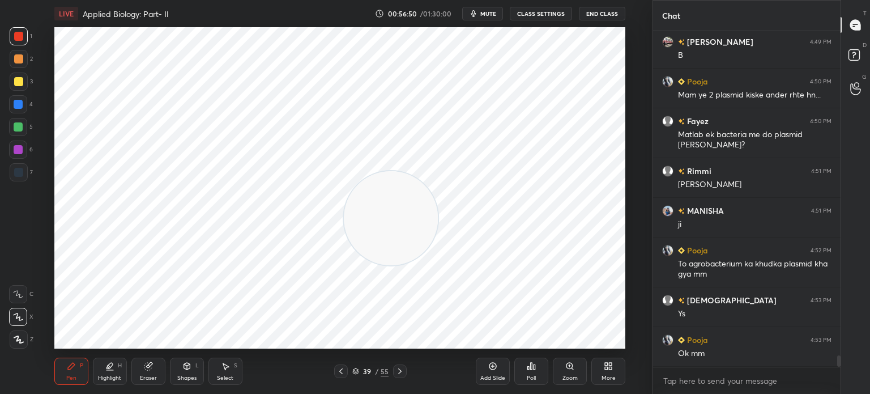
click at [27, 172] on div at bounding box center [19, 172] width 18 height 18
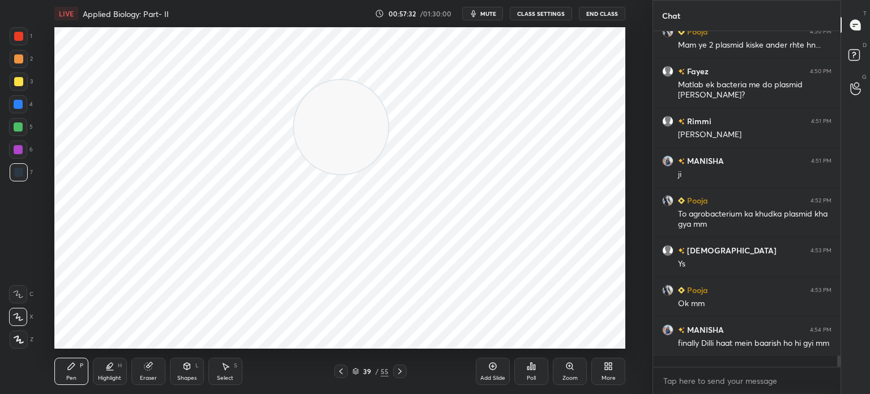
click at [163, 373] on div "Eraser" at bounding box center [148, 370] width 34 height 27
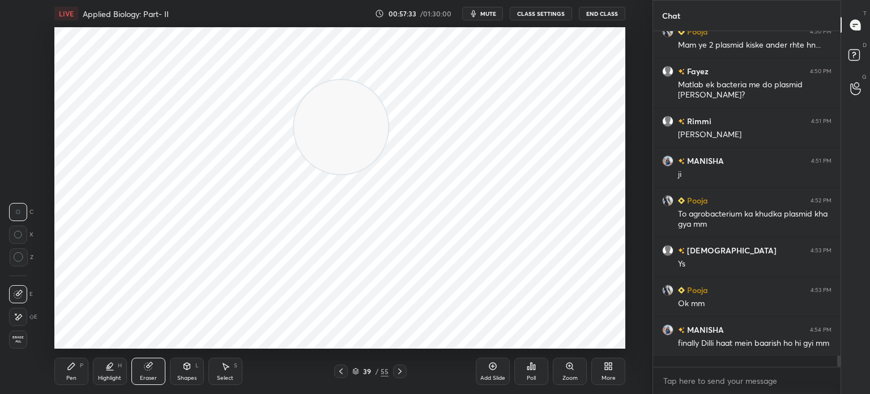
click at [84, 369] on div "Pen P" at bounding box center [71, 370] width 34 height 27
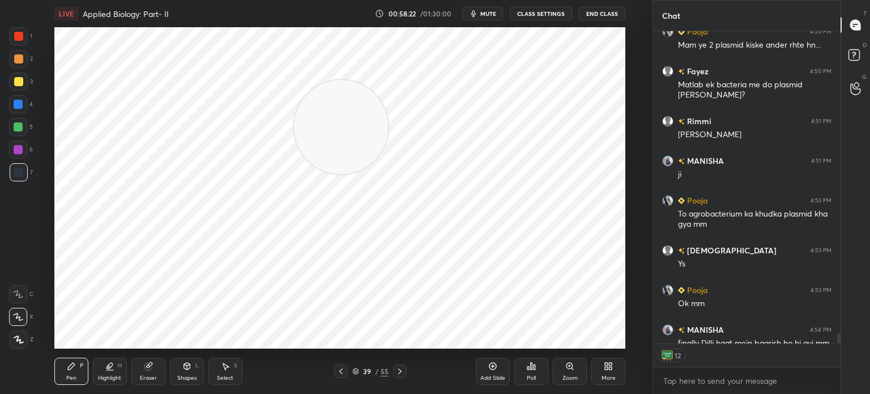
scroll to position [9671, 0]
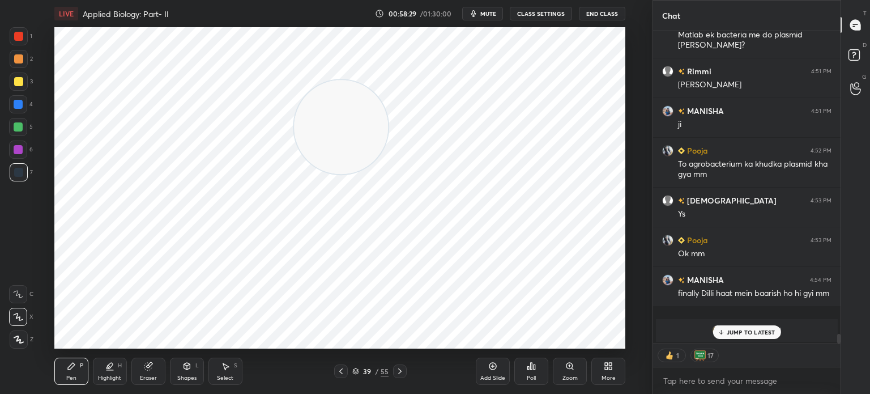
click at [631, 373] on div "LIVE Applied Biology: Part- II 00:58:29 / 01:30:00 mute CLASS SETTINGS End Clas…" at bounding box center [339, 197] width 607 height 394
click at [620, 374] on div "More" at bounding box center [608, 370] width 34 height 27
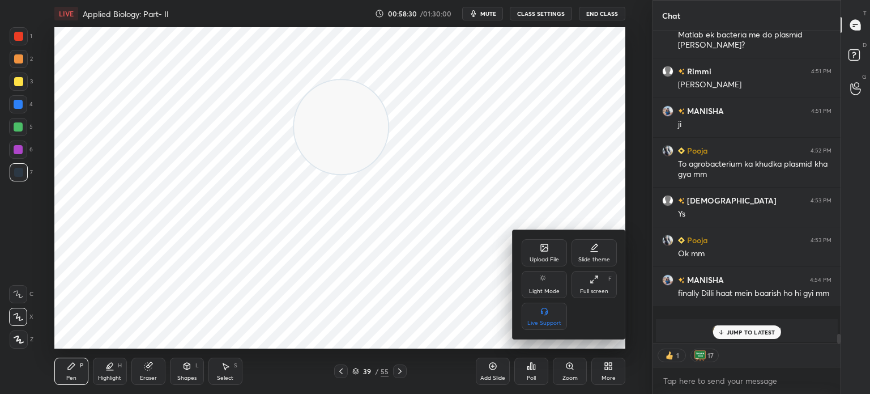
click at [545, 254] on div "Upload File" at bounding box center [544, 252] width 45 height 27
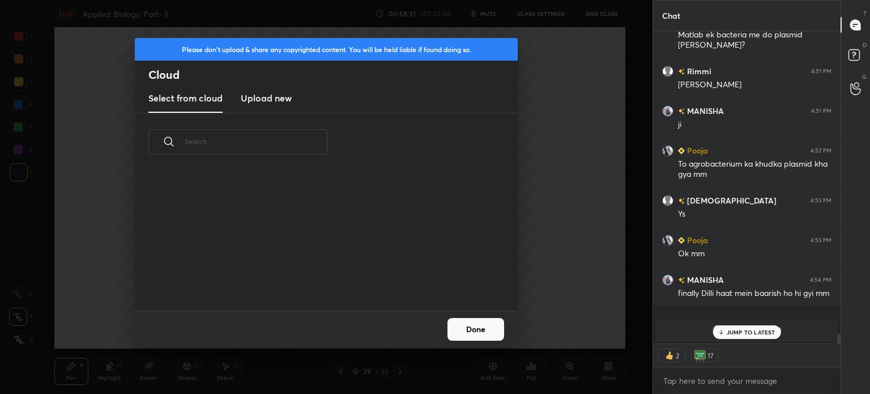
scroll to position [139, 364]
click at [275, 99] on h3 "Upload new" at bounding box center [266, 98] width 51 height 14
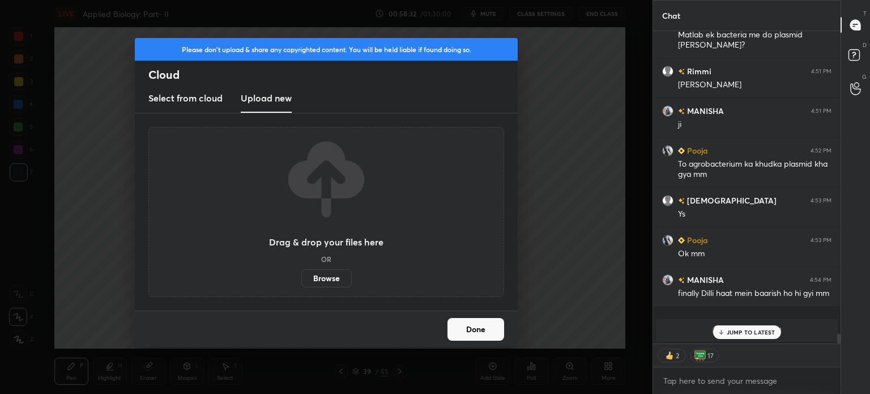
click at [327, 284] on label "Browse" at bounding box center [326, 278] width 50 height 18
click at [301, 284] on input "Browse" at bounding box center [301, 278] width 0 height 18
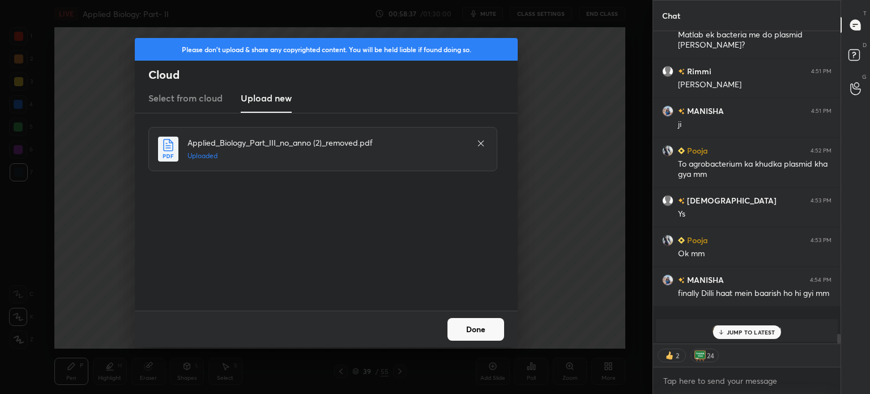
click at [486, 326] on button "Done" at bounding box center [476, 329] width 57 height 23
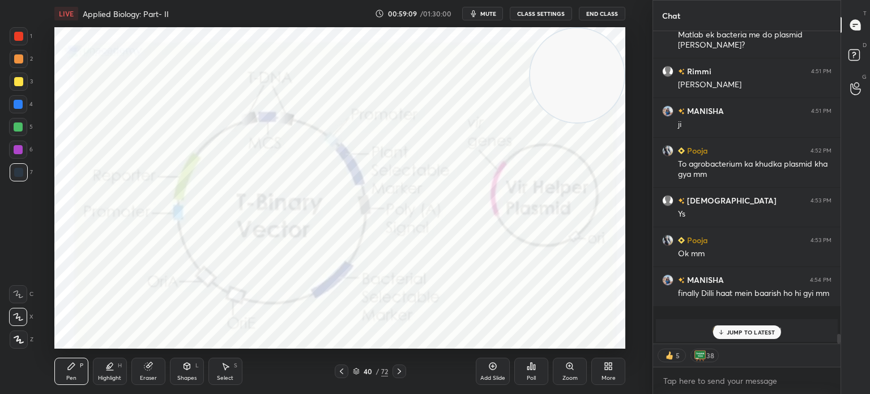
click at [399, 373] on icon at bounding box center [399, 371] width 3 height 6
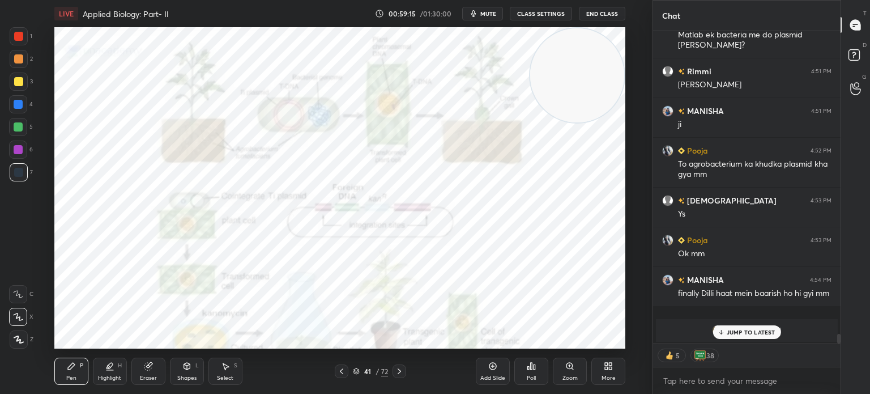
type textarea "x"
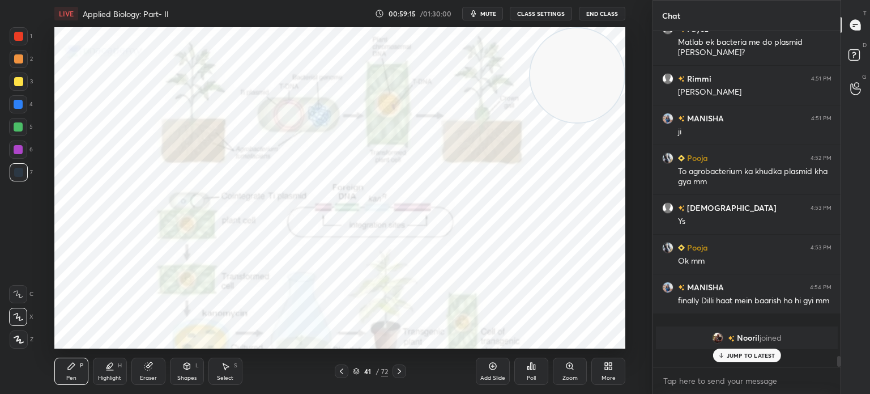
scroll to position [9649, 0]
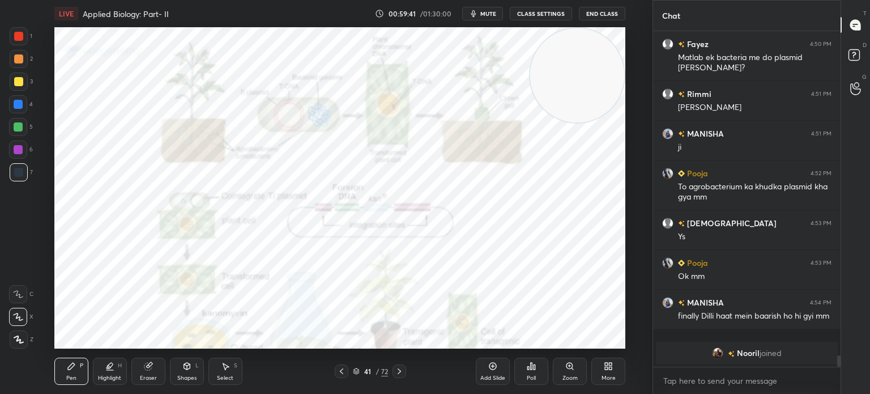
click at [337, 370] on icon at bounding box center [341, 371] width 9 height 9
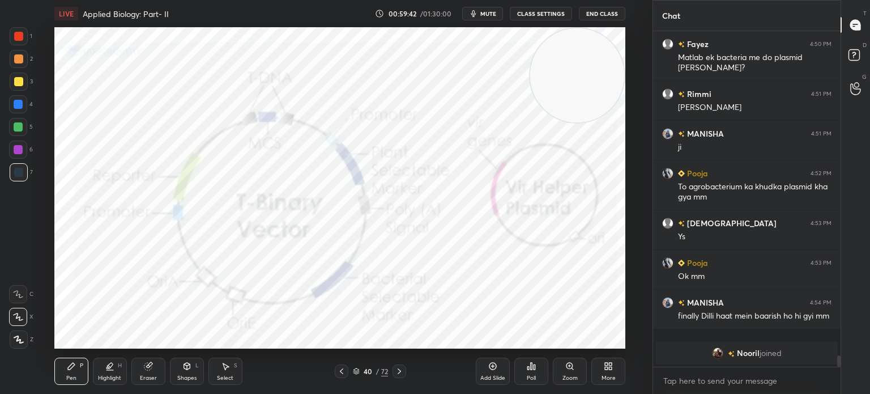
click at [494, 375] on div "Add Slide" at bounding box center [492, 378] width 25 height 6
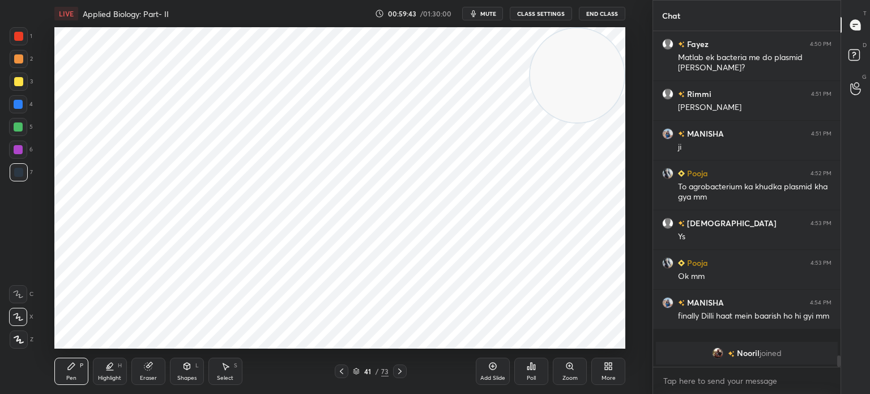
scroll to position [9125, 0]
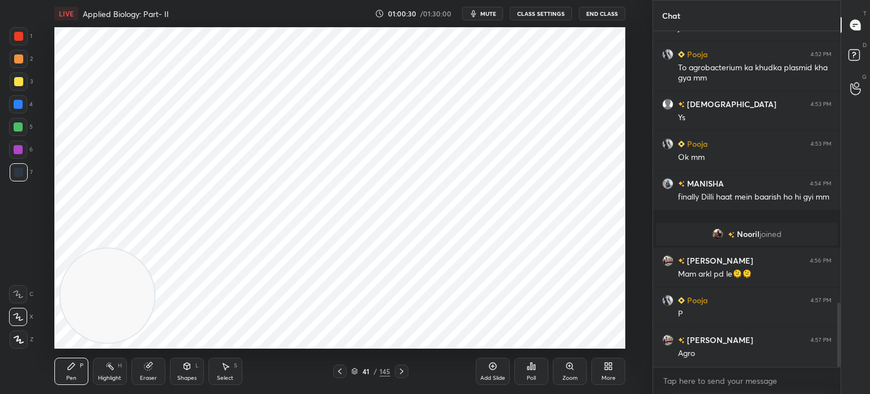
scroll to position [1438, 0]
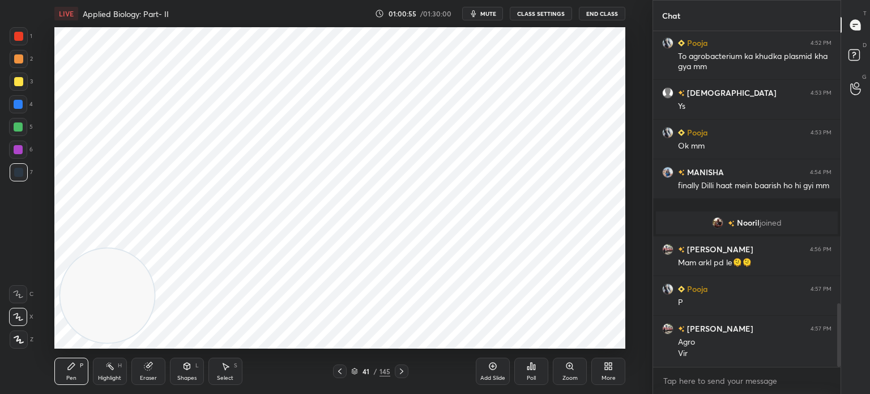
click at [26, 109] on div at bounding box center [18, 104] width 18 height 18
click at [350, 377] on div "41 / 145" at bounding box center [370, 371] width 75 height 14
click at [356, 371] on icon at bounding box center [355, 369] width 6 height 3
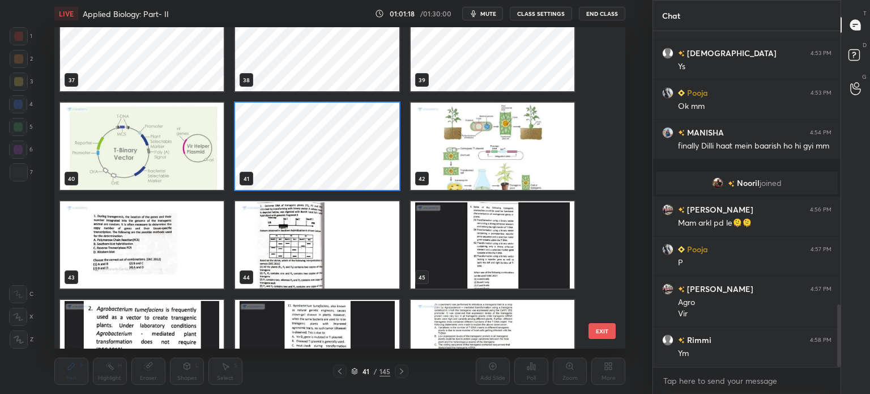
scroll to position [1517, 0]
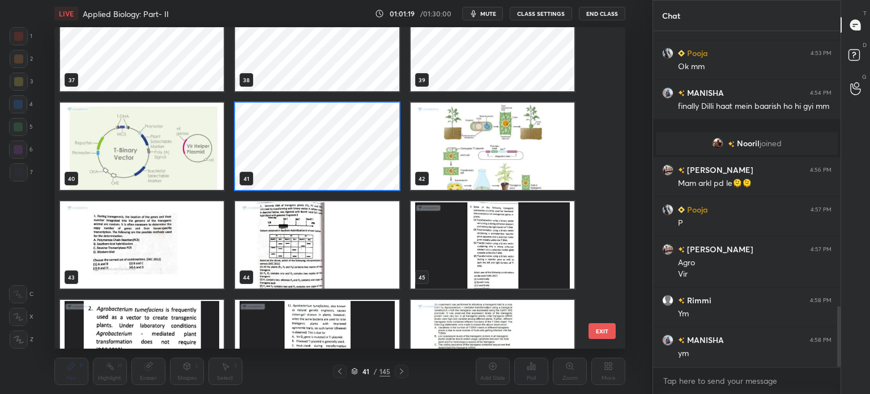
click at [477, 155] on img "grid" at bounding box center [492, 146] width 164 height 87
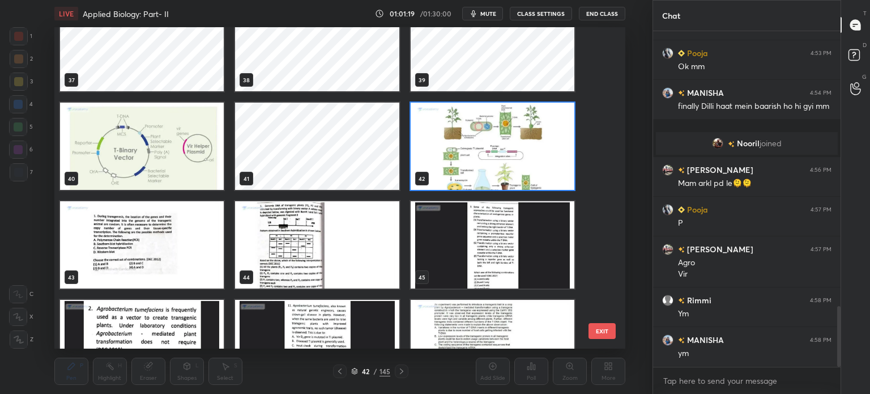
click at [478, 154] on img "grid" at bounding box center [492, 146] width 164 height 87
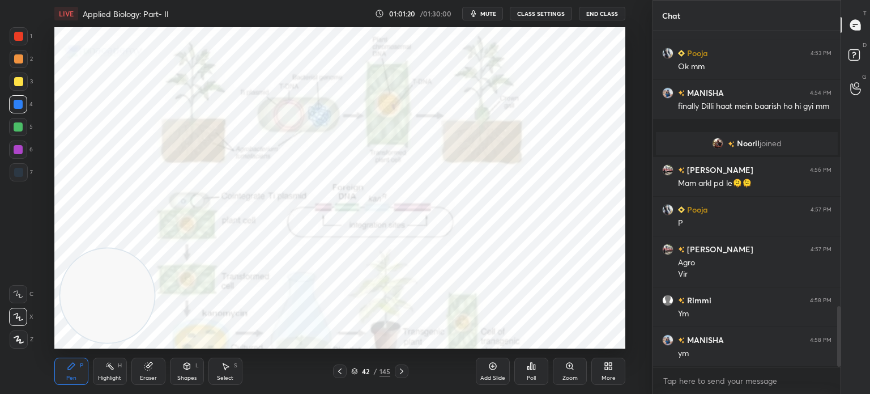
scroll to position [3, 3]
click at [397, 373] on icon at bounding box center [401, 371] width 9 height 9
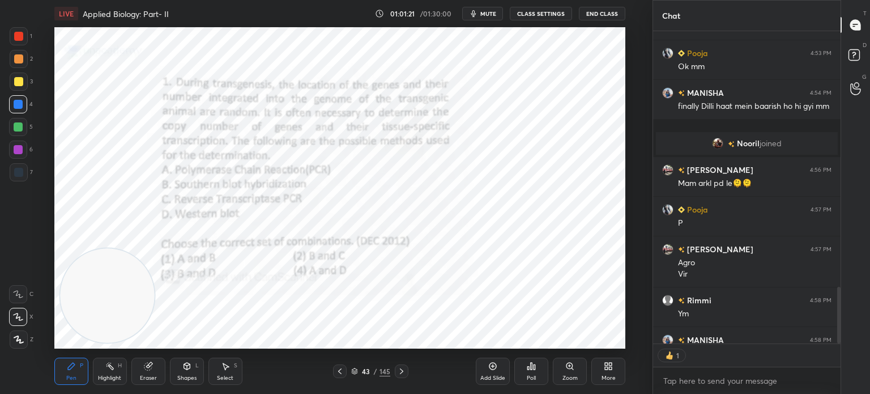
scroll to position [1579, 0]
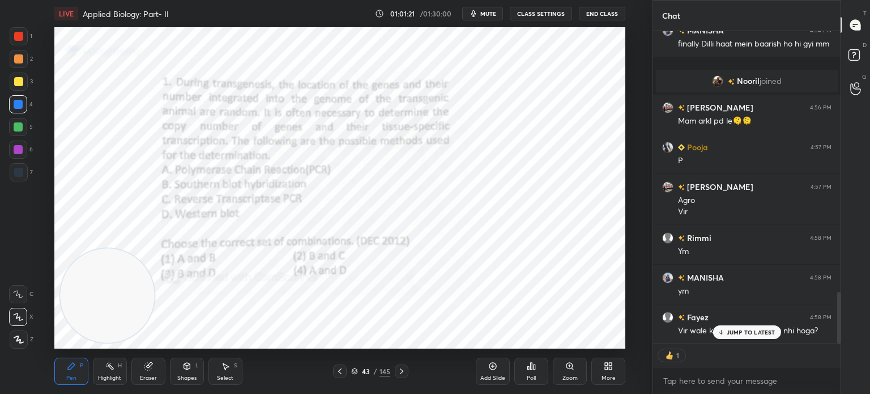
click at [357, 371] on icon at bounding box center [355, 372] width 6 height 2
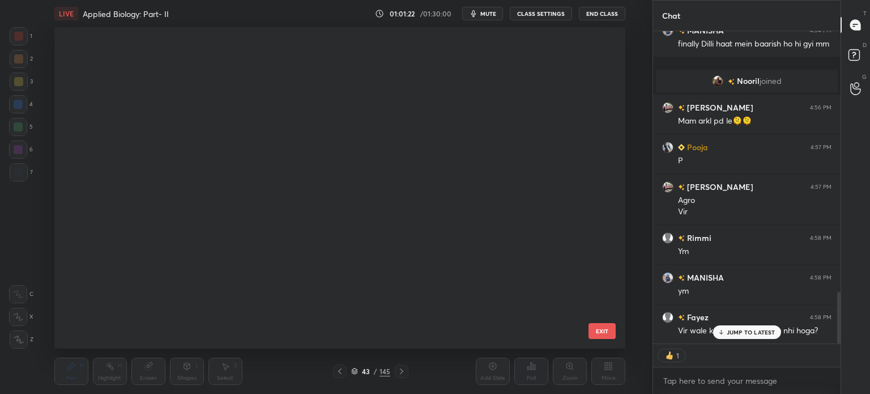
scroll to position [318, 566]
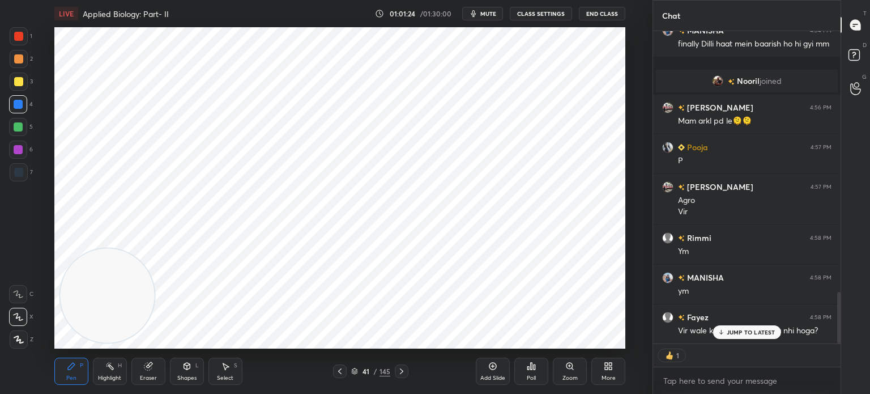
click at [744, 332] on p "JUMP TO LATEST" at bounding box center [751, 332] width 49 height 7
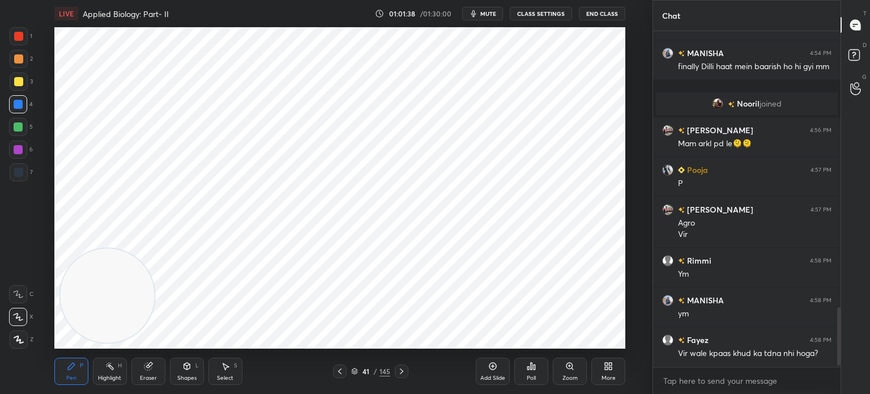
scroll to position [332, 184]
click at [231, 379] on div "Select" at bounding box center [225, 378] width 16 height 6
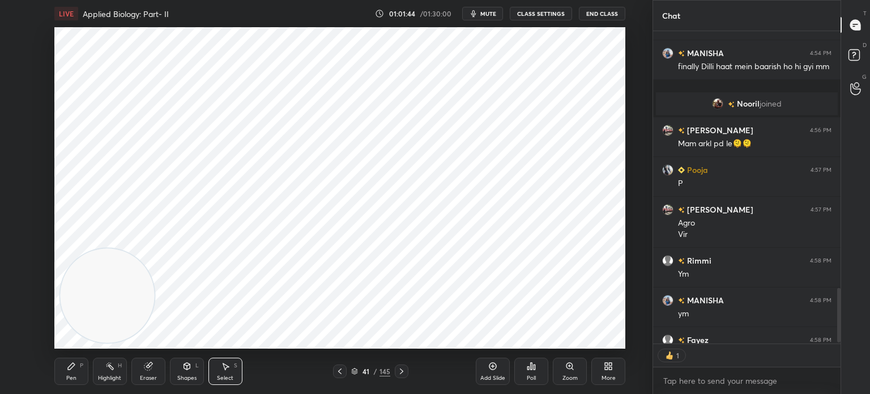
scroll to position [309, 184]
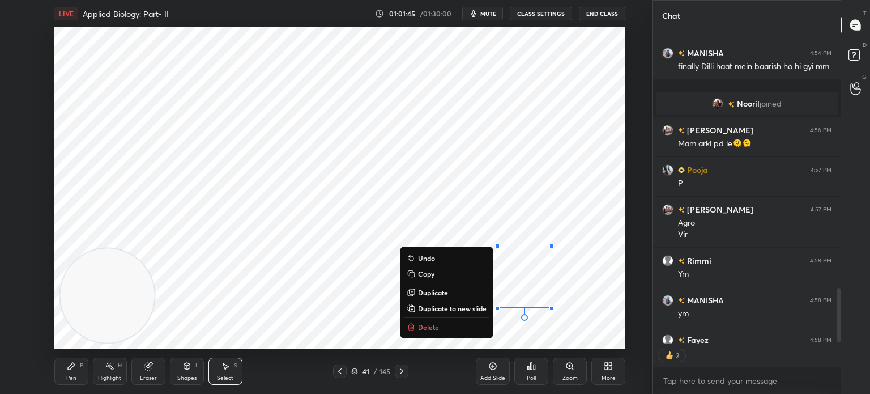
click at [430, 329] on p "Delete" at bounding box center [428, 326] width 21 height 9
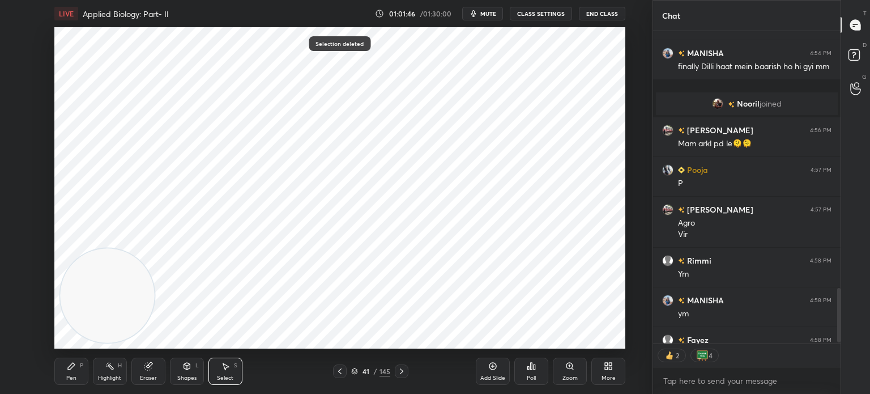
click at [78, 369] on div "Pen P" at bounding box center [71, 370] width 34 height 27
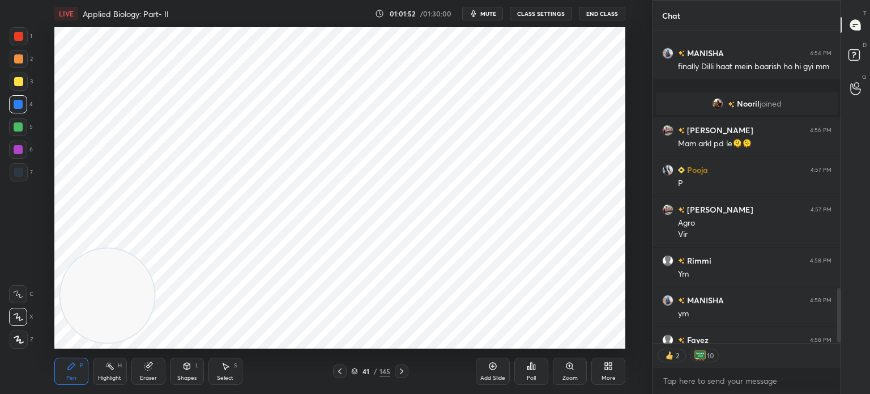
click at [399, 373] on icon at bounding box center [401, 371] width 9 height 9
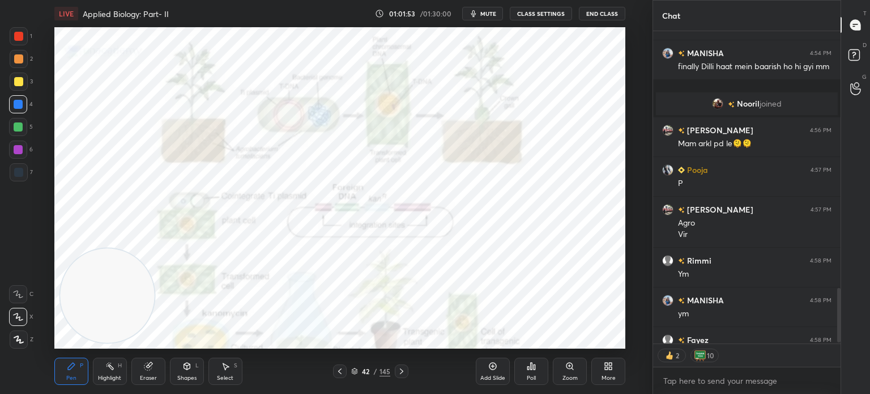
click at [400, 369] on icon at bounding box center [401, 371] width 3 height 6
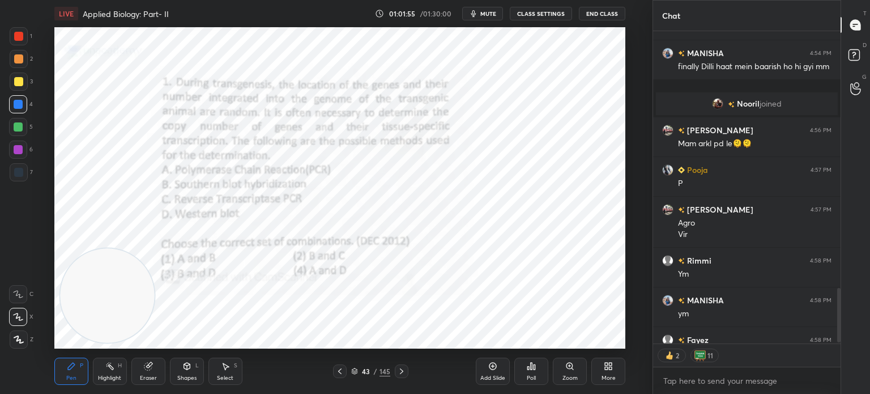
click at [339, 370] on icon at bounding box center [339, 371] width 9 height 9
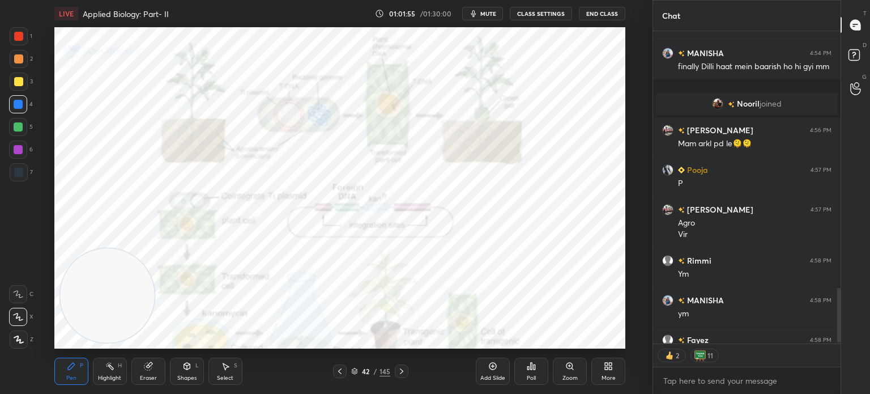
click at [355, 370] on icon at bounding box center [354, 371] width 7 height 7
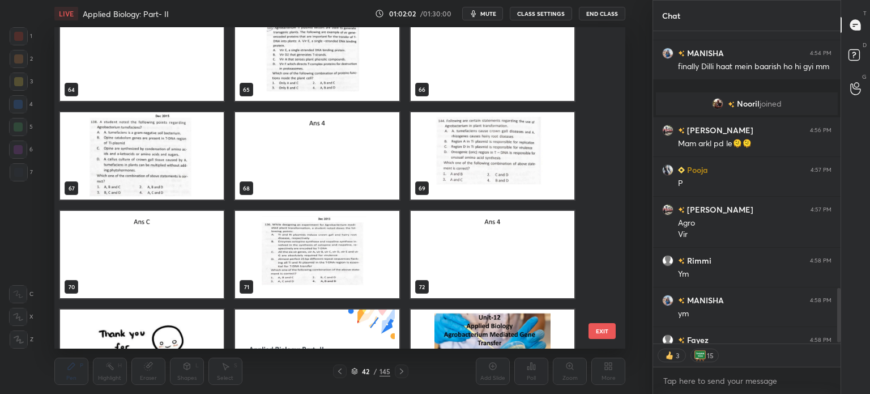
scroll to position [2086, 0]
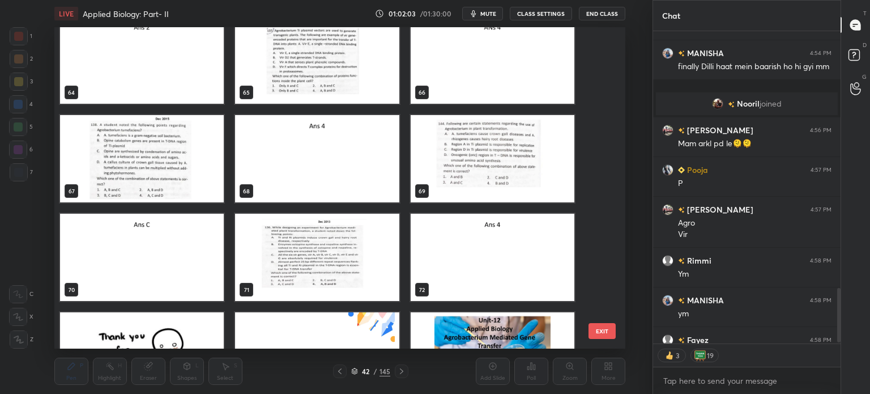
click at [321, 248] on img "grid" at bounding box center [317, 257] width 164 height 87
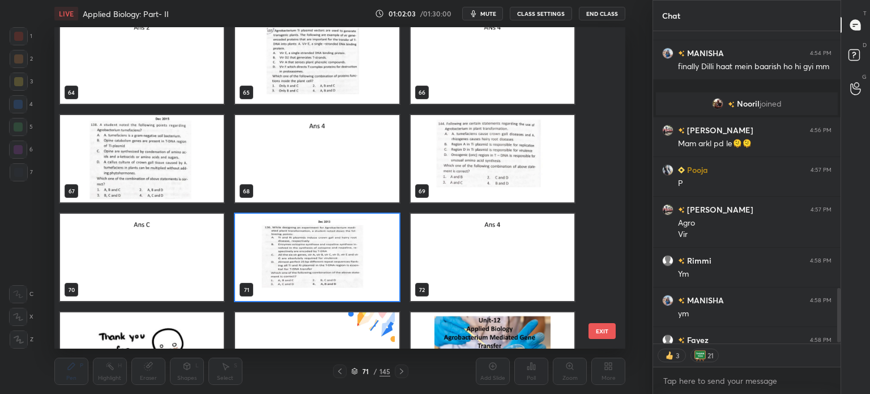
click at [324, 250] on img "grid" at bounding box center [317, 257] width 164 height 87
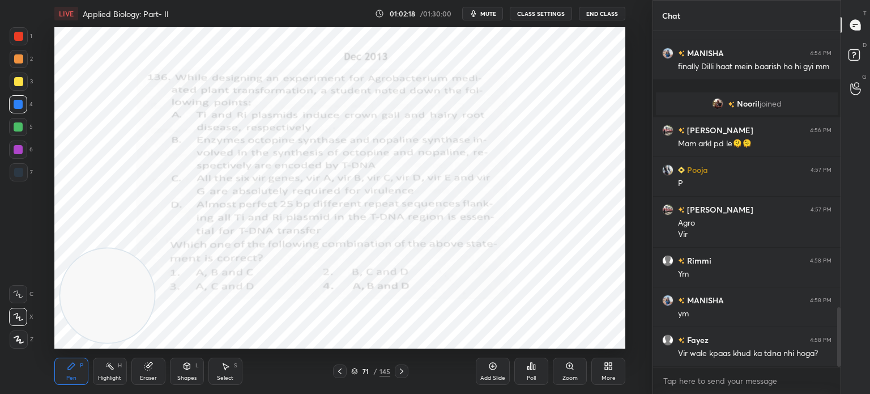
scroll to position [3, 3]
click at [356, 371] on icon at bounding box center [354, 371] width 7 height 7
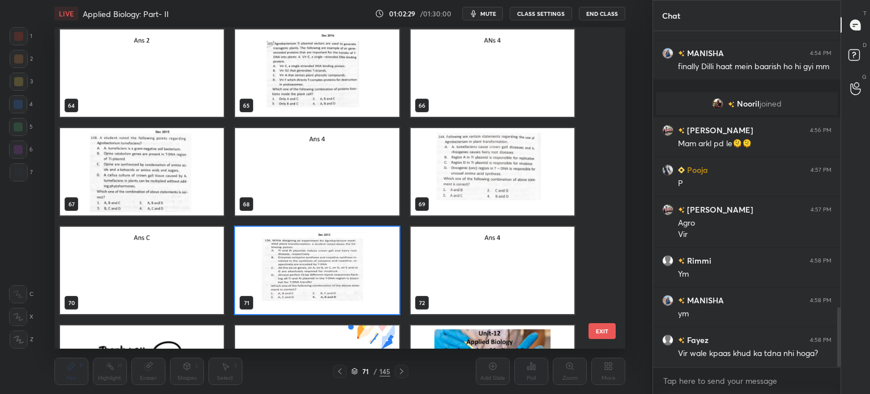
scroll to position [2073, 0]
click at [346, 263] on img "grid" at bounding box center [317, 270] width 164 height 87
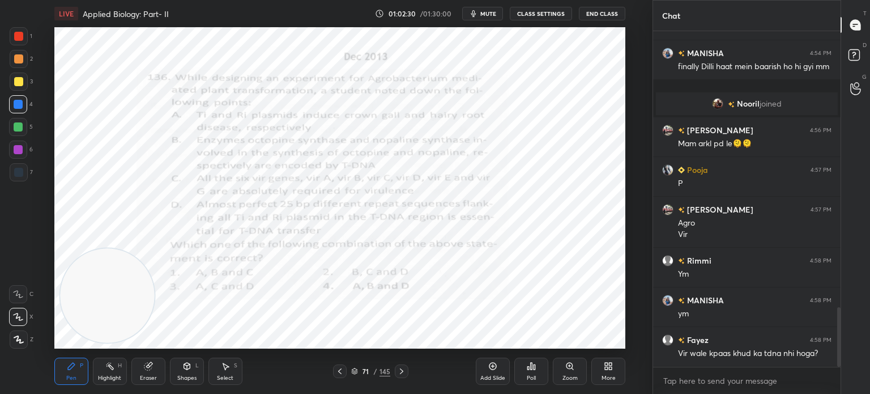
click at [347, 265] on img "grid" at bounding box center [317, 270] width 164 height 87
click at [521, 368] on div "Poll" at bounding box center [531, 370] width 34 height 27
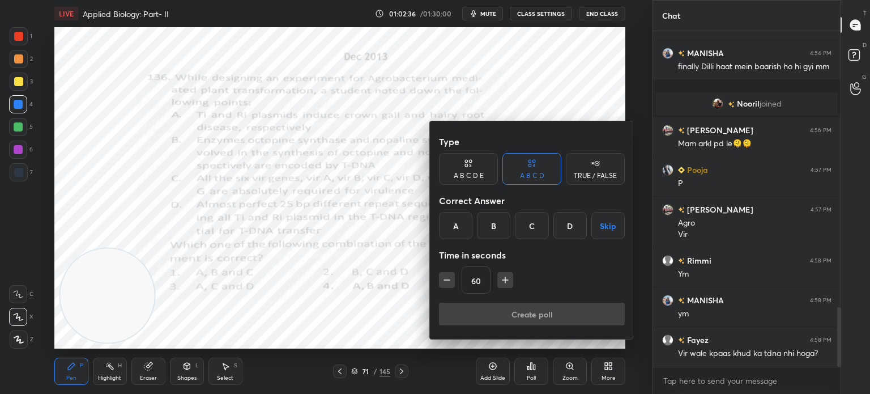
click at [570, 223] on div "D" at bounding box center [569, 225] width 33 height 27
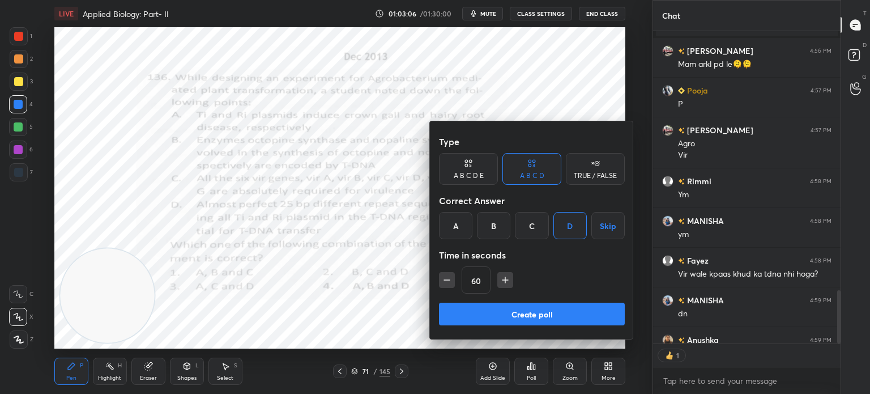
scroll to position [309, 184]
click at [546, 310] on button "Create poll" at bounding box center [532, 314] width 186 height 23
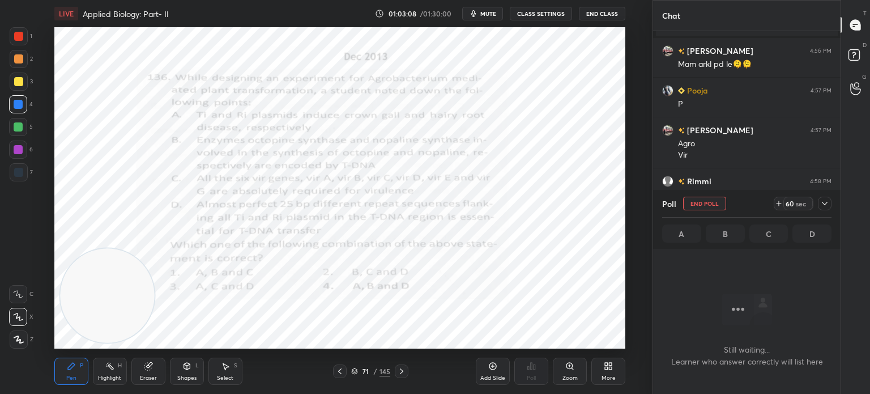
scroll to position [3, 3]
click at [823, 200] on icon at bounding box center [824, 203] width 9 height 9
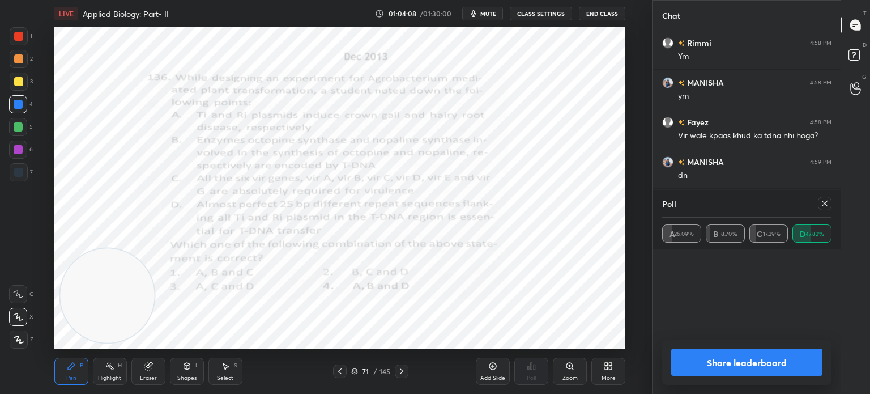
scroll to position [133, 166]
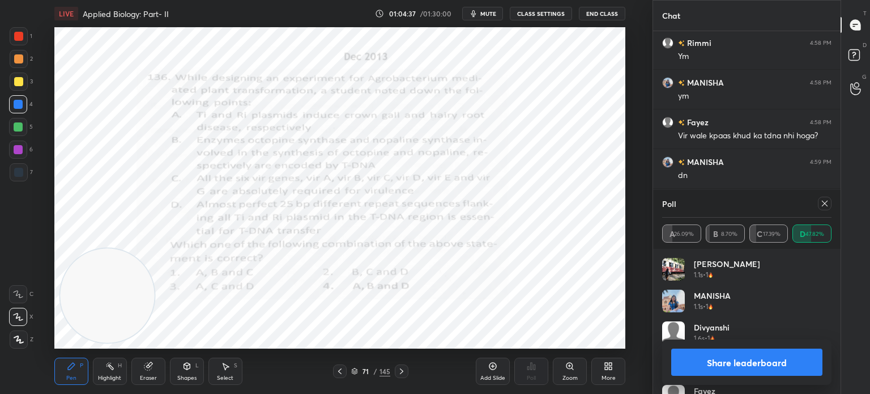
click at [826, 206] on icon at bounding box center [824, 203] width 9 height 9
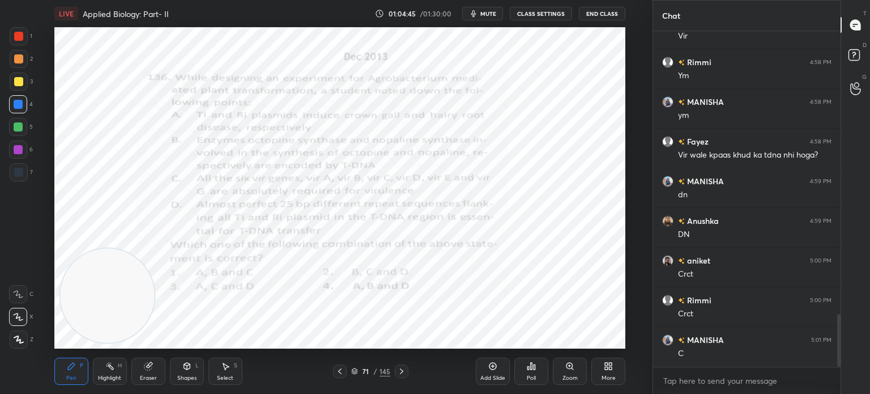
scroll to position [1795, 0]
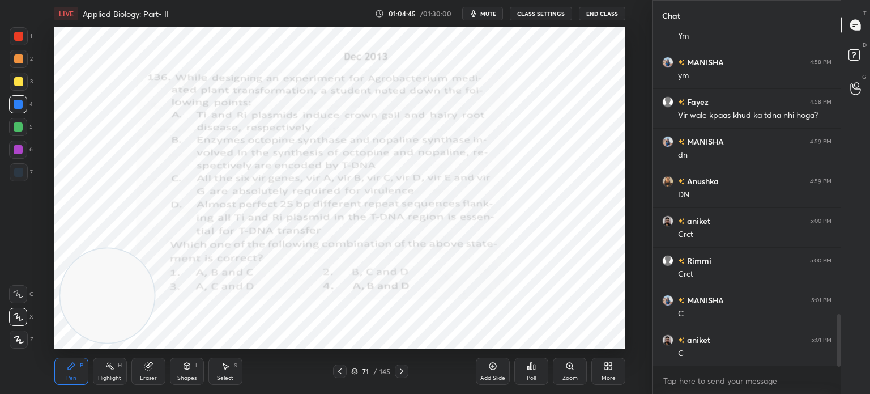
click at [354, 371] on icon at bounding box center [355, 369] width 6 height 3
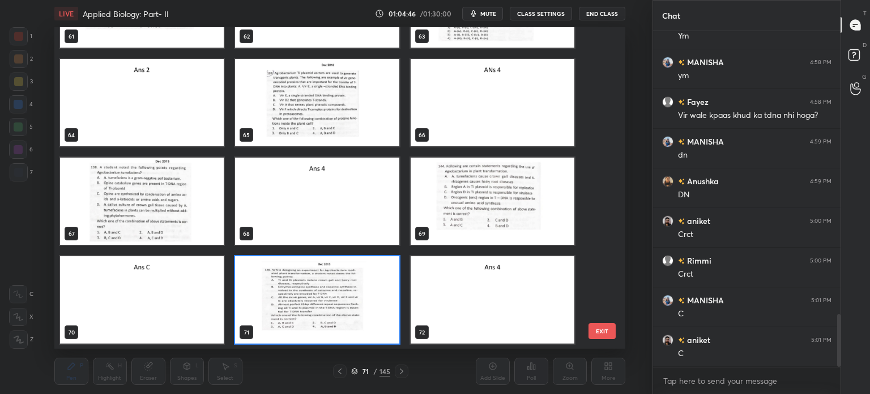
scroll to position [1834, 0]
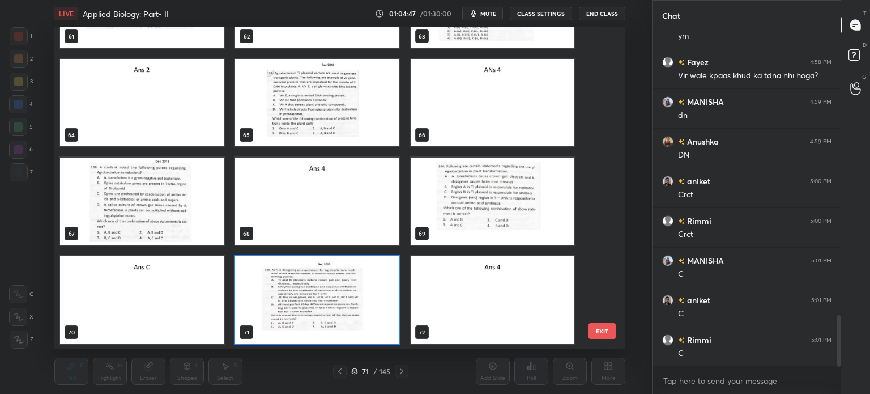
click at [491, 206] on img "grid" at bounding box center [492, 200] width 164 height 87
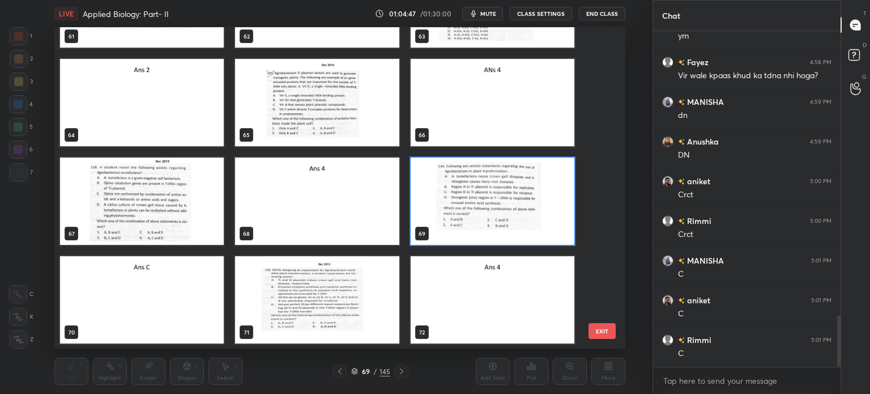
click at [492, 206] on img "grid" at bounding box center [492, 200] width 164 height 87
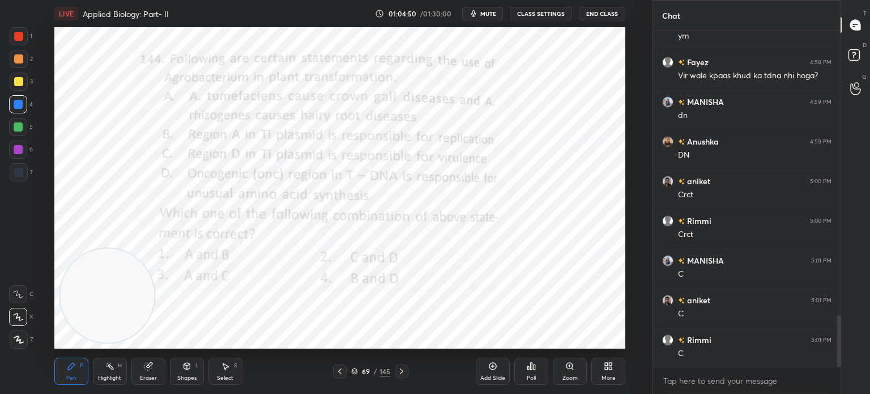
click at [345, 371] on div at bounding box center [340, 371] width 14 height 14
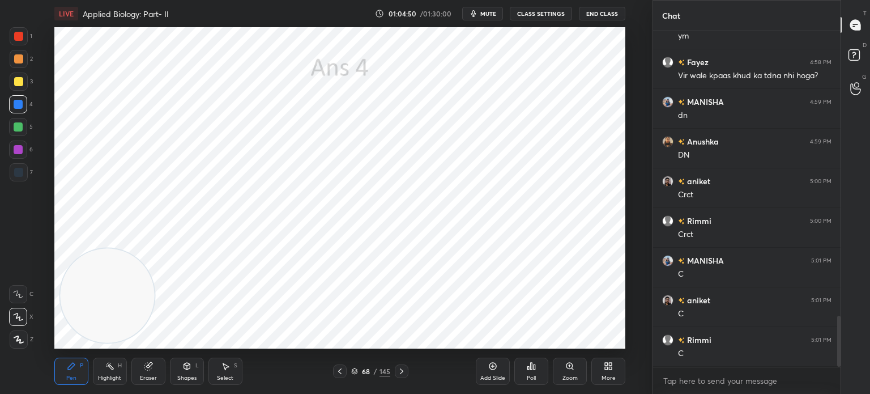
scroll to position [1862, 0]
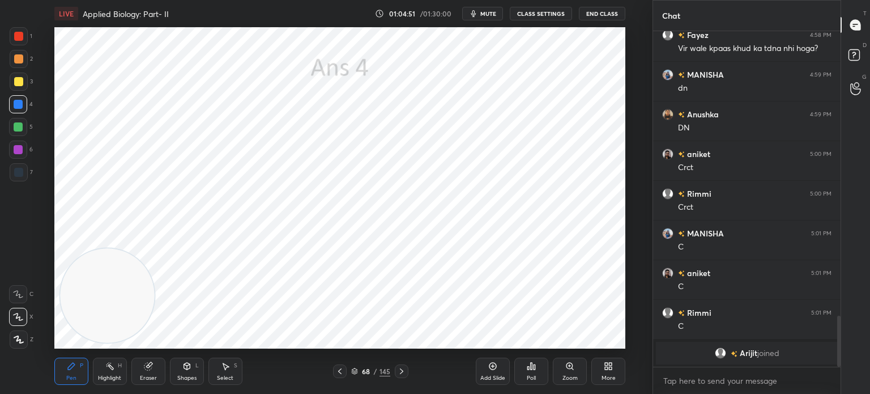
click at [342, 368] on icon at bounding box center [339, 371] width 9 height 9
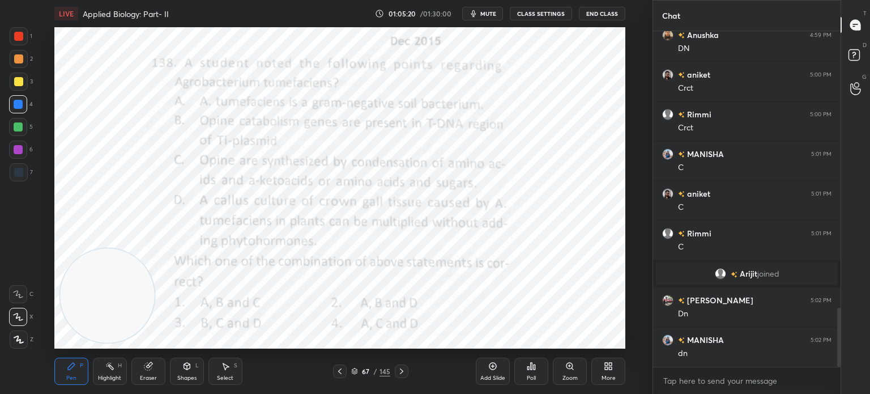
scroll to position [1608, 0]
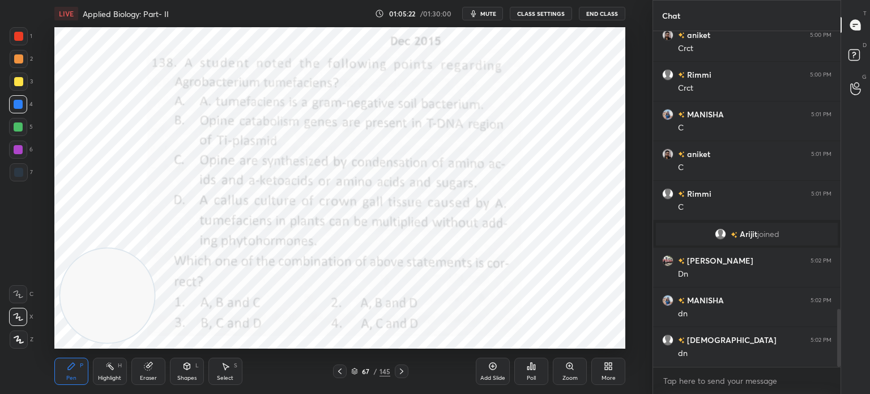
click at [534, 371] on div "Poll" at bounding box center [531, 370] width 34 height 27
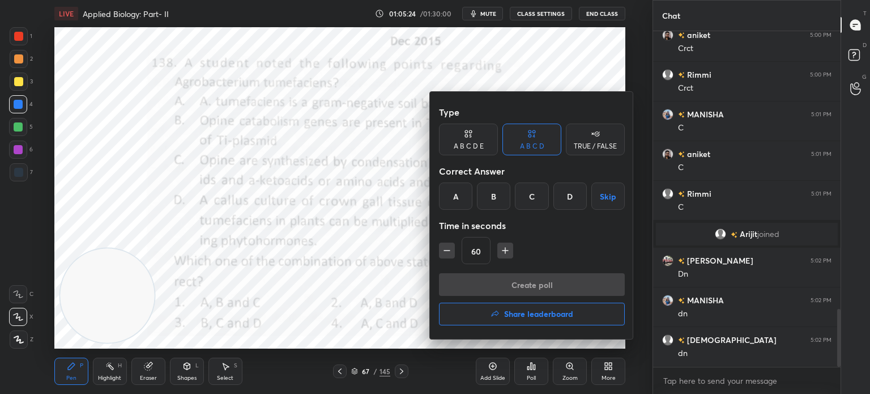
click at [573, 193] on div "D" at bounding box center [569, 195] width 33 height 27
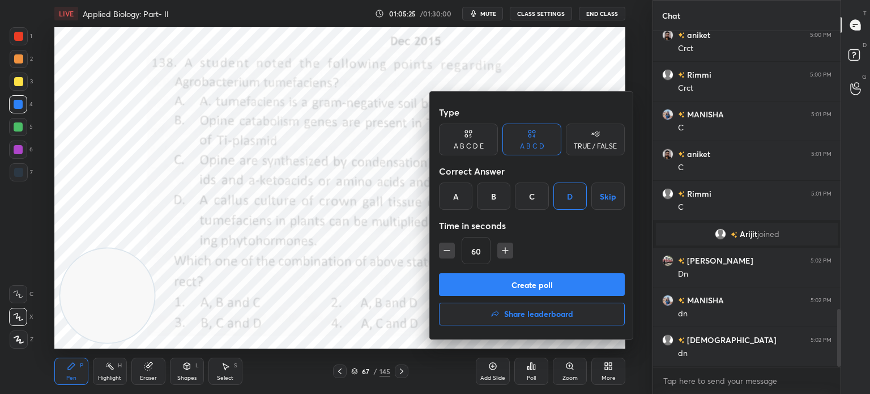
click at [556, 283] on button "Create poll" at bounding box center [532, 284] width 186 height 23
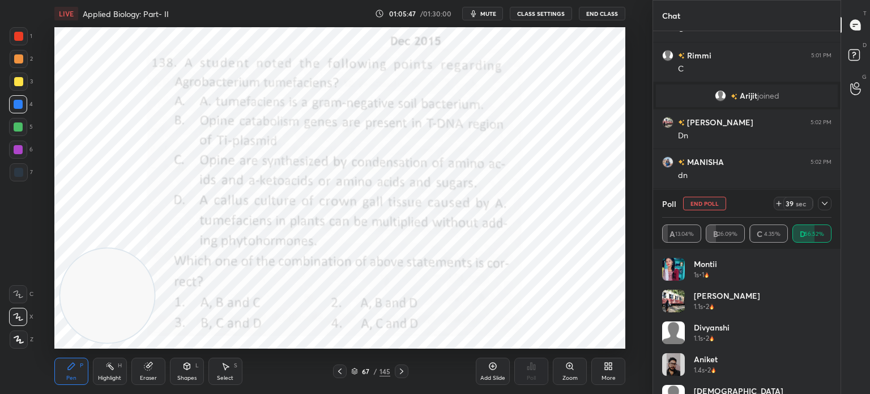
scroll to position [3, 3]
click at [827, 197] on div at bounding box center [825, 204] width 14 height 14
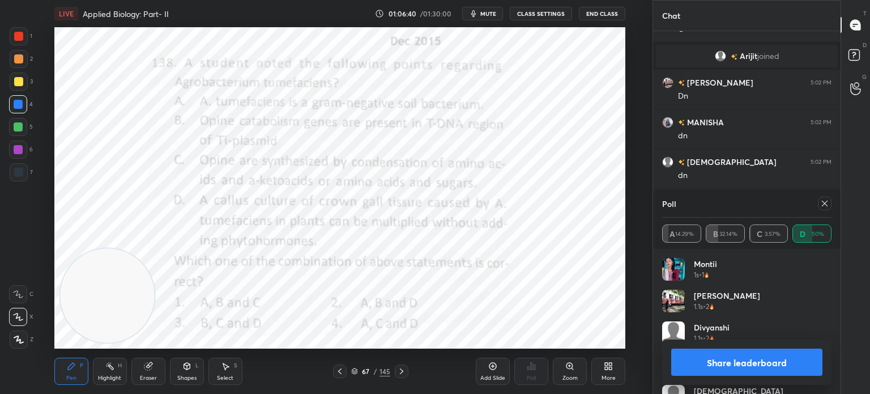
scroll to position [1797, 0]
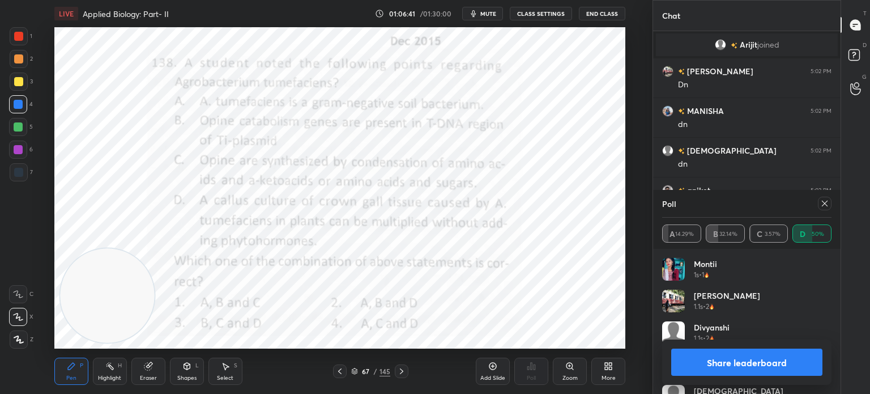
click at [825, 205] on icon at bounding box center [824, 203] width 9 height 9
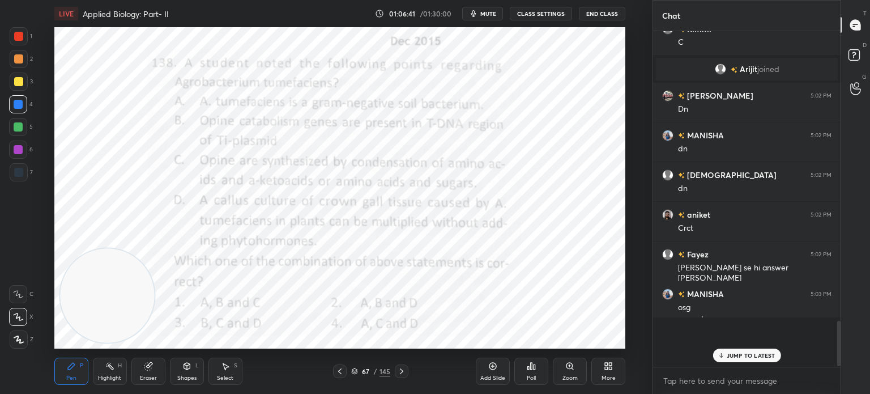
scroll to position [329, 184]
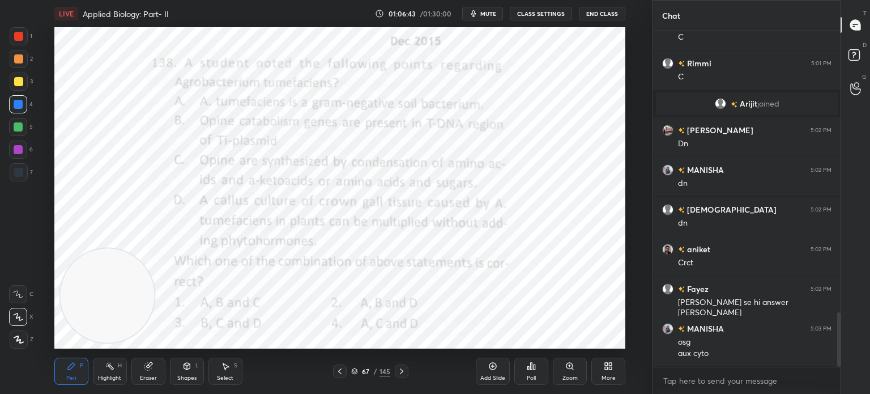
click at [358, 372] on div "67 / 145" at bounding box center [370, 371] width 39 height 10
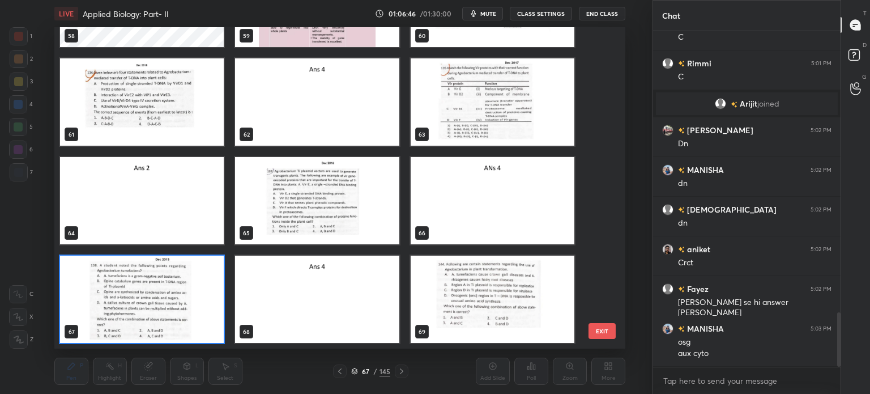
click at [316, 192] on img "grid" at bounding box center [317, 200] width 164 height 87
click at [318, 194] on img "grid" at bounding box center [317, 200] width 164 height 87
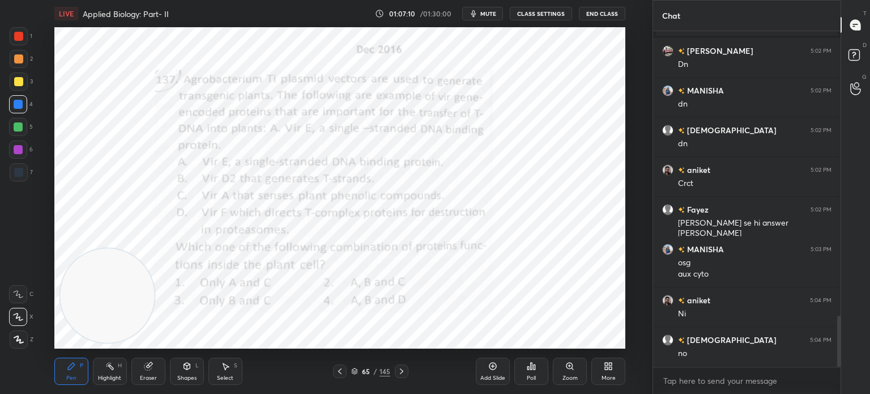
scroll to position [1857, 0]
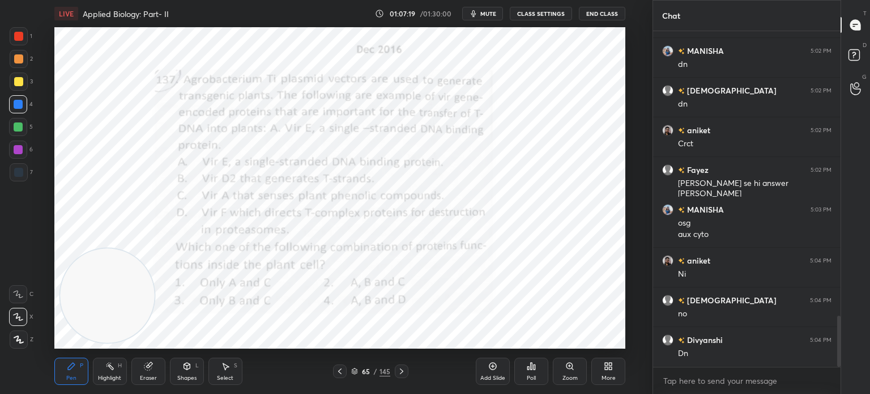
click at [356, 370] on icon at bounding box center [355, 369] width 6 height 3
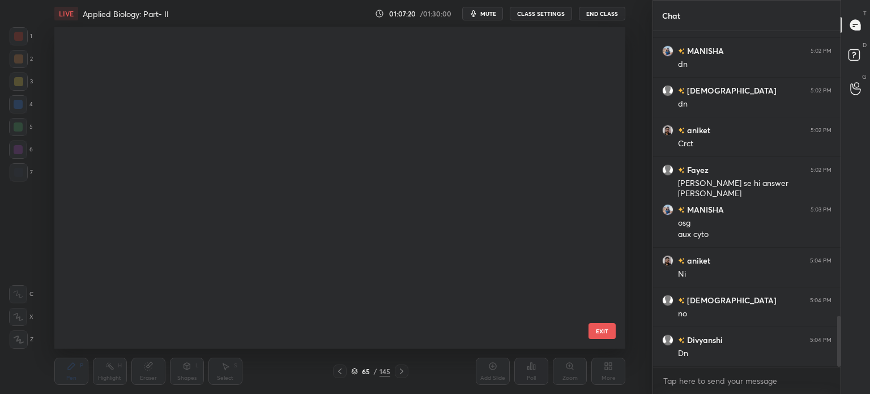
scroll to position [1847, 0]
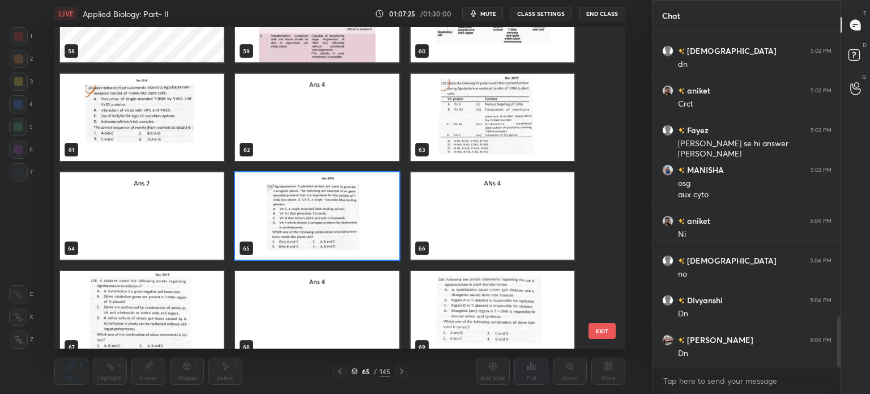
click at [356, 219] on img "grid" at bounding box center [317, 215] width 164 height 87
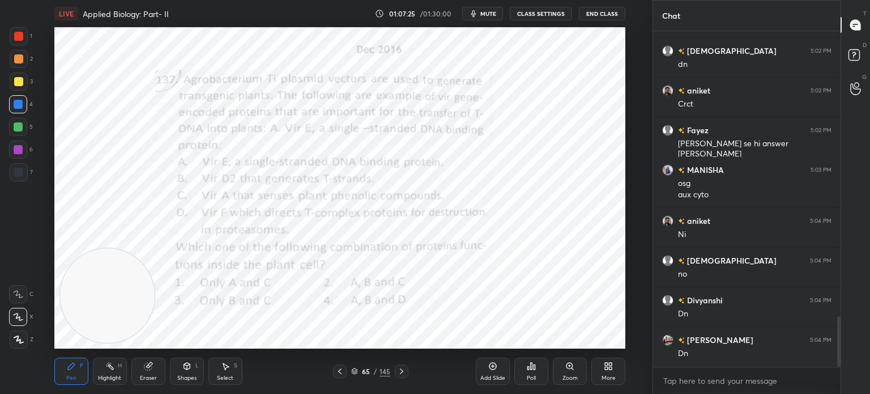
click at [359, 220] on img "grid" at bounding box center [317, 215] width 164 height 87
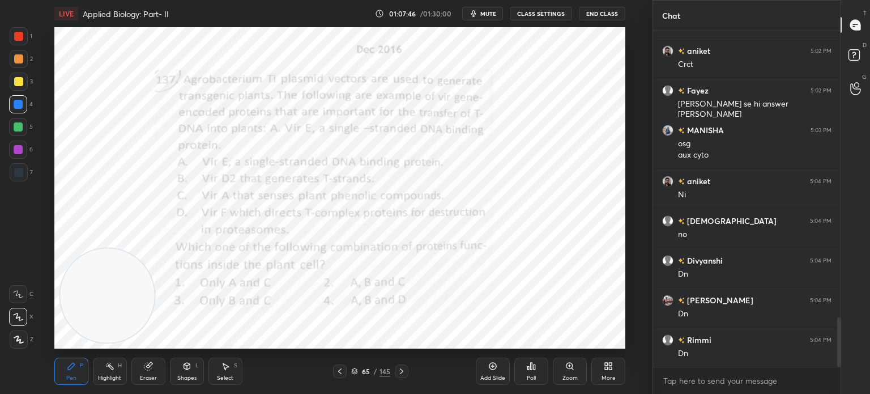
click at [528, 372] on div "Poll" at bounding box center [531, 370] width 34 height 27
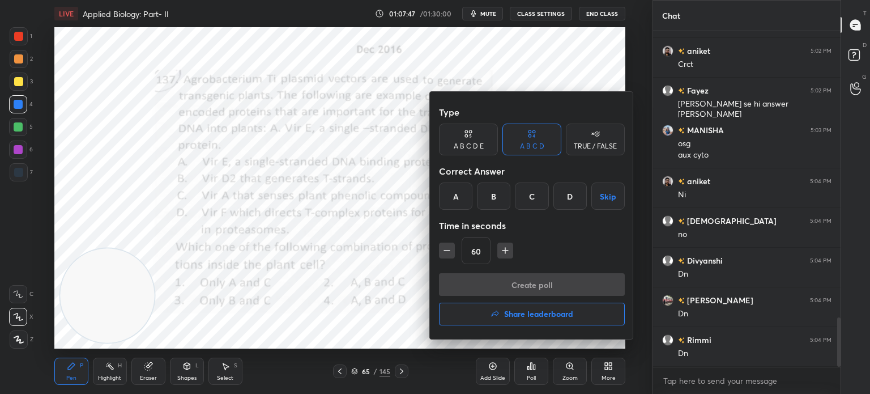
click at [573, 194] on div "D" at bounding box center [569, 195] width 33 height 27
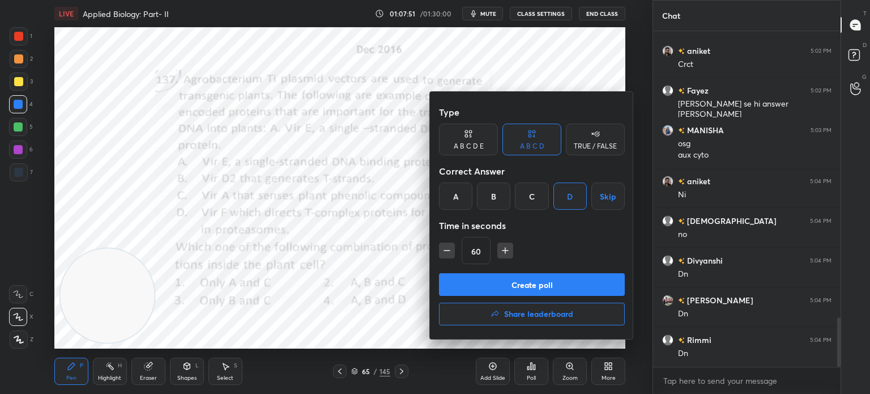
click at [538, 285] on button "Create poll" at bounding box center [532, 284] width 186 height 23
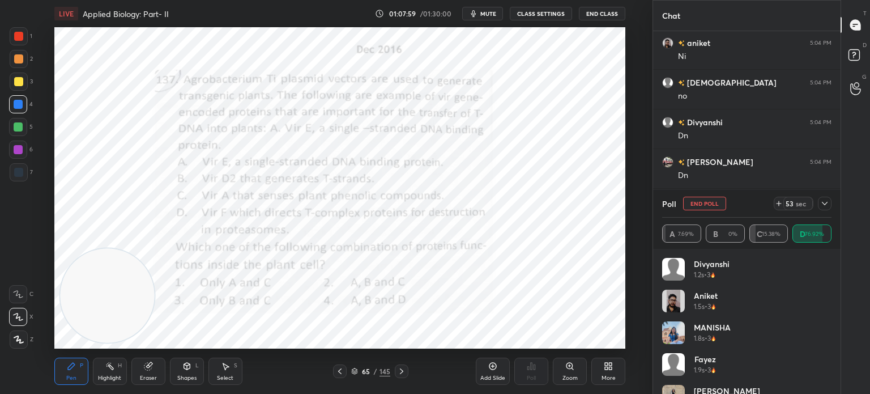
scroll to position [2114, 0]
click at [824, 199] on icon at bounding box center [824, 203] width 9 height 9
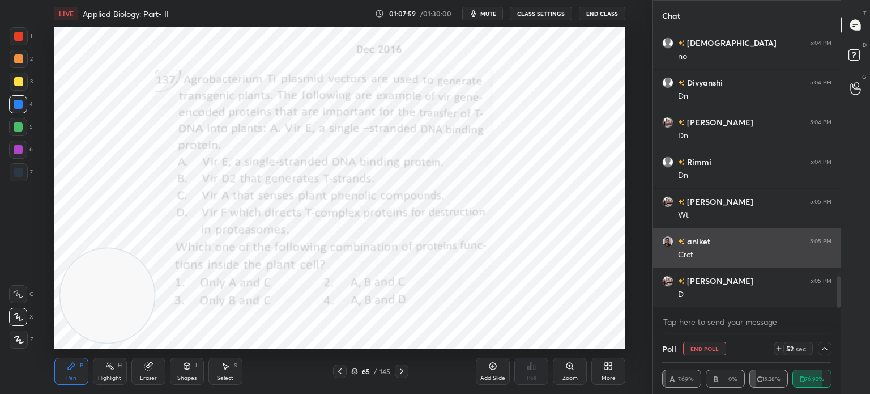
scroll to position [0, 0]
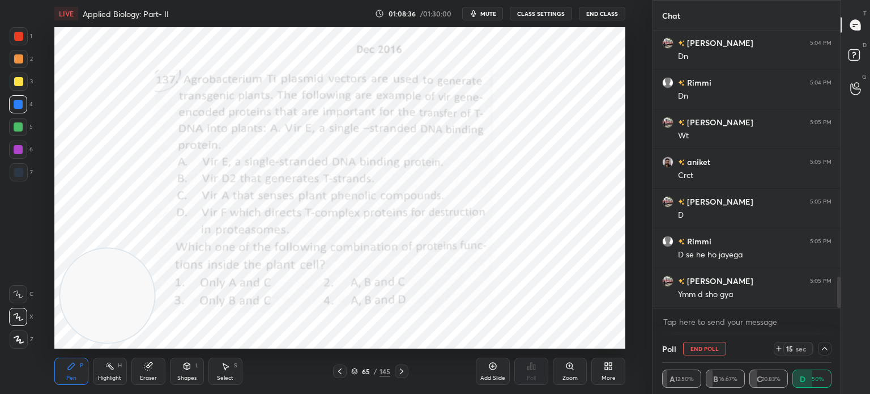
click at [351, 370] on icon at bounding box center [354, 371] width 7 height 7
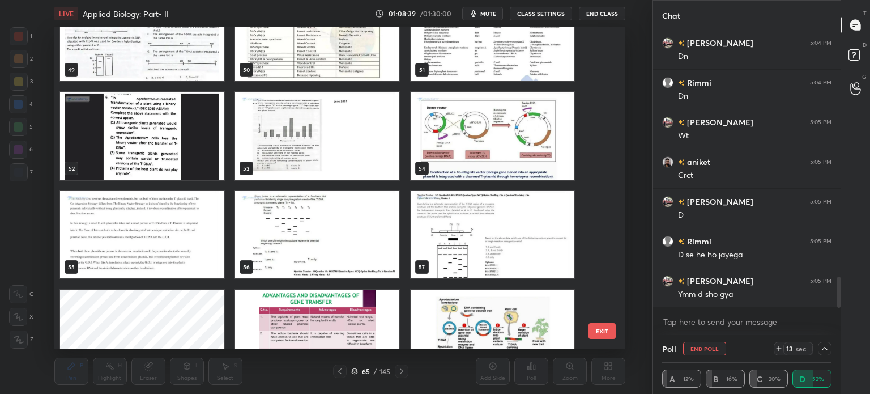
scroll to position [1617, 0]
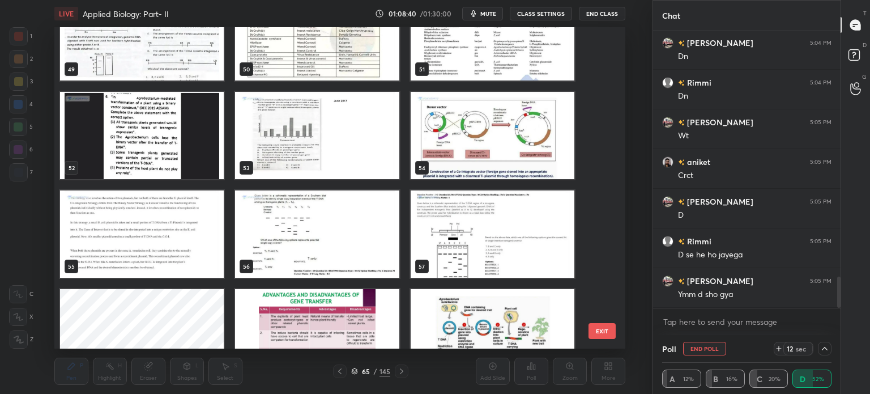
click at [477, 130] on img "grid" at bounding box center [492, 135] width 164 height 87
click at [475, 135] on img "grid" at bounding box center [492, 135] width 164 height 87
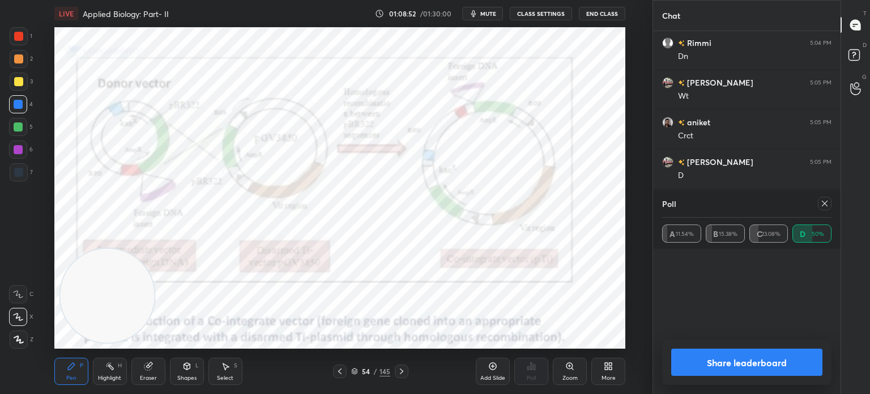
scroll to position [133, 166]
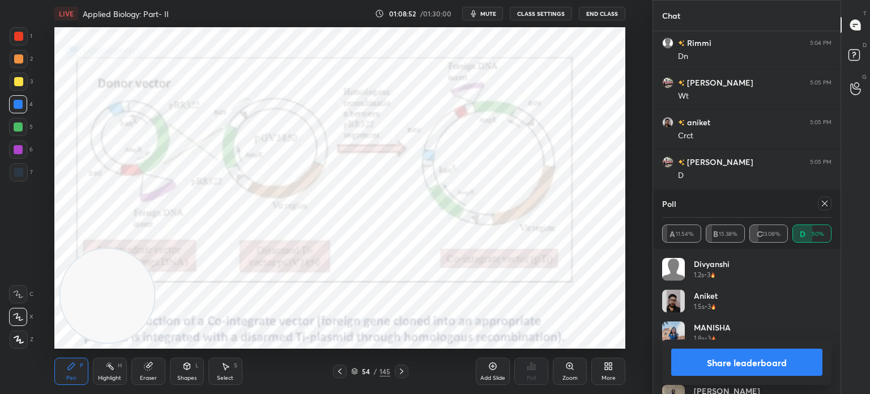
click at [23, 167] on div at bounding box center [19, 172] width 18 height 18
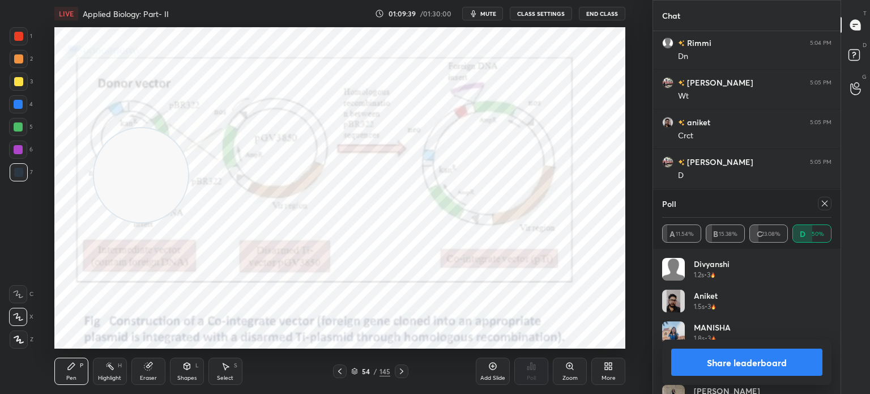
click at [827, 203] on icon at bounding box center [824, 203] width 9 height 9
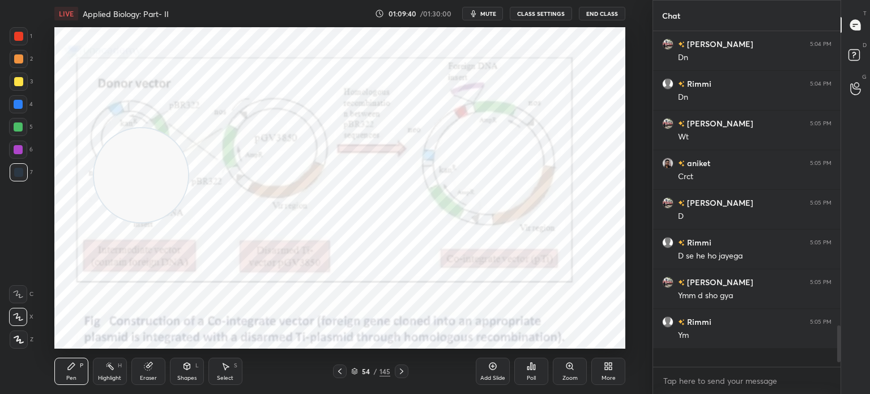
scroll to position [326, 184]
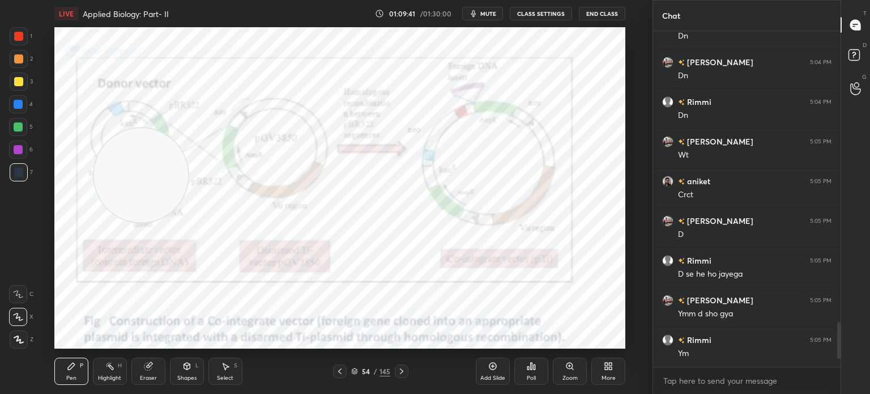
click at [489, 368] on icon at bounding box center [492, 365] width 9 height 9
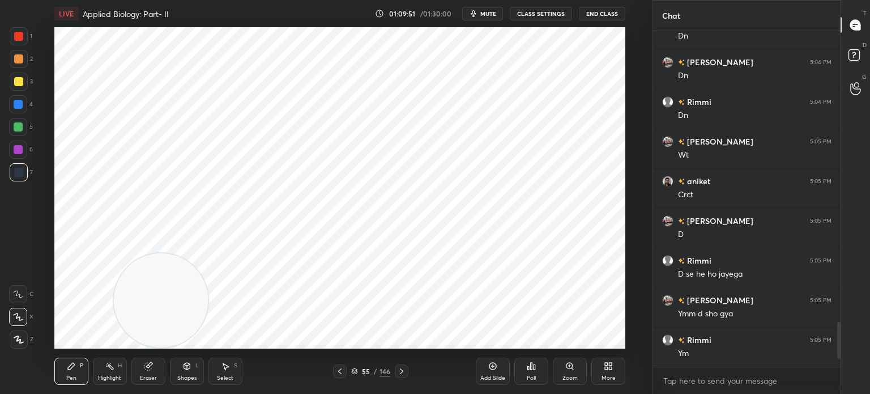
click at [181, 367] on div "Shapes L" at bounding box center [187, 370] width 34 height 27
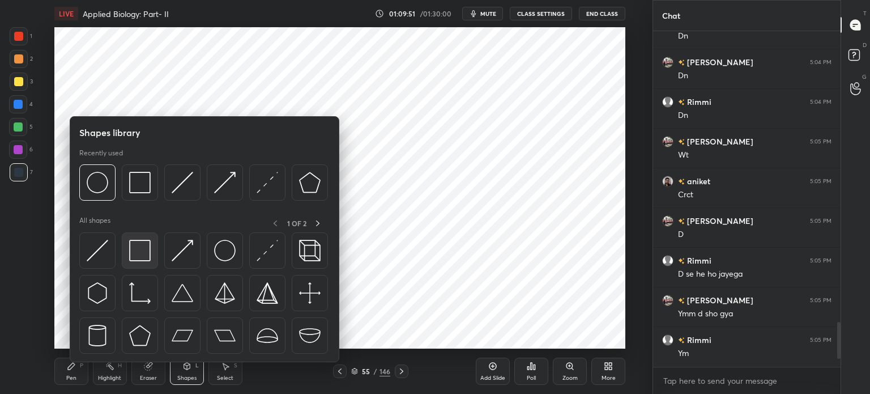
click at [141, 250] on img at bounding box center [140, 251] width 22 height 22
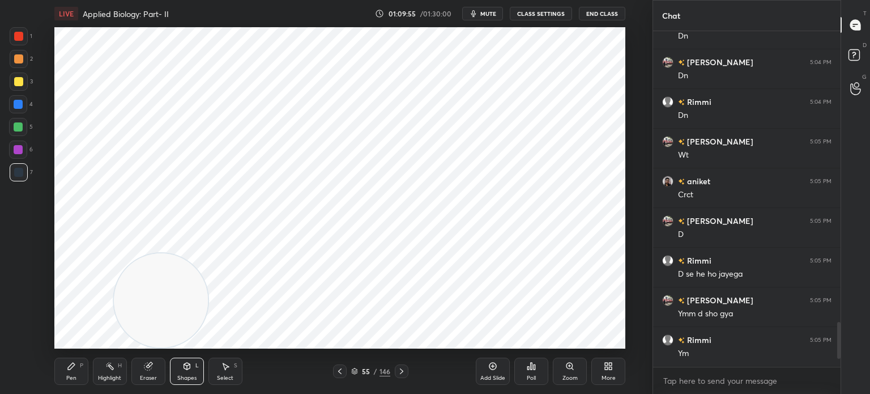
click at [147, 380] on div "Eraser" at bounding box center [148, 378] width 17 height 6
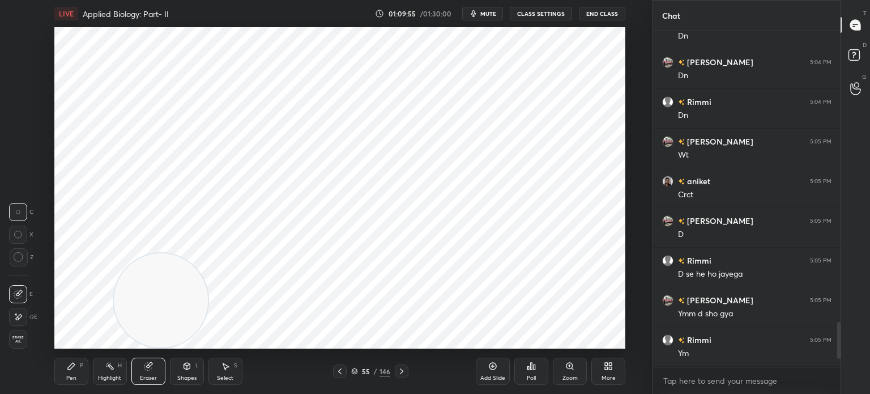
click at [188, 369] on icon at bounding box center [187, 366] width 6 height 7
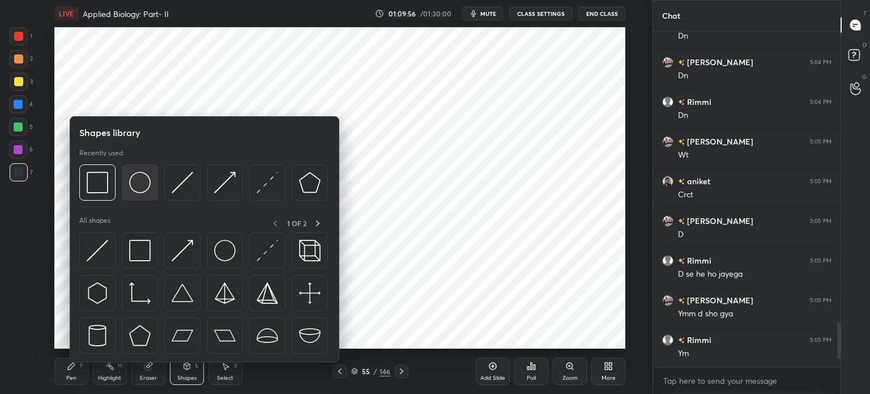
click at [136, 182] on img at bounding box center [140, 183] width 22 height 22
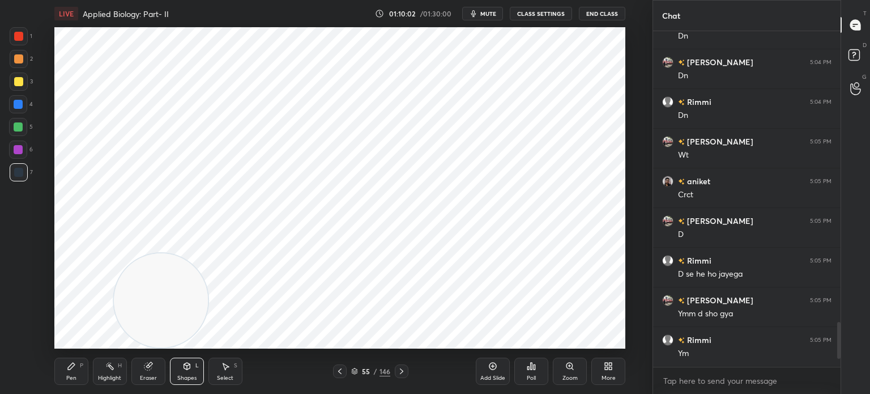
click at [67, 362] on icon at bounding box center [71, 365] width 9 height 9
click at [22, 36] on div at bounding box center [18, 36] width 9 height 9
click at [17, 337] on icon at bounding box center [18, 339] width 9 height 7
click at [182, 371] on div "Shapes L" at bounding box center [187, 370] width 34 height 27
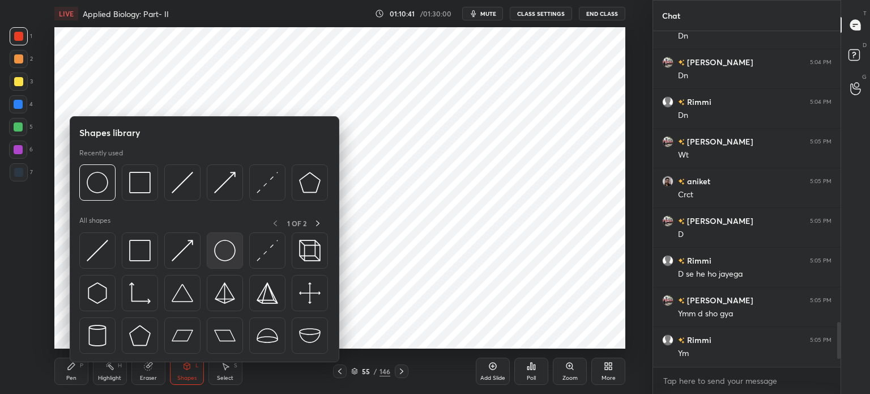
click at [231, 256] on img at bounding box center [225, 251] width 22 height 22
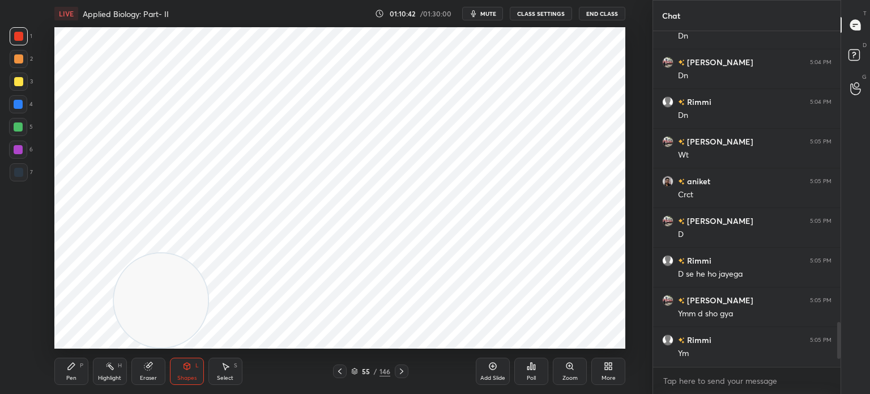
click at [23, 147] on div at bounding box center [18, 149] width 18 height 18
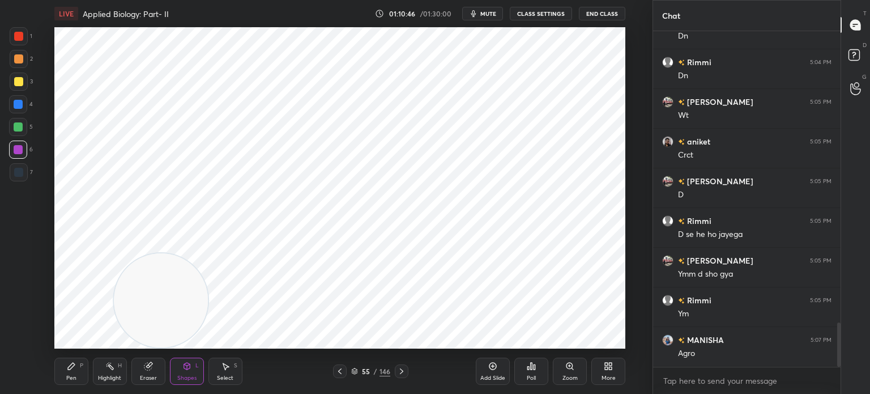
scroll to position [2254, 0]
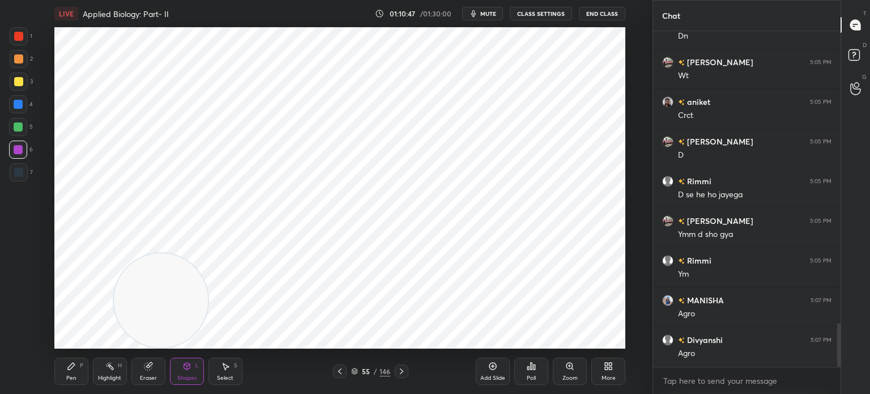
click at [73, 370] on icon at bounding box center [71, 365] width 9 height 9
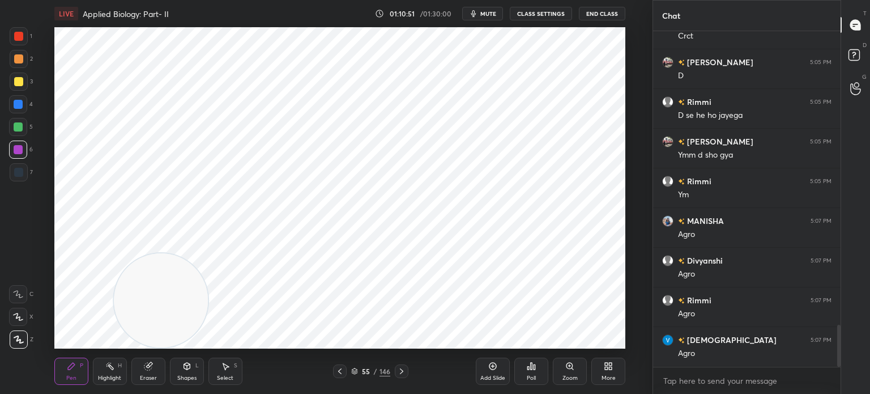
scroll to position [2373, 0]
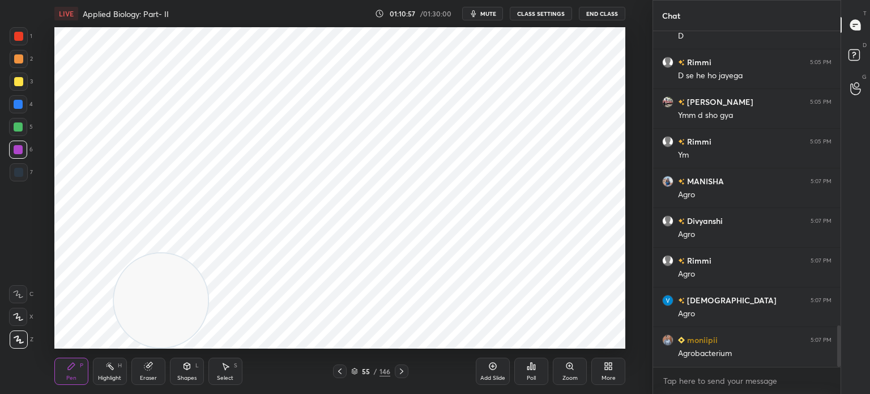
click at [228, 365] on icon at bounding box center [225, 365] width 9 height 9
click at [71, 364] on icon at bounding box center [71, 365] width 9 height 9
click at [222, 382] on div "Select S" at bounding box center [225, 370] width 34 height 27
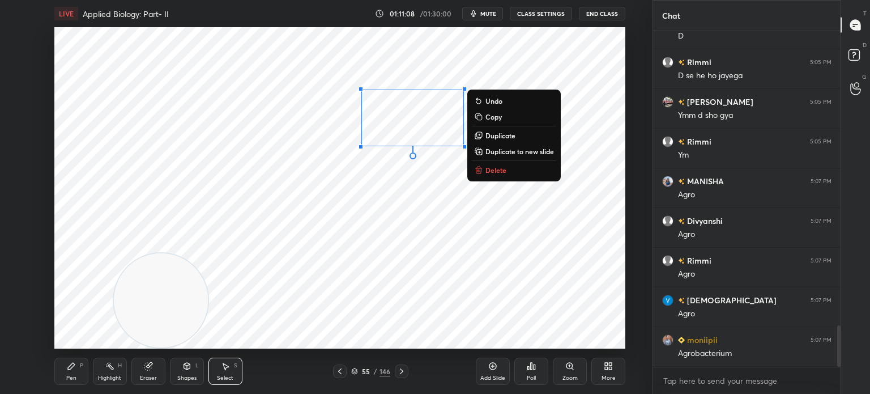
click at [503, 134] on p "Duplicate" at bounding box center [501, 135] width 30 height 9
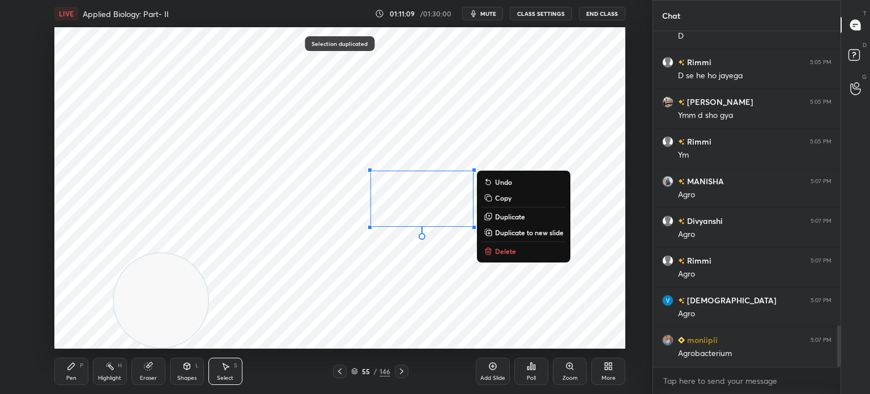
click at [514, 220] on p "Duplicate" at bounding box center [510, 216] width 30 height 9
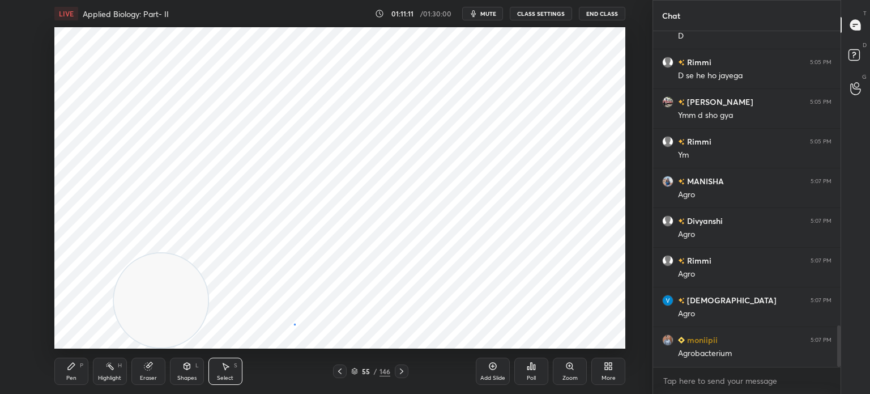
click at [291, 324] on div "0 ° Undo Copy Duplicate Duplicate to new slide Delete" at bounding box center [339, 187] width 571 height 321
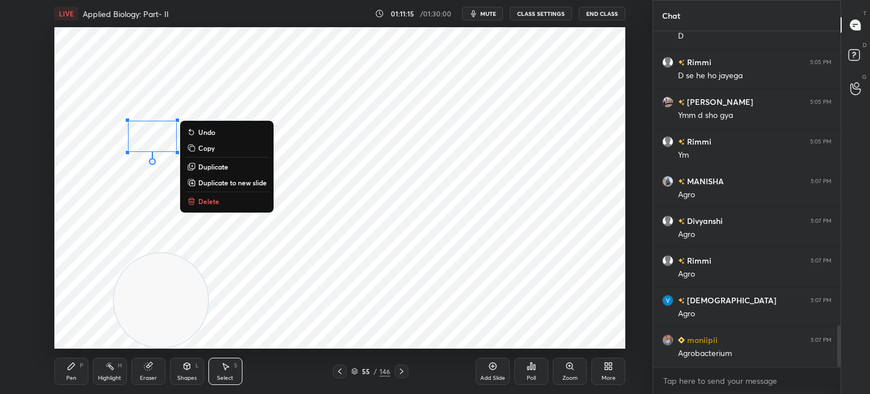
click at [213, 167] on p "Duplicate" at bounding box center [213, 166] width 30 height 9
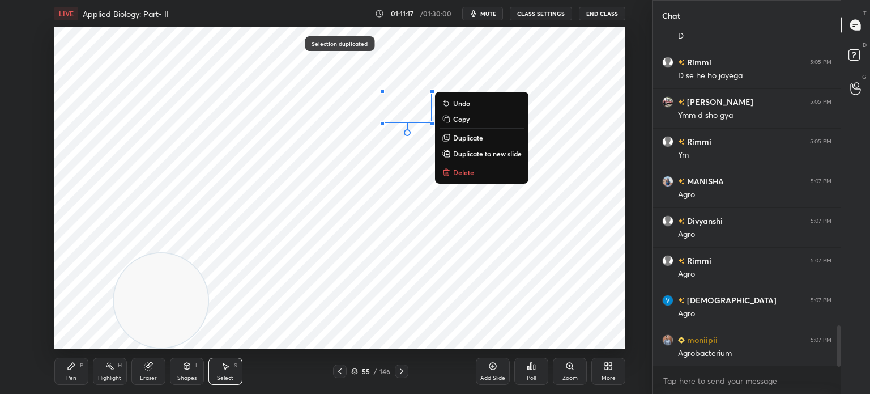
click at [385, 121] on div at bounding box center [382, 123] width 5 height 5
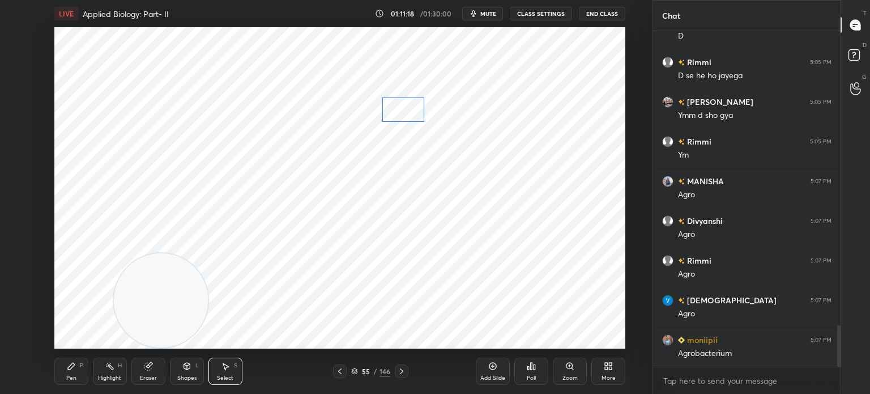
click at [398, 112] on div "0 ° Undo Copy Duplicate Duplicate to new slide Delete" at bounding box center [339, 187] width 571 height 321
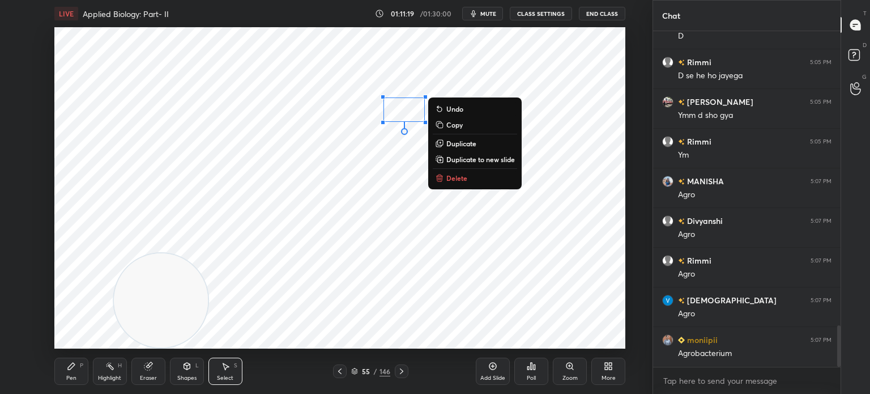
click at [63, 365] on div "Pen P" at bounding box center [71, 370] width 34 height 27
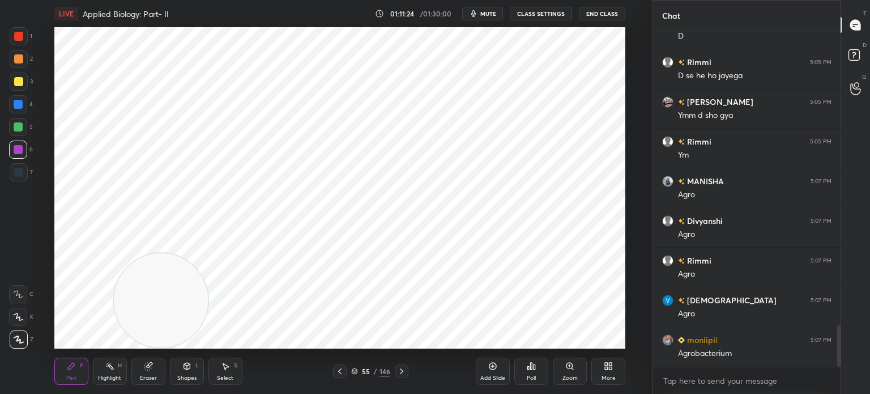
click at [21, 170] on div at bounding box center [18, 172] width 9 height 9
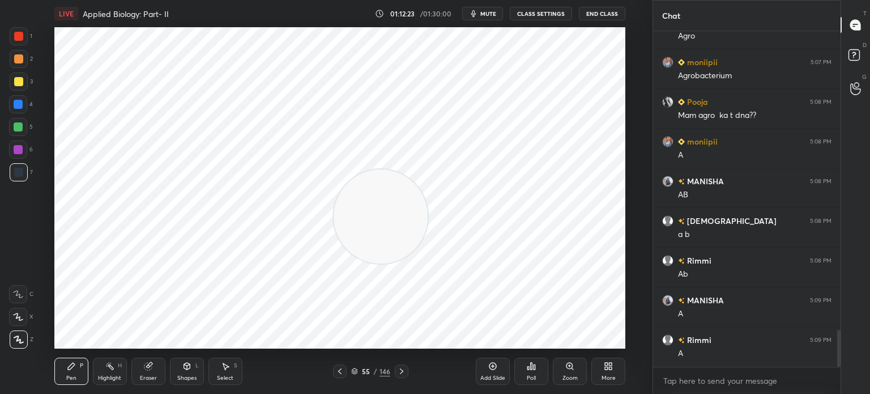
scroll to position [3, 3]
click at [147, 368] on icon at bounding box center [147, 366] width 7 height 7
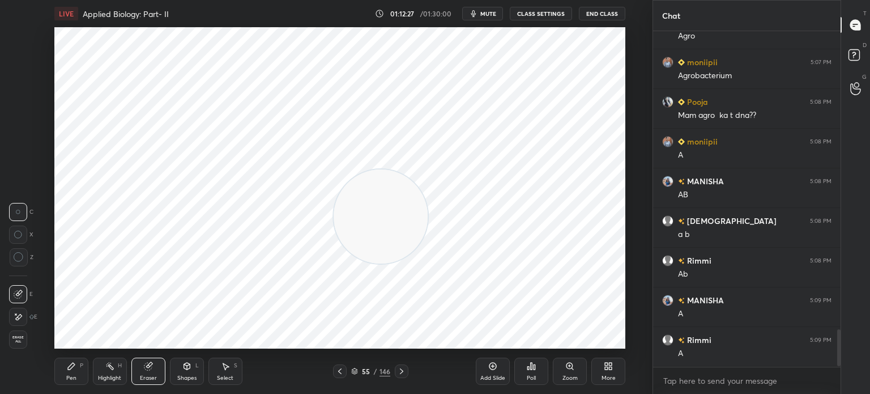
click at [83, 364] on div "P" at bounding box center [81, 366] width 3 height 6
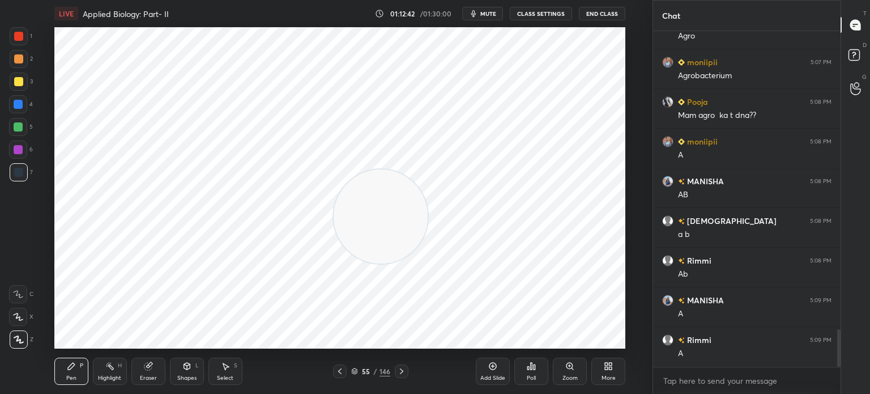
click at [486, 370] on div "Add Slide" at bounding box center [493, 370] width 34 height 27
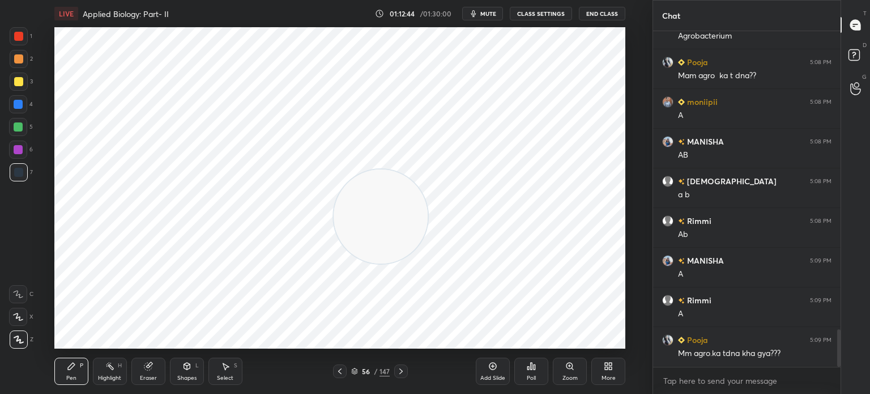
click at [184, 373] on div "Shapes L" at bounding box center [187, 370] width 34 height 27
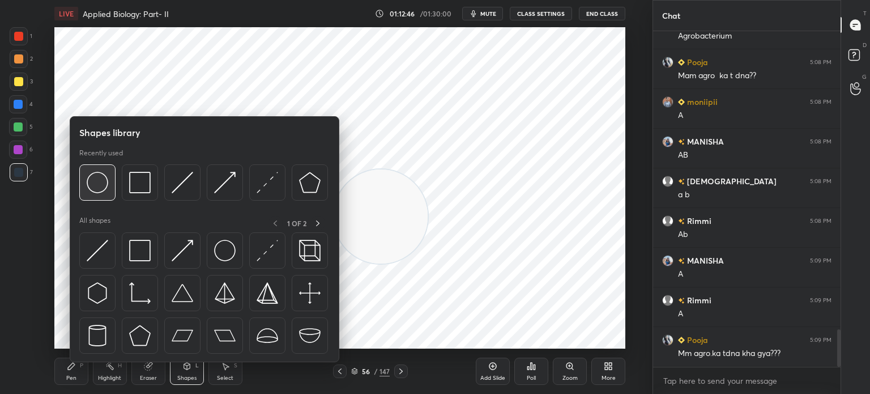
click at [113, 190] on div at bounding box center [97, 182] width 36 height 36
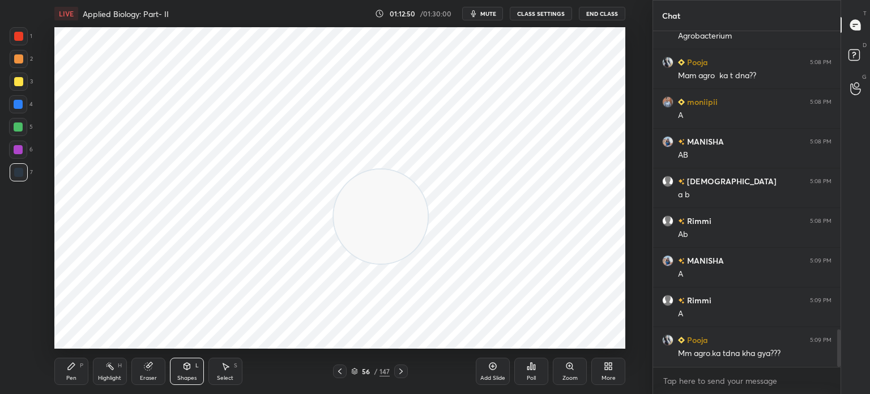
click at [69, 369] on icon at bounding box center [71, 366] width 7 height 7
click at [16, 174] on div at bounding box center [18, 172] width 9 height 9
click at [21, 38] on div at bounding box center [18, 36] width 9 height 9
click at [24, 165] on div at bounding box center [19, 172] width 18 height 18
click at [23, 150] on div at bounding box center [18, 149] width 18 height 18
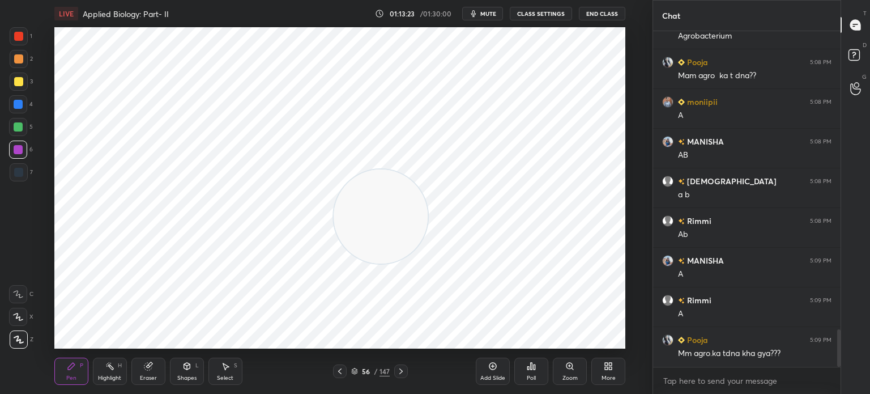
click at [189, 372] on div "Shapes L" at bounding box center [187, 370] width 34 height 27
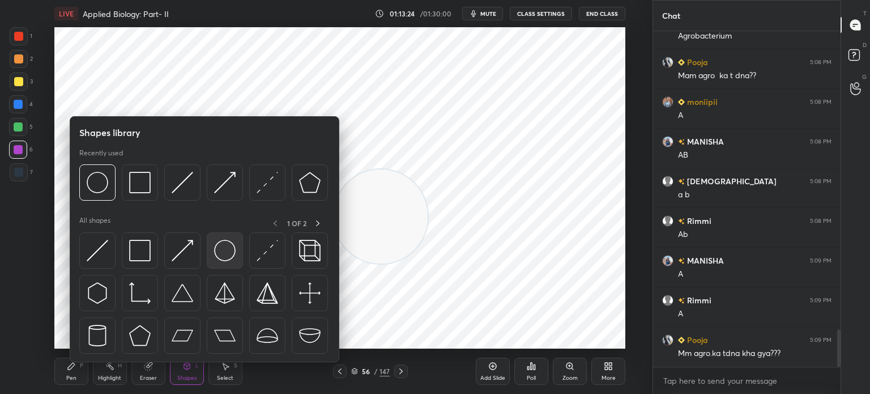
click at [223, 255] on img at bounding box center [225, 251] width 22 height 22
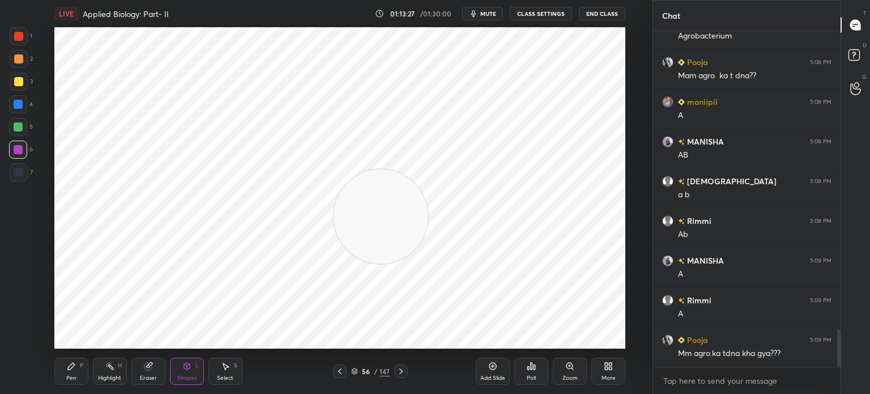
click at [67, 375] on div "Pen" at bounding box center [71, 378] width 10 height 6
click at [22, 172] on div at bounding box center [18, 172] width 9 height 9
click at [148, 369] on icon at bounding box center [147, 366] width 7 height 7
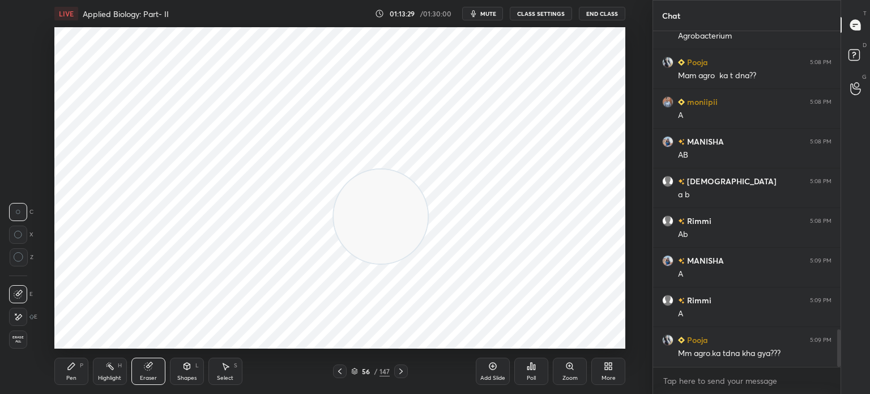
click at [183, 373] on div "Shapes L" at bounding box center [187, 370] width 34 height 27
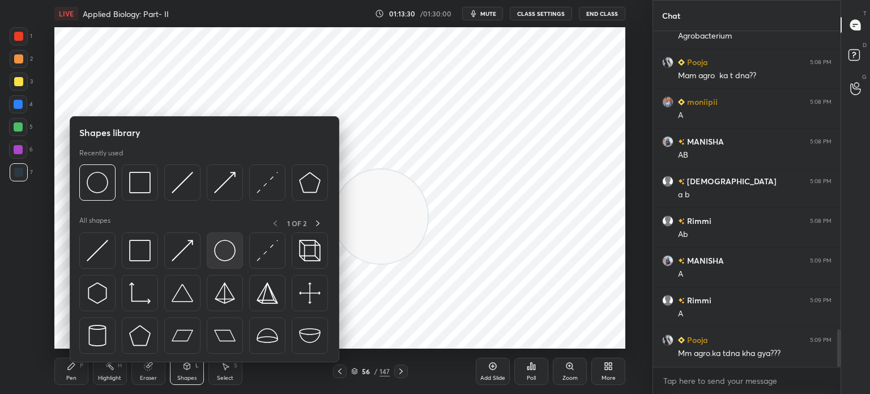
click at [219, 248] on img at bounding box center [225, 251] width 22 height 22
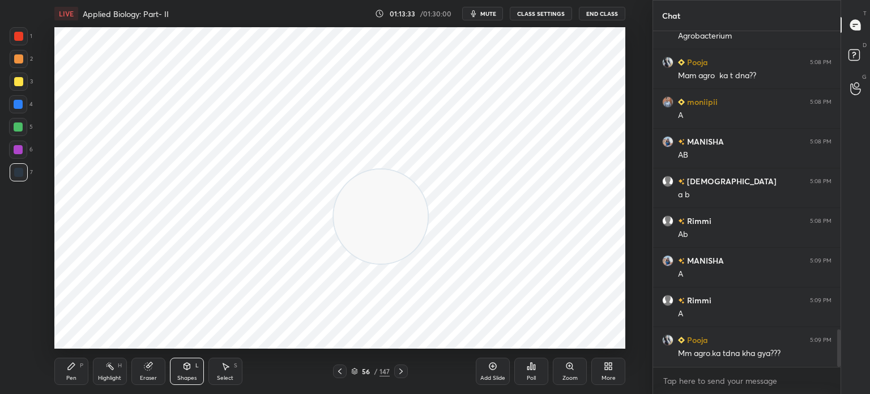
click at [75, 365] on icon at bounding box center [71, 365] width 9 height 9
click at [20, 33] on div at bounding box center [18, 36] width 9 height 9
click at [222, 373] on div "Select S" at bounding box center [225, 370] width 34 height 27
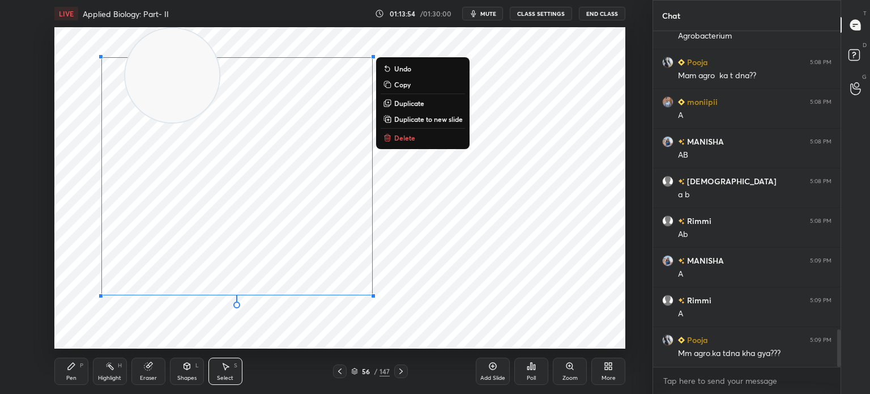
click at [134, 326] on div "0 ° Undo Copy Duplicate Duplicate to new slide Delete" at bounding box center [339, 187] width 571 height 321
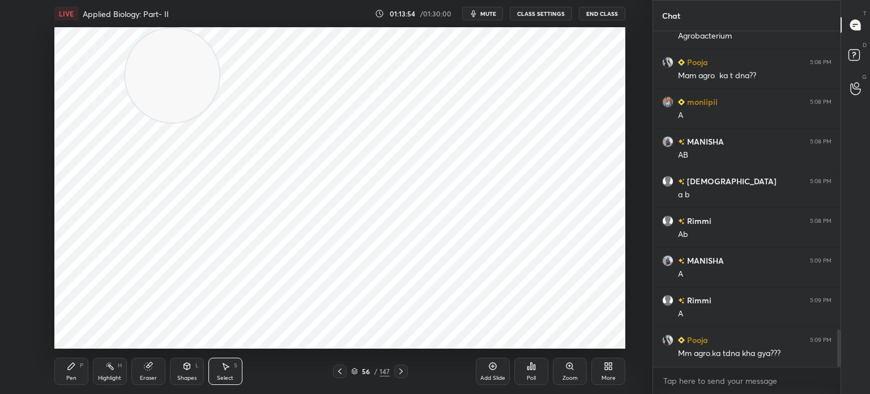
click at [73, 355] on div "Pen P Highlight H Eraser Shapes L Select S 56 / 147 Add Slide Poll Zoom More" at bounding box center [339, 370] width 571 height 45
click at [200, 313] on div "0 ° Undo Copy Duplicate Duplicate to new slide Delete" at bounding box center [339, 187] width 571 height 321
click at [82, 367] on div "P" at bounding box center [81, 366] width 3 height 6
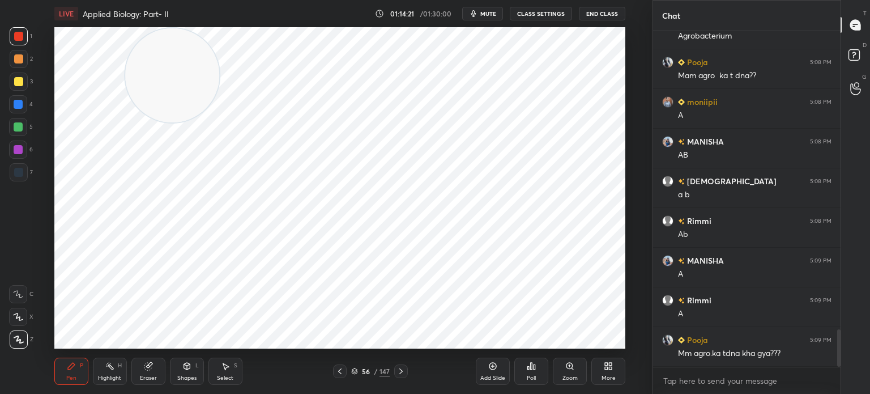
click at [398, 376] on icon at bounding box center [401, 371] width 9 height 9
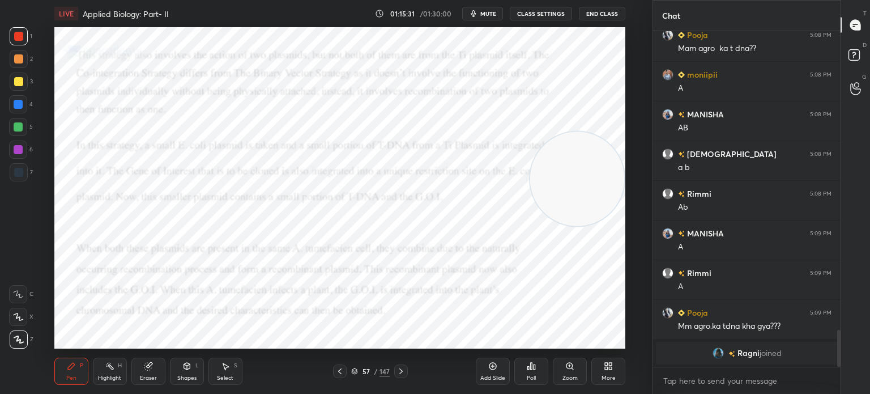
click at [342, 373] on icon at bounding box center [339, 371] width 9 height 9
click at [343, 373] on icon at bounding box center [339, 371] width 9 height 9
click at [340, 370] on icon at bounding box center [339, 371] width 3 height 6
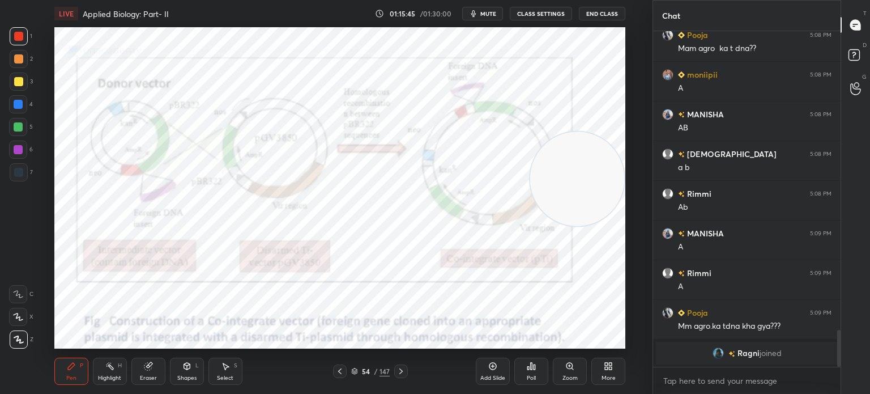
click at [399, 370] on icon at bounding box center [401, 371] width 9 height 9
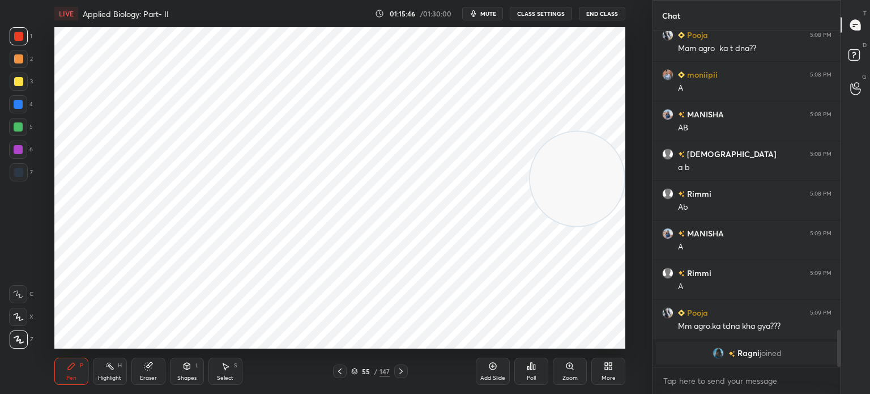
click at [403, 371] on icon at bounding box center [401, 371] width 9 height 9
click at [27, 169] on div at bounding box center [19, 172] width 18 height 18
click at [20, 35] on div at bounding box center [18, 36] width 9 height 9
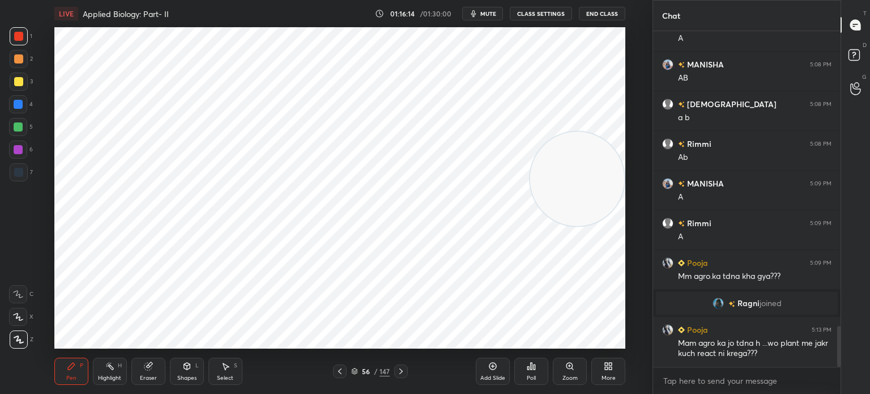
scroll to position [2416, 0]
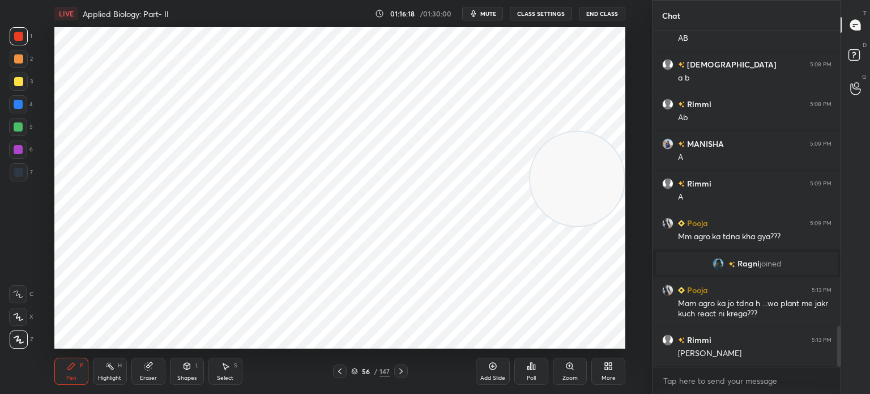
click at [338, 370] on icon at bounding box center [339, 371] width 9 height 9
click at [340, 370] on icon at bounding box center [339, 371] width 9 height 9
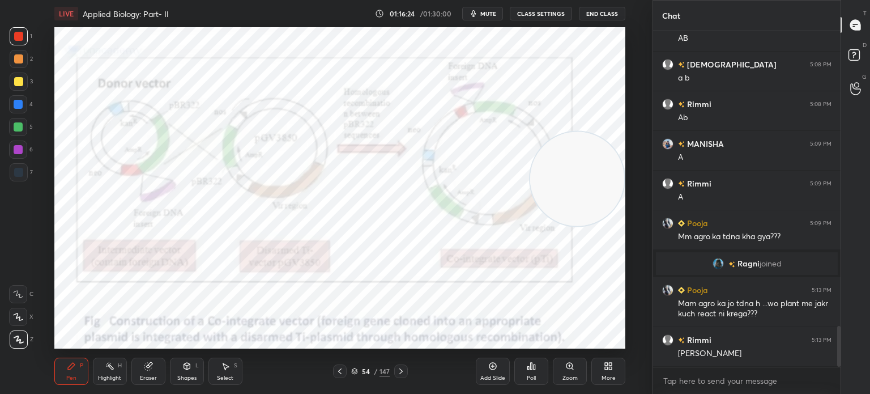
click at [403, 369] on icon at bounding box center [401, 371] width 9 height 9
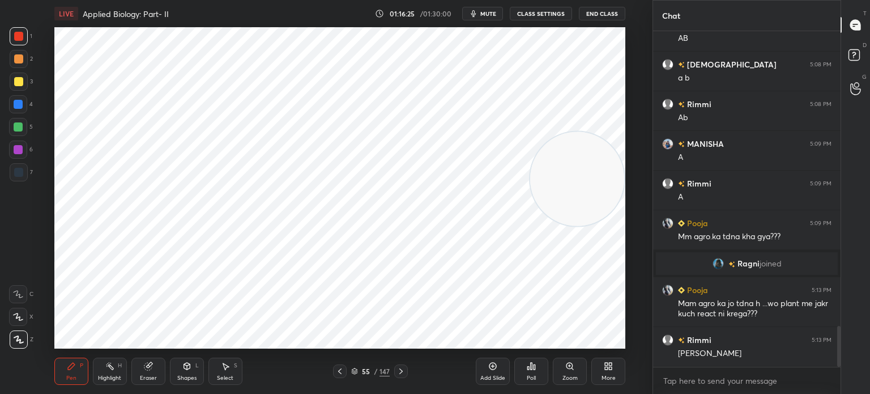
click at [402, 366] on div at bounding box center [401, 371] width 14 height 14
click at [405, 365] on div at bounding box center [401, 371] width 14 height 14
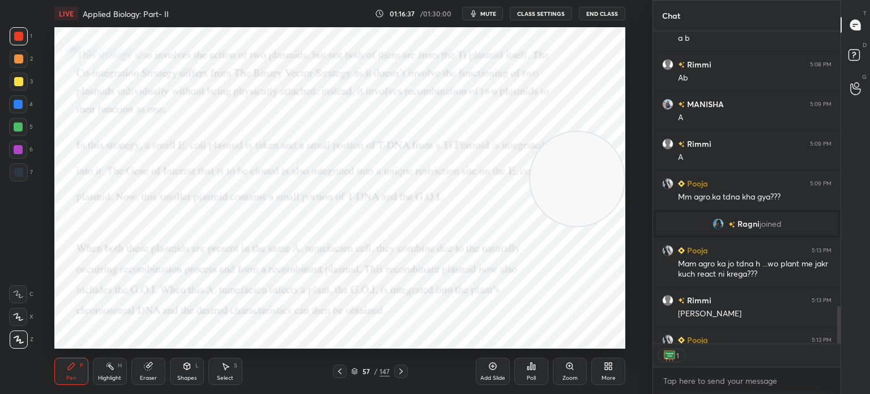
scroll to position [309, 184]
click at [401, 370] on icon at bounding box center [400, 371] width 3 height 6
click at [183, 371] on div "Shapes L" at bounding box center [187, 370] width 34 height 27
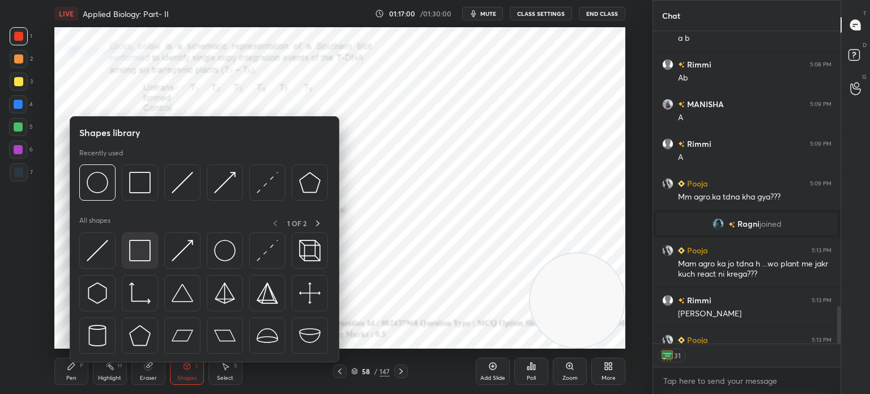
click at [137, 258] on img at bounding box center [140, 251] width 22 height 22
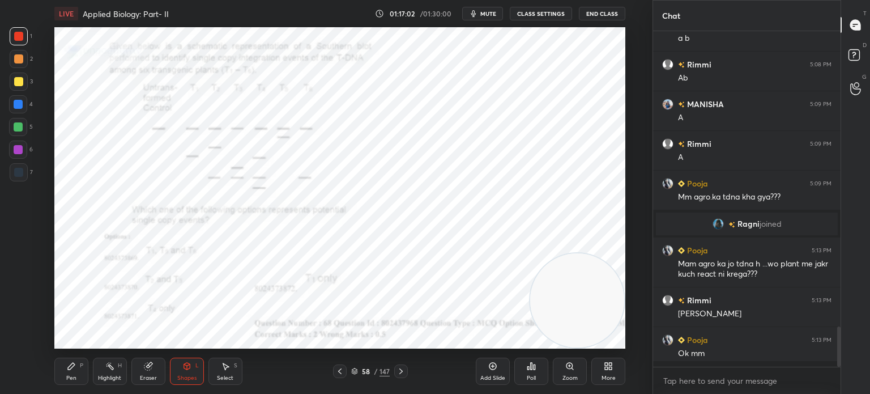
scroll to position [2455, 0]
click at [65, 356] on div "Pen P Highlight H Eraser Shapes L Select S 58 / 147 Add Slide Poll Zoom More" at bounding box center [339, 370] width 571 height 45
click at [61, 369] on div "Pen P" at bounding box center [71, 370] width 34 height 27
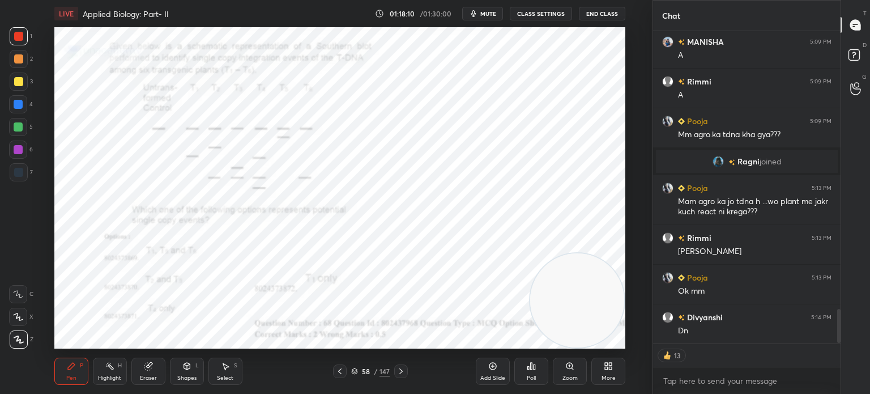
scroll to position [2558, 0]
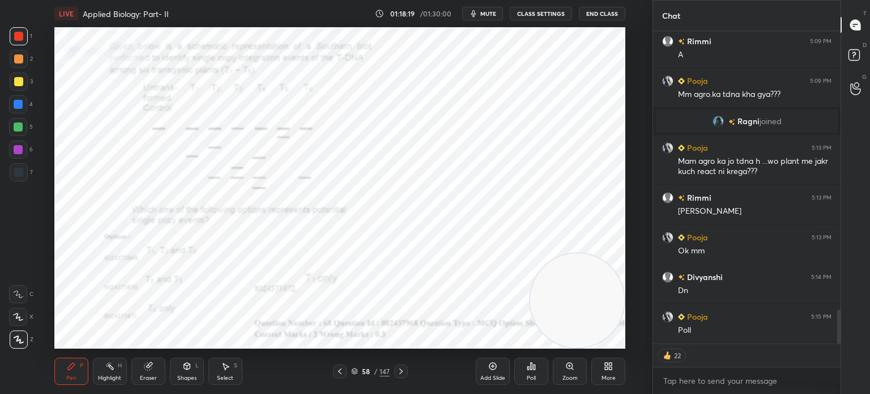
click at [533, 371] on div "Poll" at bounding box center [531, 370] width 34 height 27
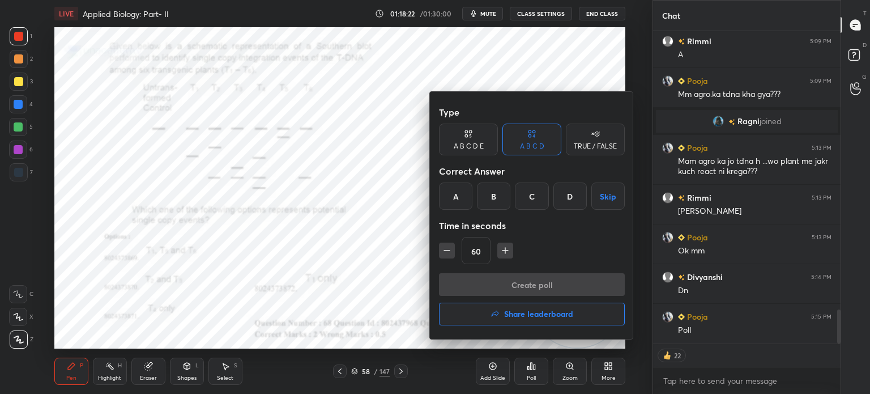
click at [453, 192] on div "A" at bounding box center [455, 195] width 33 height 27
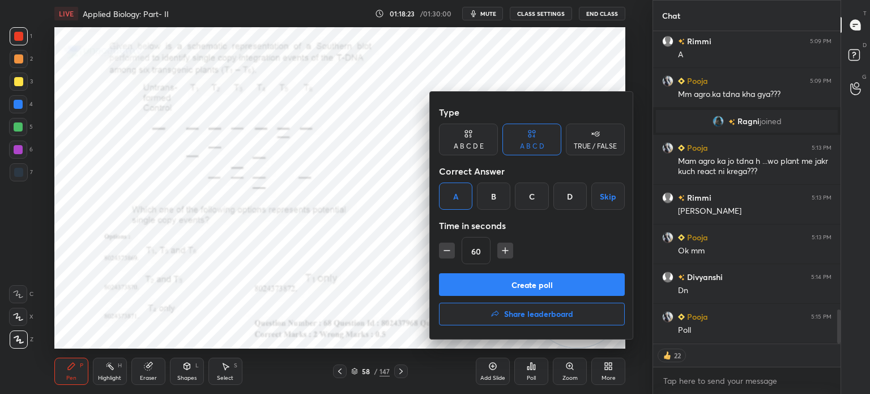
click at [500, 285] on button "Create poll" at bounding box center [532, 284] width 186 height 23
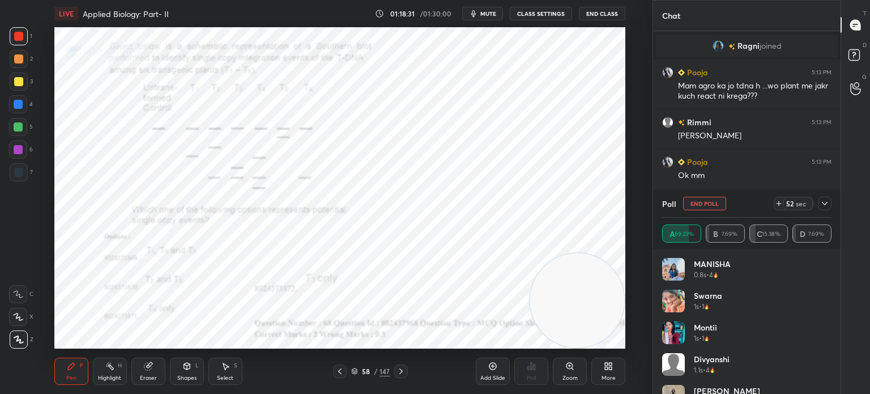
scroll to position [2673, 0]
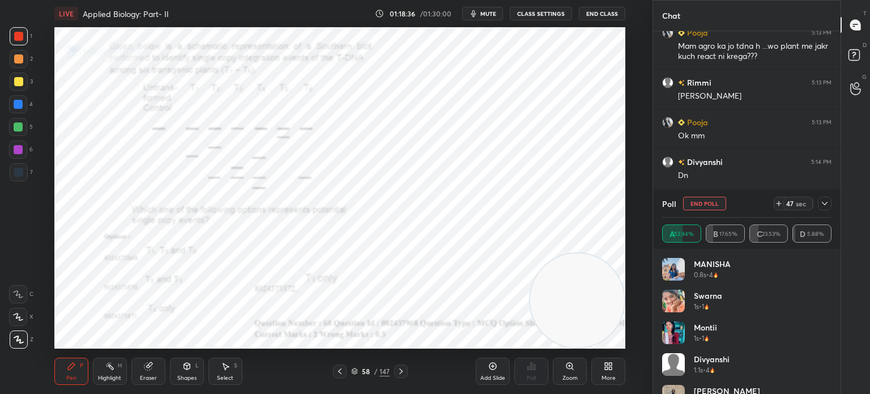
click at [831, 206] on div at bounding box center [825, 204] width 14 height 14
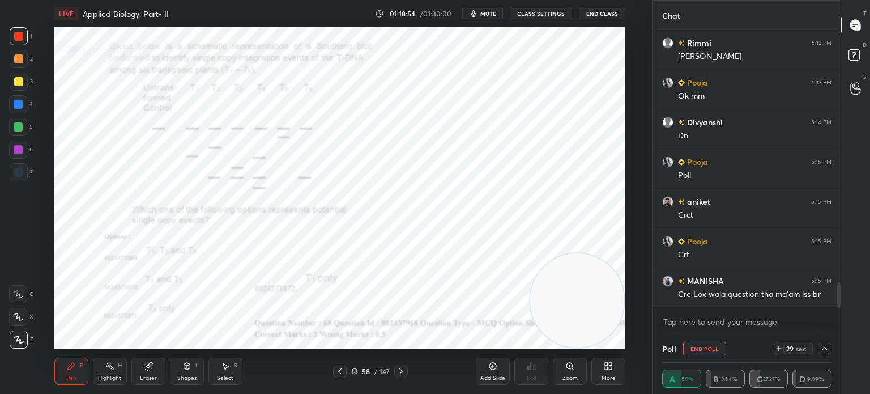
scroll to position [2752, 0]
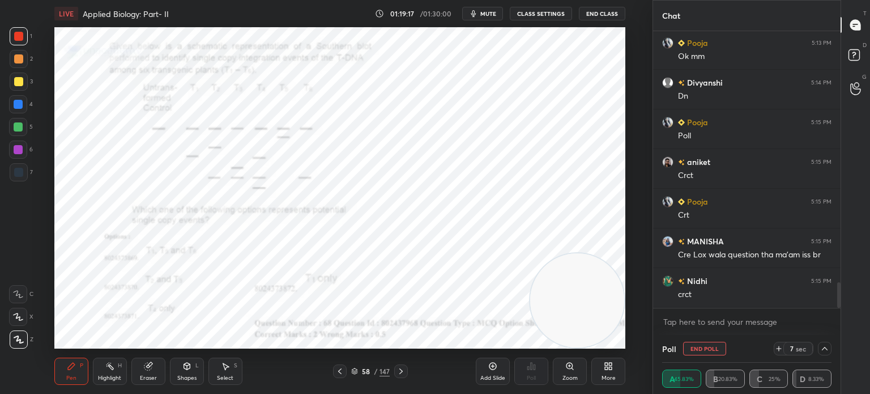
click at [716, 346] on button "End Poll" at bounding box center [704, 349] width 43 height 14
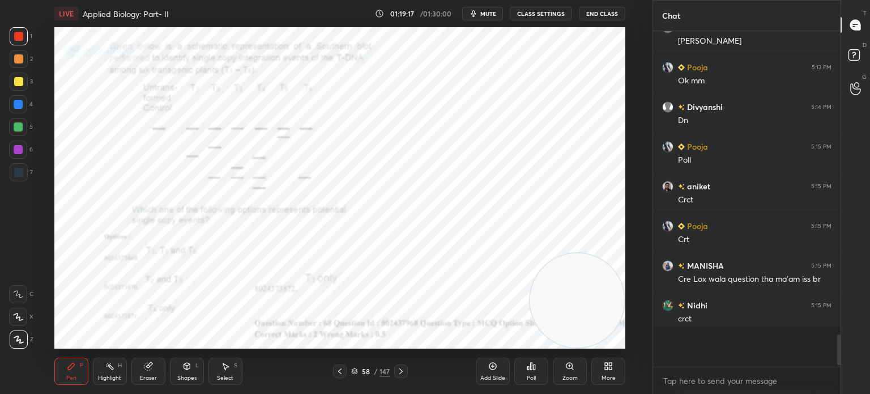
scroll to position [4, 3]
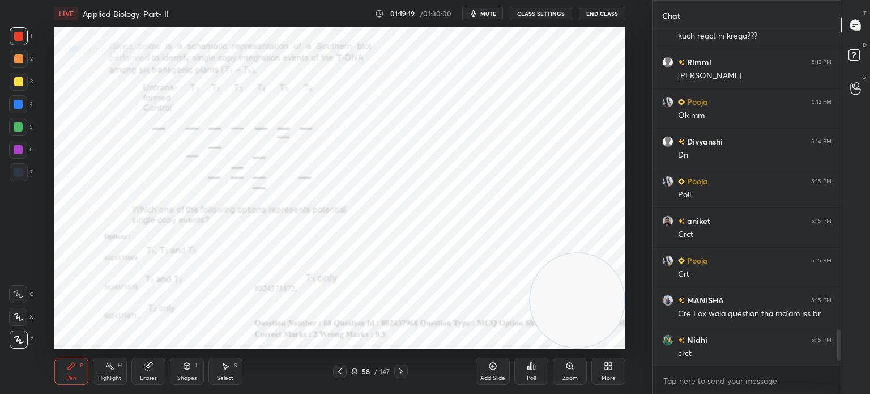
click at [401, 370] on icon at bounding box center [400, 371] width 3 height 6
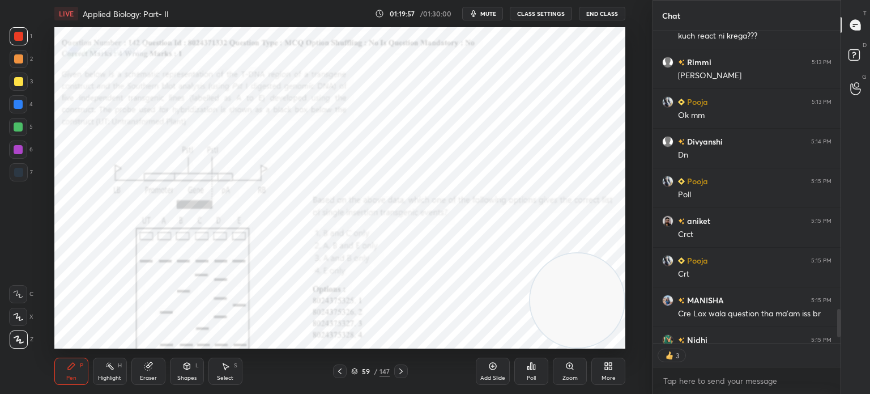
scroll to position [2756, 0]
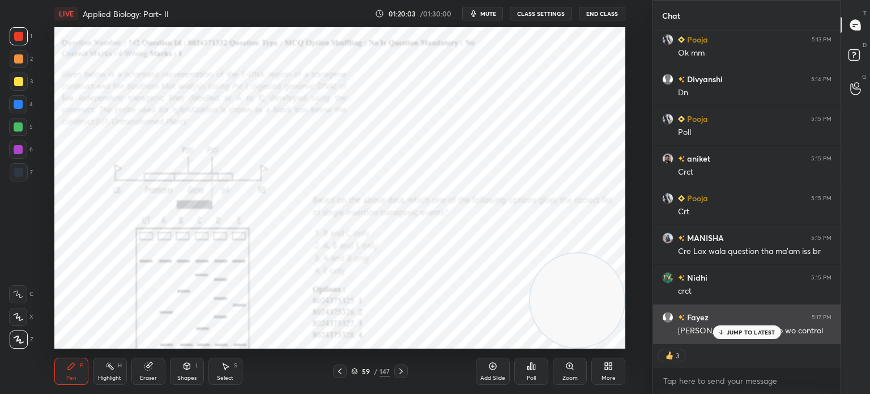
click at [746, 335] on p "JUMP TO LATEST" at bounding box center [751, 332] width 49 height 7
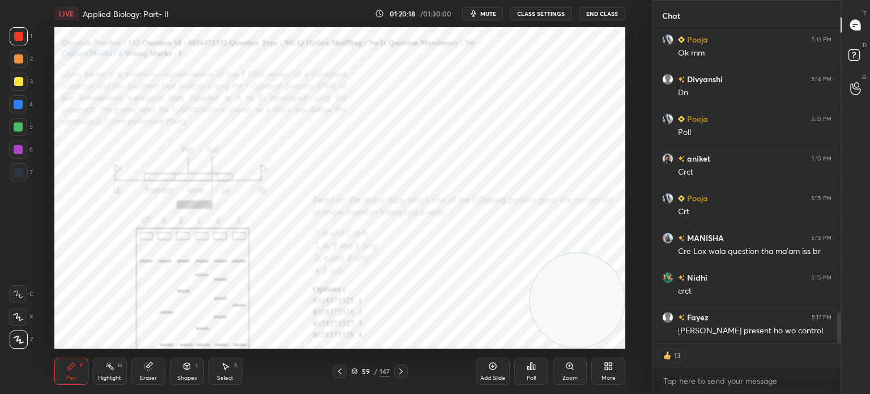
scroll to position [2796, 0]
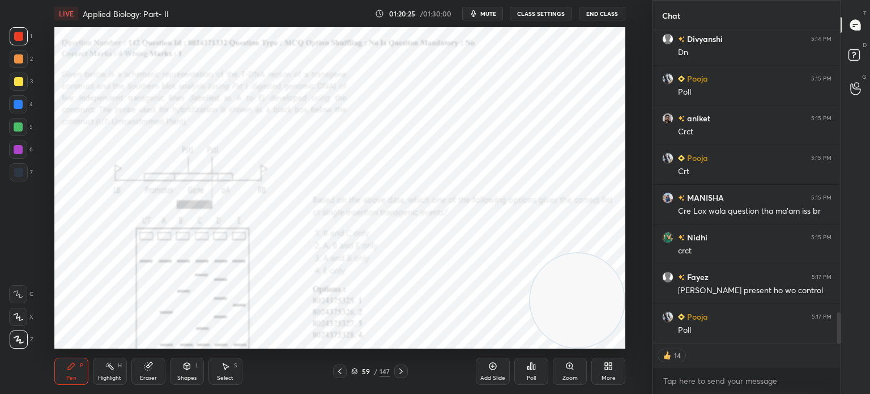
click at [535, 371] on div "Poll" at bounding box center [531, 370] width 34 height 27
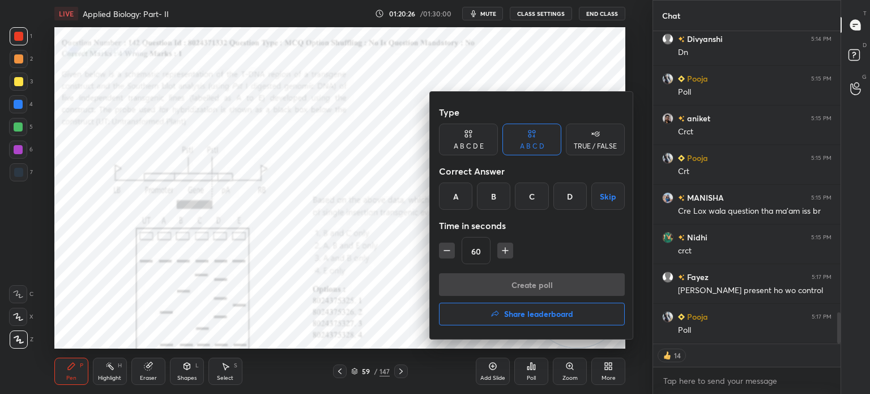
click at [494, 197] on div "B" at bounding box center [493, 195] width 33 height 27
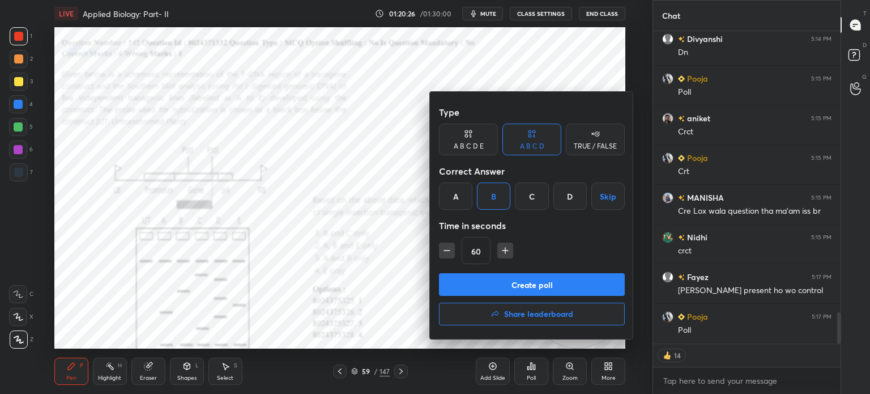
click at [538, 282] on button "Create poll" at bounding box center [532, 284] width 186 height 23
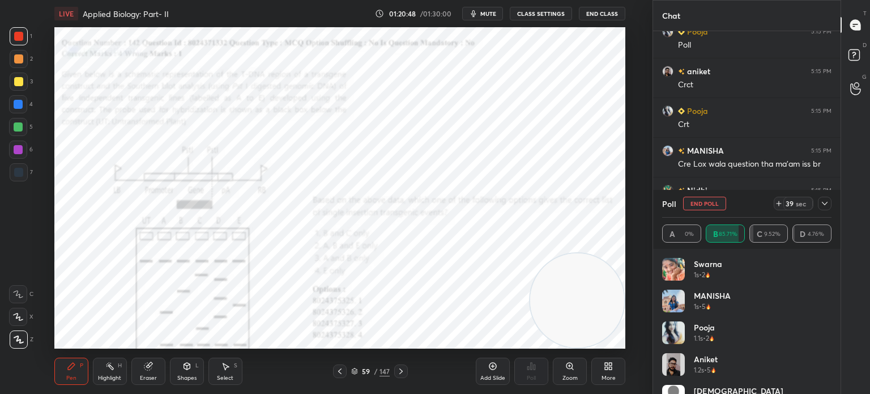
scroll to position [2882, 0]
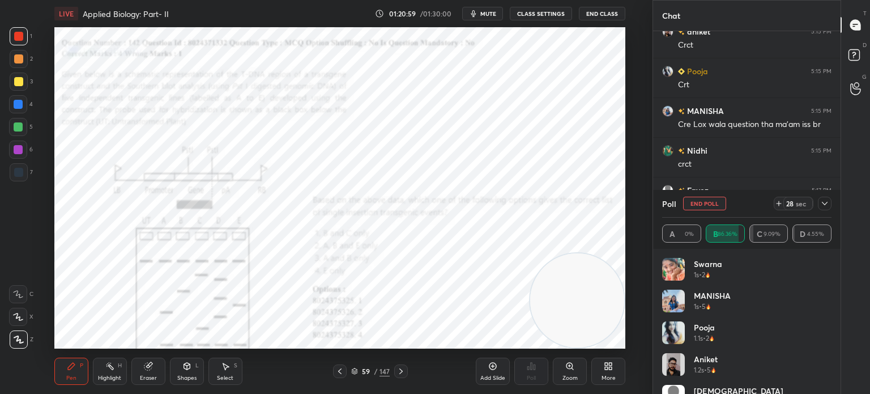
click at [825, 203] on icon at bounding box center [824, 203] width 9 height 9
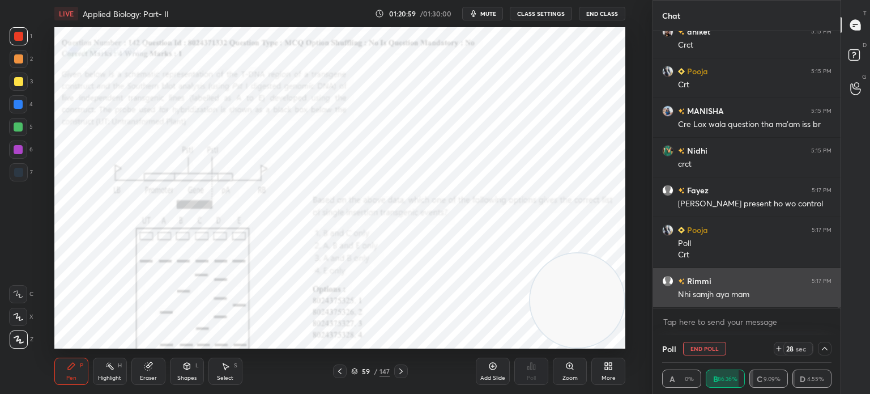
scroll to position [0, 0]
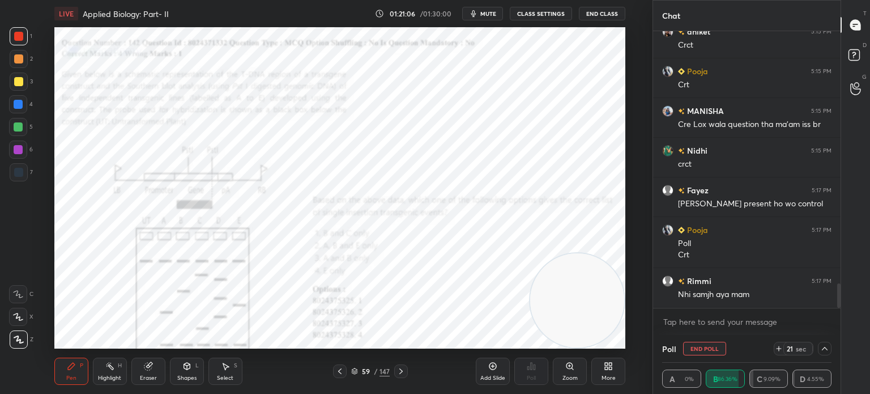
click at [567, 373] on div "Zoom" at bounding box center [570, 370] width 34 height 27
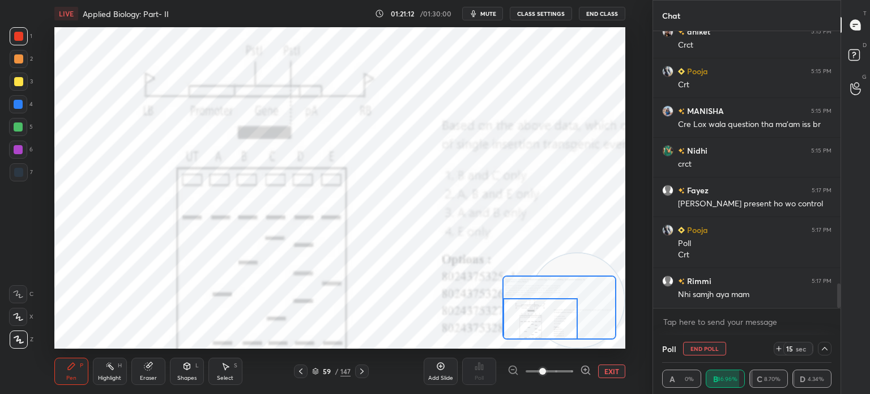
scroll to position [2922, 0]
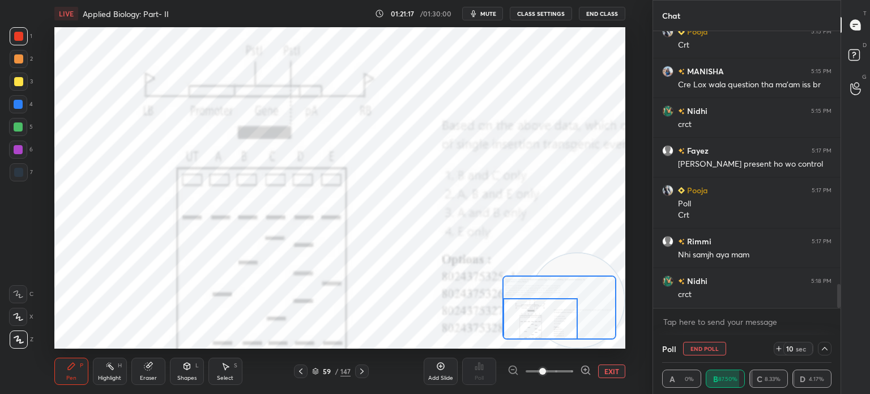
click at [177, 371] on div "Shapes L" at bounding box center [187, 370] width 34 height 27
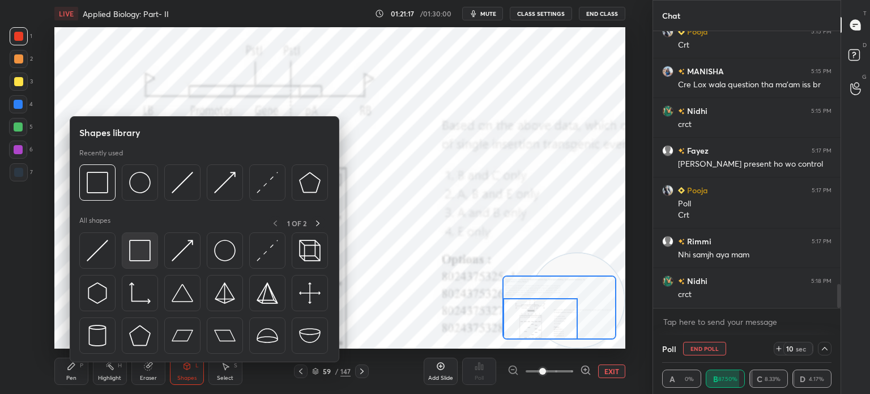
click at [133, 249] on img at bounding box center [140, 251] width 22 height 22
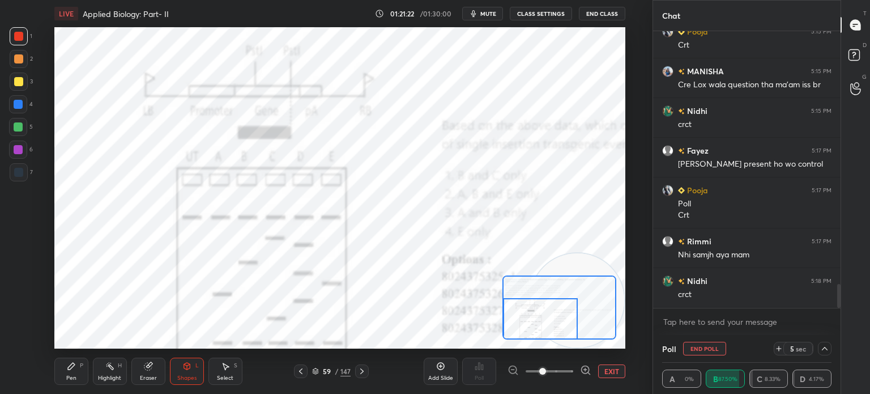
click at [83, 371] on div "Pen P" at bounding box center [71, 370] width 34 height 27
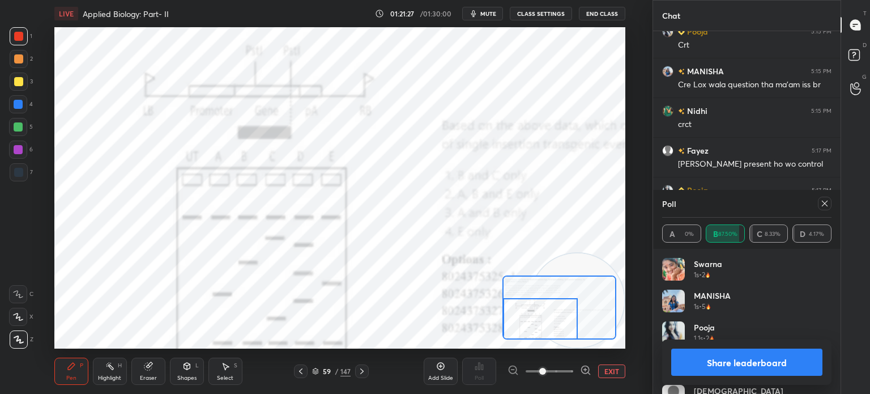
scroll to position [133, 166]
click at [829, 203] on div at bounding box center [825, 204] width 14 height 14
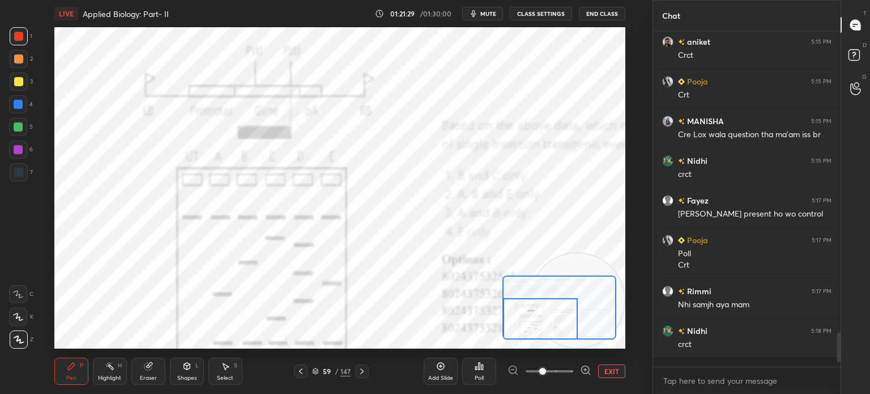
scroll to position [332, 184]
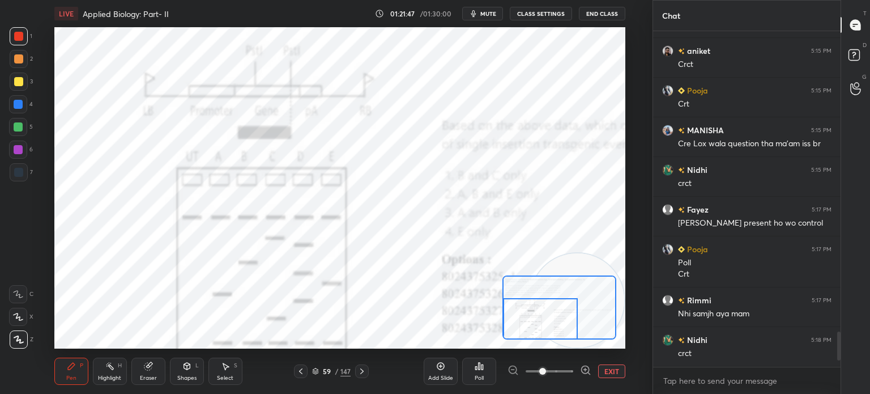
click at [604, 376] on button "EXIT" at bounding box center [611, 371] width 27 height 14
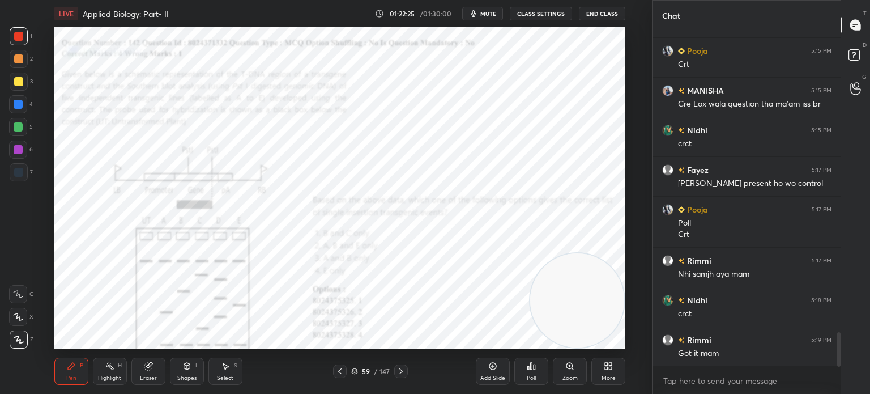
scroll to position [309, 184]
click at [354, 372] on icon at bounding box center [354, 371] width 7 height 7
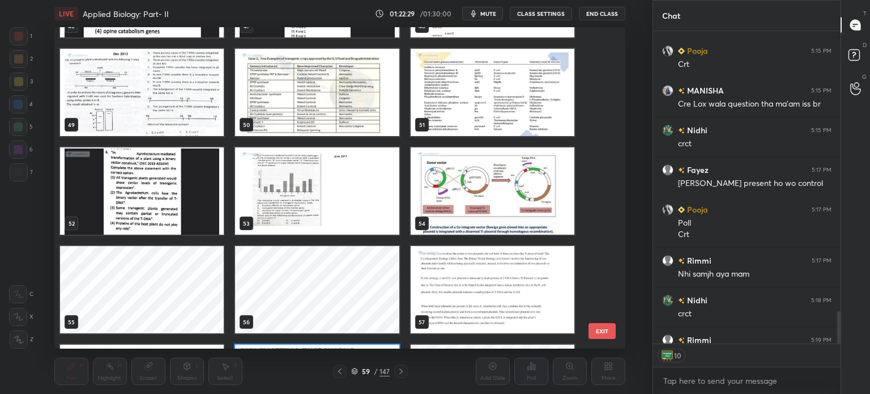
scroll to position [1562, 0]
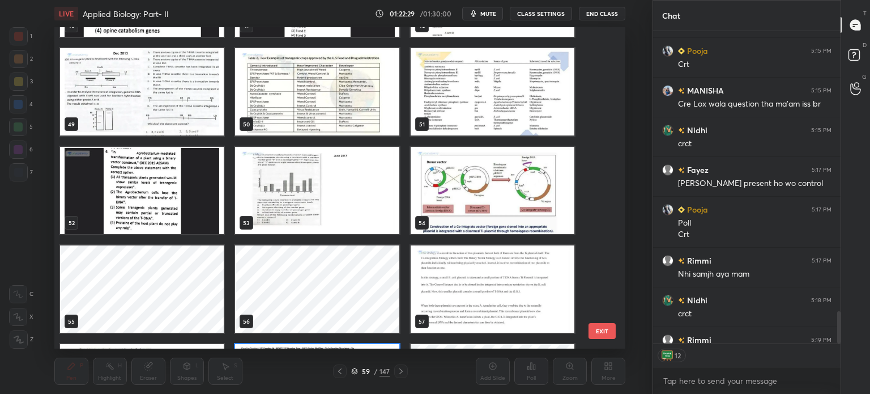
click at [354, 181] on img "grid" at bounding box center [317, 190] width 164 height 87
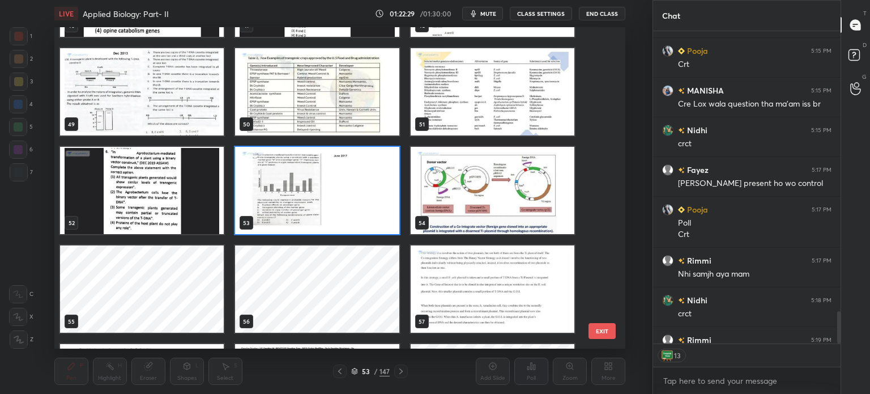
click at [352, 183] on img "grid" at bounding box center [317, 190] width 164 height 87
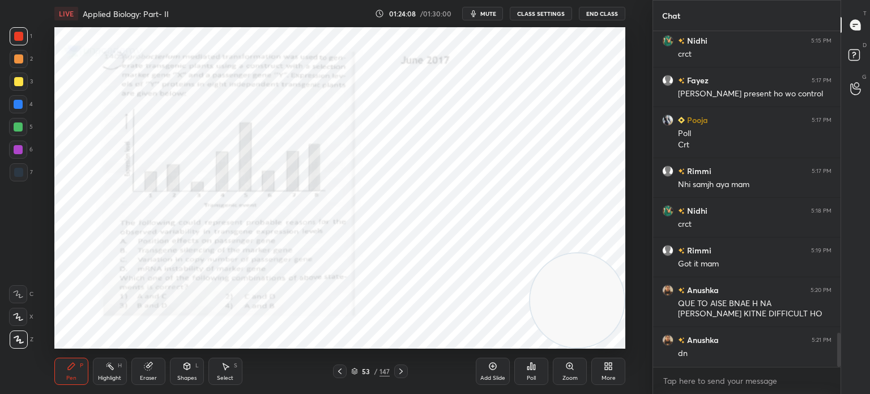
scroll to position [3032, 0]
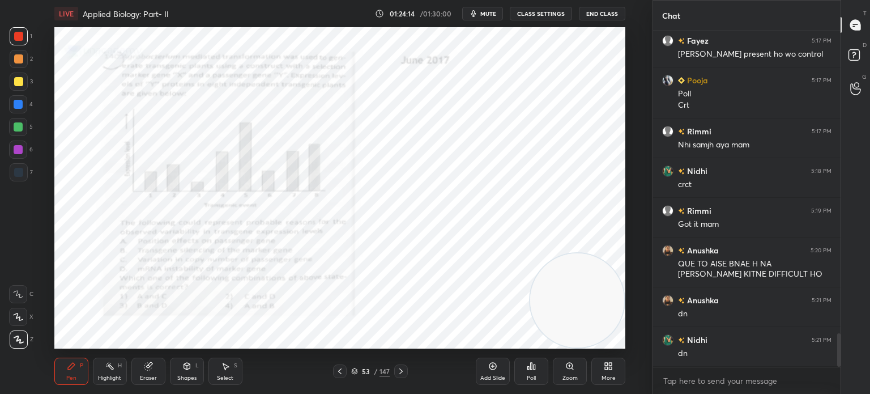
click at [534, 375] on div "Poll" at bounding box center [531, 378] width 9 height 6
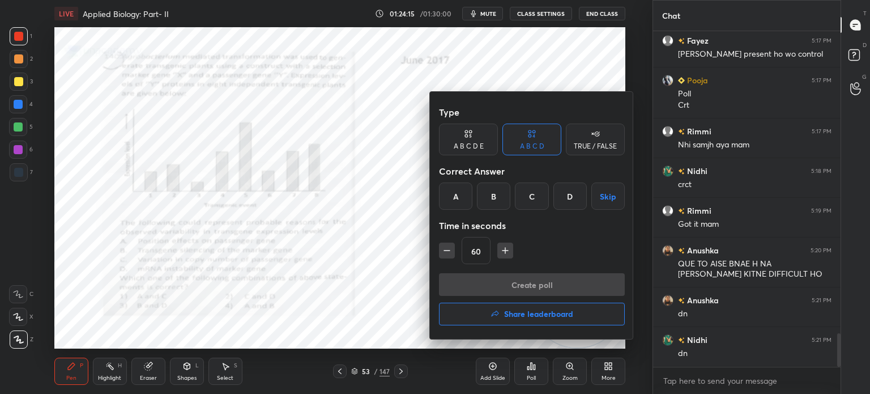
scroll to position [309, 184]
click at [460, 192] on div "A" at bounding box center [455, 195] width 33 height 27
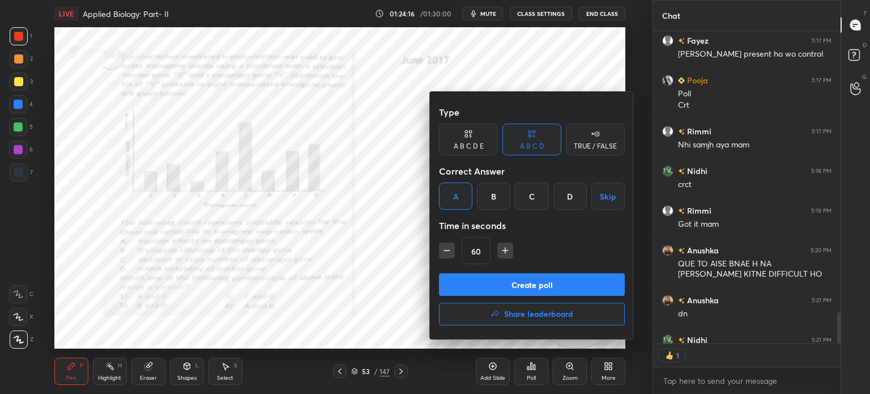
click at [522, 282] on button "Create poll" at bounding box center [532, 284] width 186 height 23
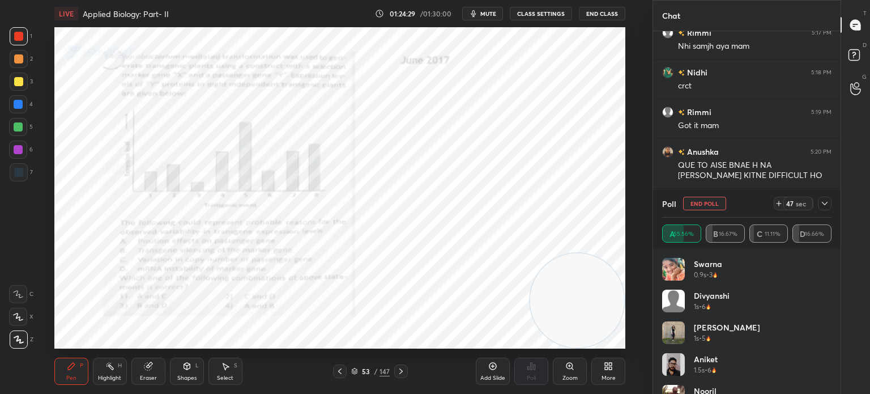
scroll to position [3170, 0]
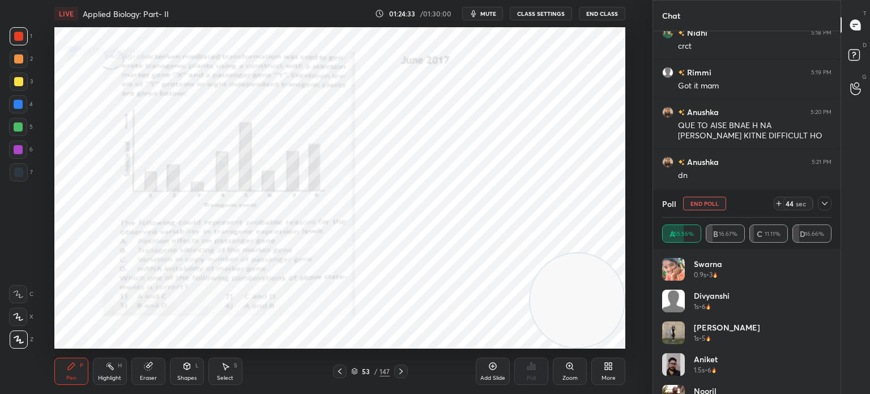
click at [825, 201] on icon at bounding box center [824, 203] width 9 height 9
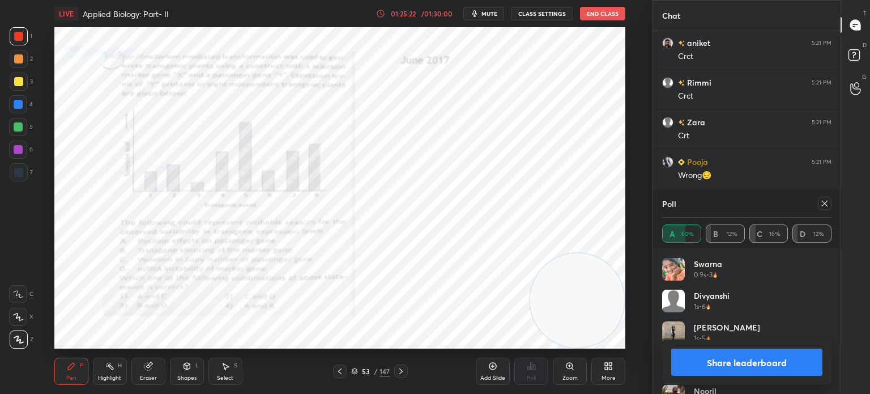
scroll to position [3408, 0]
click at [825, 207] on icon at bounding box center [824, 203] width 9 height 9
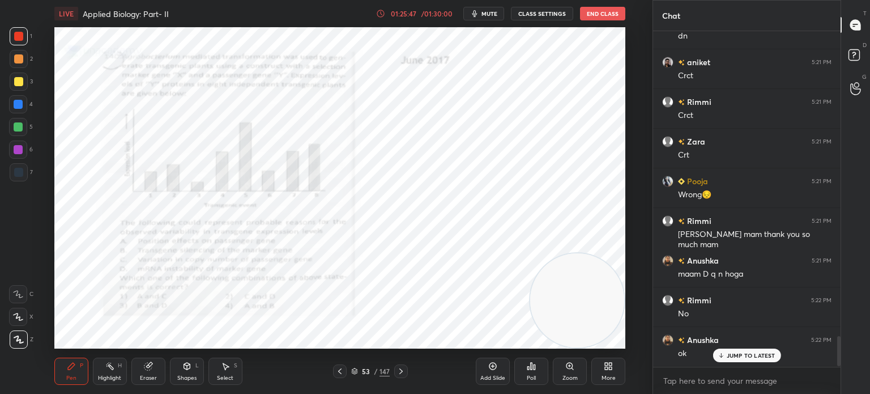
scroll to position [332, 184]
click at [339, 373] on icon at bounding box center [339, 371] width 9 height 9
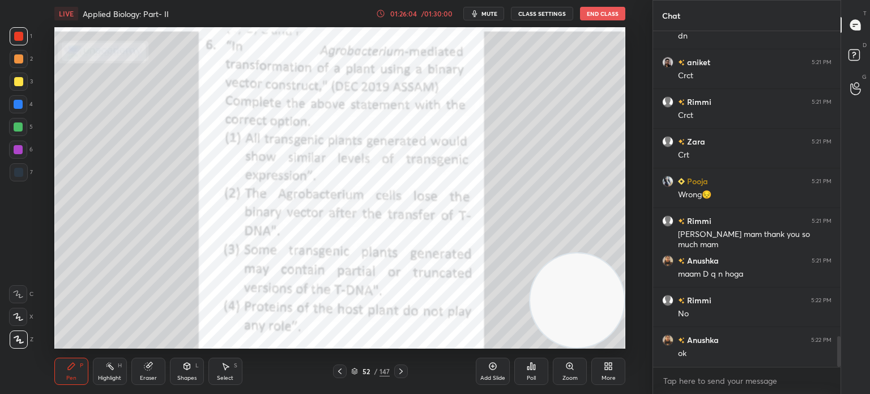
click at [357, 371] on icon at bounding box center [354, 371] width 7 height 7
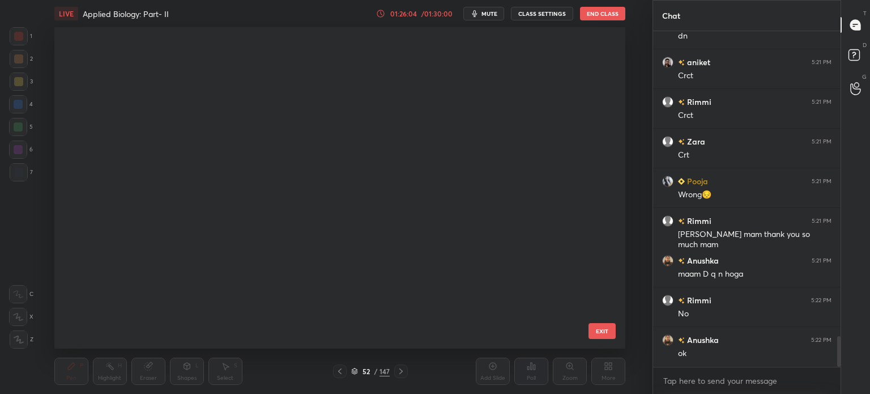
scroll to position [318, 566]
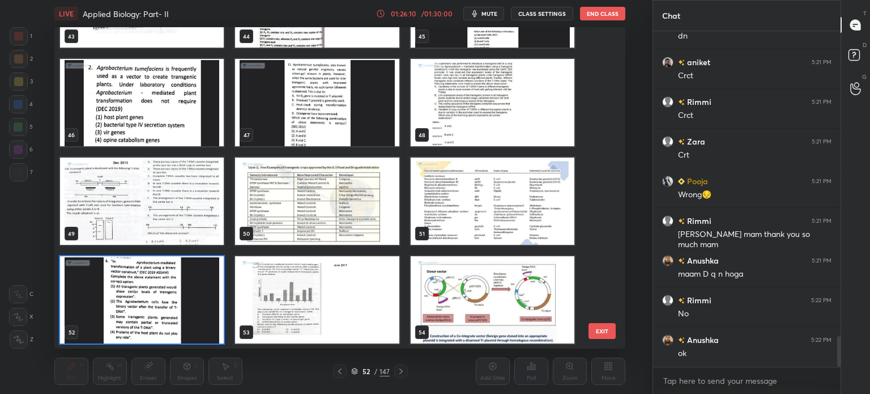
click at [140, 297] on img "grid" at bounding box center [142, 299] width 164 height 87
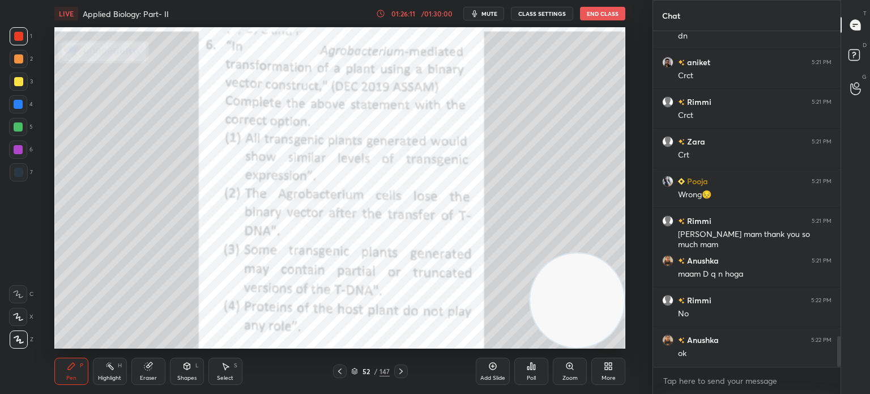
click at [146, 298] on img "grid" at bounding box center [142, 299] width 164 height 87
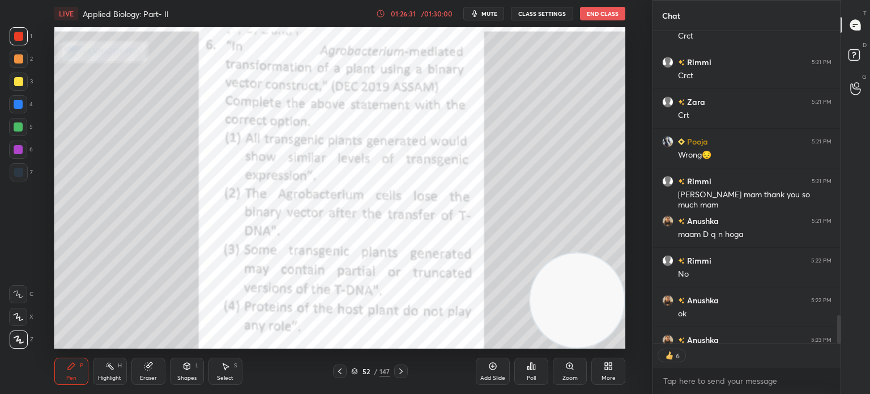
scroll to position [3451, 0]
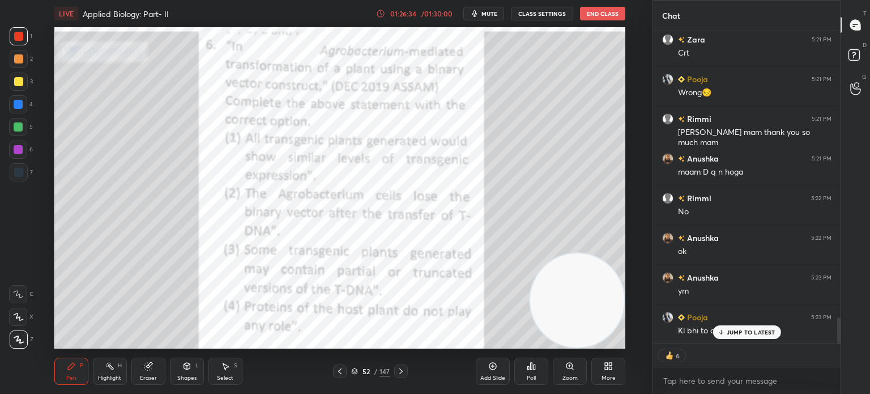
click at [539, 373] on div "Poll" at bounding box center [531, 370] width 34 height 27
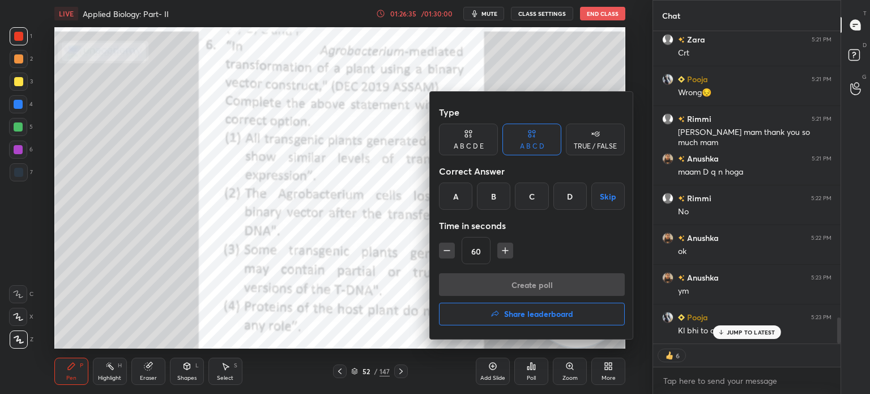
click at [535, 194] on div "C" at bounding box center [531, 195] width 33 height 27
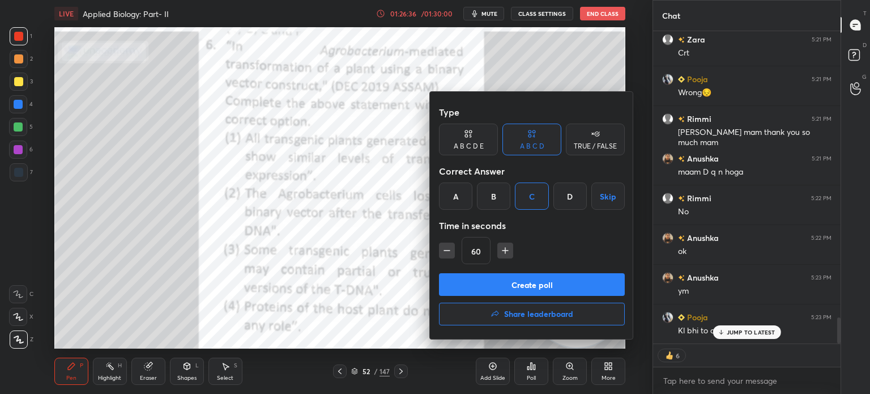
click at [725, 336] on div at bounding box center [435, 197] width 870 height 394
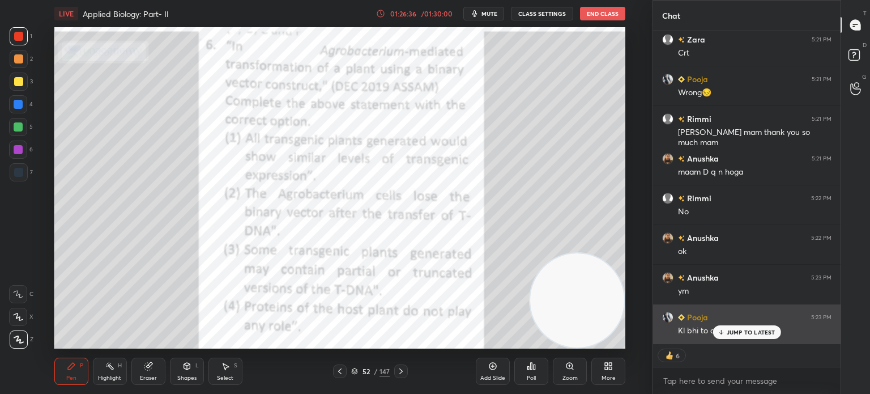
click at [732, 329] on p "JUMP TO LATEST" at bounding box center [751, 332] width 49 height 7
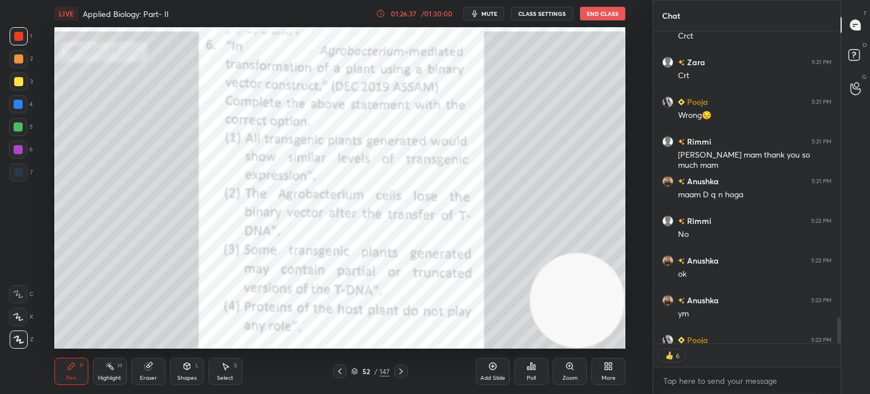
scroll to position [3, 3]
click at [534, 373] on div "Poll" at bounding box center [531, 370] width 34 height 27
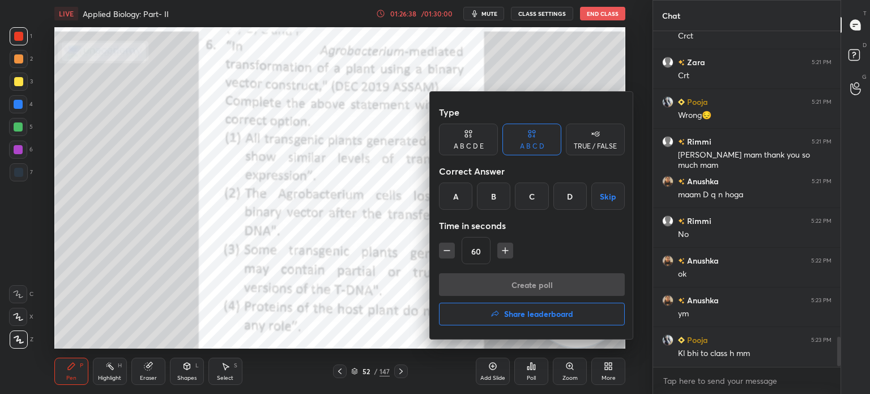
click at [534, 192] on div "C" at bounding box center [531, 195] width 33 height 27
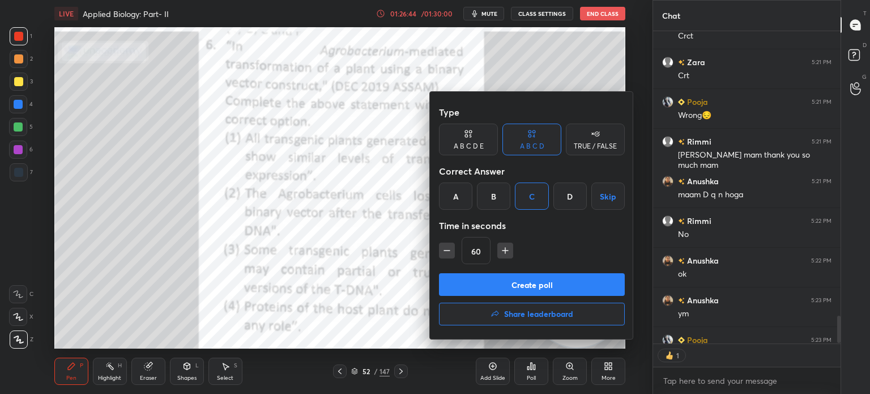
scroll to position [309, 184]
click at [585, 75] on div at bounding box center [435, 197] width 870 height 394
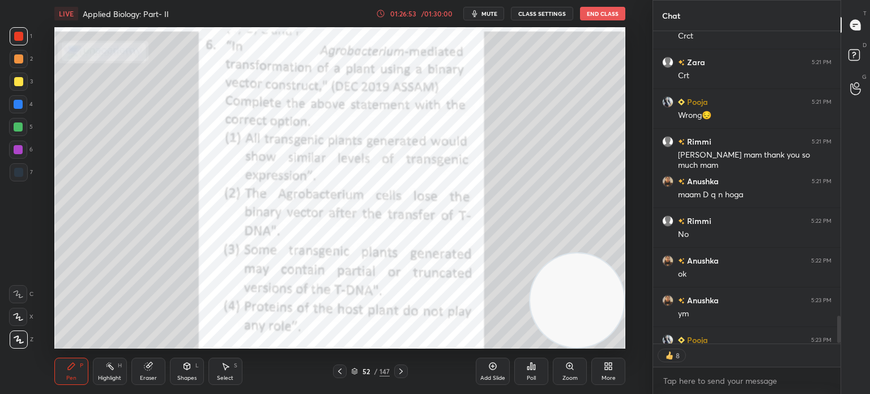
scroll to position [3451, 0]
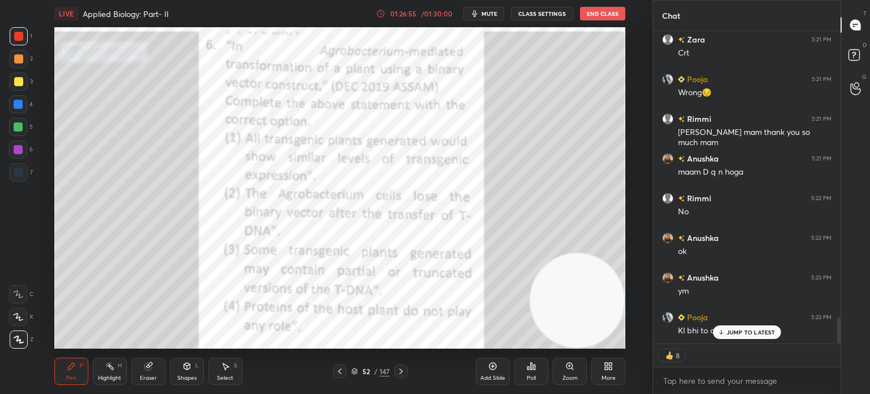
click at [742, 330] on p "JUMP TO LATEST" at bounding box center [751, 332] width 49 height 7
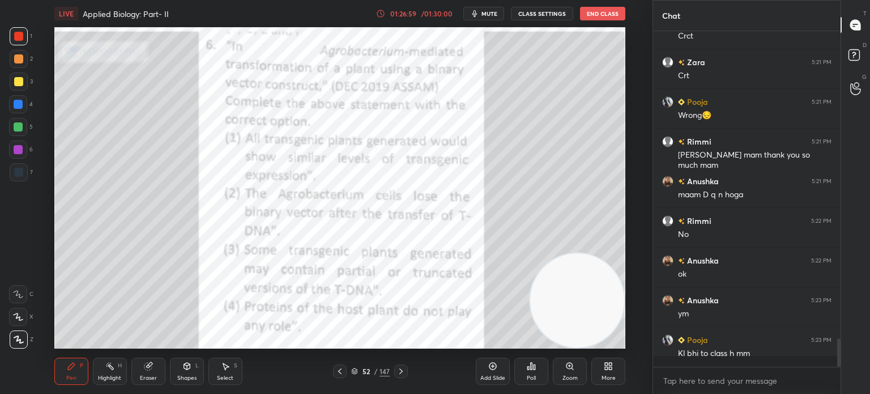
scroll to position [3429, 0]
click at [533, 371] on div "Poll" at bounding box center [531, 370] width 34 height 27
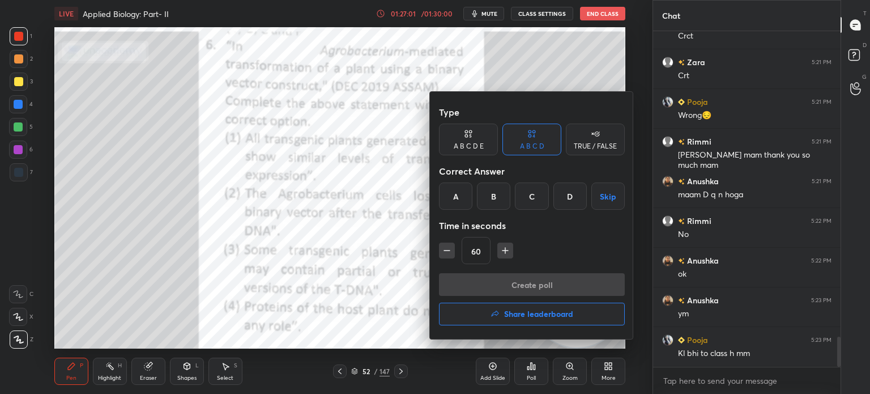
click at [528, 198] on div "C" at bounding box center [531, 195] width 33 height 27
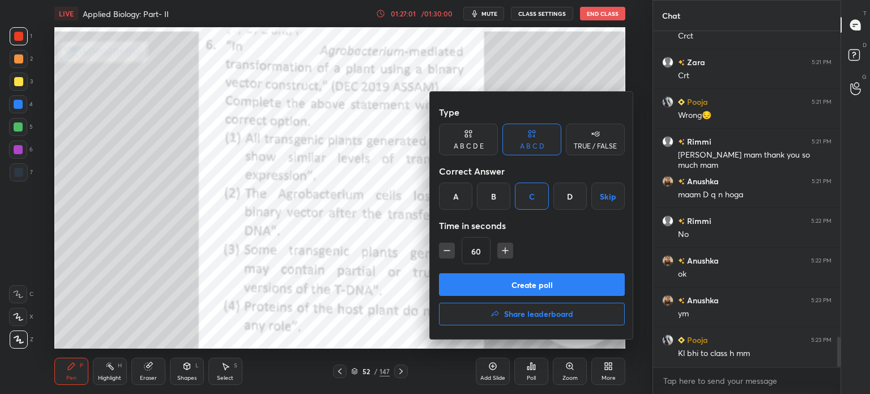
click at [521, 283] on button "Create poll" at bounding box center [532, 284] width 186 height 23
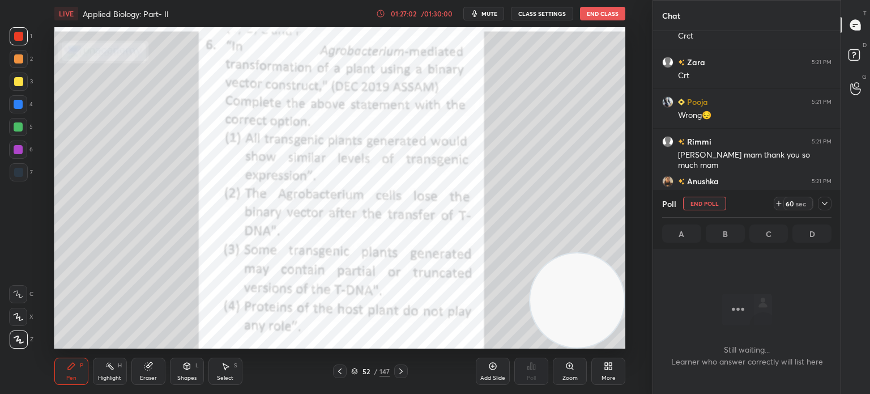
scroll to position [300, 184]
click at [824, 199] on icon at bounding box center [824, 203] width 9 height 9
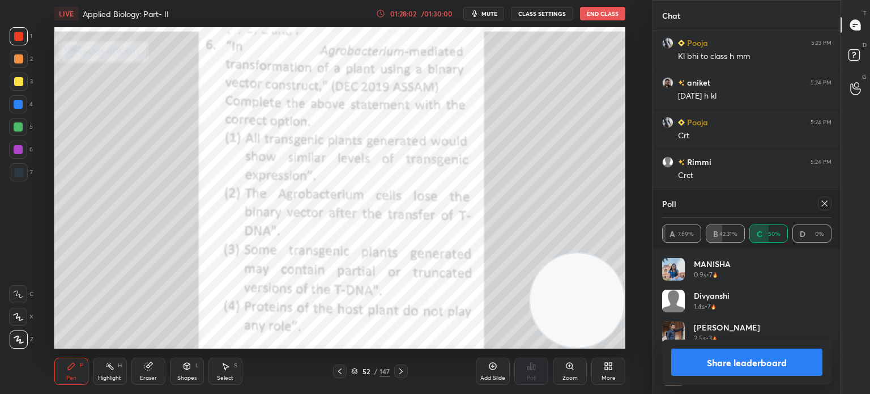
scroll to position [133, 166]
click at [530, 262] on video at bounding box center [577, 300] width 94 height 94
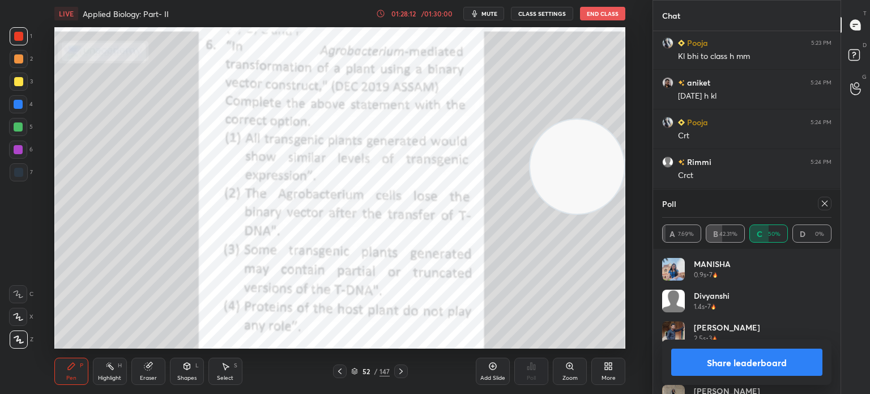
click at [826, 201] on icon at bounding box center [824, 203] width 9 height 9
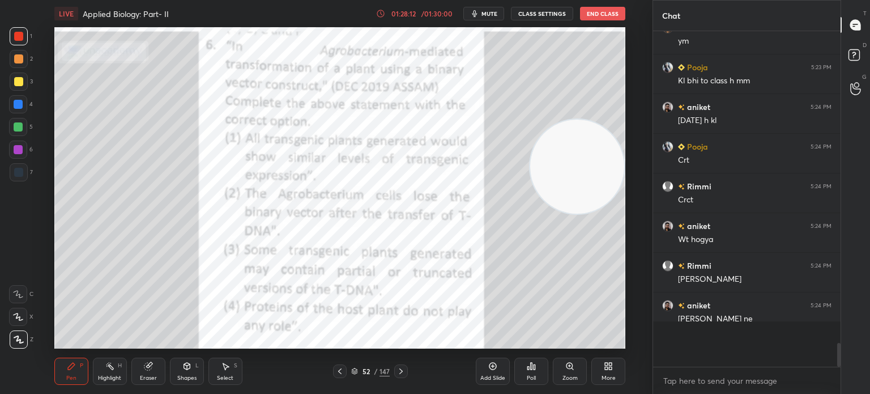
scroll to position [358, 184]
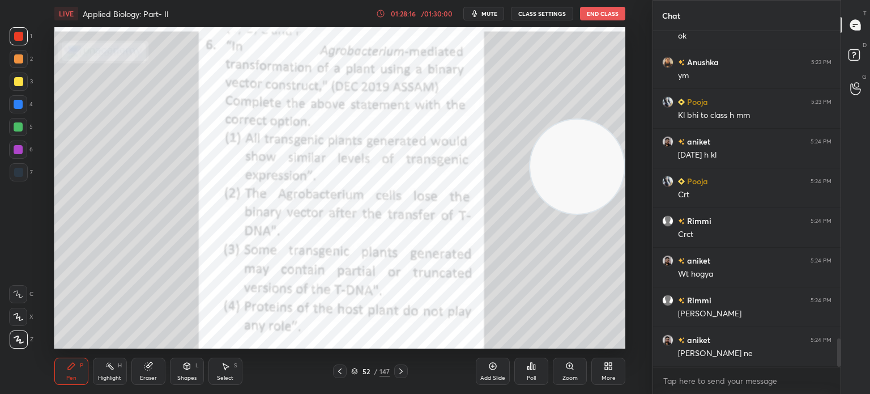
click at [360, 371] on div "52 / 147" at bounding box center [370, 371] width 39 height 10
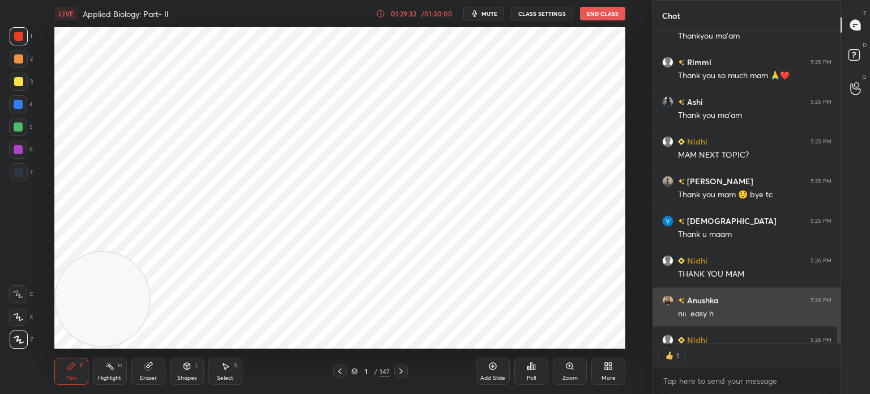
scroll to position [4265, 0]
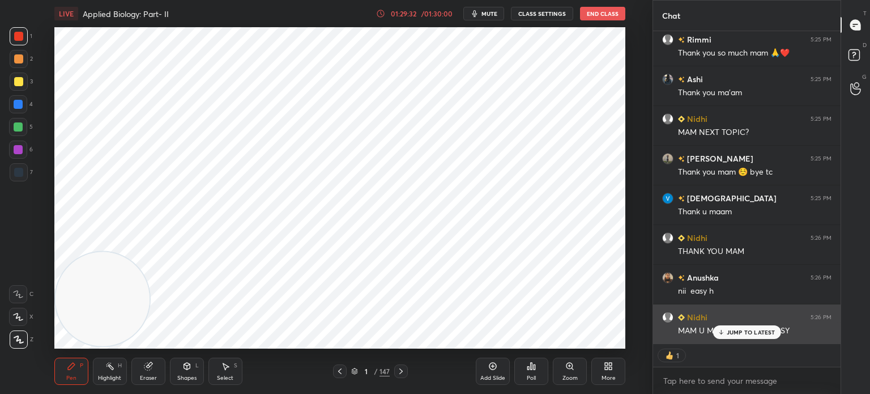
click at [746, 333] on p "JUMP TO LATEST" at bounding box center [751, 332] width 49 height 7
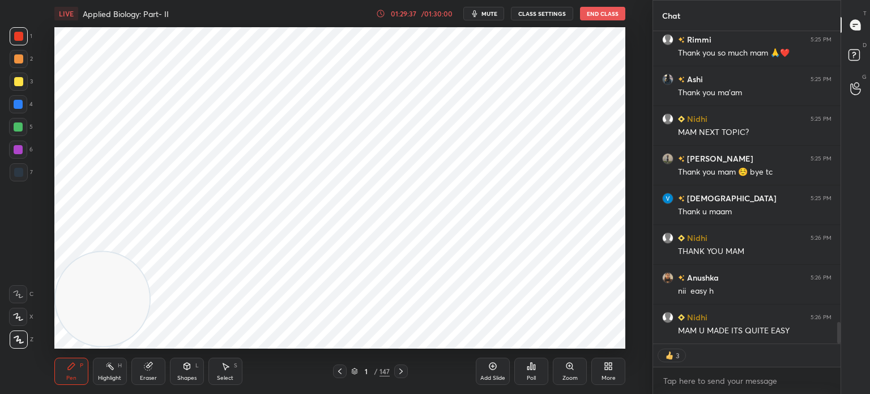
click at [23, 170] on div at bounding box center [19, 172] width 18 height 18
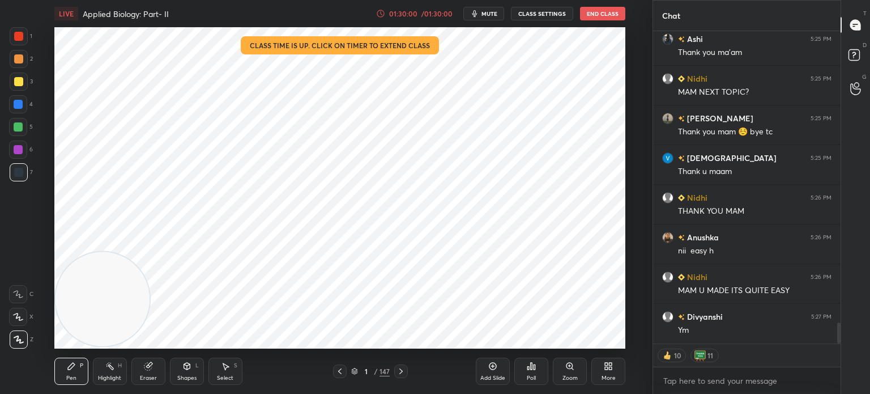
click at [607, 13] on button "End Class" at bounding box center [602, 14] width 45 height 14
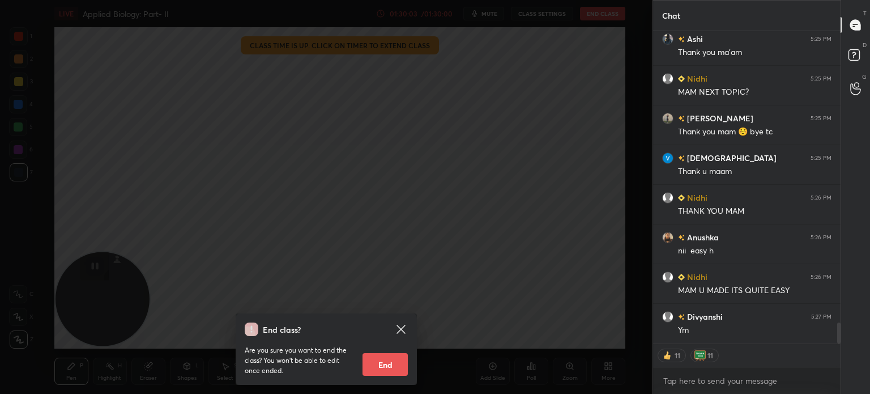
click at [389, 355] on button "End" at bounding box center [385, 364] width 45 height 23
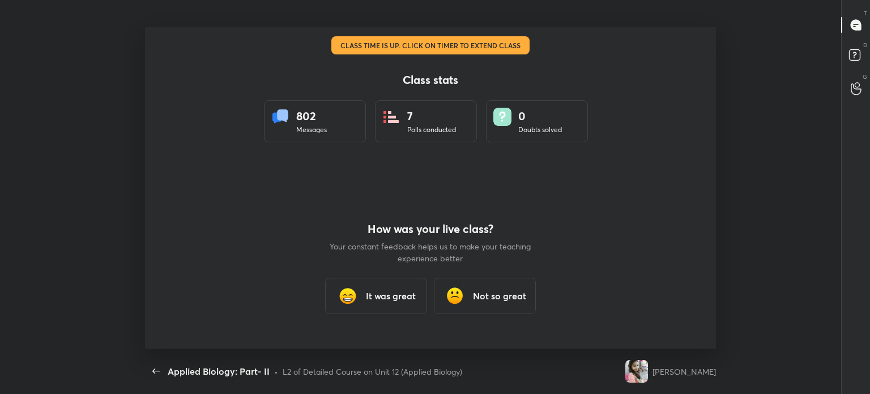
scroll to position [56329, 55790]
type textarea "x"
click at [385, 287] on div "It was great" at bounding box center [376, 296] width 102 height 36
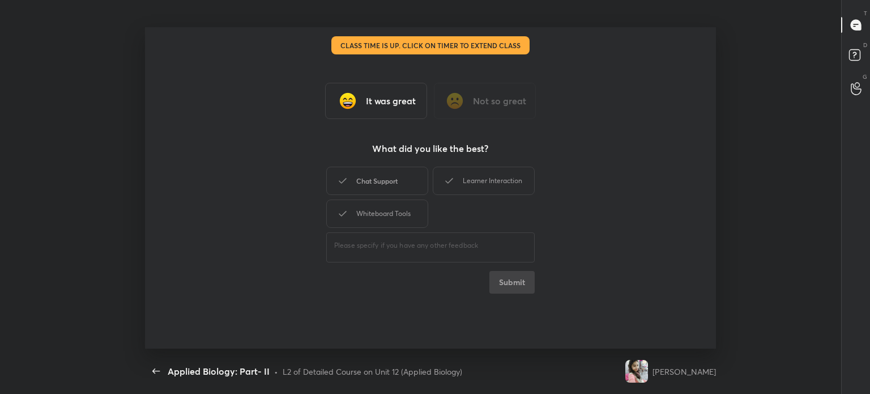
click at [378, 190] on div "Chat Support" at bounding box center [377, 181] width 102 height 28
click at [376, 215] on div "Whiteboard Tools" at bounding box center [377, 213] width 102 height 28
click at [468, 182] on div "Learner Interaction" at bounding box center [484, 181] width 102 height 28
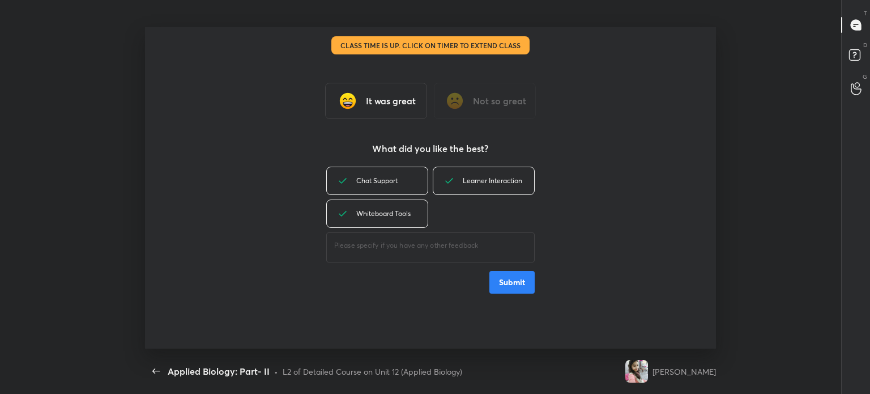
click at [513, 283] on button "Submit" at bounding box center [511, 282] width 45 height 23
